Goal: Task Accomplishment & Management: Use online tool/utility

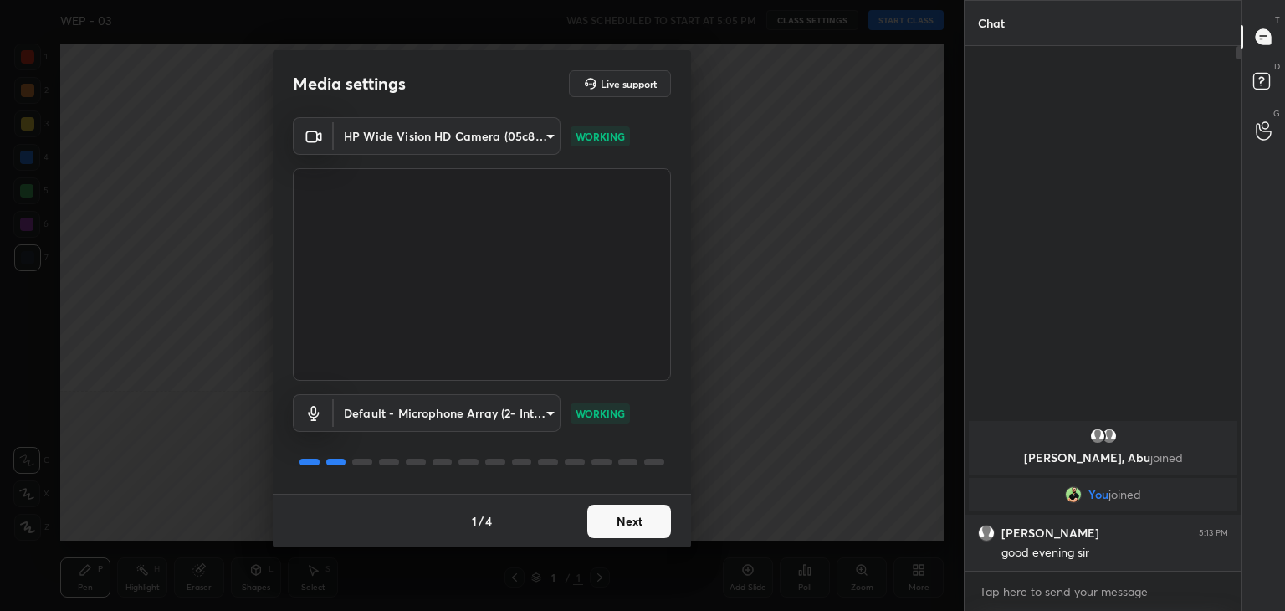
click at [623, 516] on button "Next" at bounding box center [629, 521] width 84 height 33
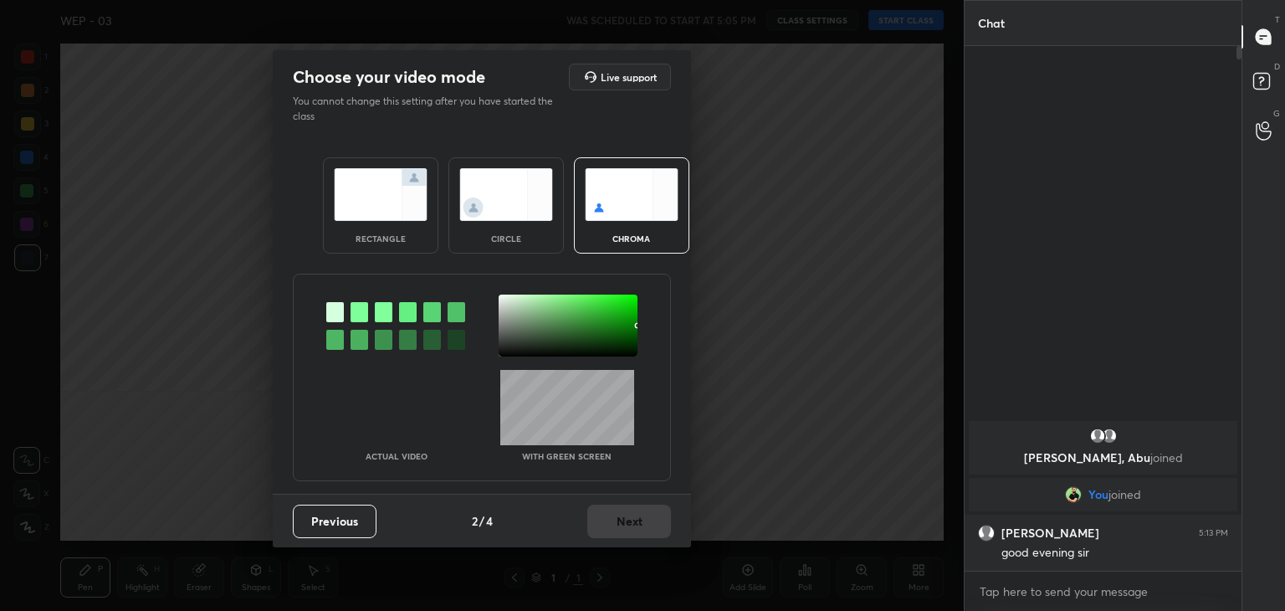
click at [384, 204] on img at bounding box center [381, 194] width 94 height 53
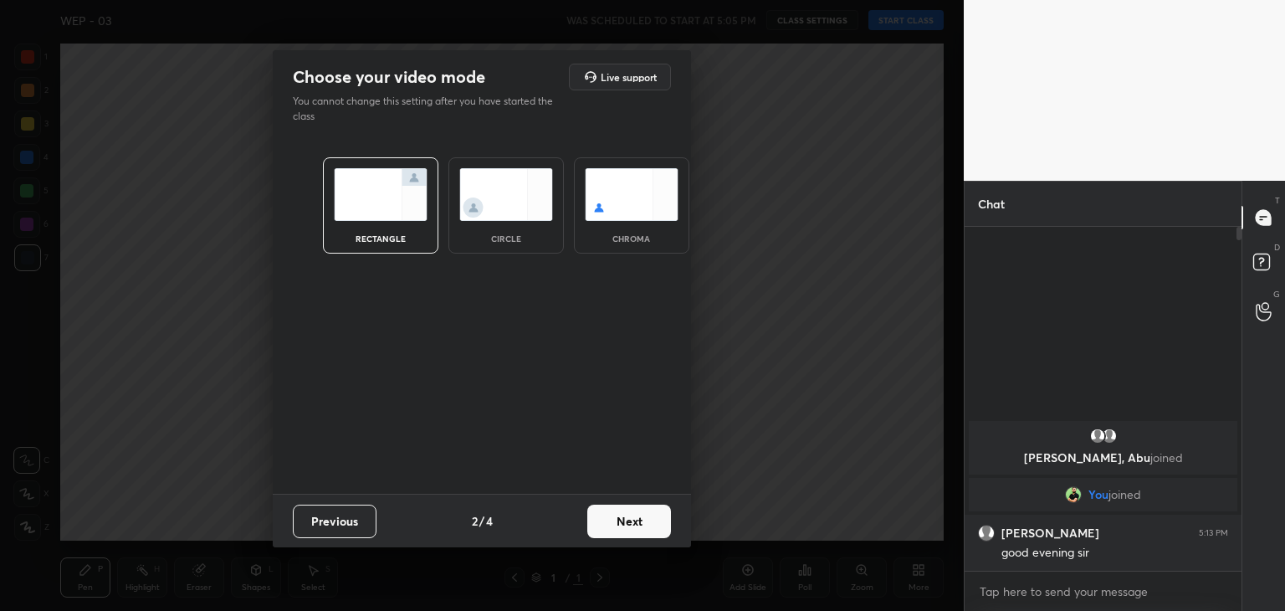
click at [629, 520] on button "Next" at bounding box center [629, 521] width 84 height 33
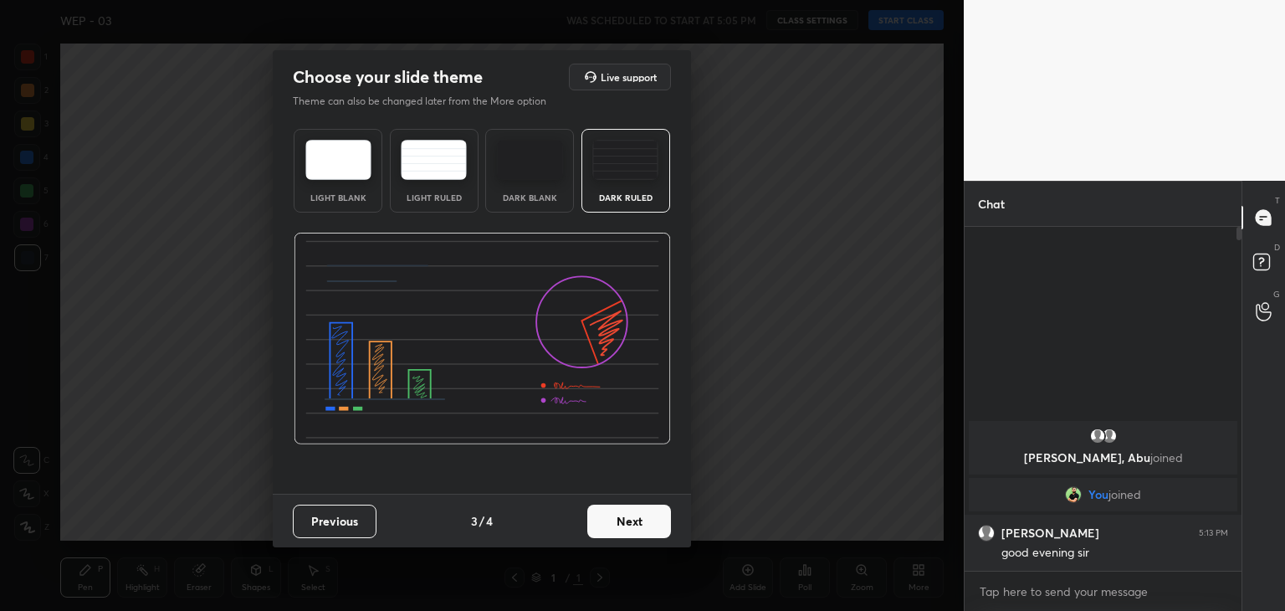
click at [560, 158] on img at bounding box center [530, 160] width 66 height 40
click at [654, 526] on button "Next" at bounding box center [629, 521] width 84 height 33
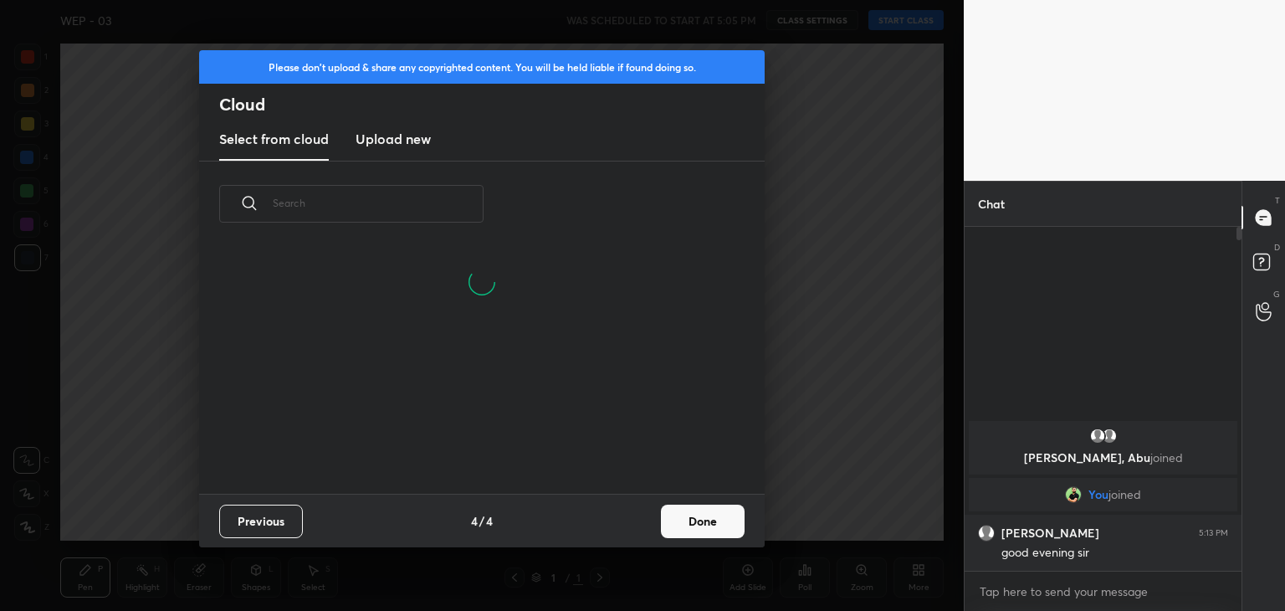
scroll to position [248, 537]
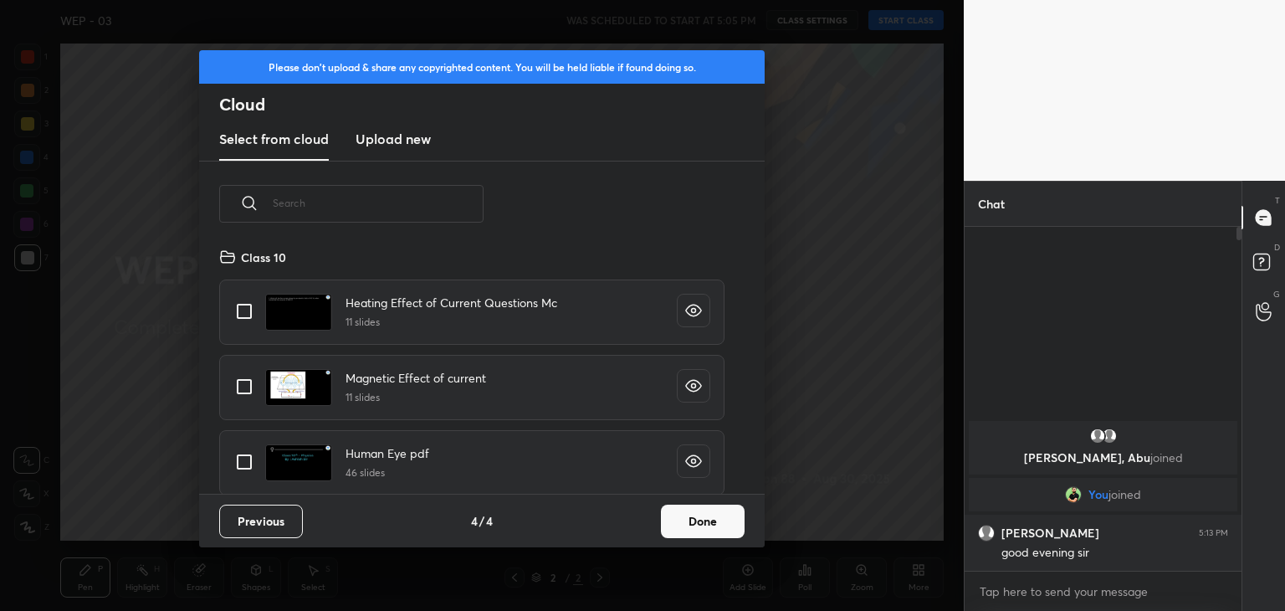
click at [699, 520] on button "Done" at bounding box center [703, 521] width 84 height 33
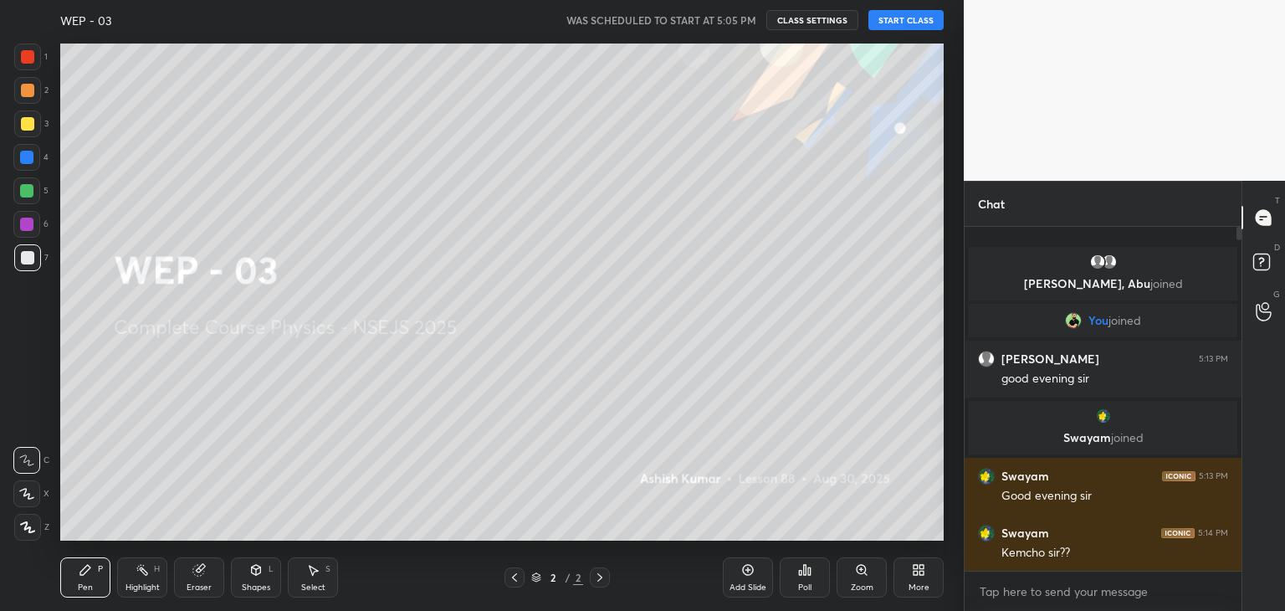
click at [898, 20] on button "START CLASS" at bounding box center [906, 20] width 75 height 20
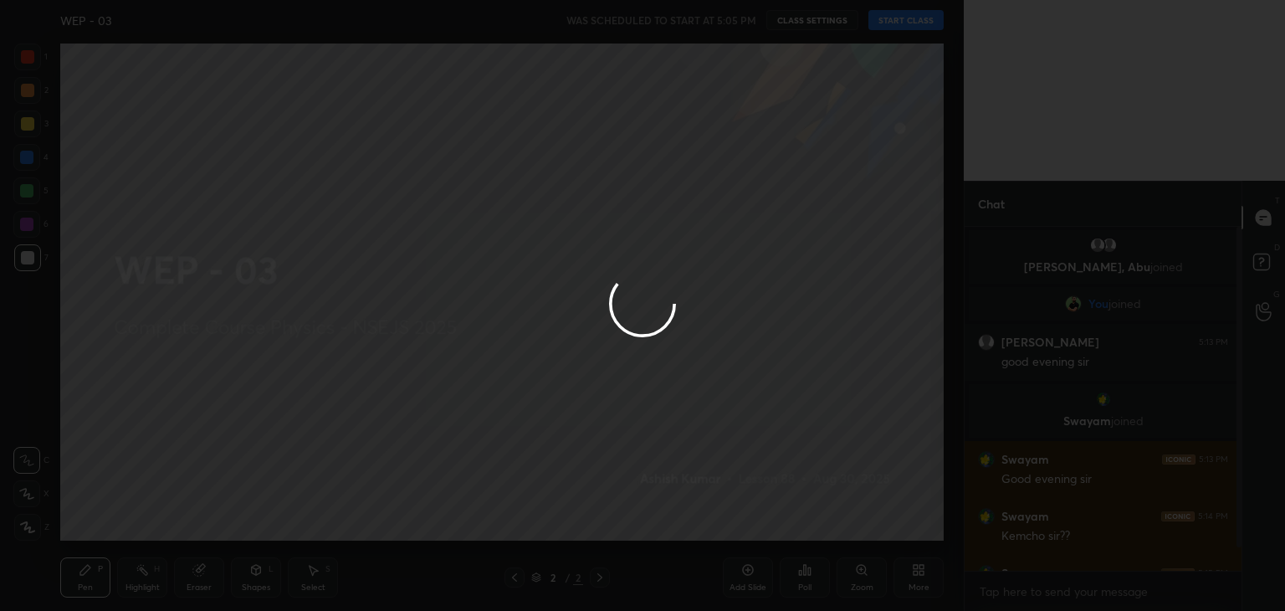
type textarea "x"
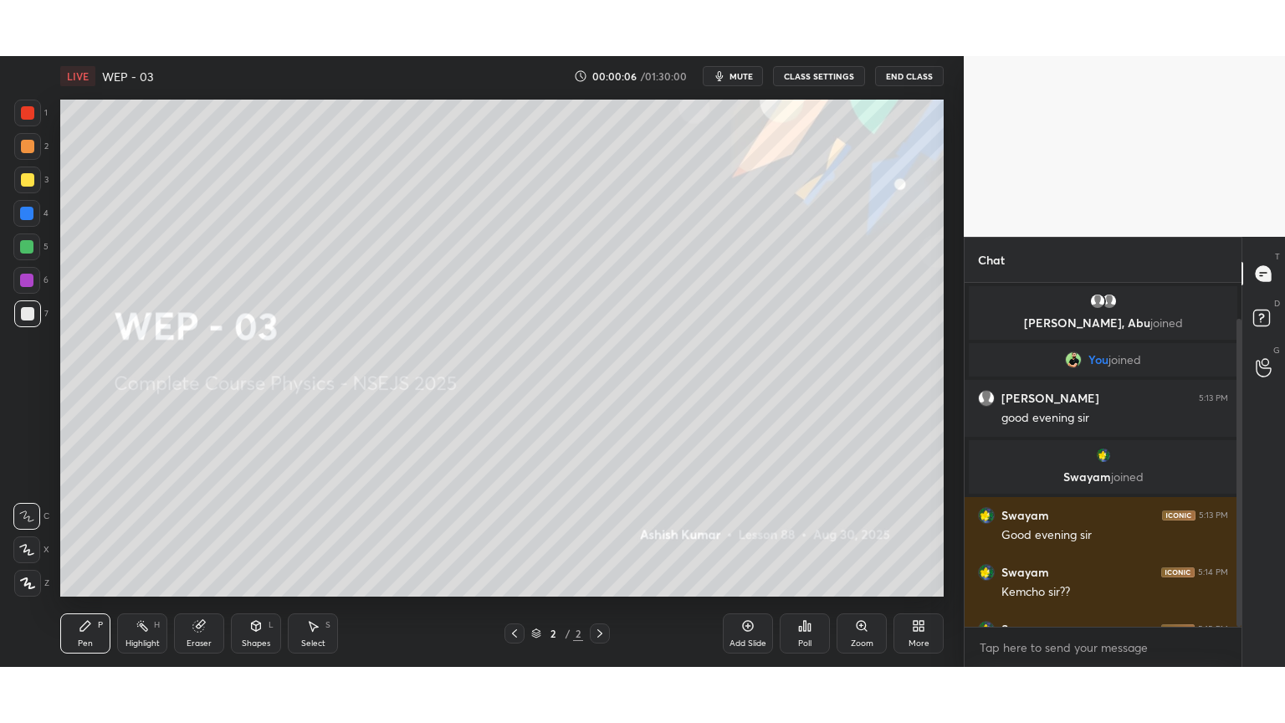
scroll to position [40, 0]
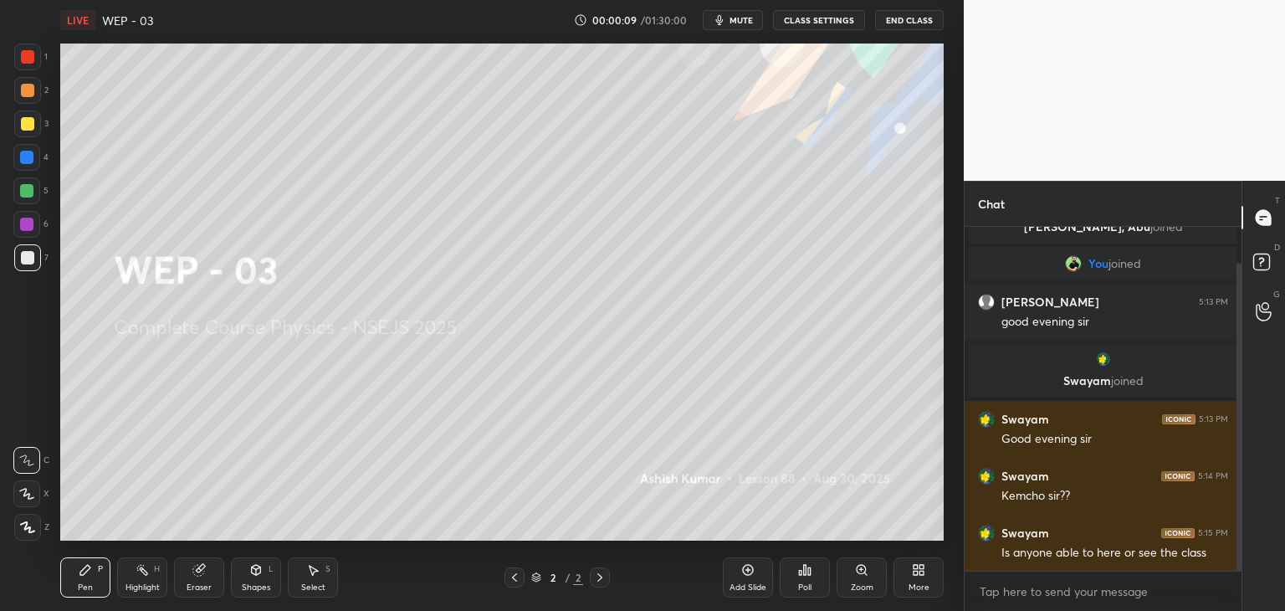
click at [915, 586] on div "More" at bounding box center [919, 587] width 21 height 8
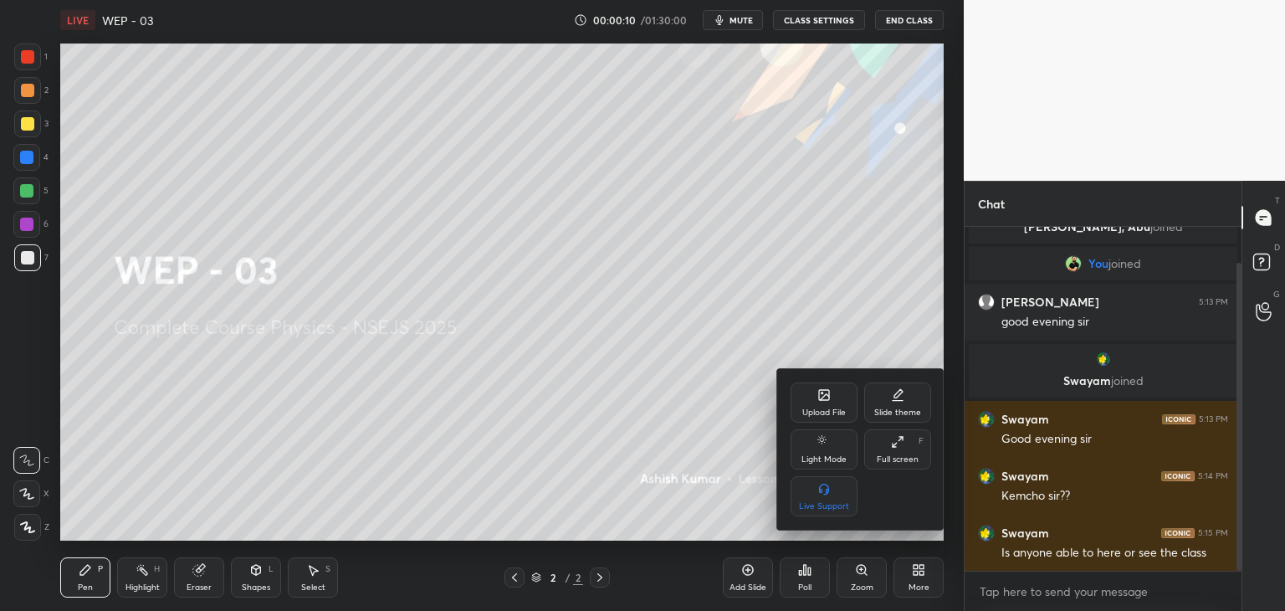
click at [908, 399] on div "Slide theme" at bounding box center [898, 402] width 67 height 40
click at [890, 502] on div "Dark Ruled" at bounding box center [898, 506] width 43 height 8
click at [795, 397] on icon at bounding box center [790, 393] width 13 height 13
click at [895, 459] on div "Full screen" at bounding box center [898, 459] width 42 height 8
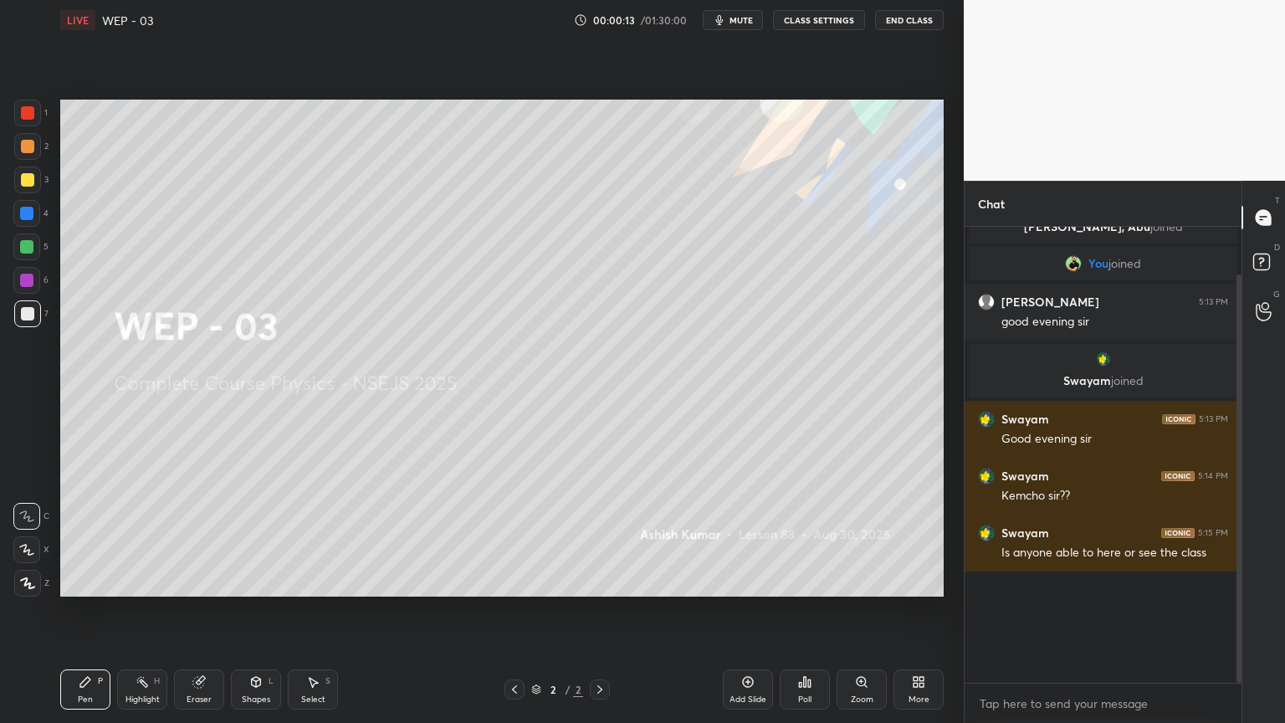
scroll to position [0, 0]
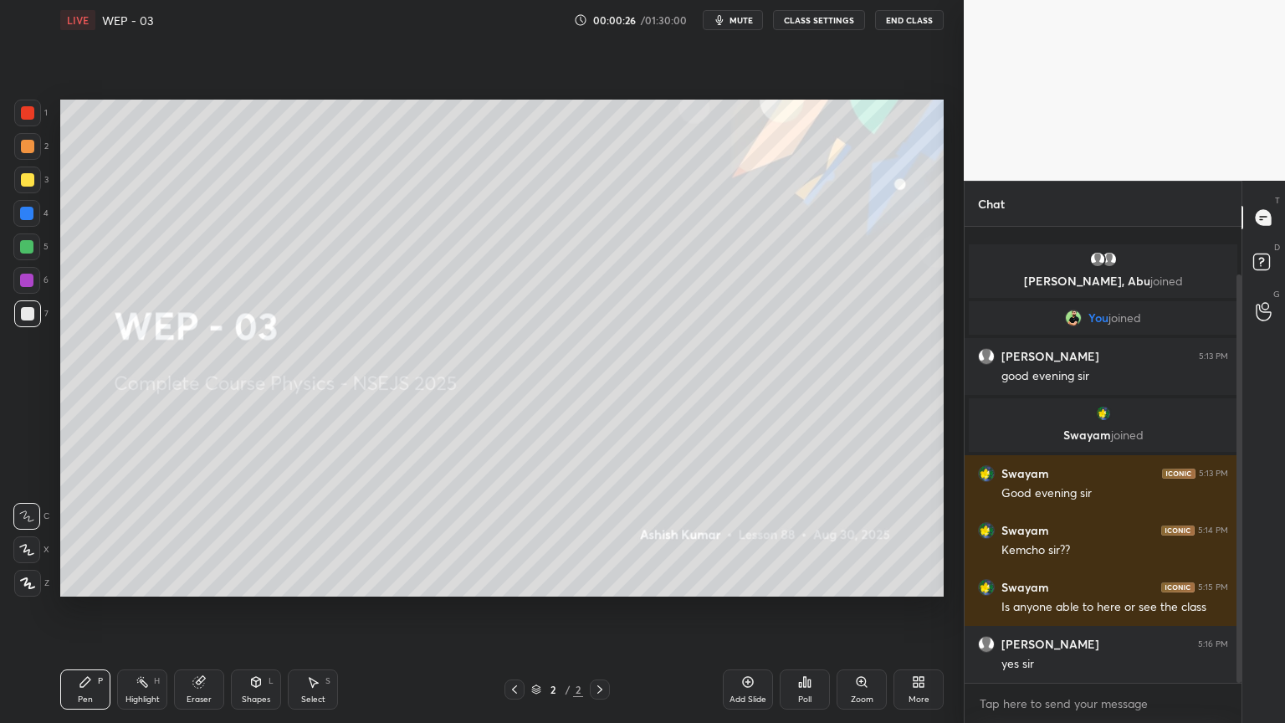
click at [797, 610] on div "Poll" at bounding box center [805, 690] width 50 height 40
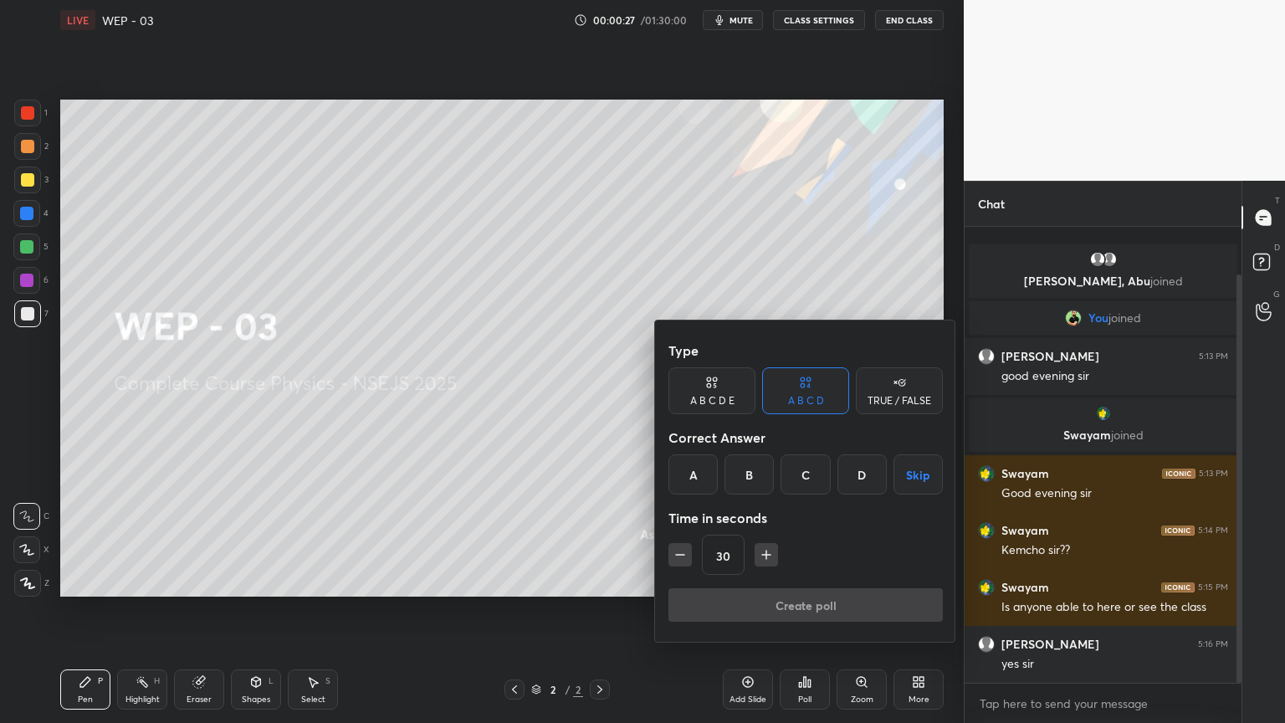
click at [681, 476] on div "A" at bounding box center [693, 474] width 49 height 40
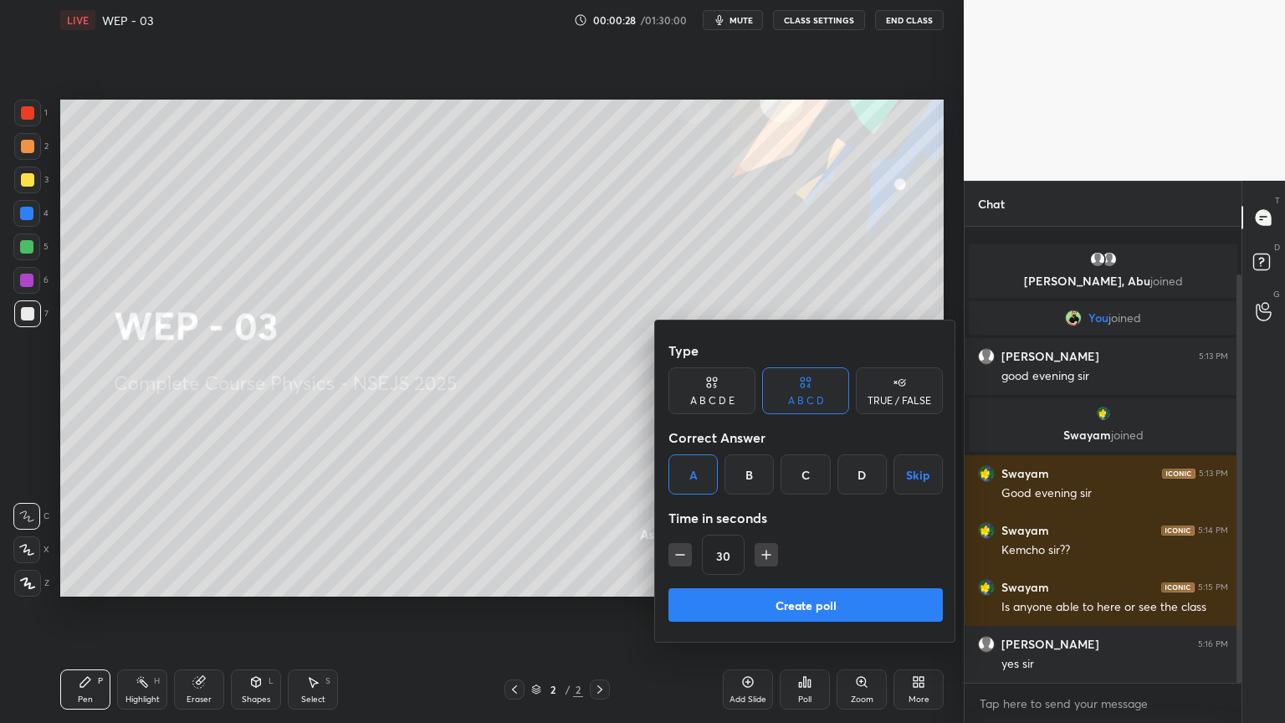
click at [756, 610] on button "Create poll" at bounding box center [806, 604] width 274 height 33
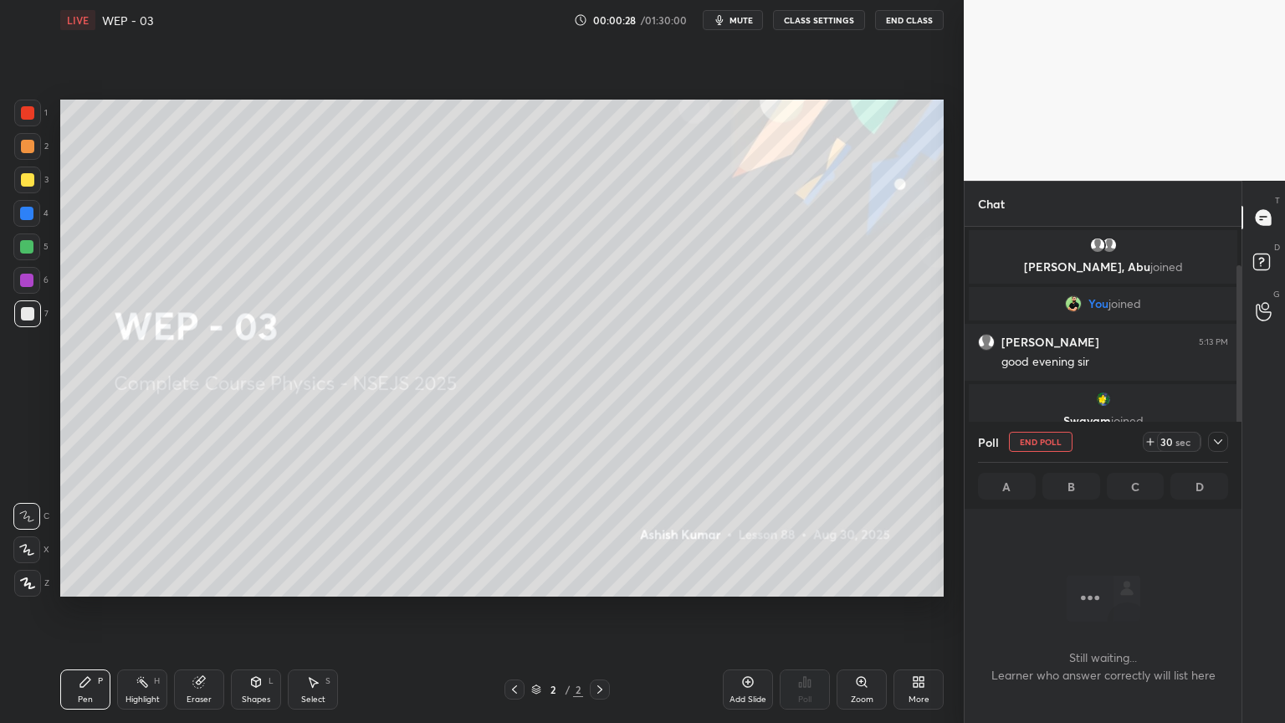
scroll to position [225, 272]
click at [1176, 441] on div "sec" at bounding box center [1183, 441] width 20 height 13
click at [1178, 441] on div "sec" at bounding box center [1183, 441] width 20 height 13
click at [1179, 441] on div "sec" at bounding box center [1183, 441] width 20 height 13
click at [1182, 440] on div "sec" at bounding box center [1183, 441] width 20 height 13
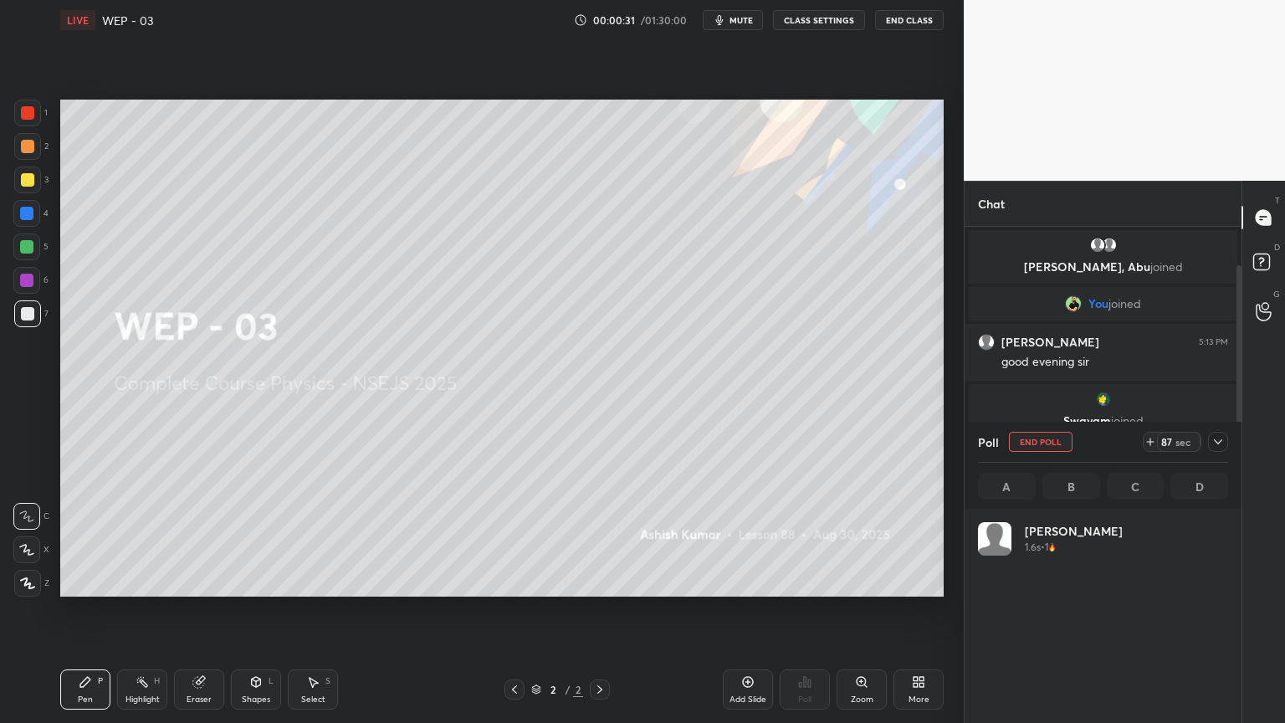
scroll to position [196, 245]
click at [30, 553] on icon at bounding box center [26, 550] width 15 height 12
click at [921, 610] on div "More" at bounding box center [919, 690] width 50 height 40
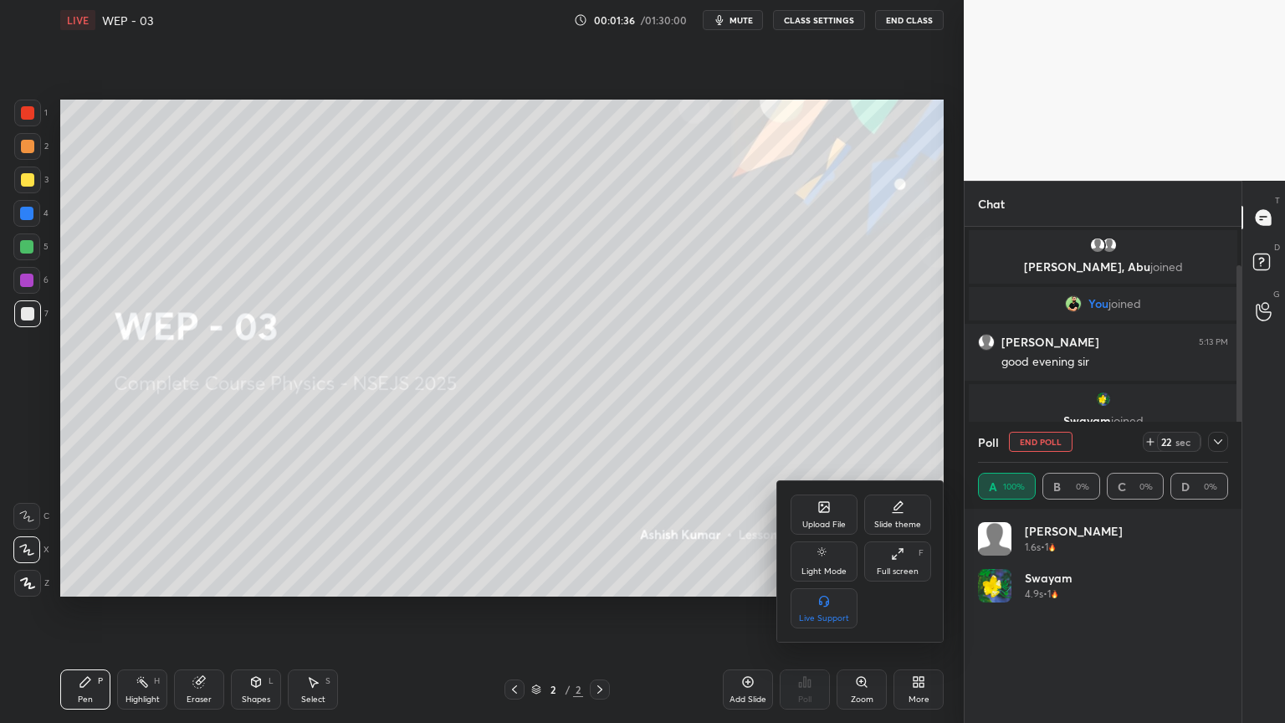
click at [1219, 439] on div at bounding box center [642, 361] width 1285 height 723
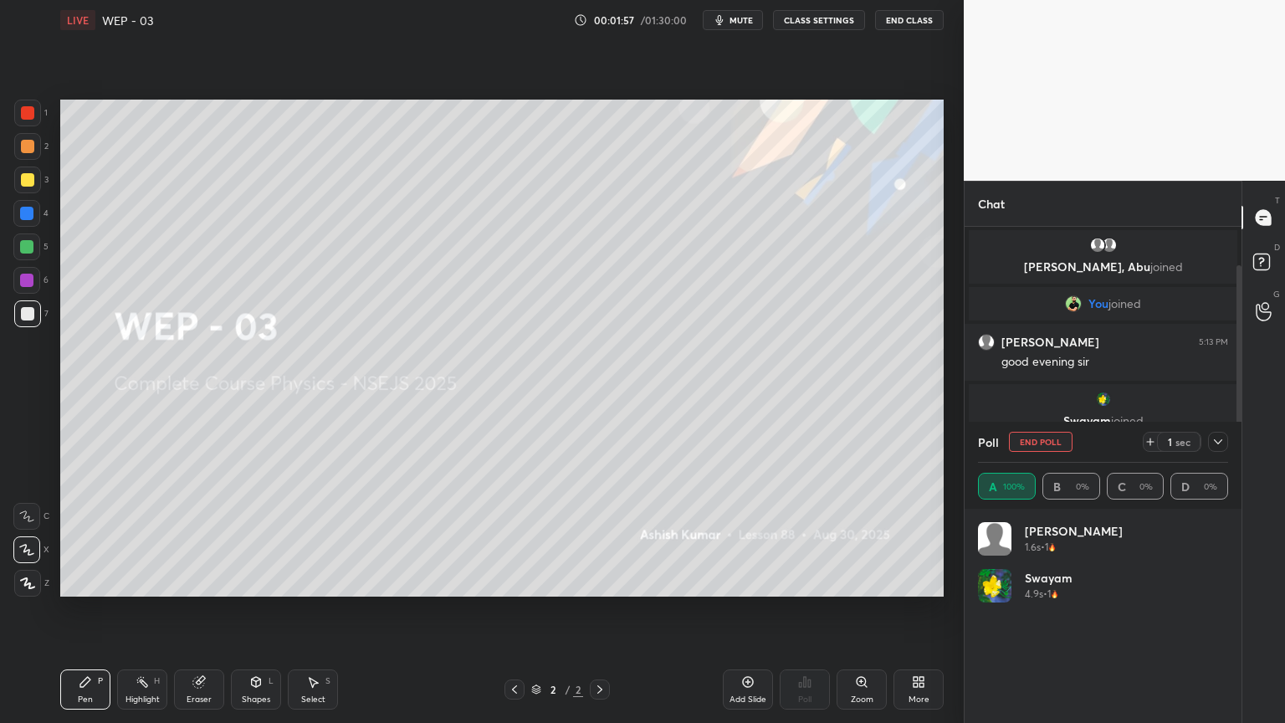
click at [747, 17] on span "mute" at bounding box center [741, 20] width 23 height 12
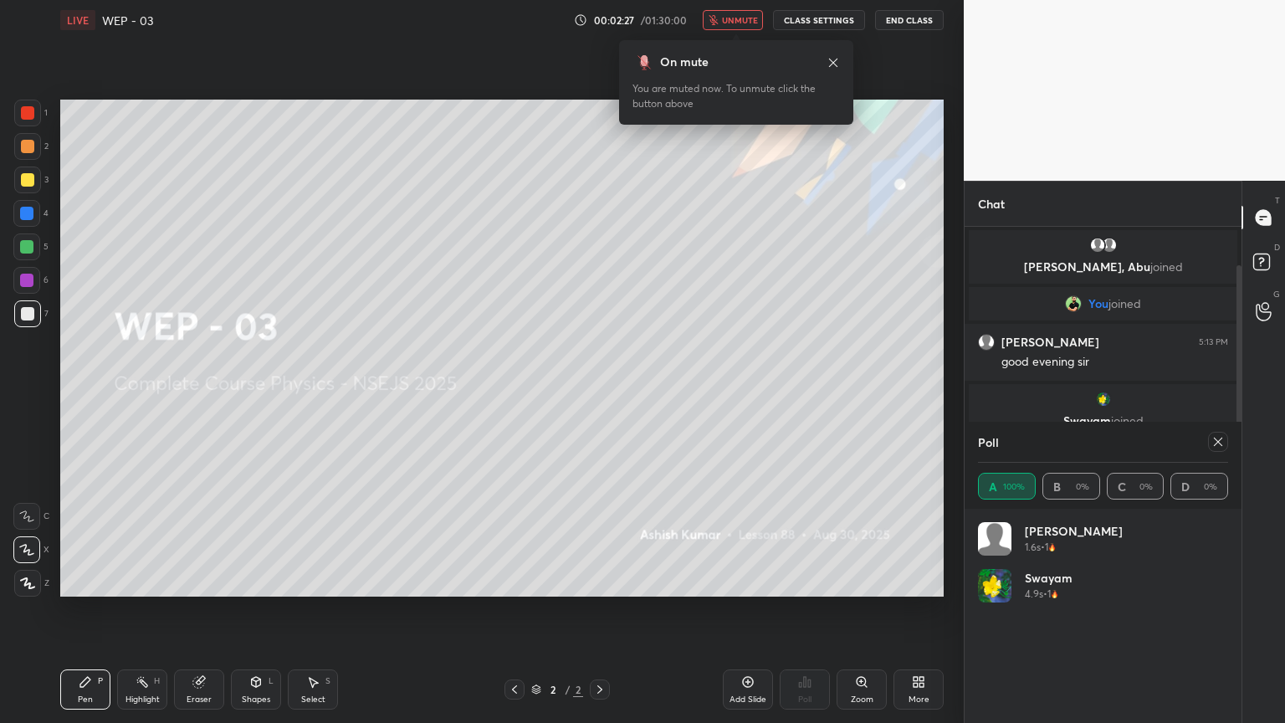
click at [1214, 435] on icon at bounding box center [1218, 441] width 13 height 13
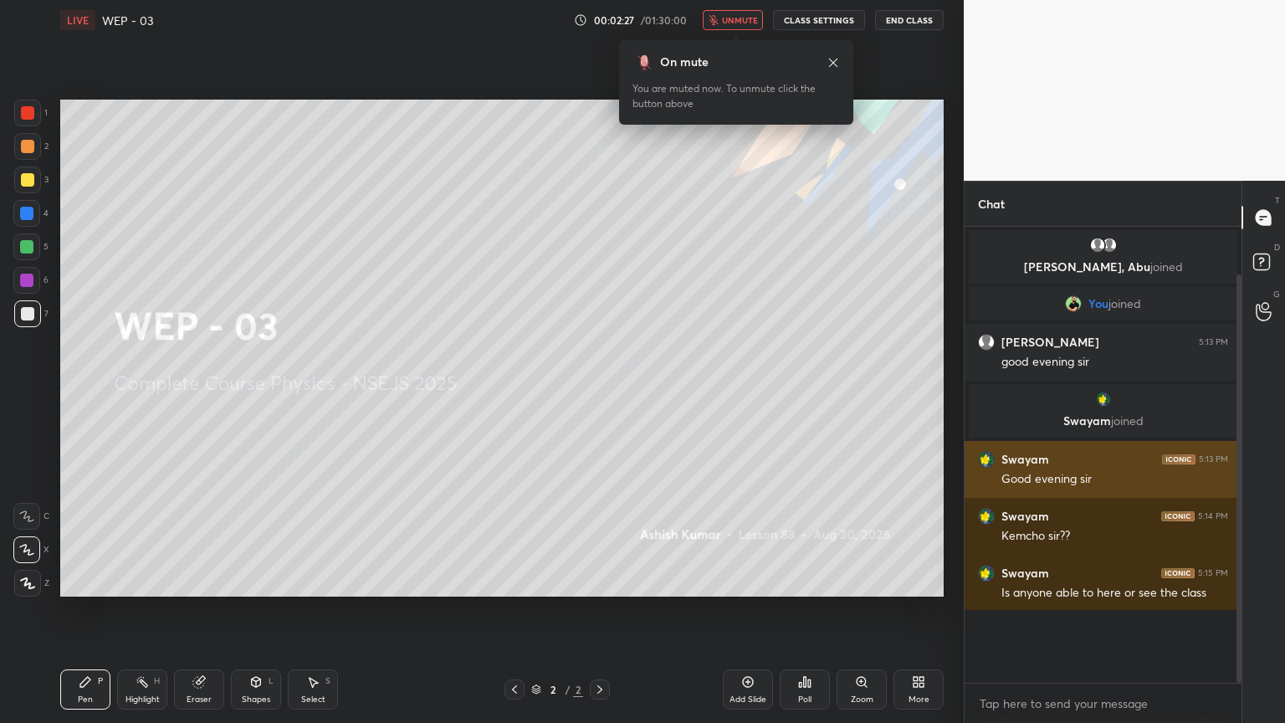
scroll to position [5, 5]
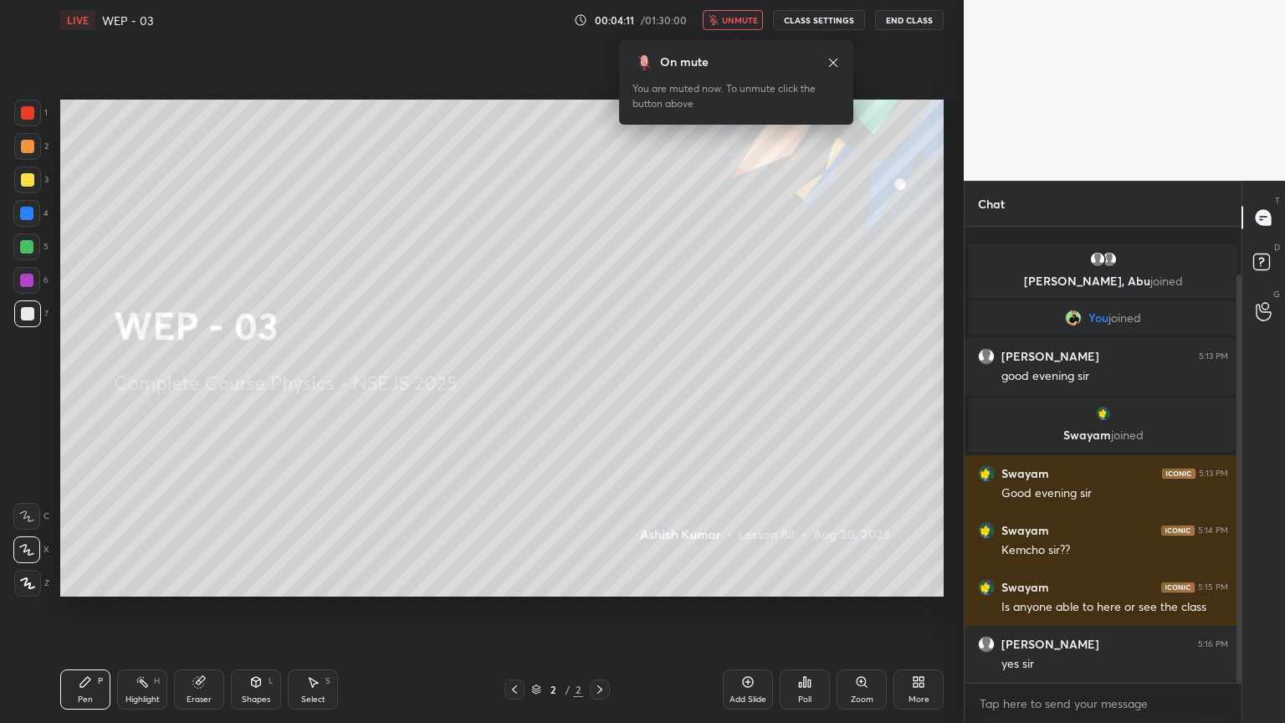
click at [835, 59] on icon at bounding box center [833, 62] width 13 height 13
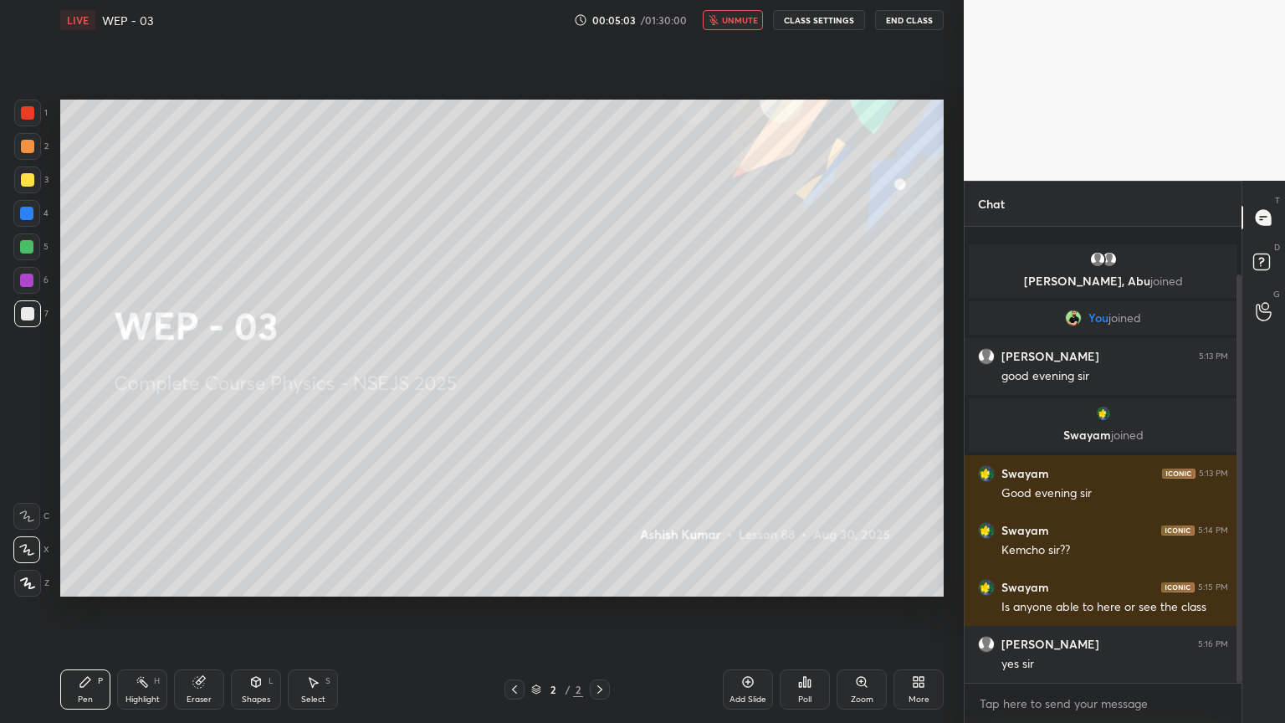
click at [919, 610] on icon at bounding box center [918, 681] width 13 height 13
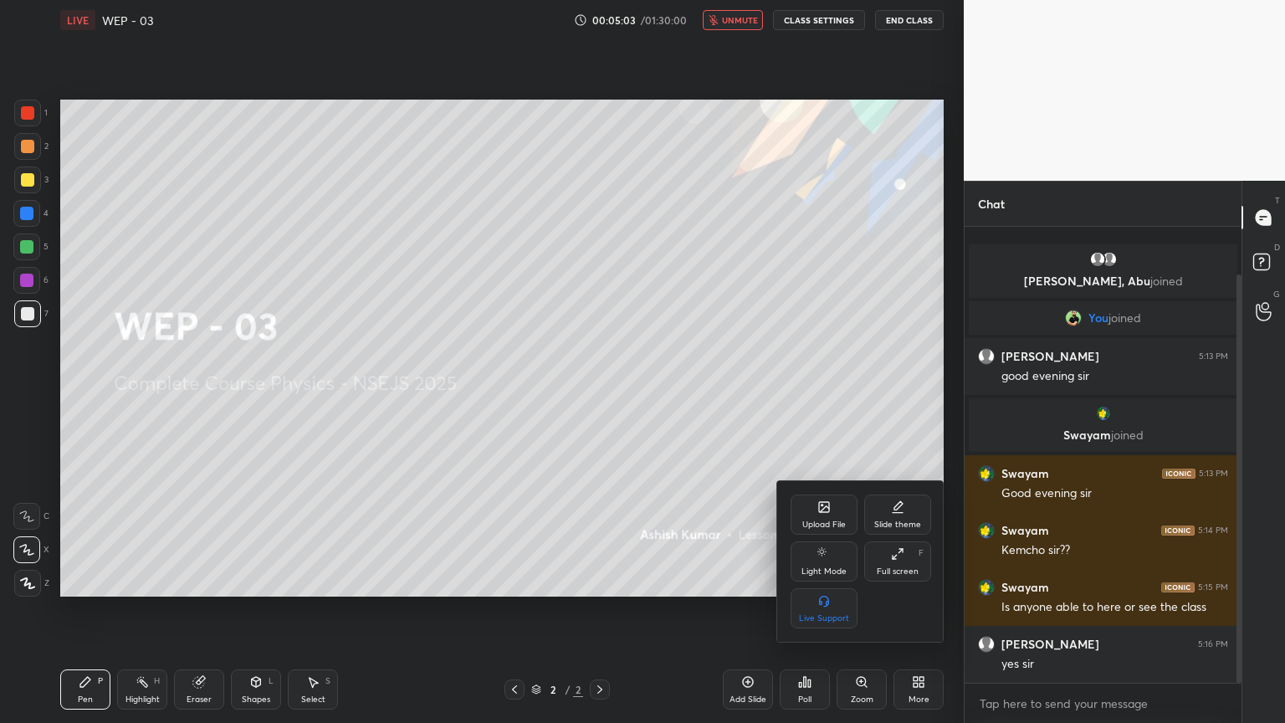
click at [894, 509] on icon at bounding box center [897, 506] width 13 height 13
click at [792, 505] on icon at bounding box center [790, 505] width 13 height 13
click at [565, 485] on div at bounding box center [642, 361] width 1285 height 723
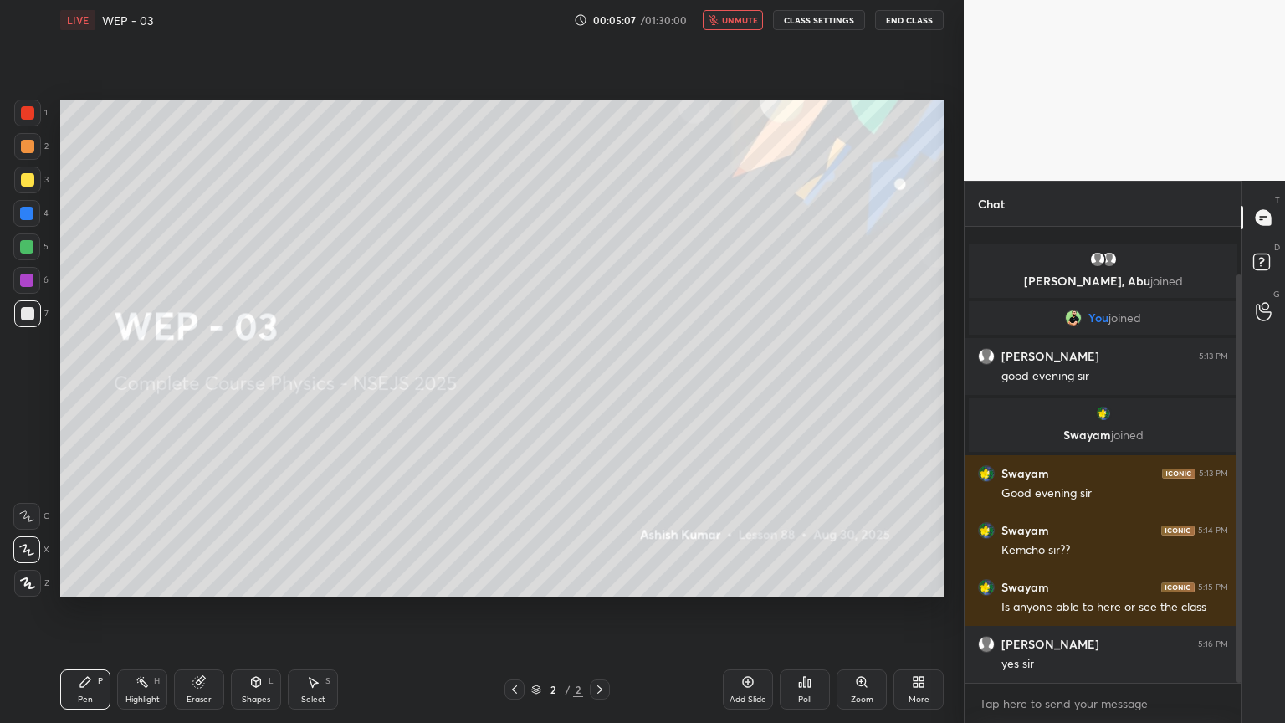
click at [736, 28] on button "unmute" at bounding box center [733, 20] width 60 height 20
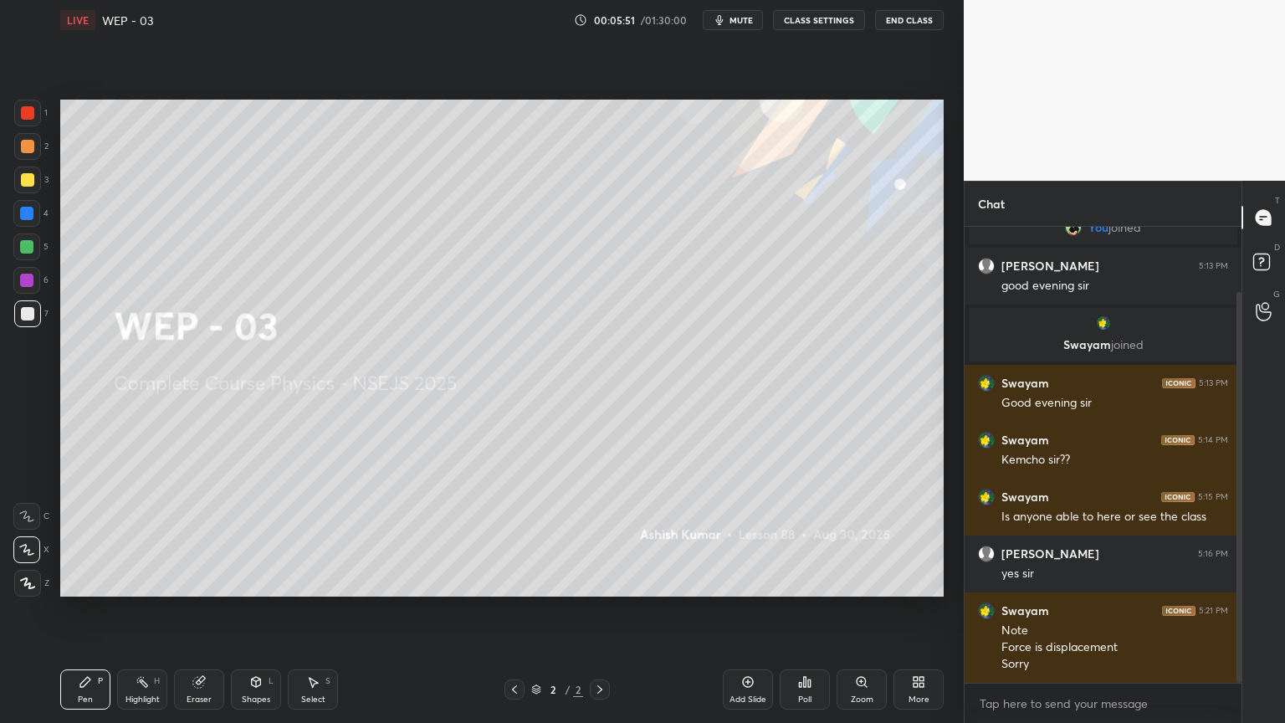
scroll to position [93, 0]
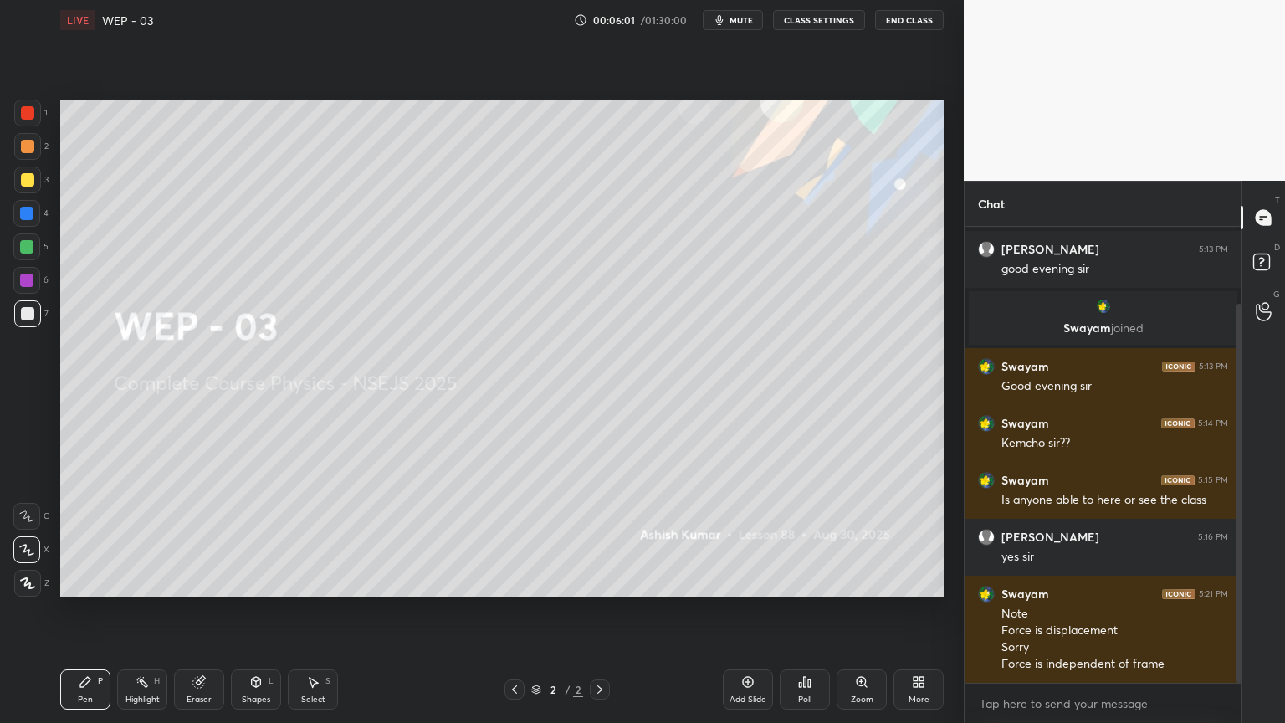
click at [736, 610] on div "Add Slide" at bounding box center [748, 690] width 50 height 40
click at [261, 610] on icon at bounding box center [255, 681] width 13 height 13
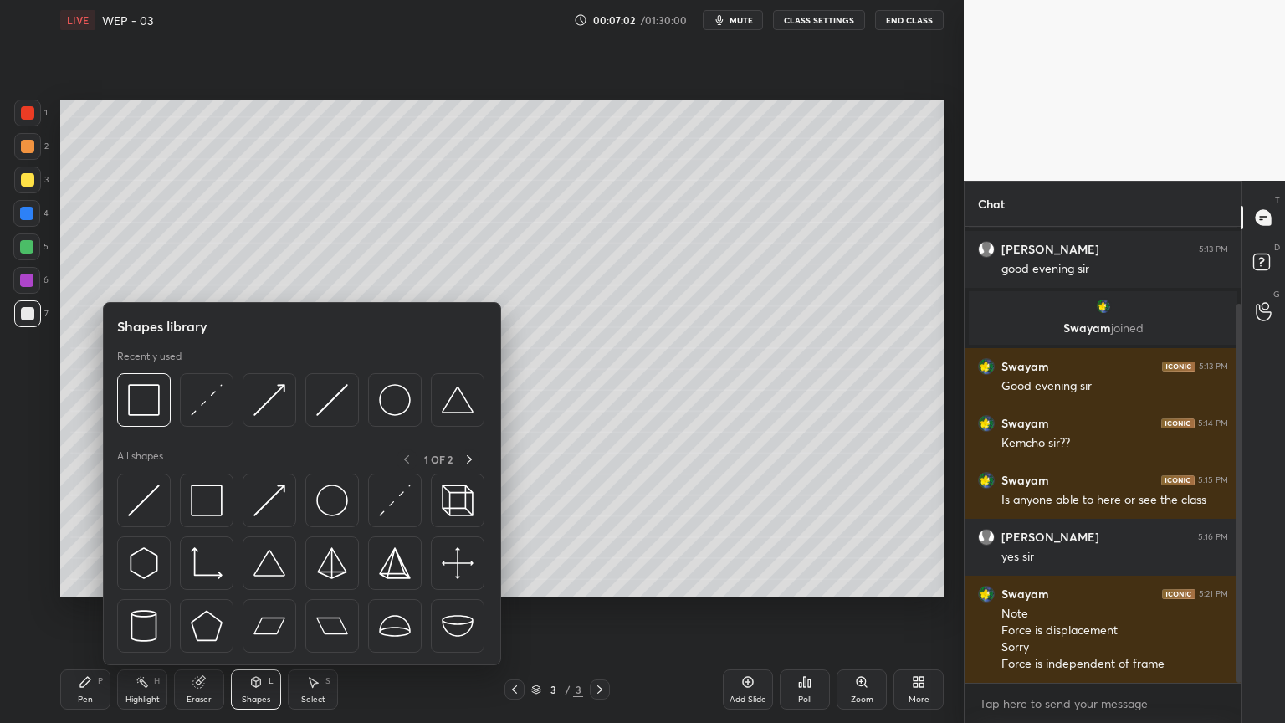
click at [260, 402] on img at bounding box center [270, 400] width 32 height 32
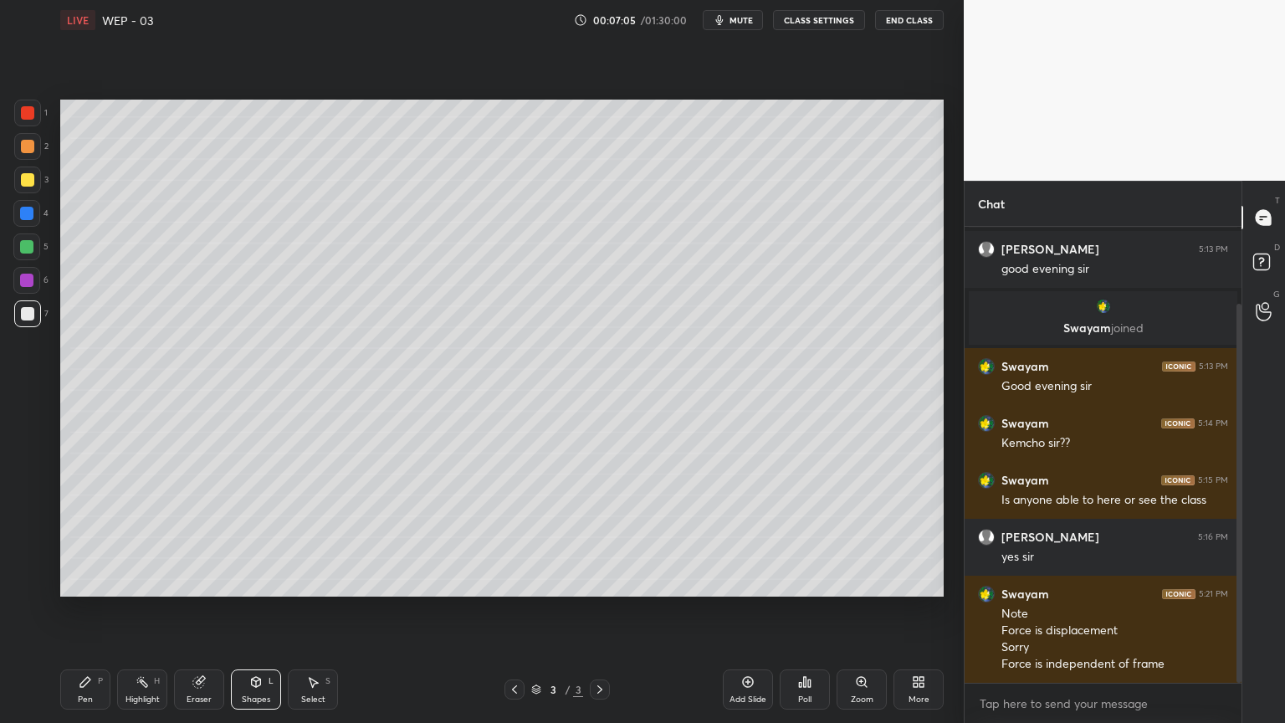
click at [257, 610] on div "Pen P Highlight H Eraser Shapes L Select S 3 / 3 Add Slide Poll Zoom More" at bounding box center [502, 689] width 884 height 67
click at [249, 610] on div "Shapes" at bounding box center [256, 699] width 28 height 8
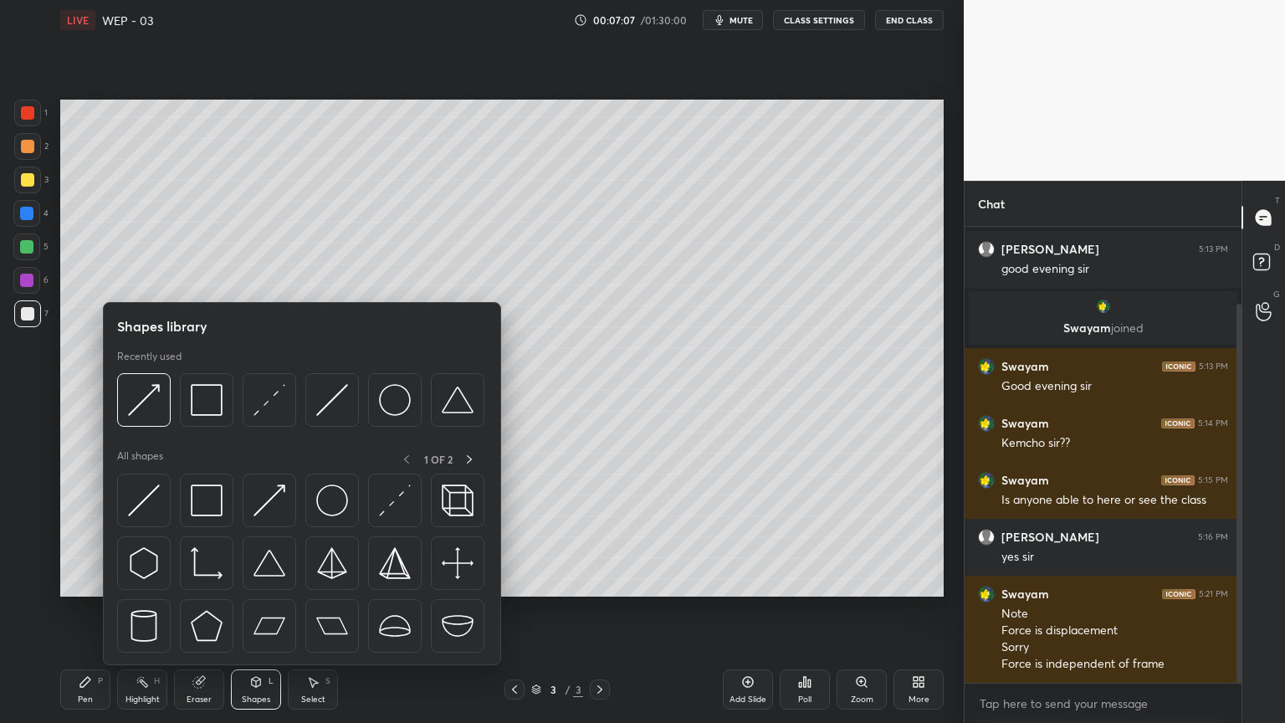
click at [338, 400] on img at bounding box center [332, 400] width 32 height 32
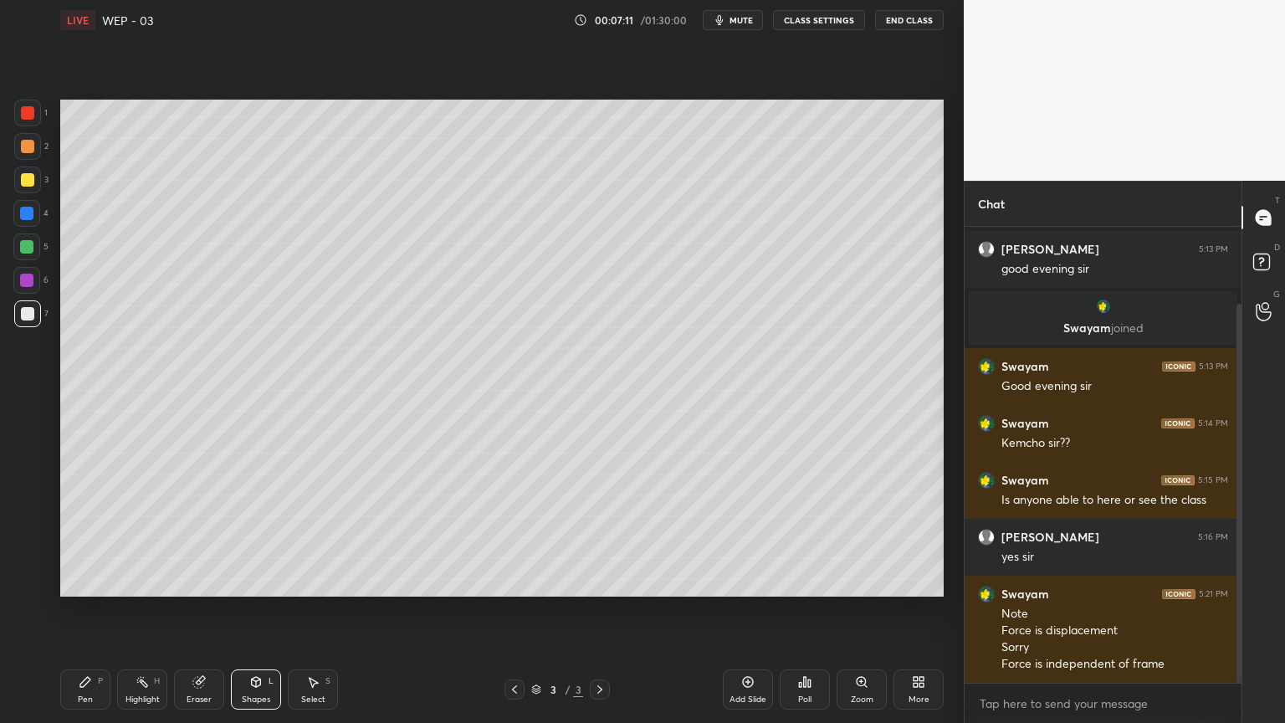
click at [86, 610] on icon at bounding box center [85, 681] width 13 height 13
click at [741, 610] on div "Add Slide Poll Zoom More" at bounding box center [833, 690] width 221 height 94
click at [747, 610] on div "Add Slide" at bounding box center [748, 690] width 50 height 40
click at [244, 610] on div "Shapes L" at bounding box center [256, 690] width 50 height 40
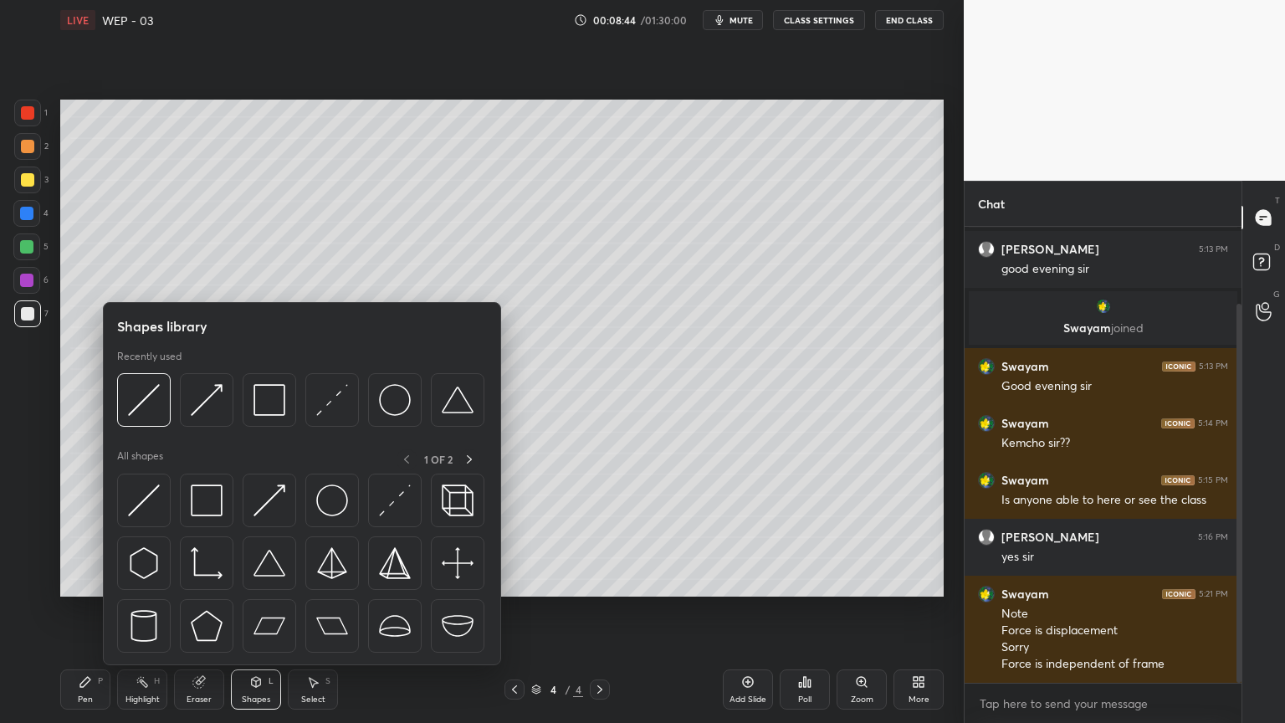
click at [334, 389] on img at bounding box center [332, 400] width 32 height 32
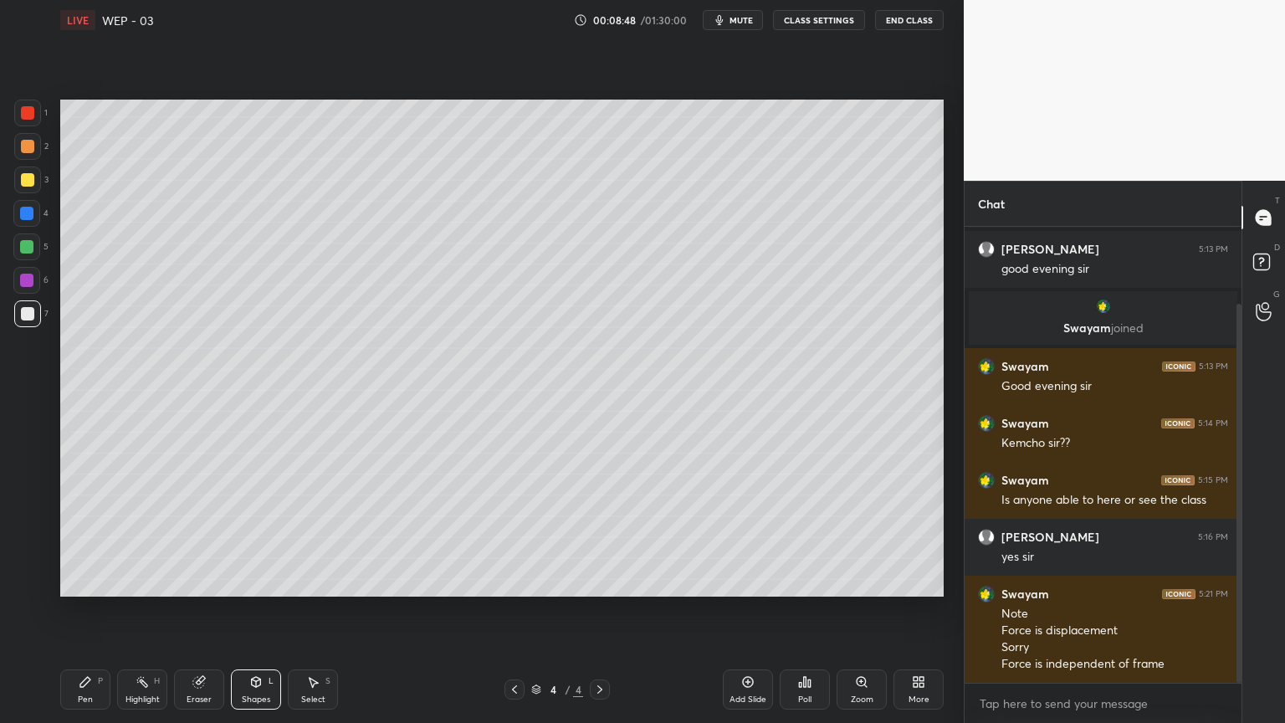
click at [240, 610] on div "Shapes L" at bounding box center [256, 690] width 50 height 40
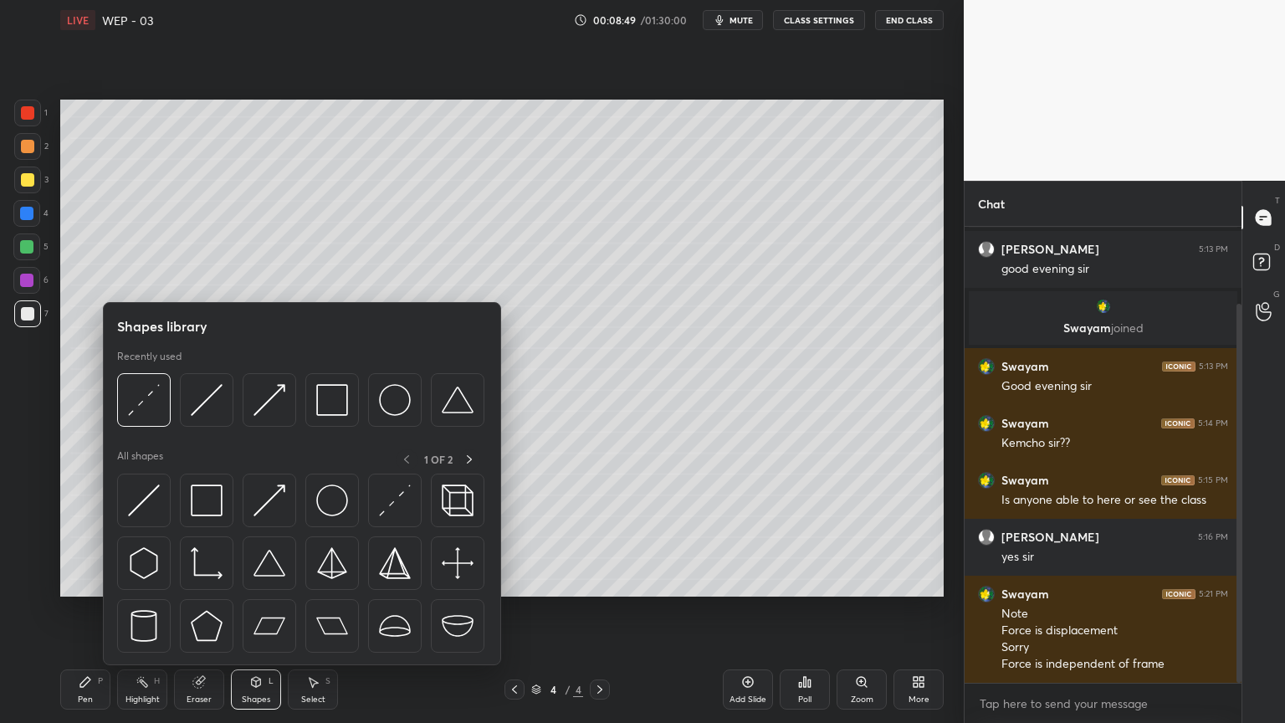
click at [325, 388] on img at bounding box center [332, 400] width 32 height 32
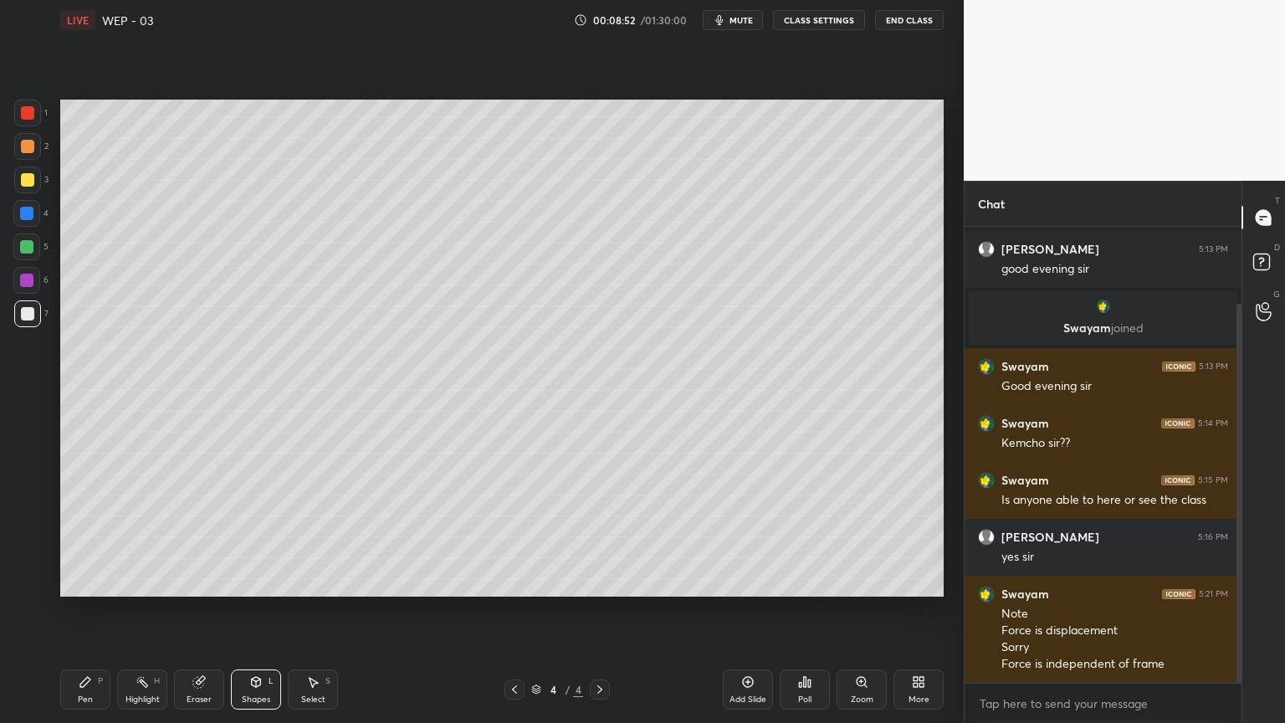
click at [74, 610] on div "Pen P" at bounding box center [85, 690] width 50 height 40
click at [264, 610] on div "Shapes" at bounding box center [256, 699] width 28 height 8
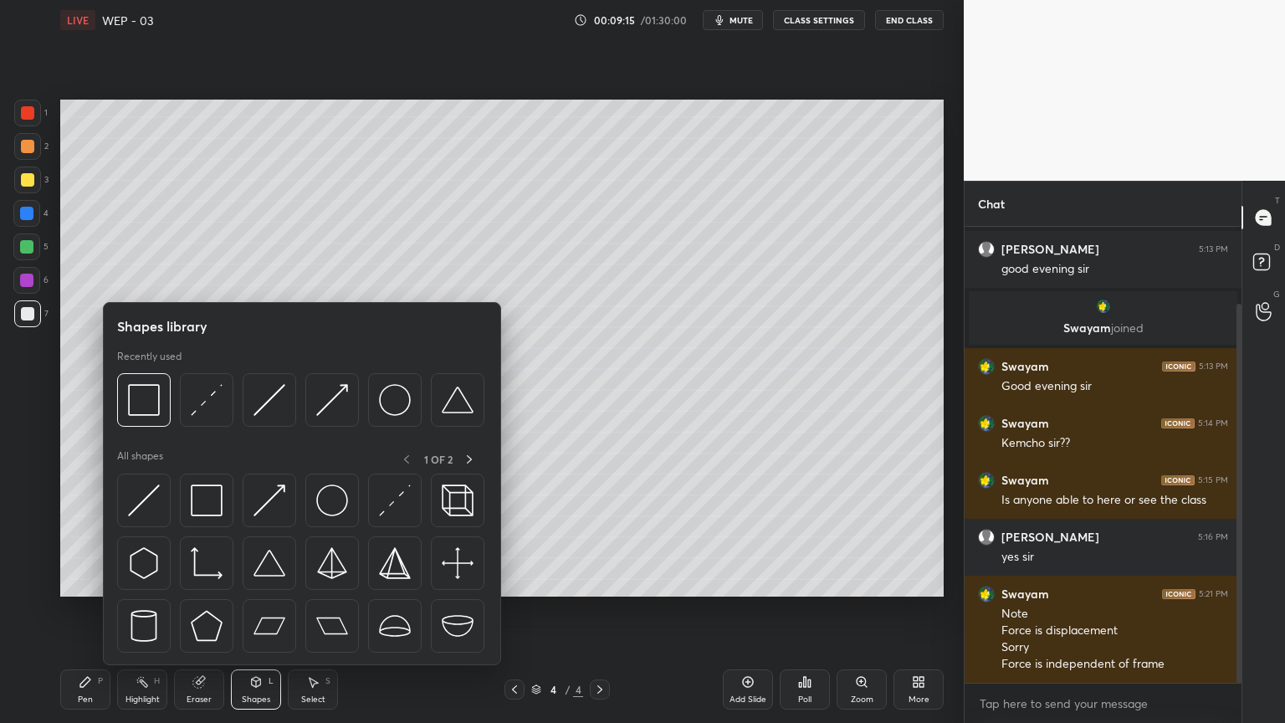
click at [110, 406] on div "Shapes library Recently used All shapes 1 OF 2" at bounding box center [302, 483] width 398 height 363
click at [139, 398] on img at bounding box center [144, 400] width 32 height 32
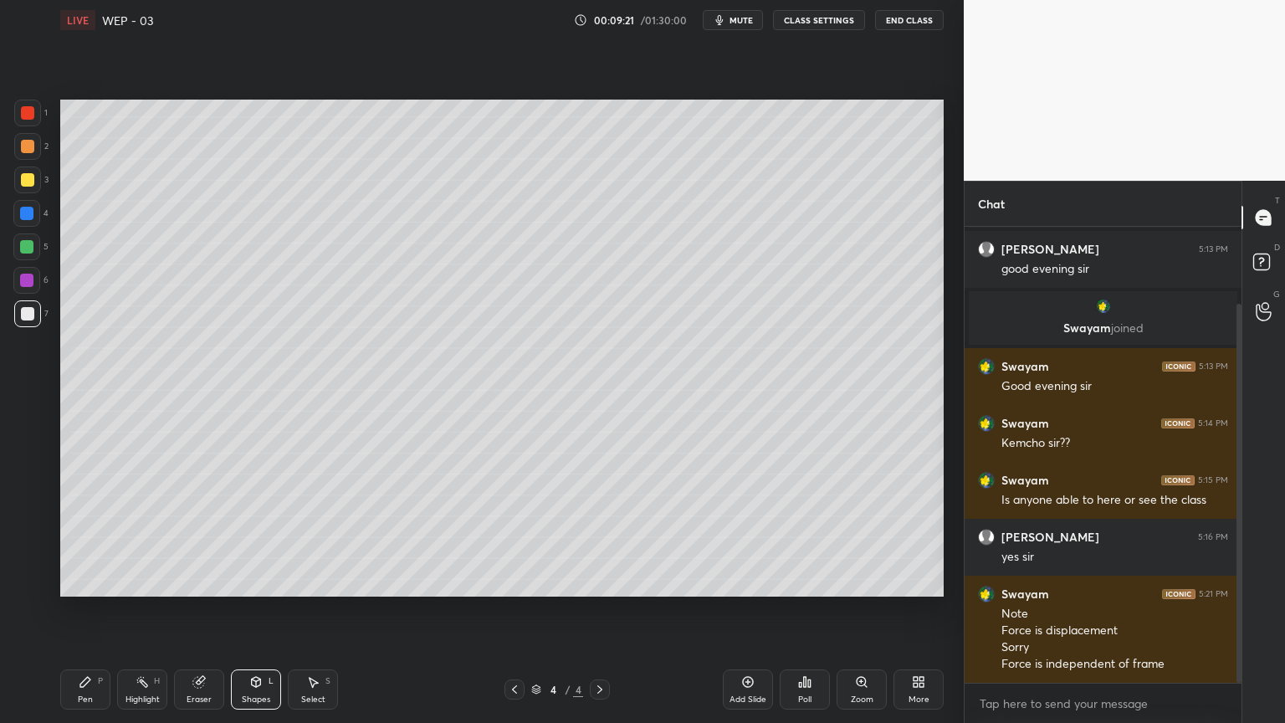
click at [67, 610] on div "Pen P" at bounding box center [85, 690] width 50 height 40
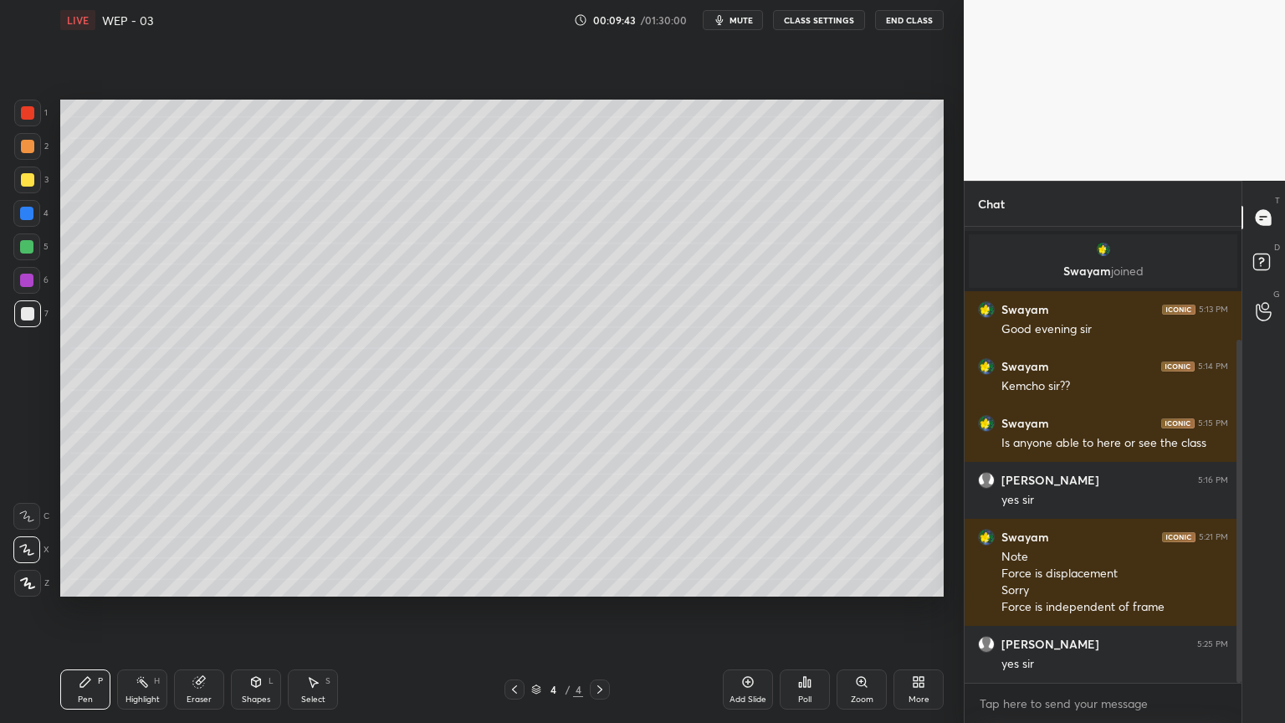
click at [135, 610] on div "Highlight H" at bounding box center [142, 690] width 50 height 40
click at [516, 610] on icon at bounding box center [514, 689] width 13 height 13
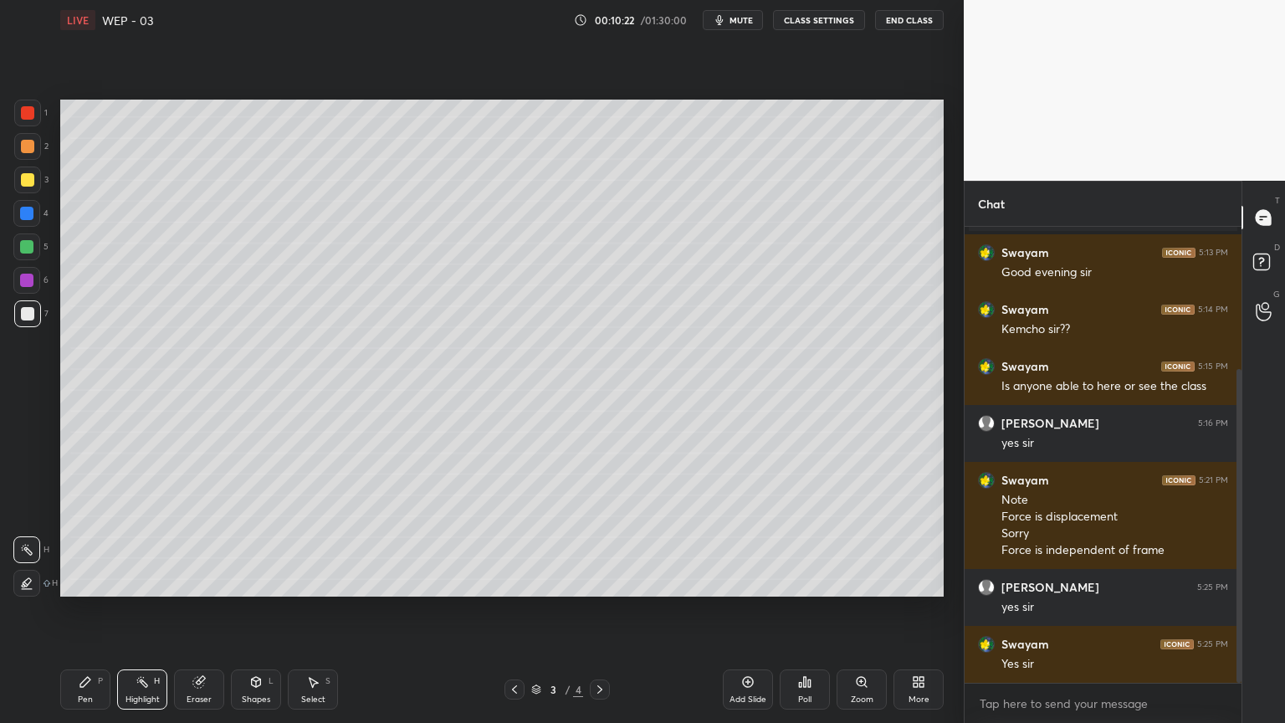
click at [600, 610] on icon at bounding box center [599, 689] width 13 height 13
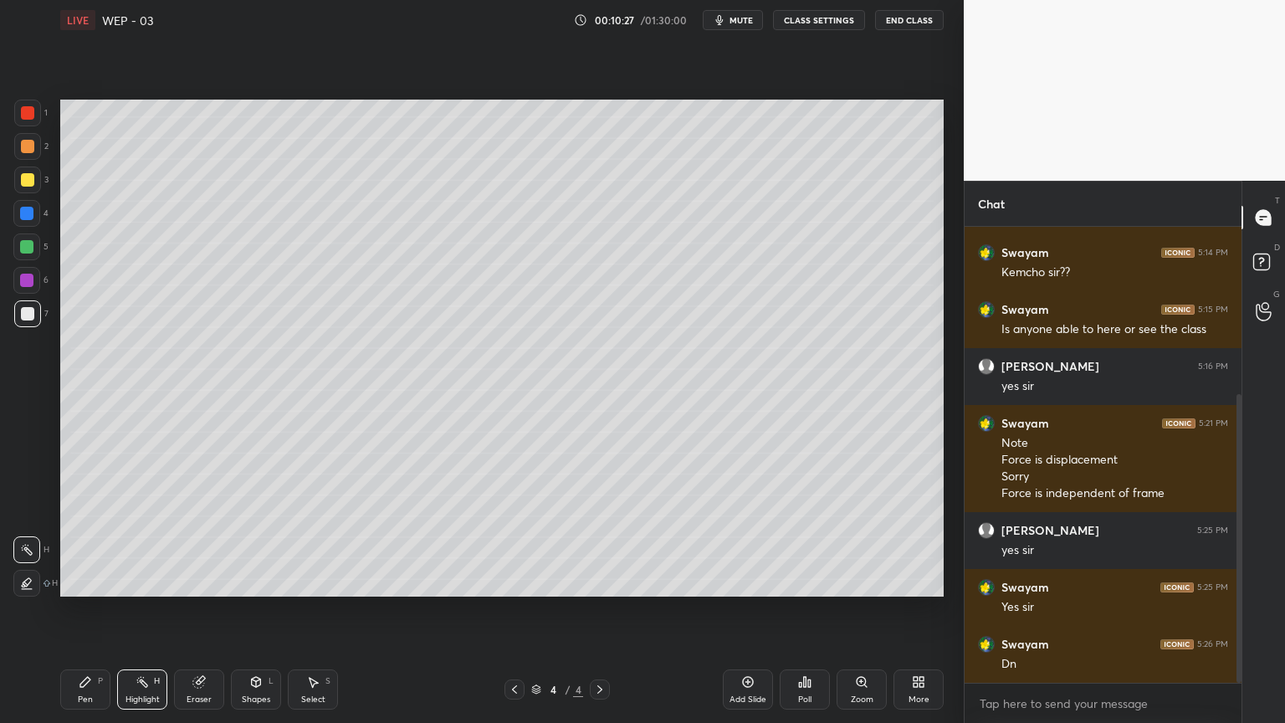
click at [85, 610] on div "Pen P" at bounding box center [85, 690] width 50 height 40
click at [235, 610] on div "Shapes L" at bounding box center [256, 690] width 50 height 40
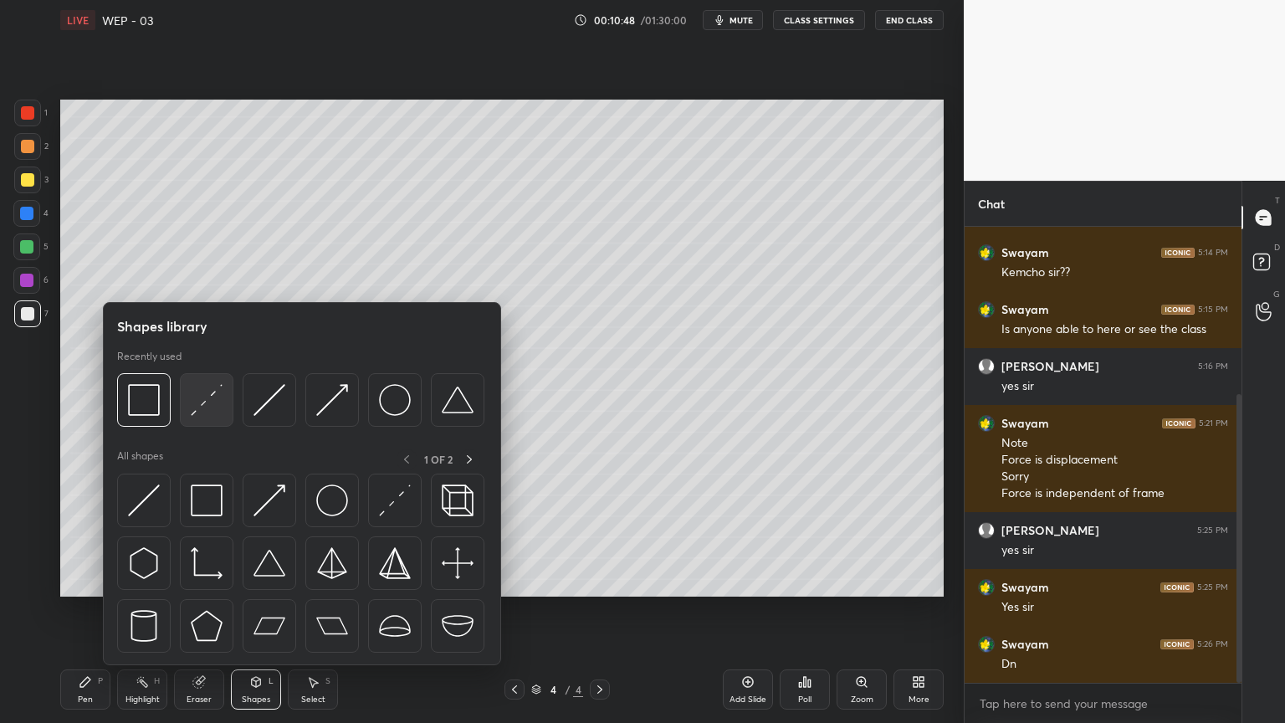
click at [205, 418] on div at bounding box center [207, 400] width 54 height 54
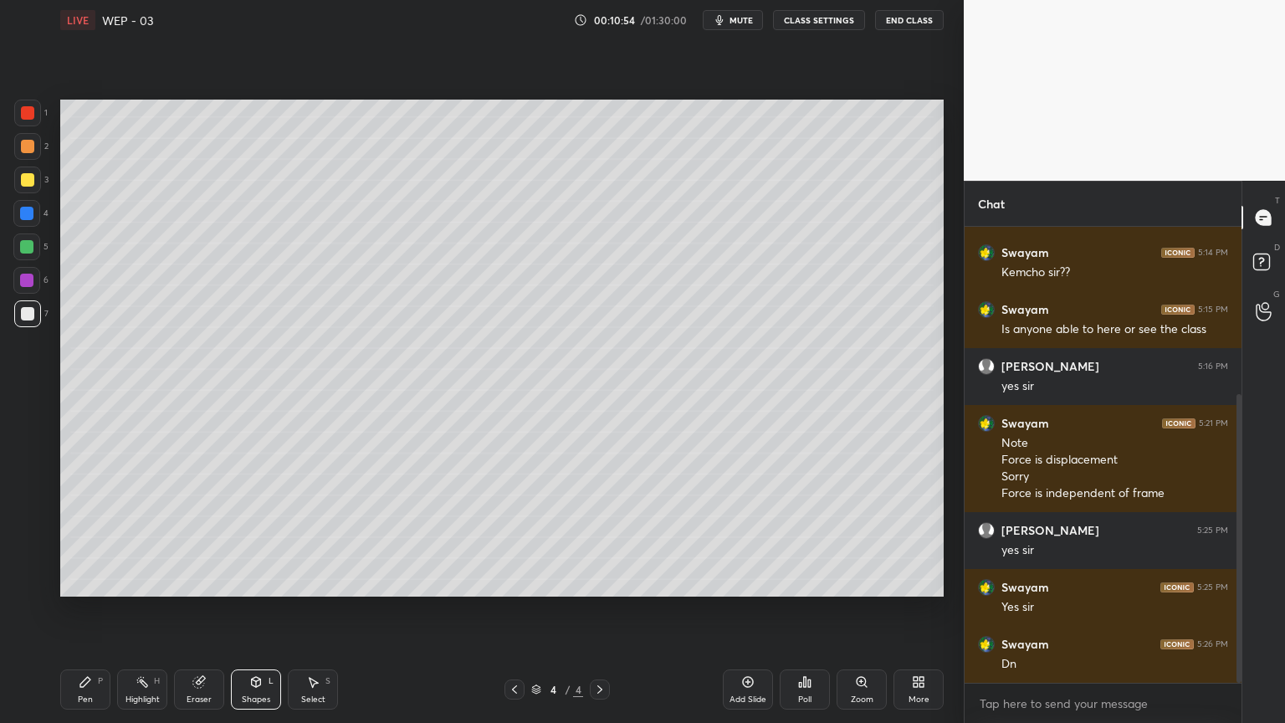
click at [86, 610] on div "Pen" at bounding box center [85, 699] width 15 height 8
click at [264, 610] on div "Shapes L" at bounding box center [256, 690] width 50 height 40
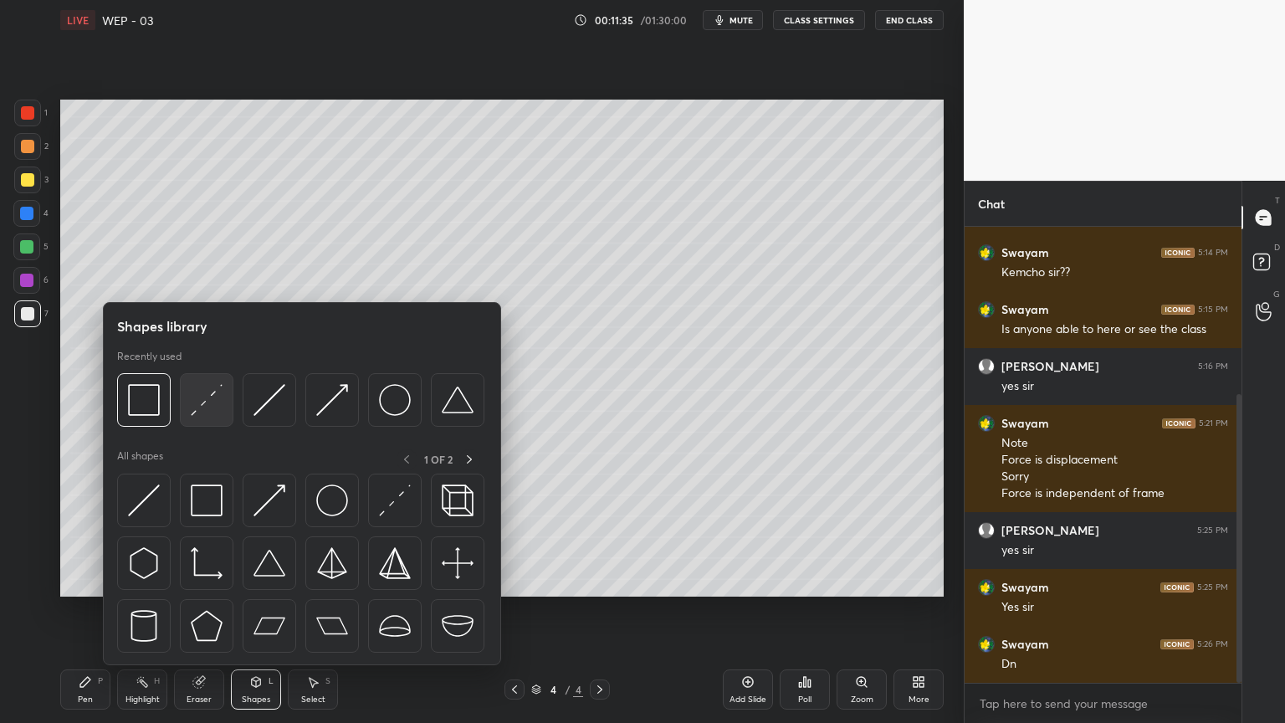
click at [194, 387] on img at bounding box center [207, 400] width 32 height 32
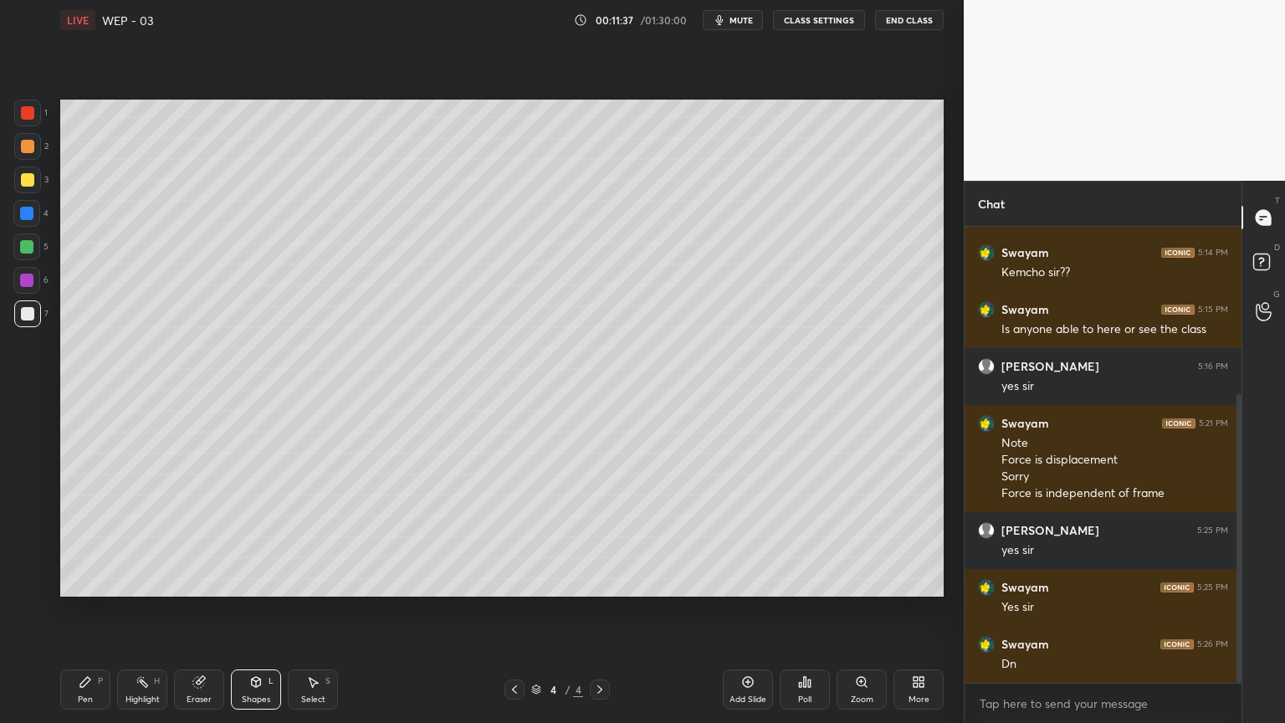
scroll to position [321, 0]
click at [23, 220] on div at bounding box center [26, 213] width 27 height 27
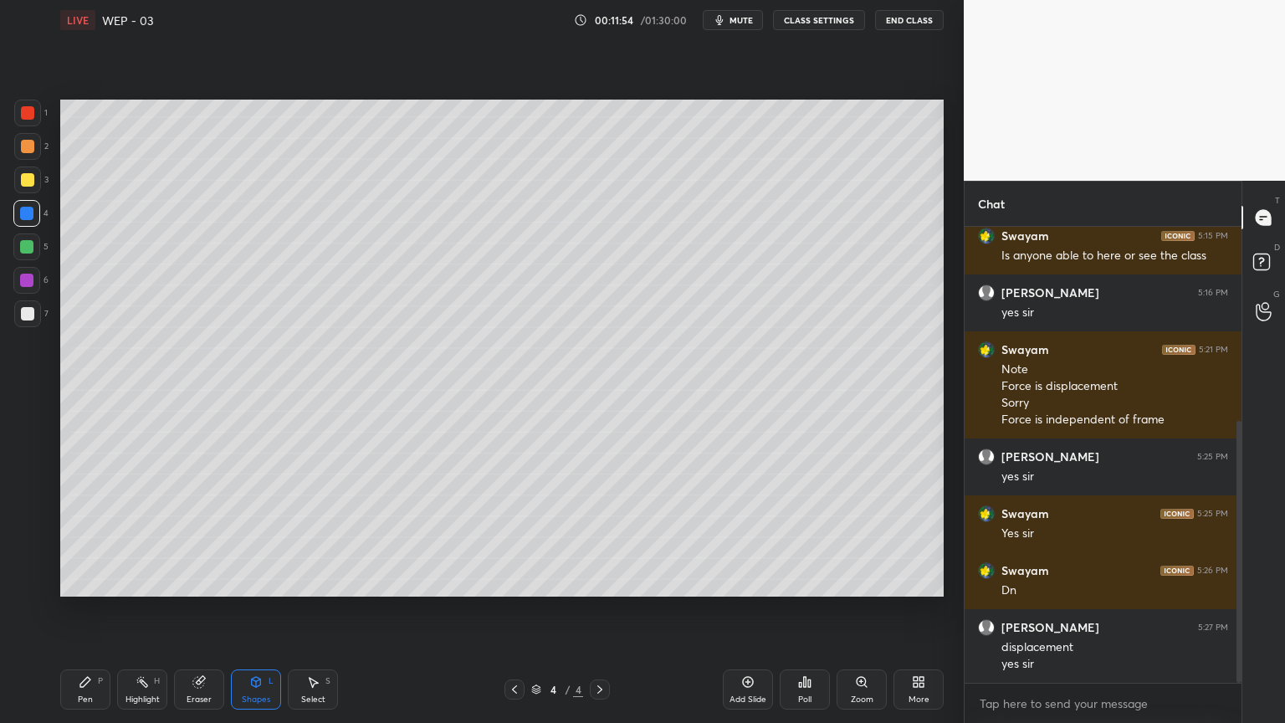
scroll to position [394, 0]
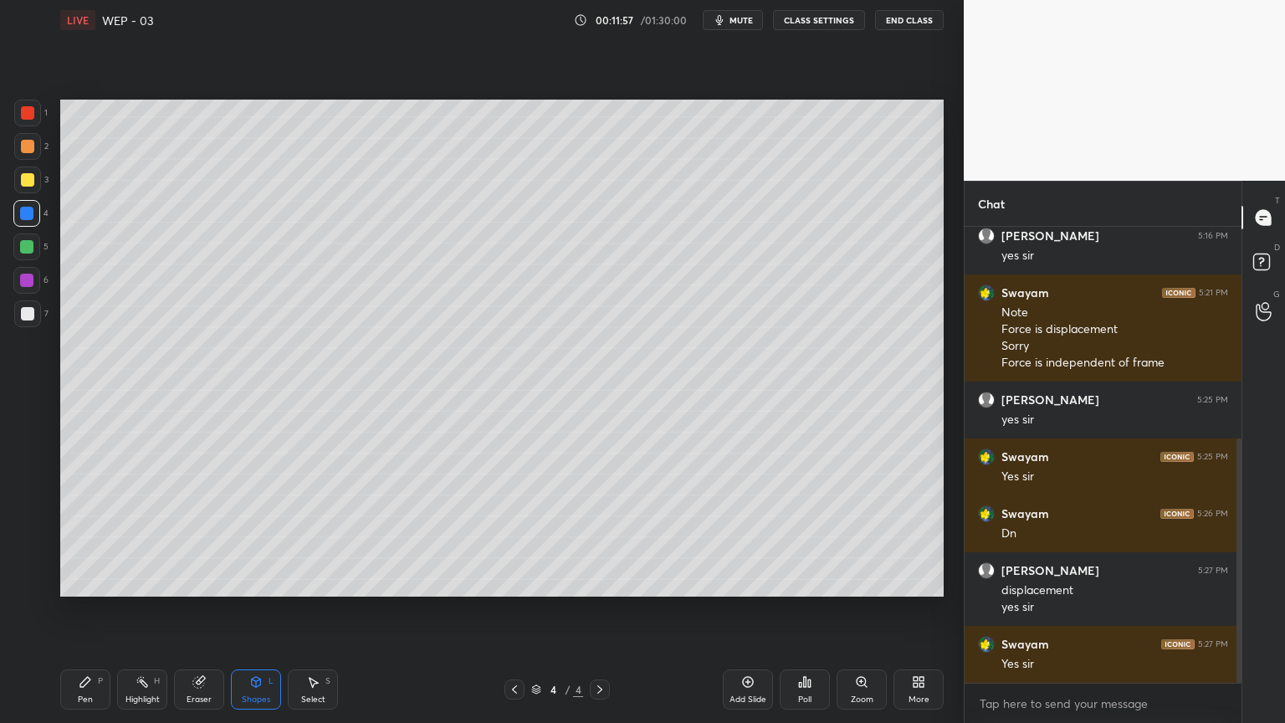
click at [244, 610] on div "Shapes" at bounding box center [256, 699] width 28 height 8
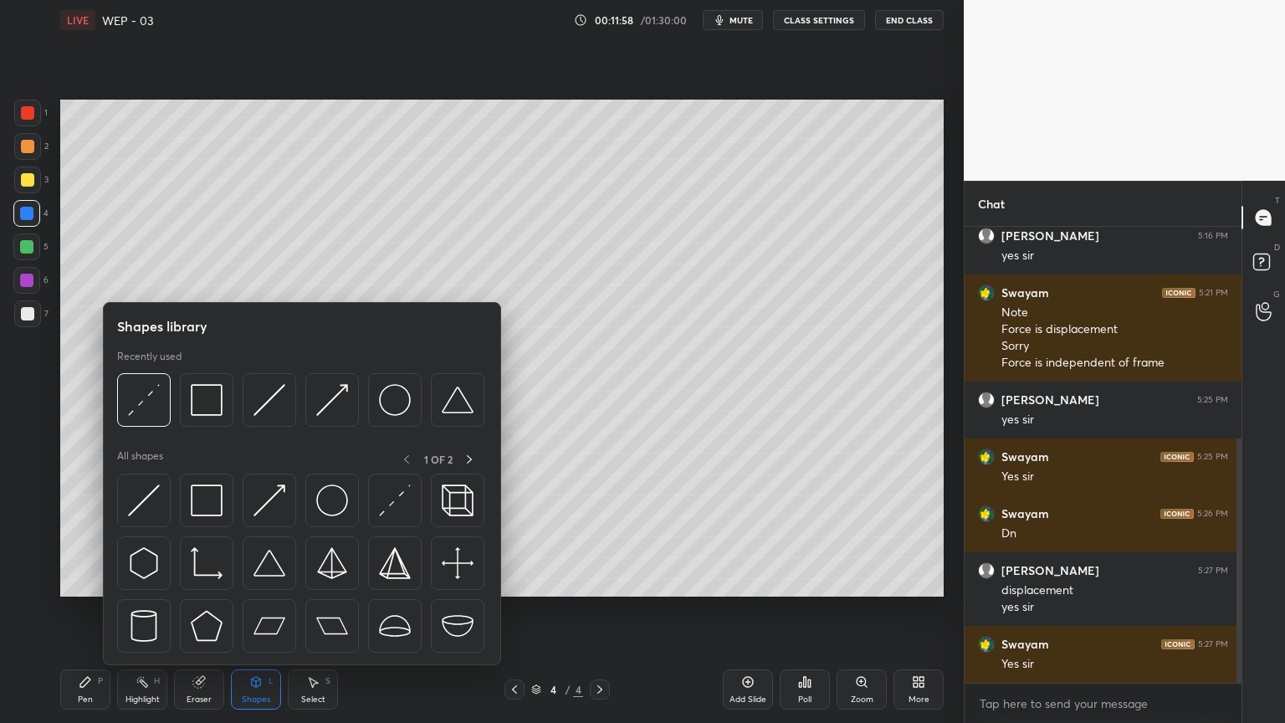
click at [141, 385] on img at bounding box center [144, 400] width 32 height 32
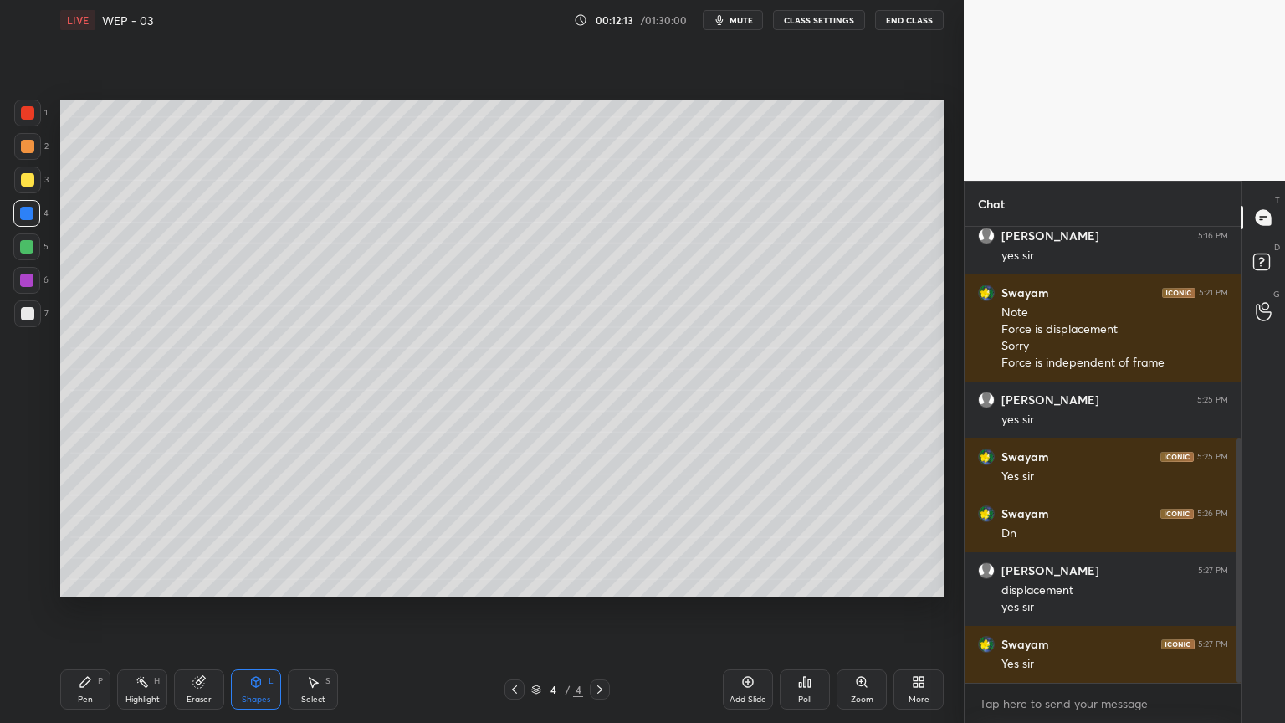
click at [74, 610] on div "Pen P" at bounding box center [85, 690] width 50 height 40
click at [28, 318] on div at bounding box center [27, 313] width 13 height 13
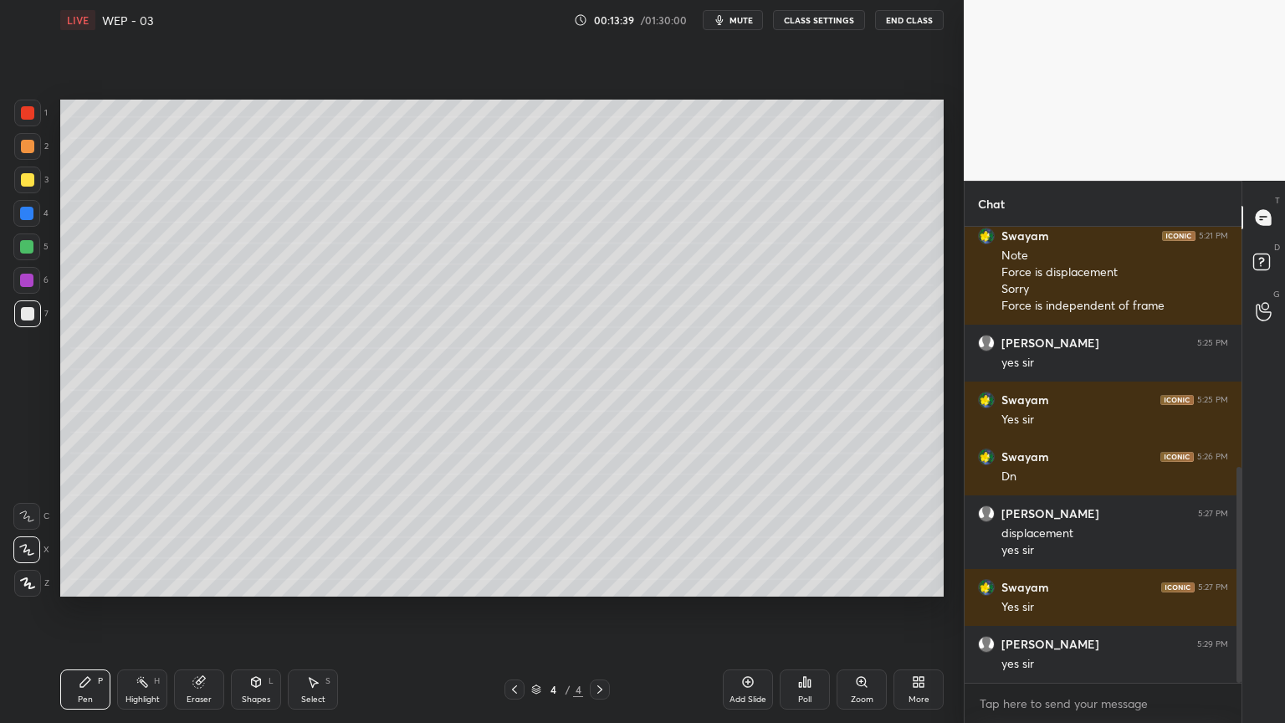
scroll to position [508, 0]
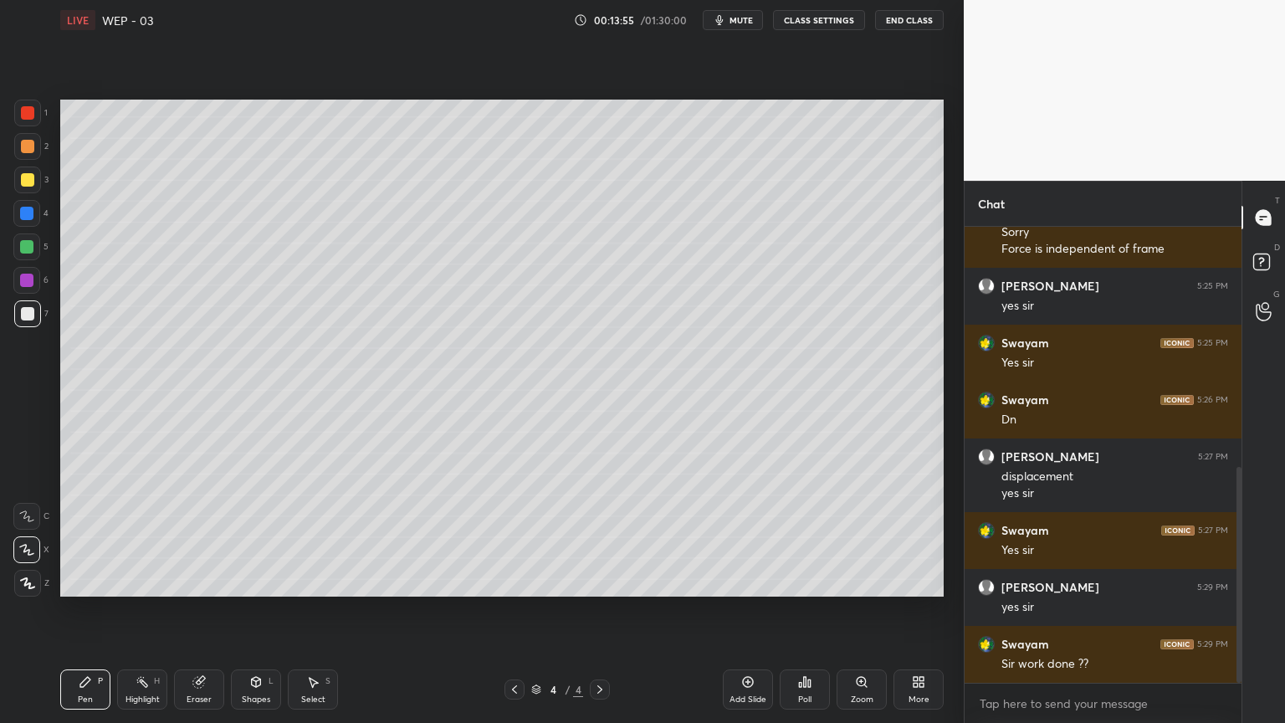
click at [728, 610] on div "Add Slide" at bounding box center [748, 690] width 50 height 40
click at [30, 167] on div at bounding box center [27, 180] width 27 height 27
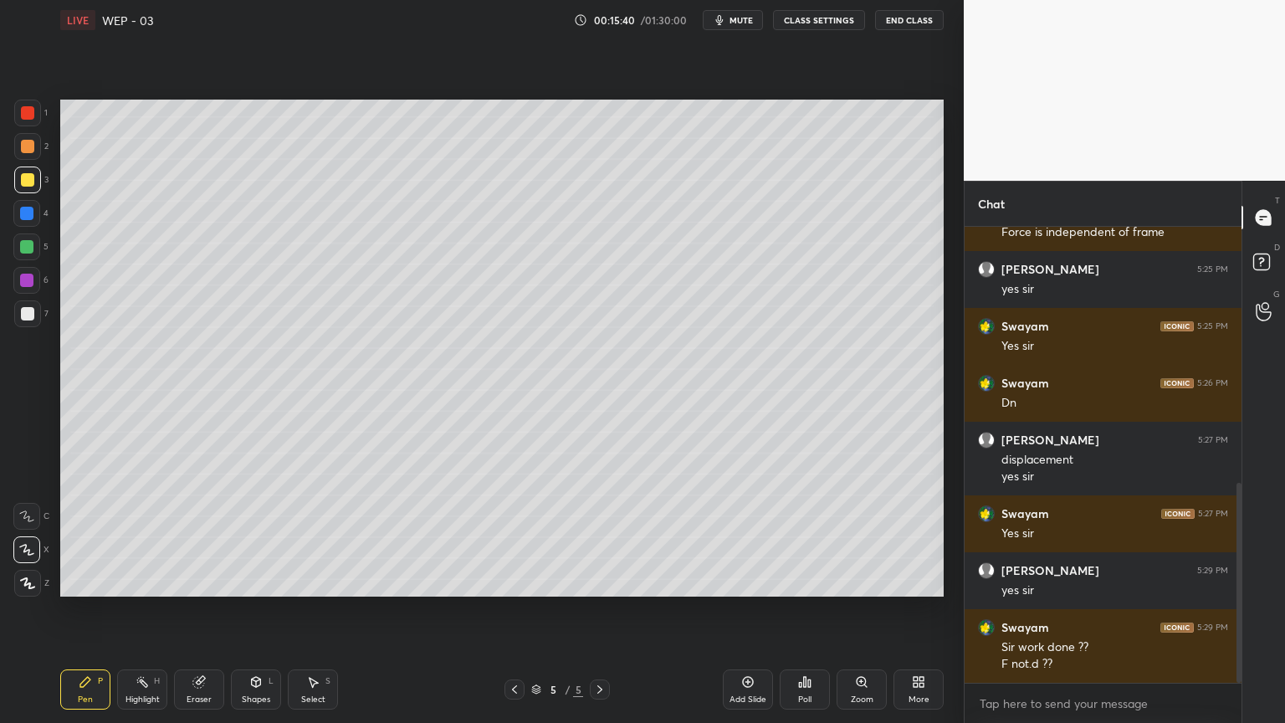
scroll to position [582, 0]
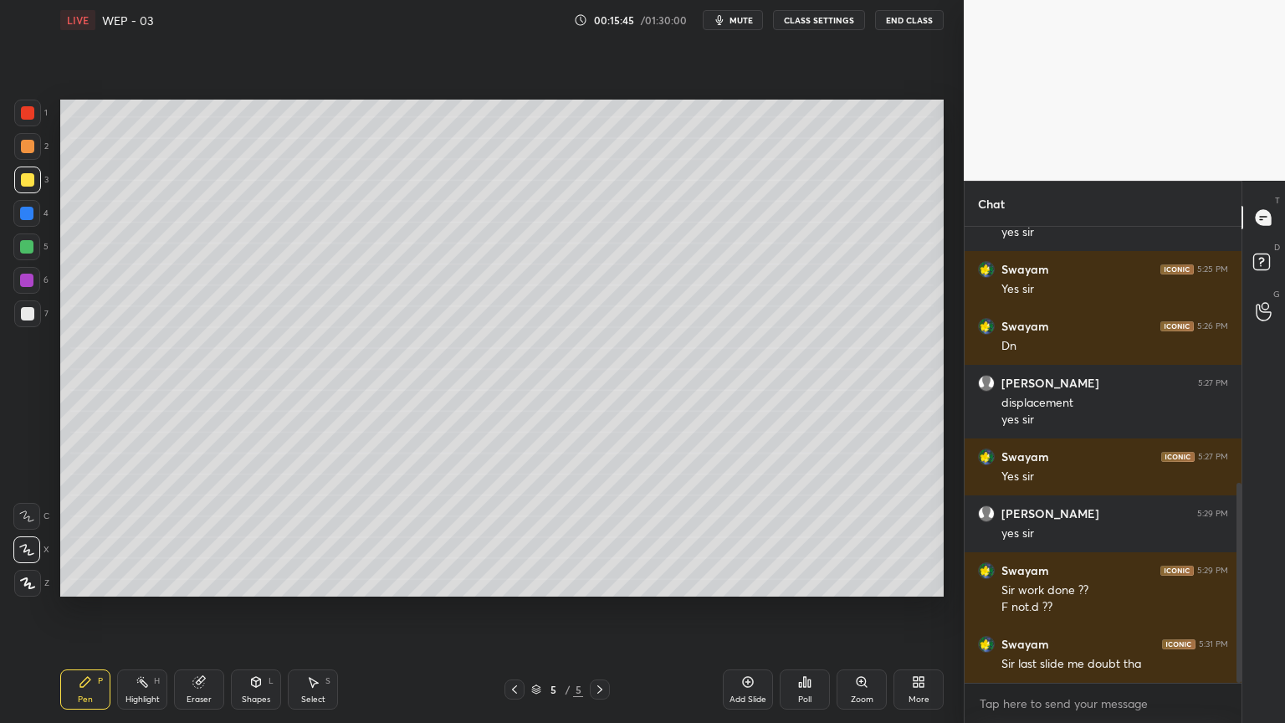
click at [515, 610] on icon at bounding box center [514, 689] width 13 height 13
click at [595, 610] on icon at bounding box center [599, 689] width 13 height 13
click at [603, 610] on icon at bounding box center [599, 689] width 13 height 13
click at [763, 610] on div "Add Slide" at bounding box center [748, 690] width 50 height 40
click at [30, 303] on div at bounding box center [27, 313] width 27 height 27
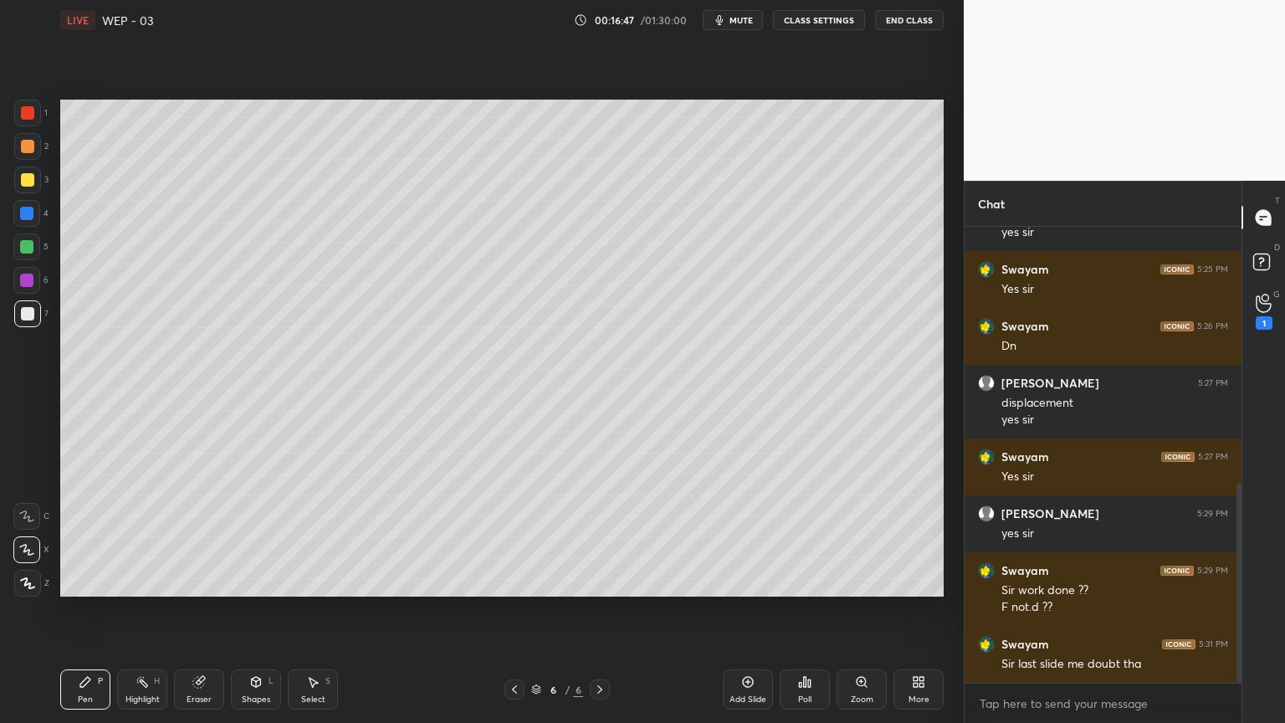
click at [258, 610] on div "Shapes" at bounding box center [256, 699] width 28 height 8
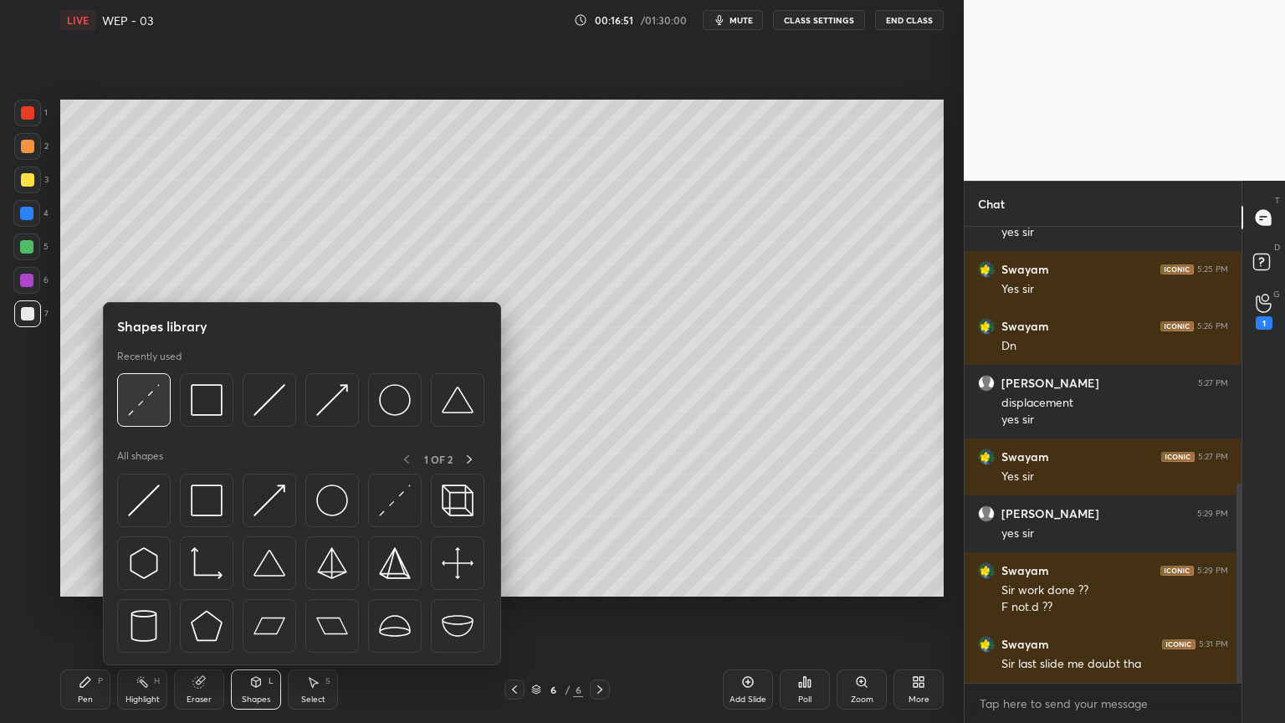
click at [143, 418] on div at bounding box center [144, 400] width 54 height 54
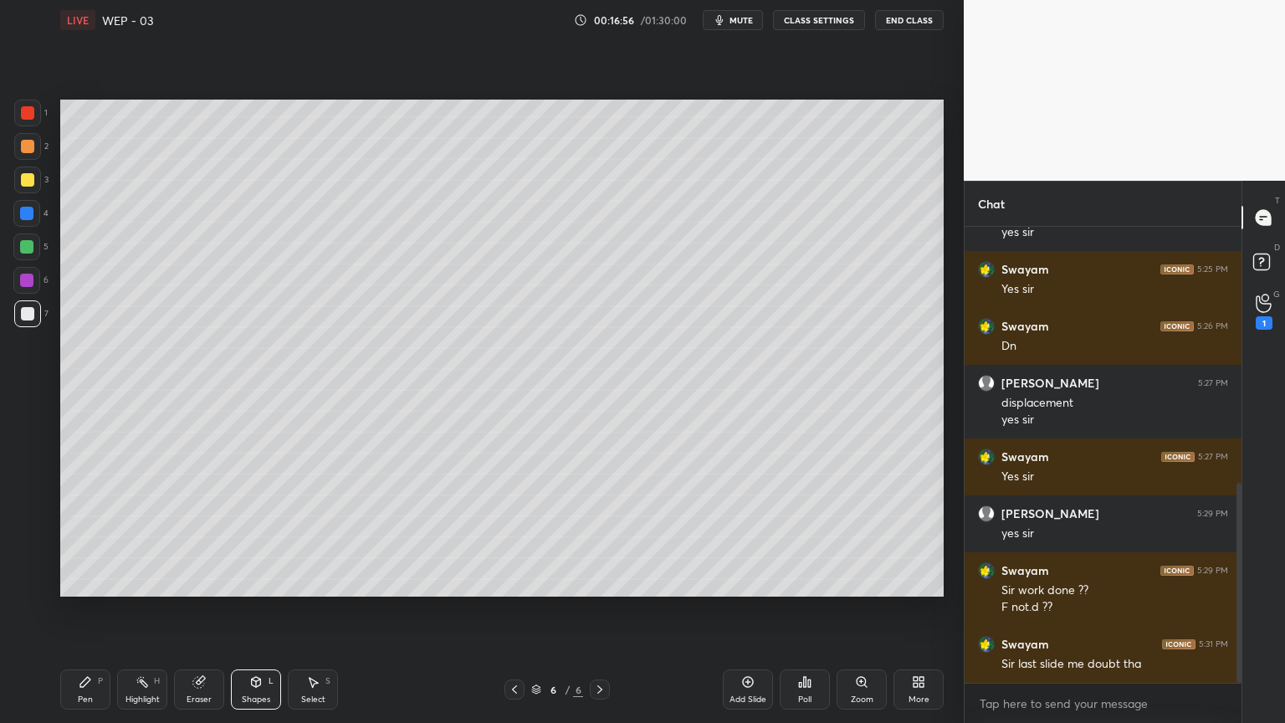
click at [70, 610] on div "Pen P" at bounding box center [85, 690] width 50 height 40
click at [211, 610] on div "Eraser" at bounding box center [199, 690] width 50 height 40
click at [253, 610] on icon at bounding box center [255, 681] width 13 height 13
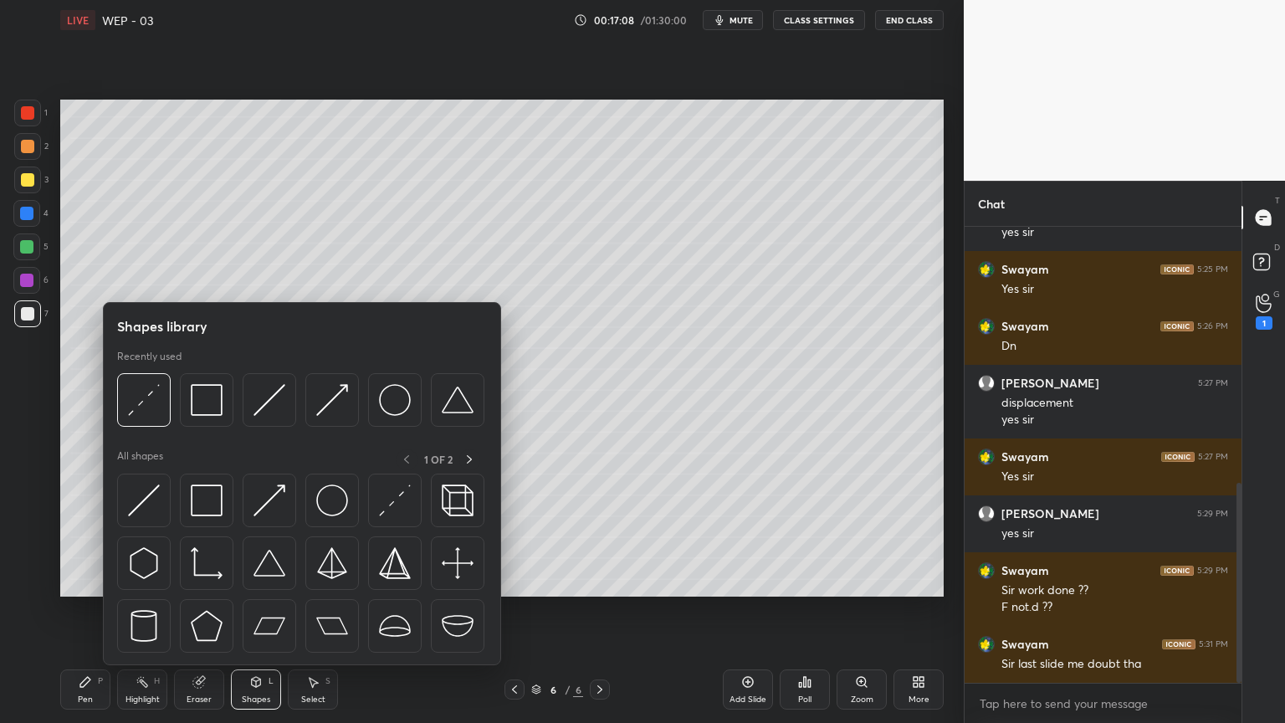
click at [208, 405] on img at bounding box center [207, 400] width 32 height 32
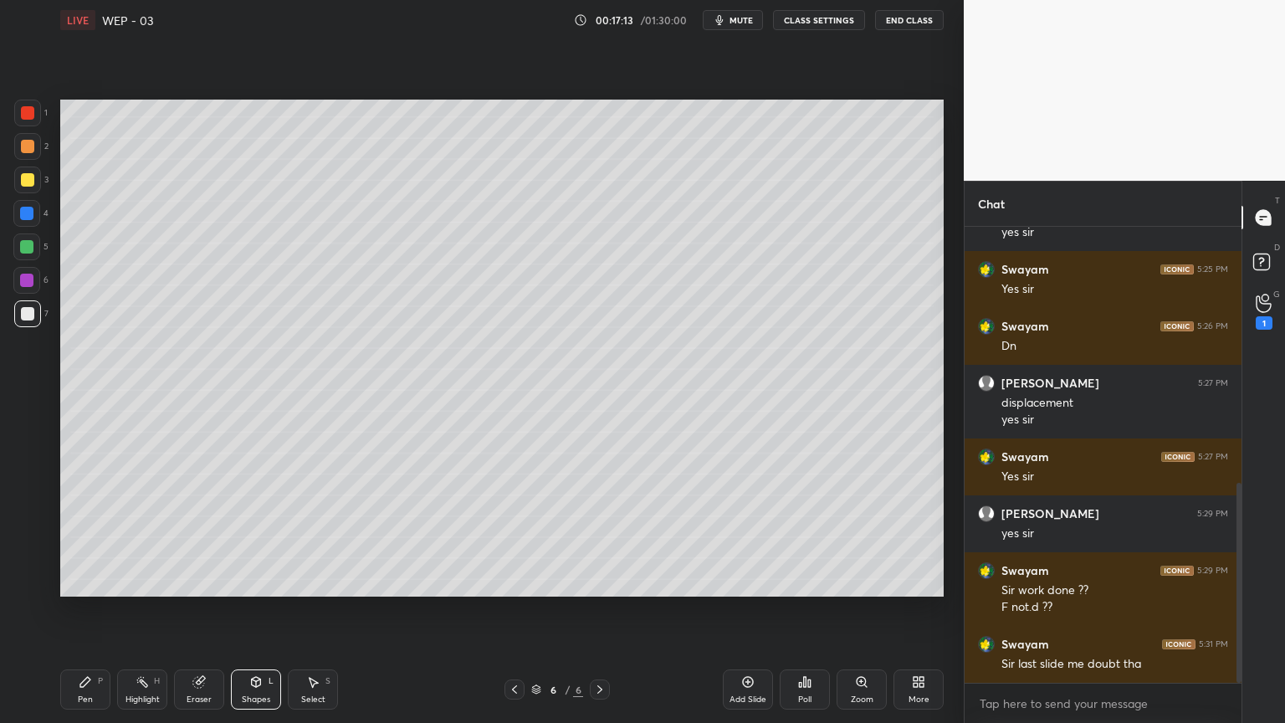
click at [90, 610] on icon at bounding box center [85, 681] width 13 height 13
click at [260, 610] on div "Shapes L" at bounding box center [256, 690] width 50 height 40
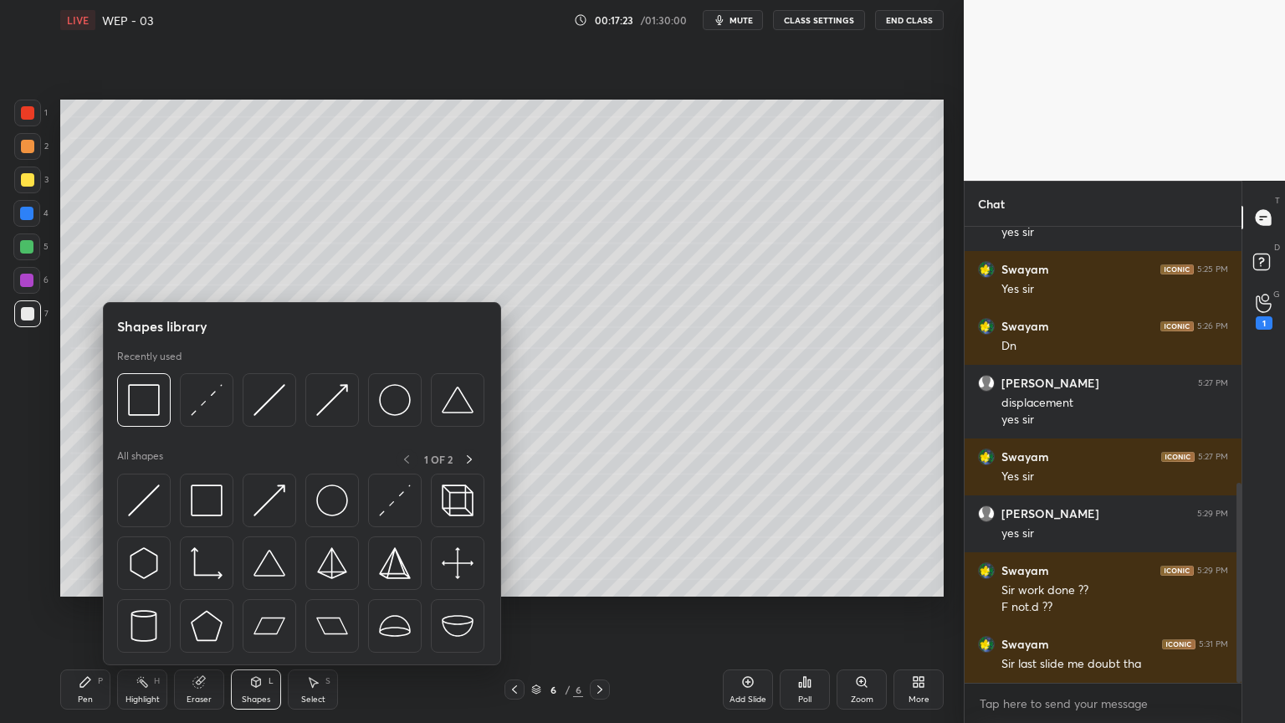
click at [260, 398] on img at bounding box center [270, 400] width 32 height 32
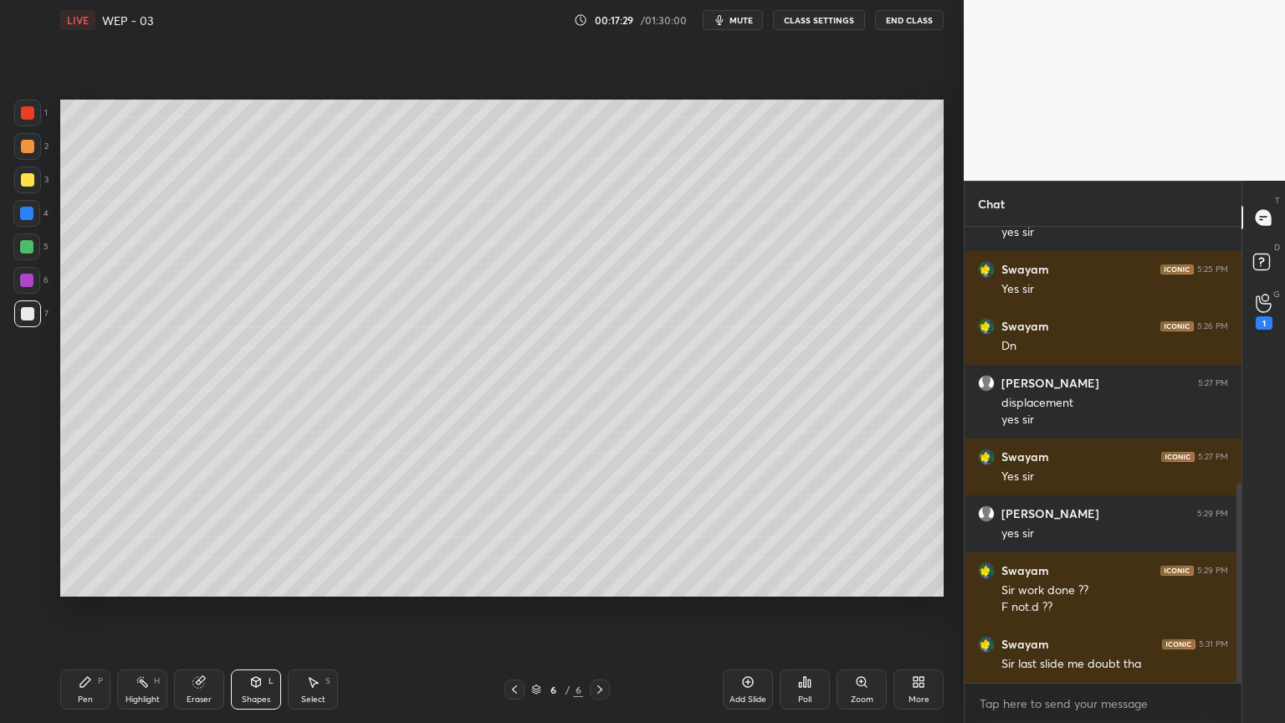
click at [85, 610] on icon at bounding box center [85, 682] width 10 height 10
click at [257, 610] on div "Shapes L" at bounding box center [256, 690] width 50 height 40
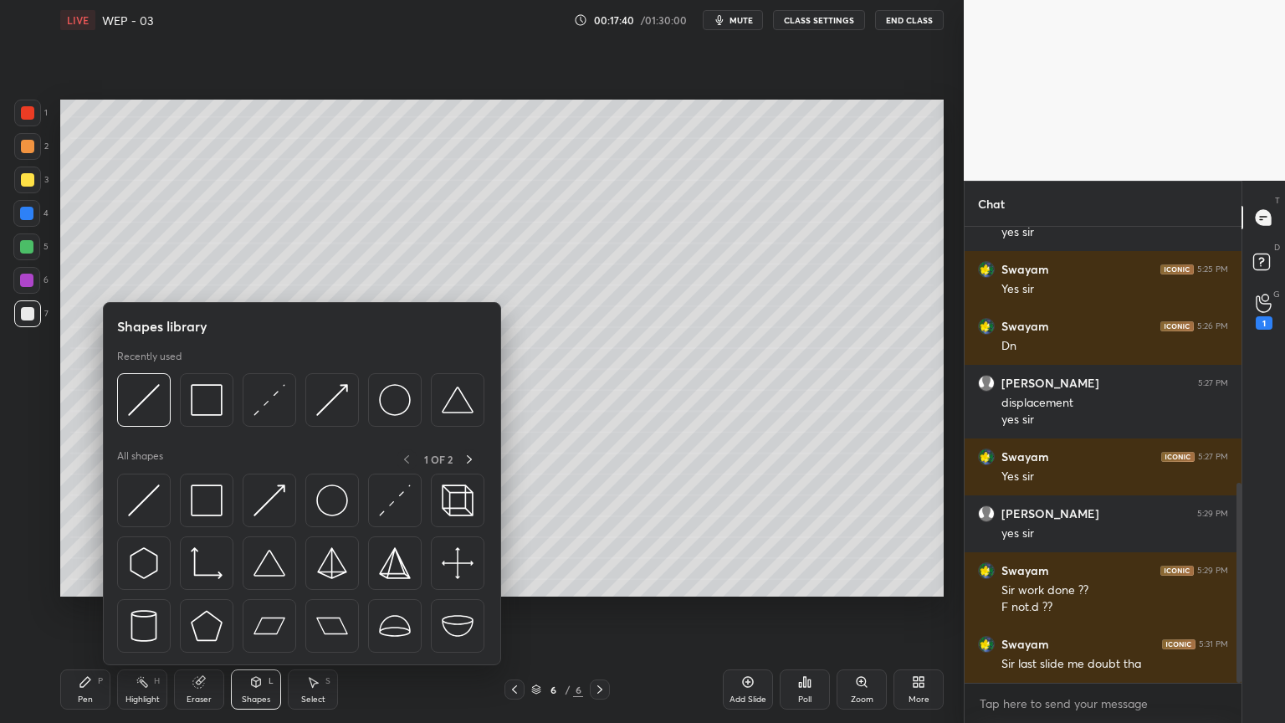
click at [271, 405] on img at bounding box center [270, 400] width 32 height 32
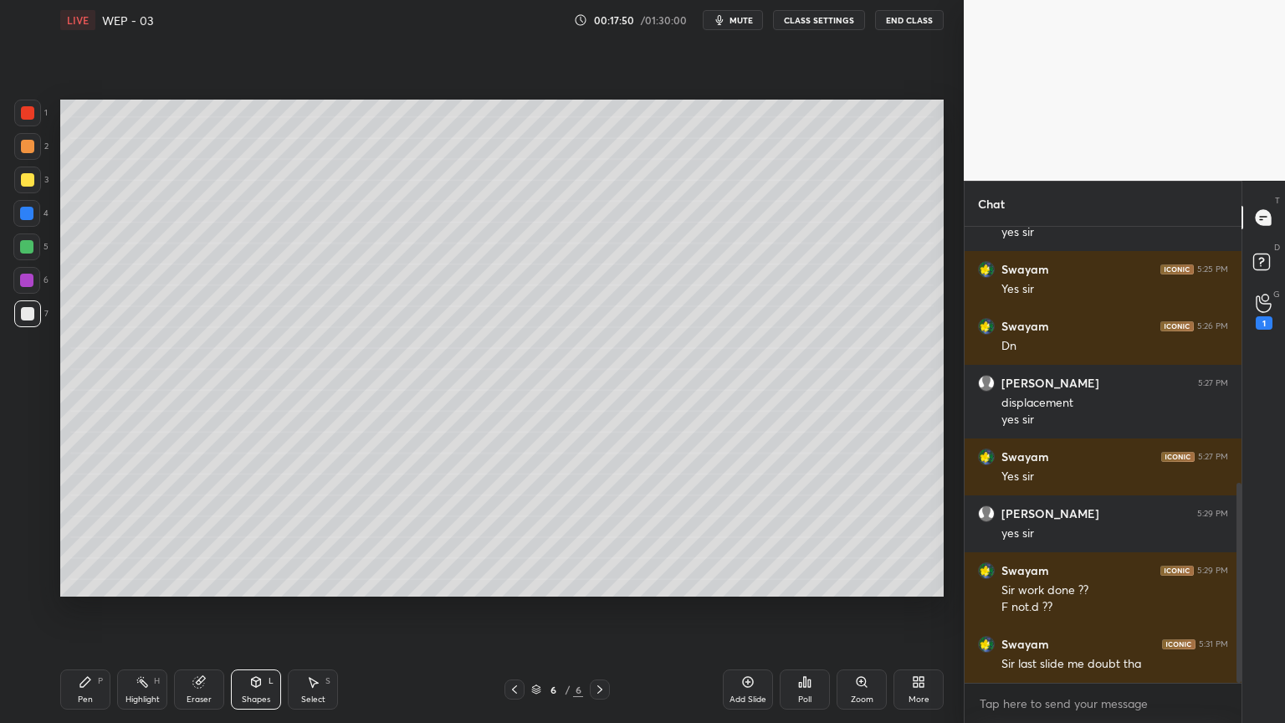
click at [266, 610] on div "Shapes L" at bounding box center [256, 690] width 50 height 40
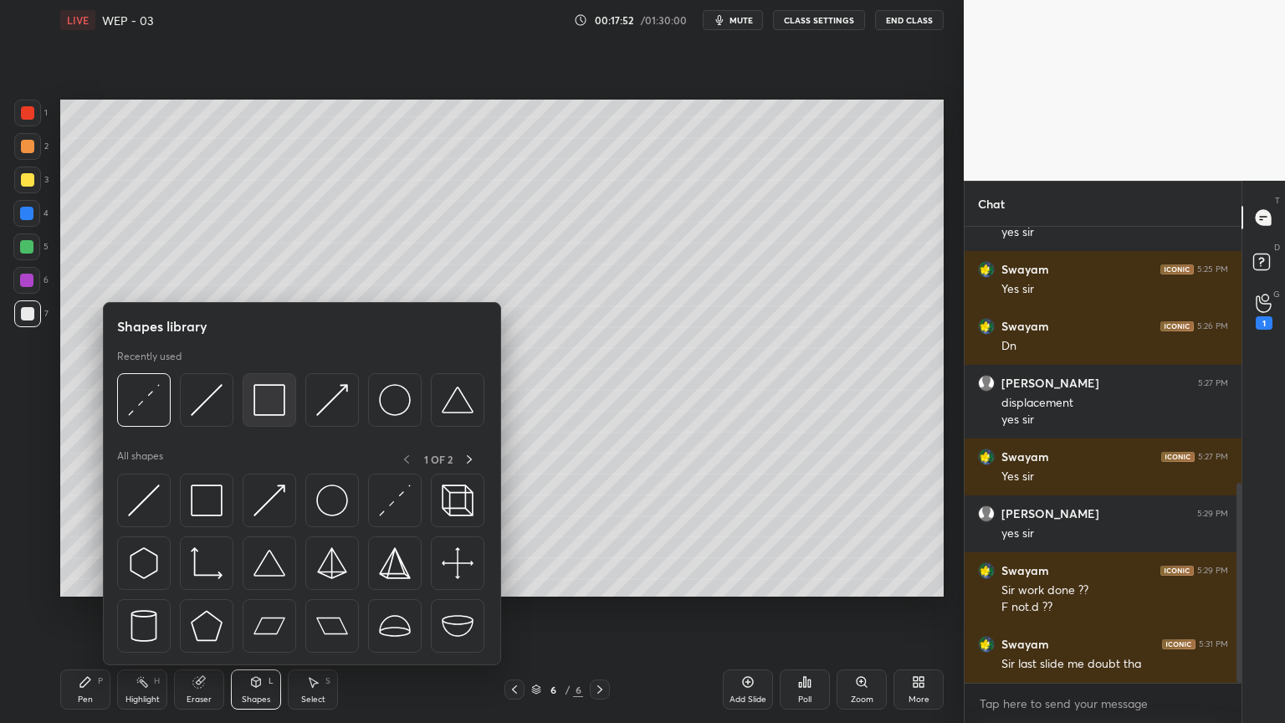
click at [269, 408] on img at bounding box center [270, 400] width 32 height 32
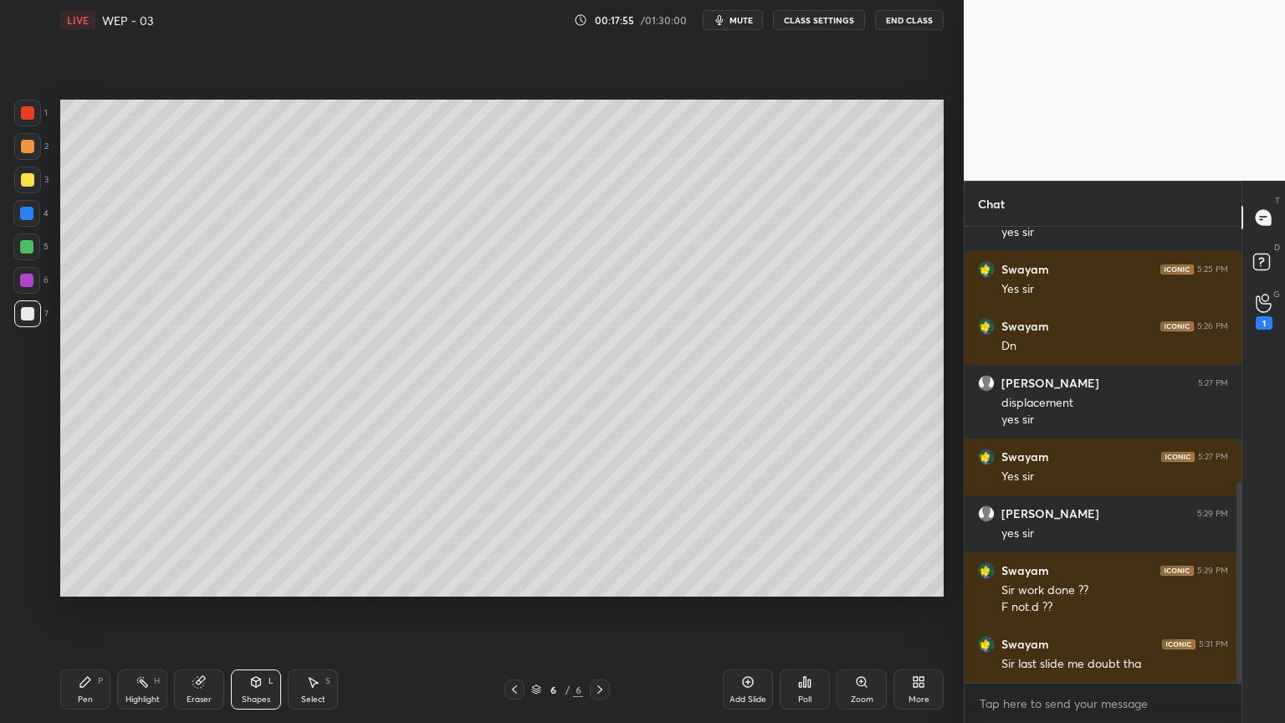
click at [64, 610] on div "Pen P" at bounding box center [85, 690] width 50 height 40
click at [134, 610] on div "Highlight H" at bounding box center [142, 690] width 50 height 40
click at [84, 610] on div "Pen" at bounding box center [85, 699] width 15 height 8
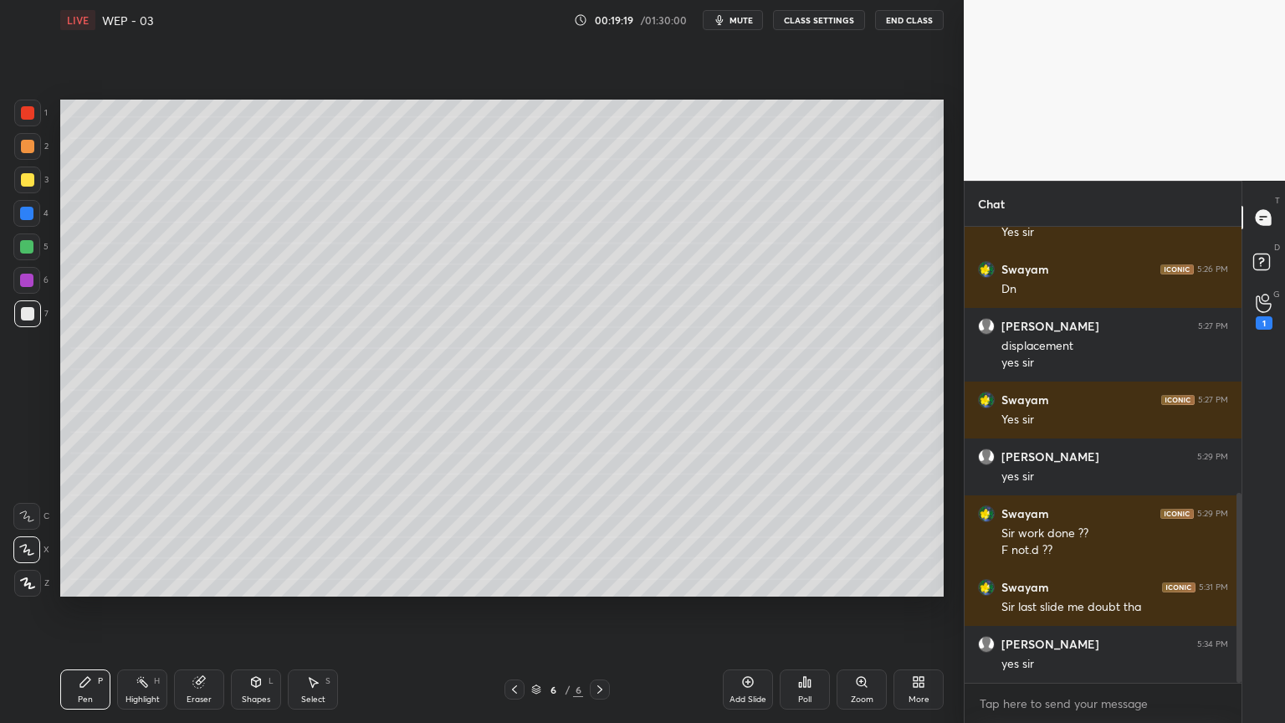
click at [740, 610] on div "Add Slide" at bounding box center [748, 690] width 50 height 40
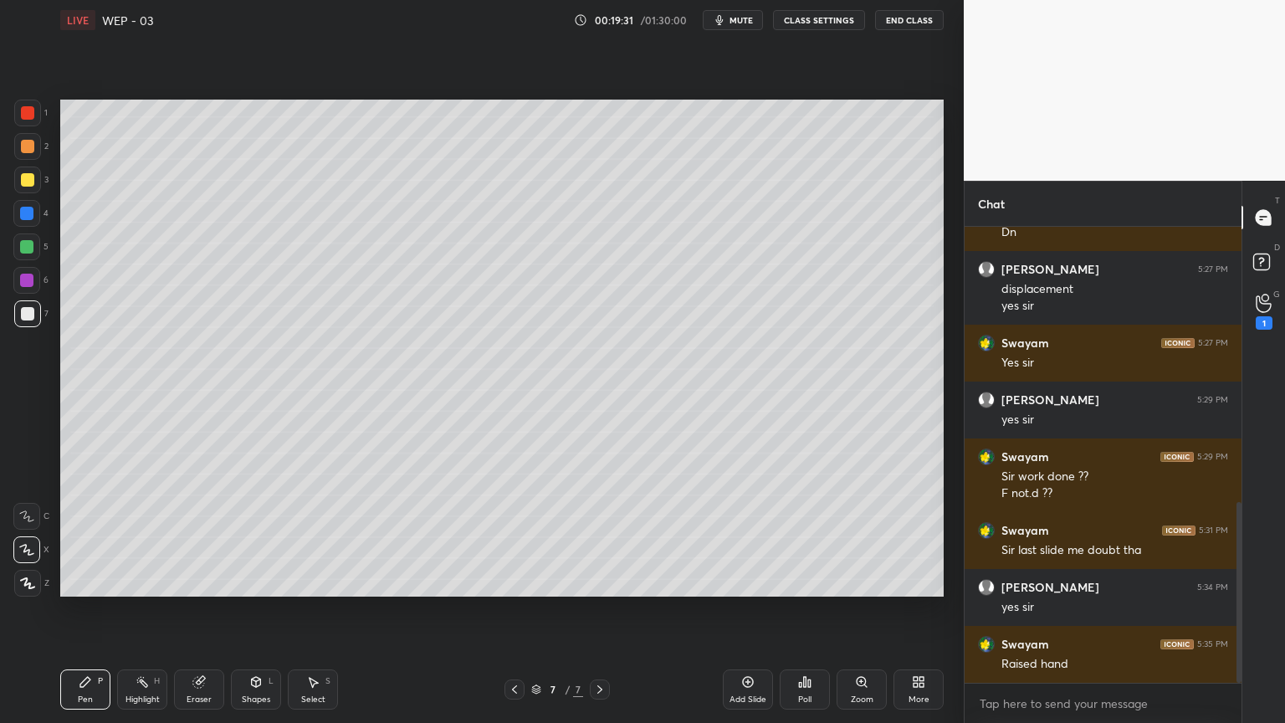
click at [259, 610] on icon at bounding box center [256, 682] width 9 height 10
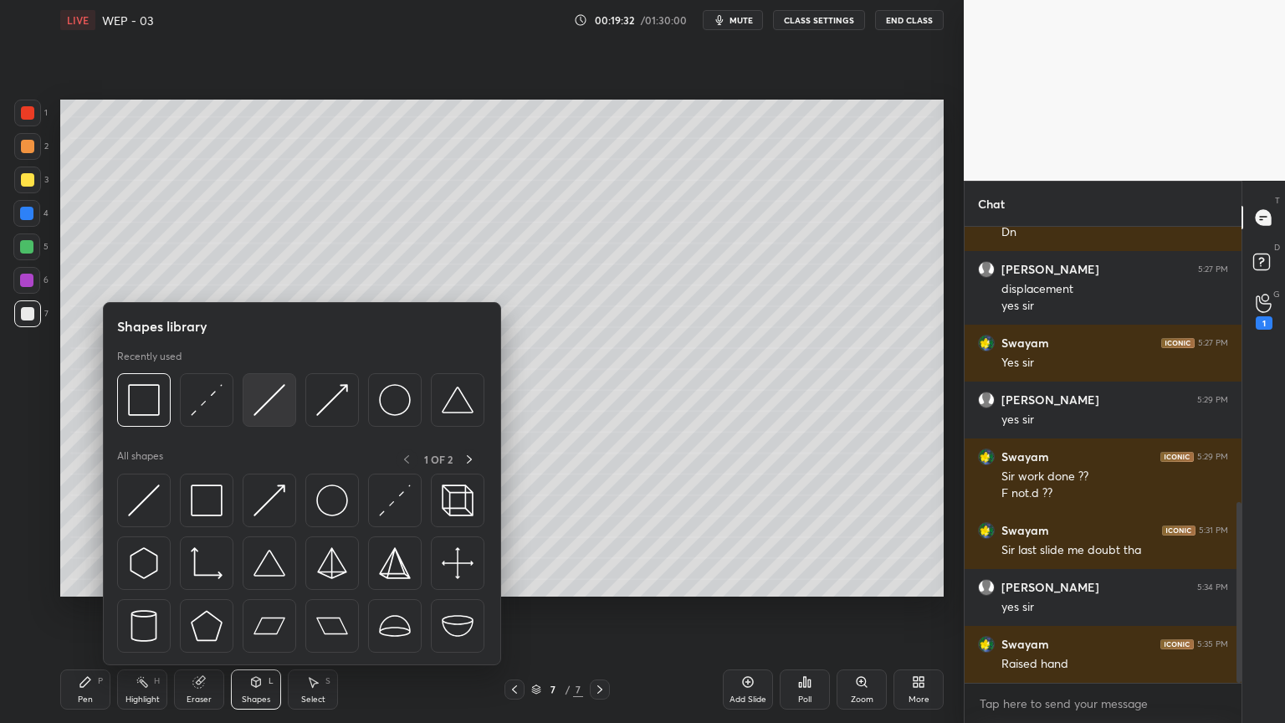
click at [277, 398] on img at bounding box center [270, 400] width 32 height 32
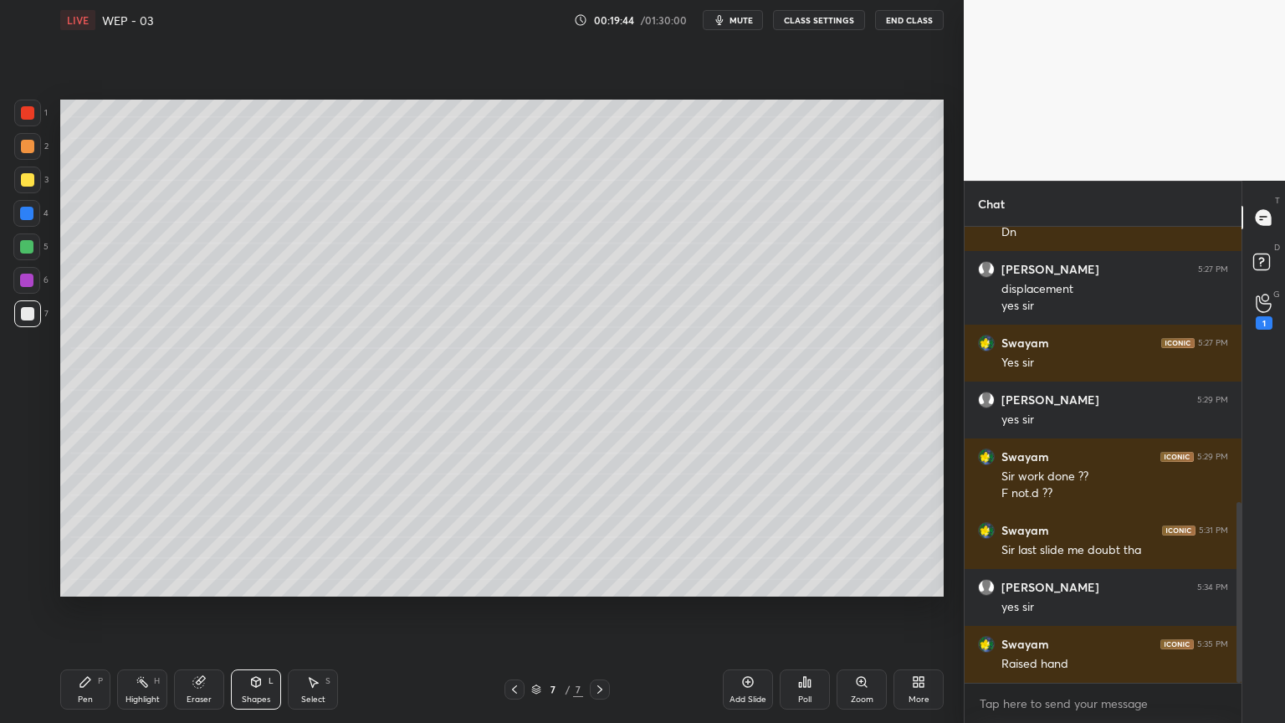
click at [254, 610] on icon at bounding box center [256, 682] width 9 height 10
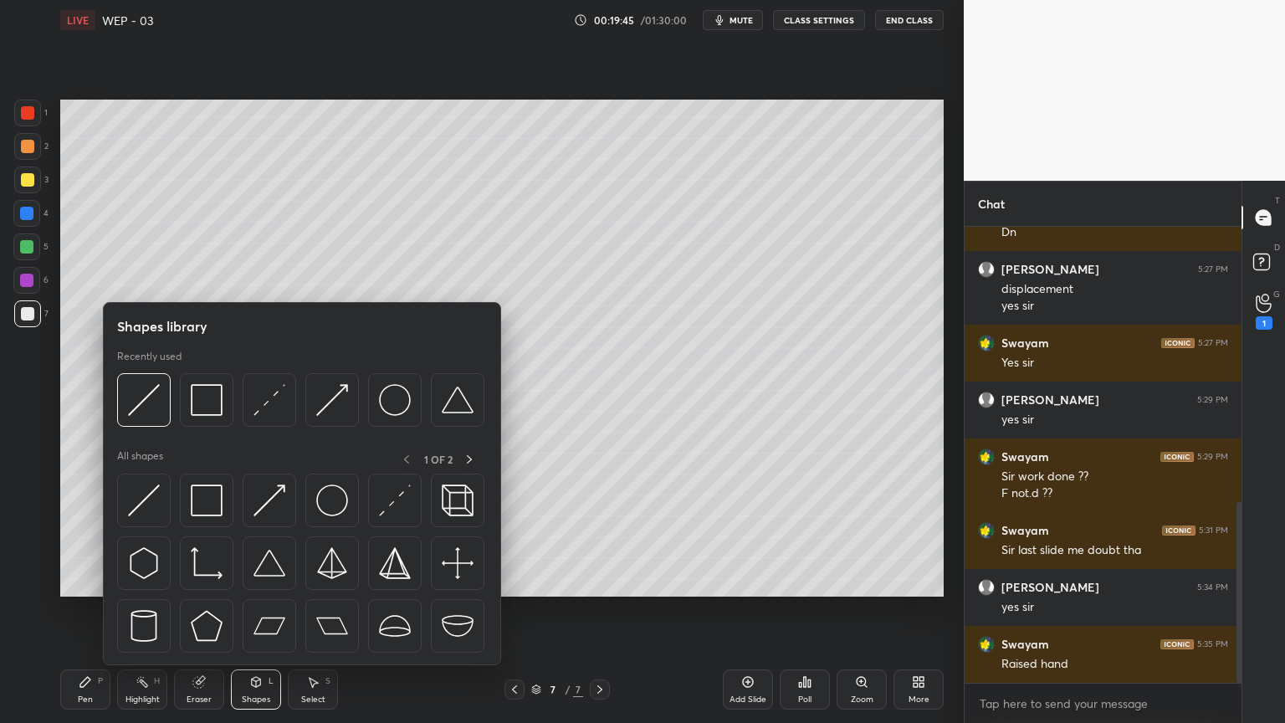
click at [281, 395] on img at bounding box center [270, 400] width 32 height 32
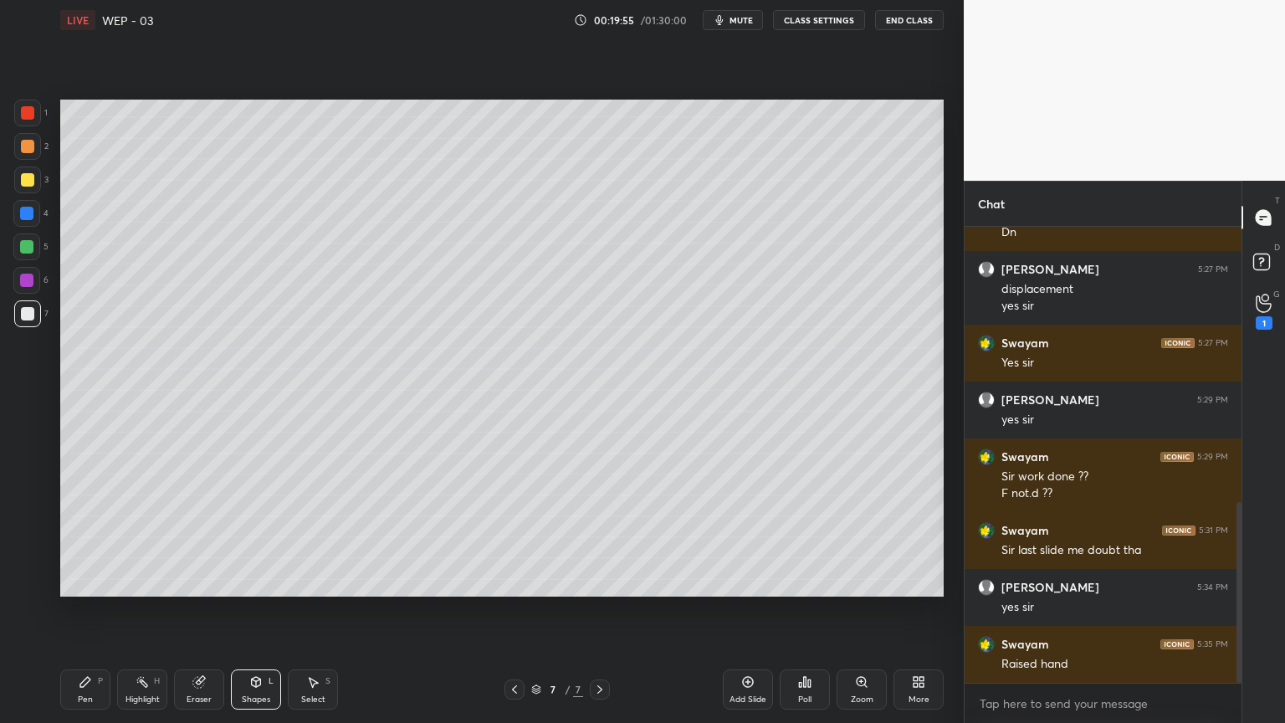
click at [254, 610] on icon at bounding box center [256, 681] width 9 height 3
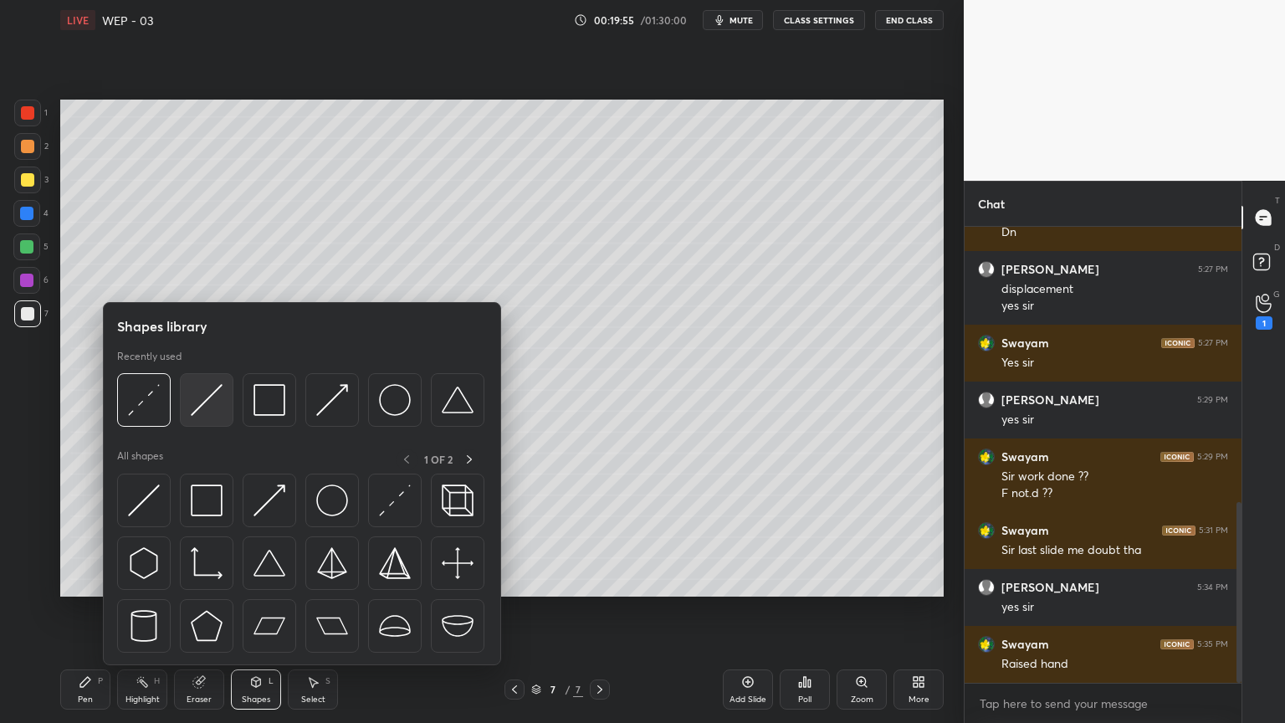
click at [201, 390] on img at bounding box center [207, 400] width 32 height 32
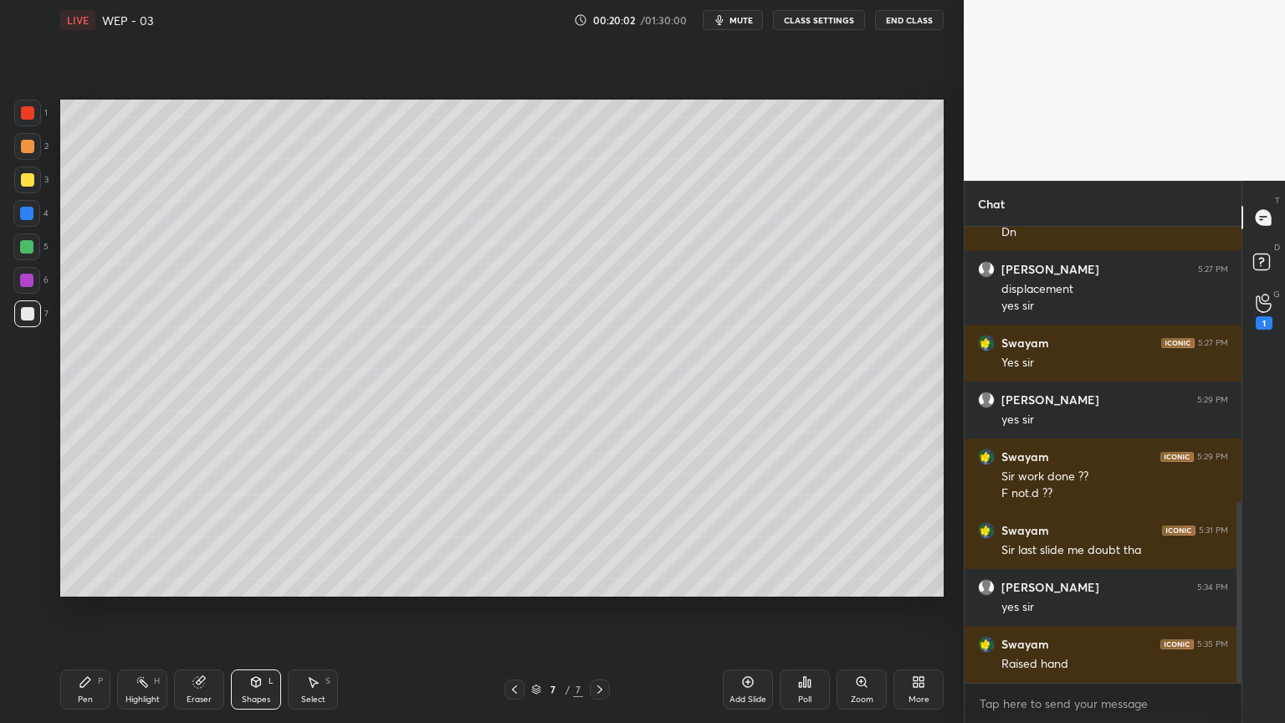
click at [80, 610] on div "Pen P" at bounding box center [85, 690] width 50 height 40
click at [252, 610] on icon at bounding box center [256, 682] width 9 height 10
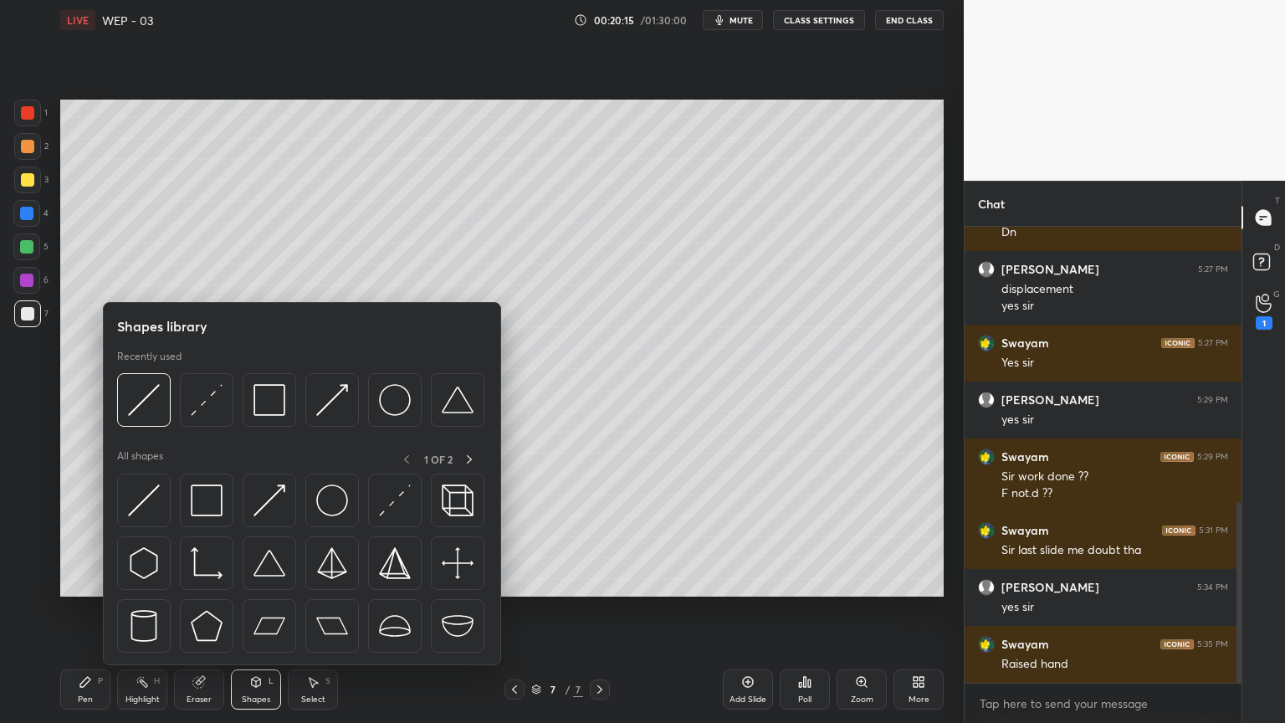
click at [263, 385] on img at bounding box center [270, 400] width 32 height 32
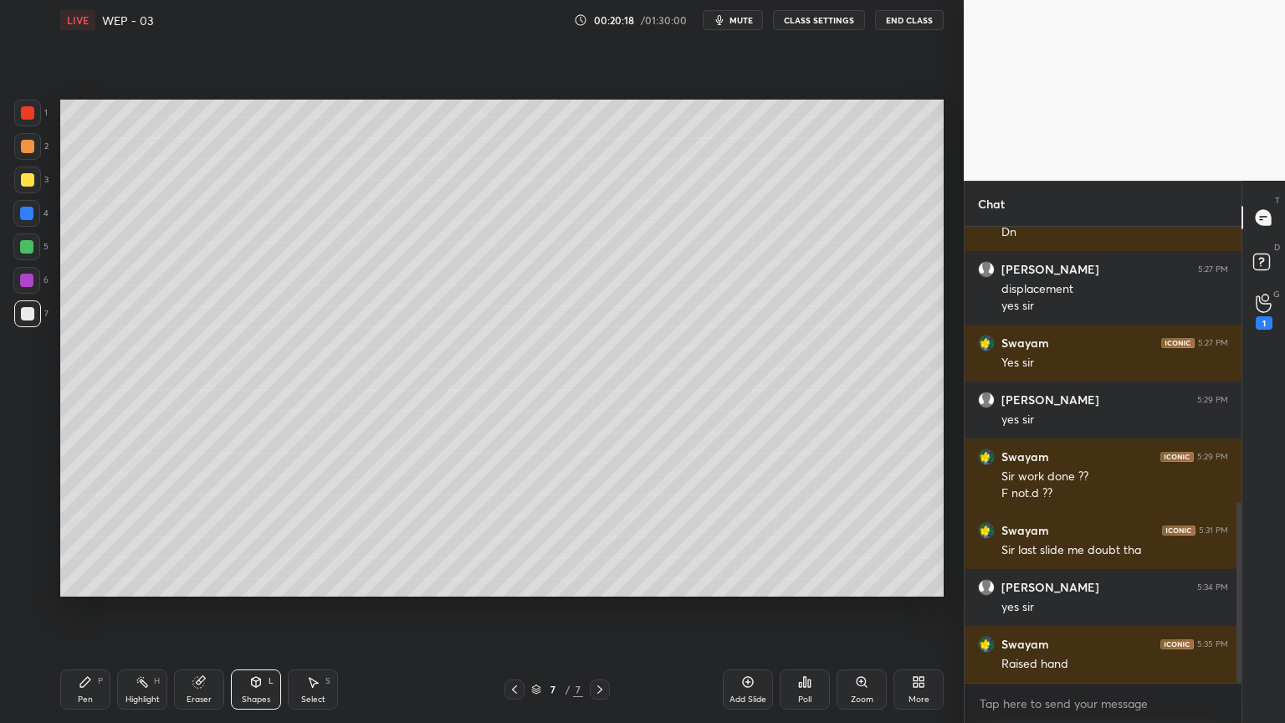
click at [83, 610] on icon at bounding box center [85, 681] width 13 height 13
click at [250, 610] on div "Shapes L" at bounding box center [256, 690] width 50 height 40
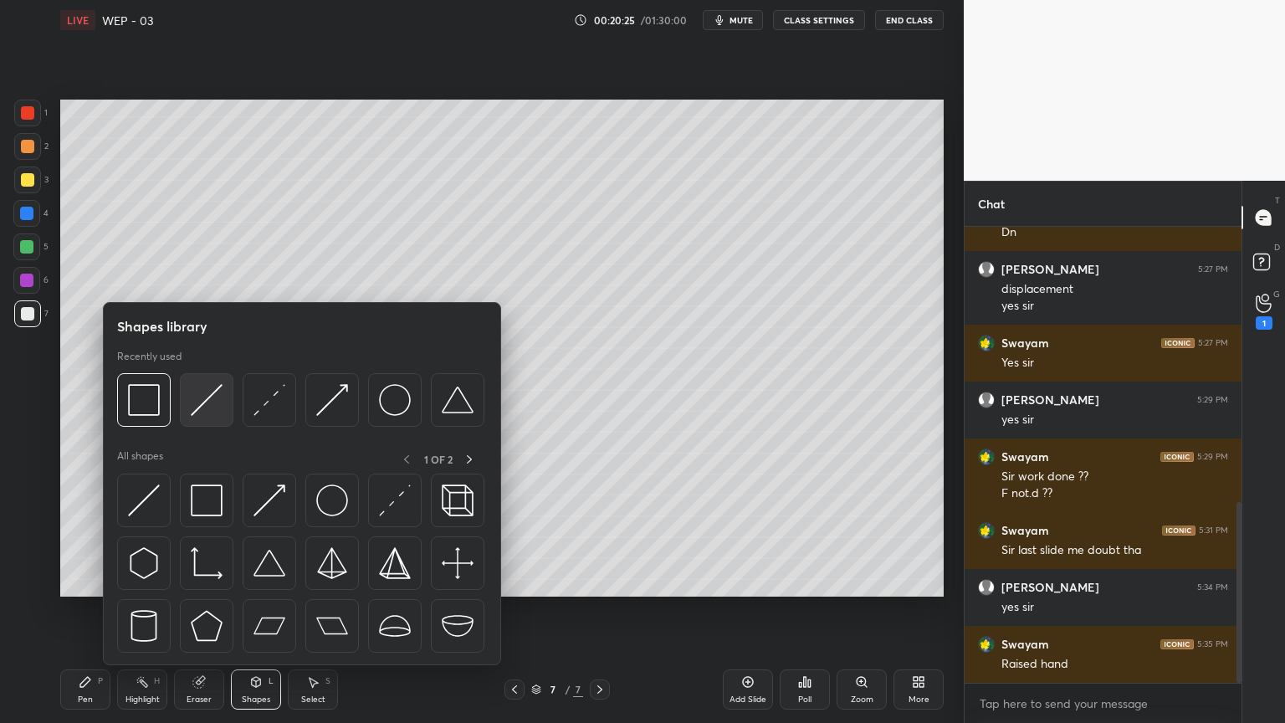
click at [198, 398] on img at bounding box center [207, 400] width 32 height 32
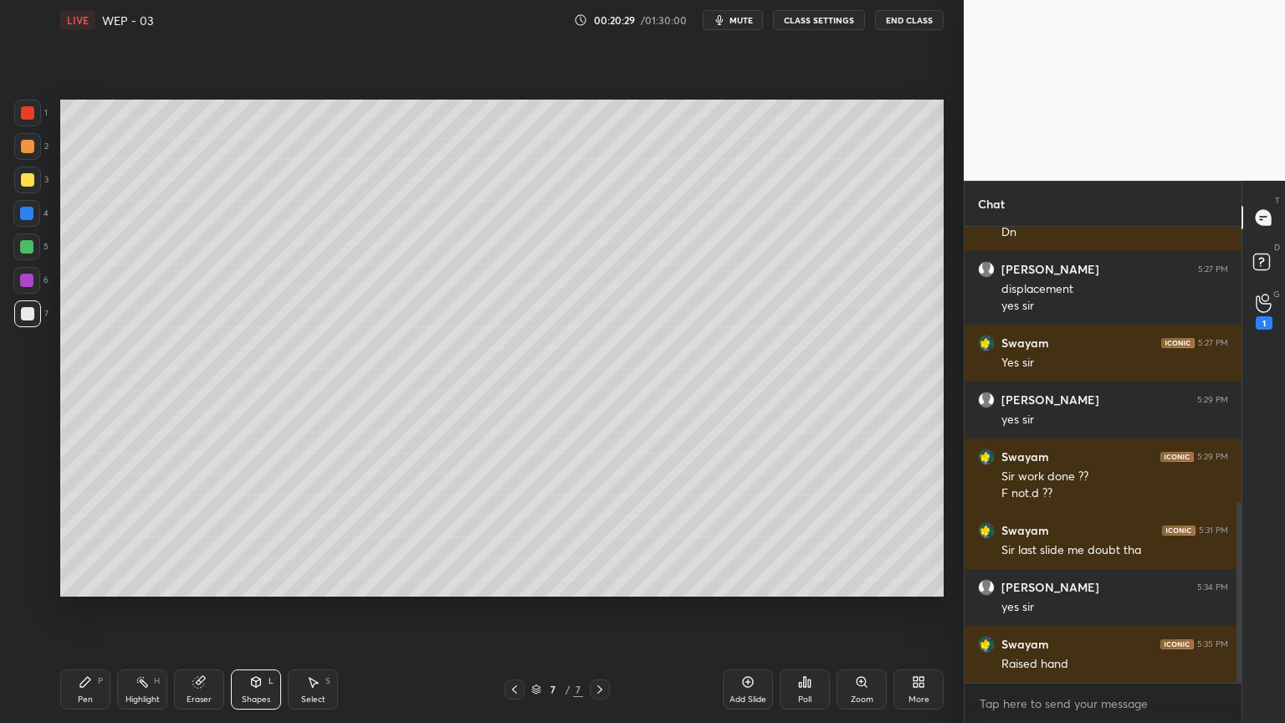
click at [78, 610] on div "Pen" at bounding box center [85, 699] width 15 height 8
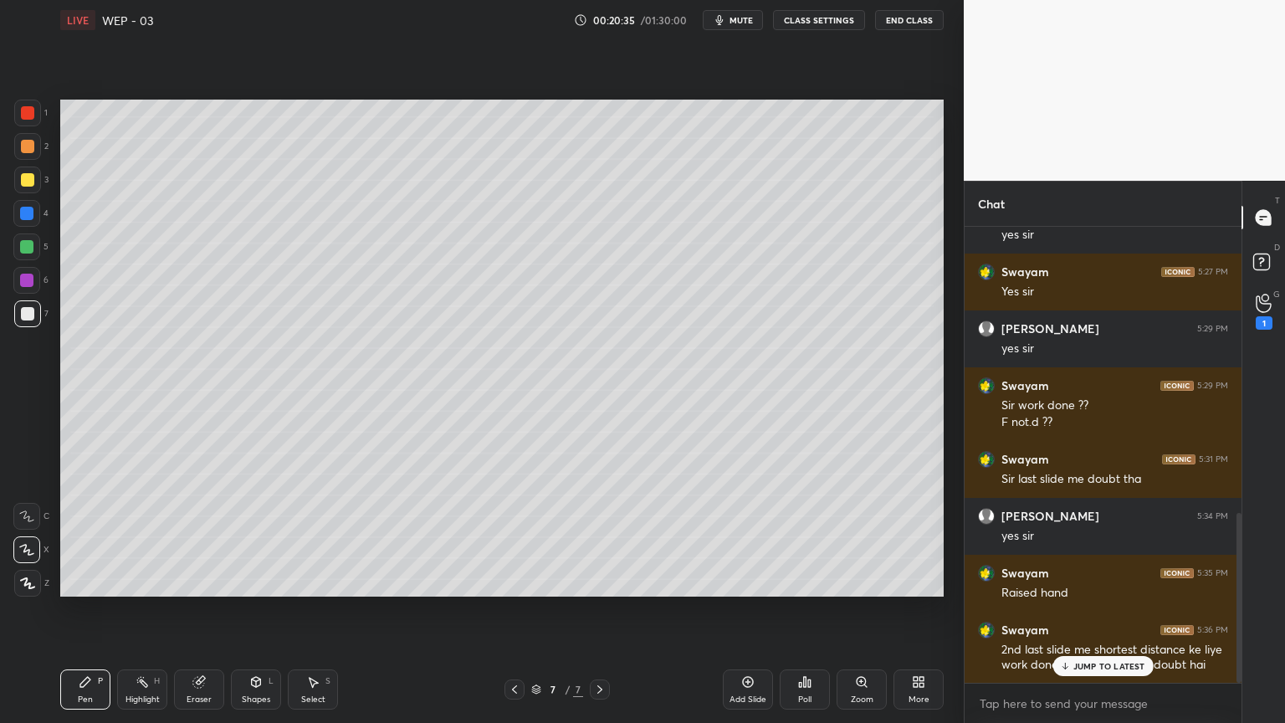
click at [1089, 610] on p "JUMP TO LATEST" at bounding box center [1110, 666] width 72 height 10
click at [516, 610] on icon at bounding box center [514, 689] width 5 height 8
click at [515, 610] on icon at bounding box center [514, 689] width 5 height 8
click at [509, 610] on icon at bounding box center [514, 689] width 13 height 13
click at [138, 610] on div "Highlight H" at bounding box center [142, 690] width 50 height 40
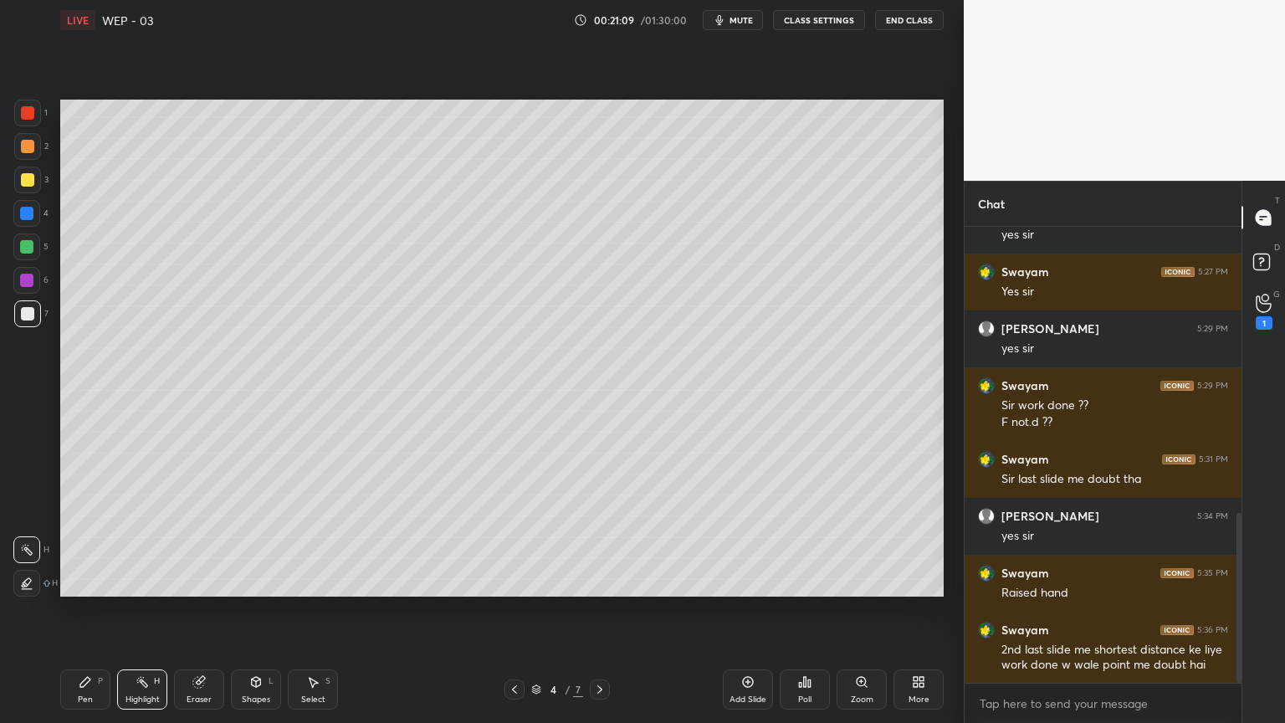
click at [203, 610] on div "Eraser" at bounding box center [199, 690] width 50 height 40
click at [63, 610] on div "Pen P" at bounding box center [85, 690] width 50 height 40
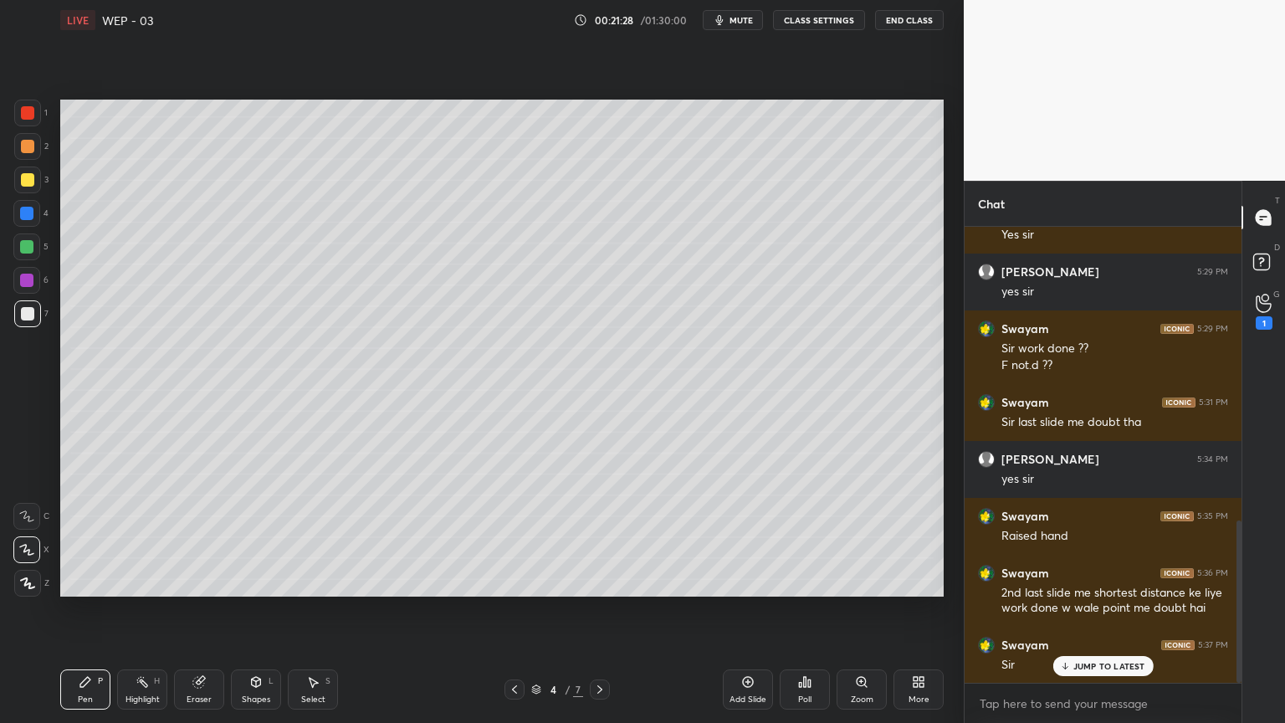
click at [604, 610] on icon at bounding box center [599, 689] width 13 height 13
click at [608, 610] on div at bounding box center [600, 690] width 20 height 20
click at [609, 610] on div at bounding box center [600, 690] width 20 height 20
click at [199, 610] on div "Eraser" at bounding box center [199, 690] width 50 height 40
click at [256, 610] on icon at bounding box center [256, 684] width 0 height 6
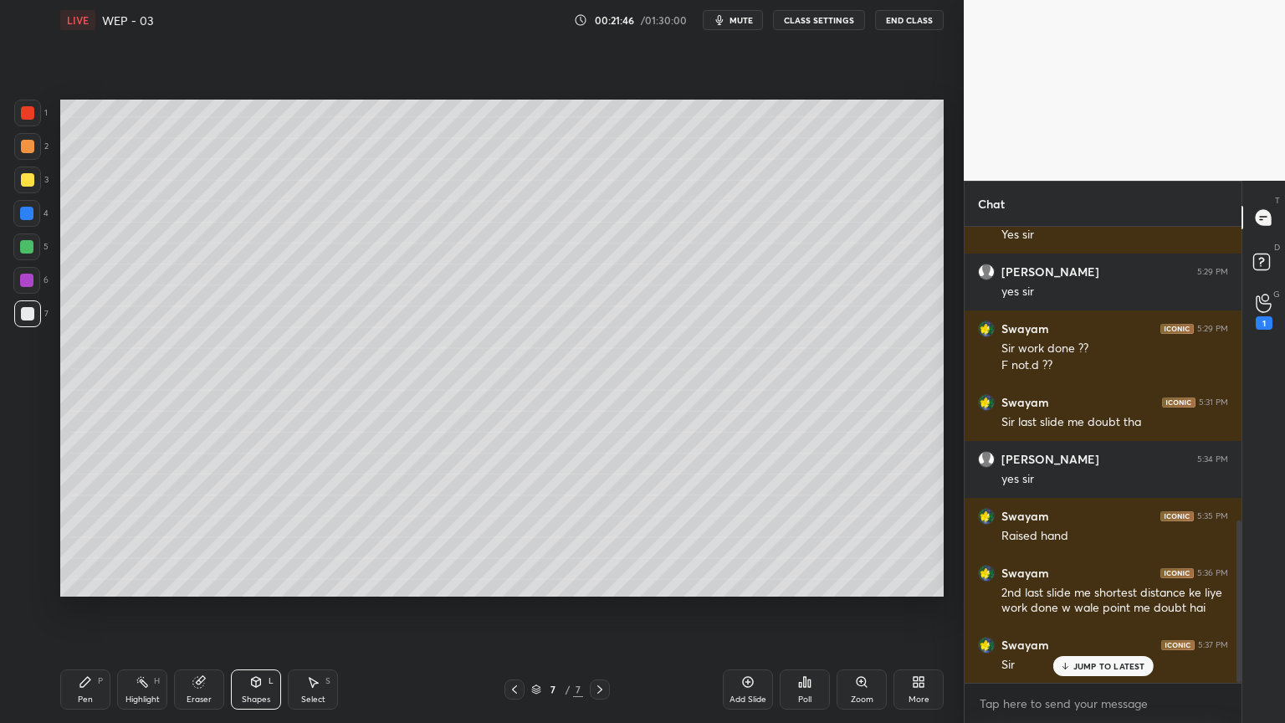
click at [190, 610] on div "Eraser" at bounding box center [199, 690] width 50 height 40
click at [256, 610] on icon at bounding box center [256, 681] width 9 height 3
click at [316, 610] on icon at bounding box center [312, 681] width 13 height 13
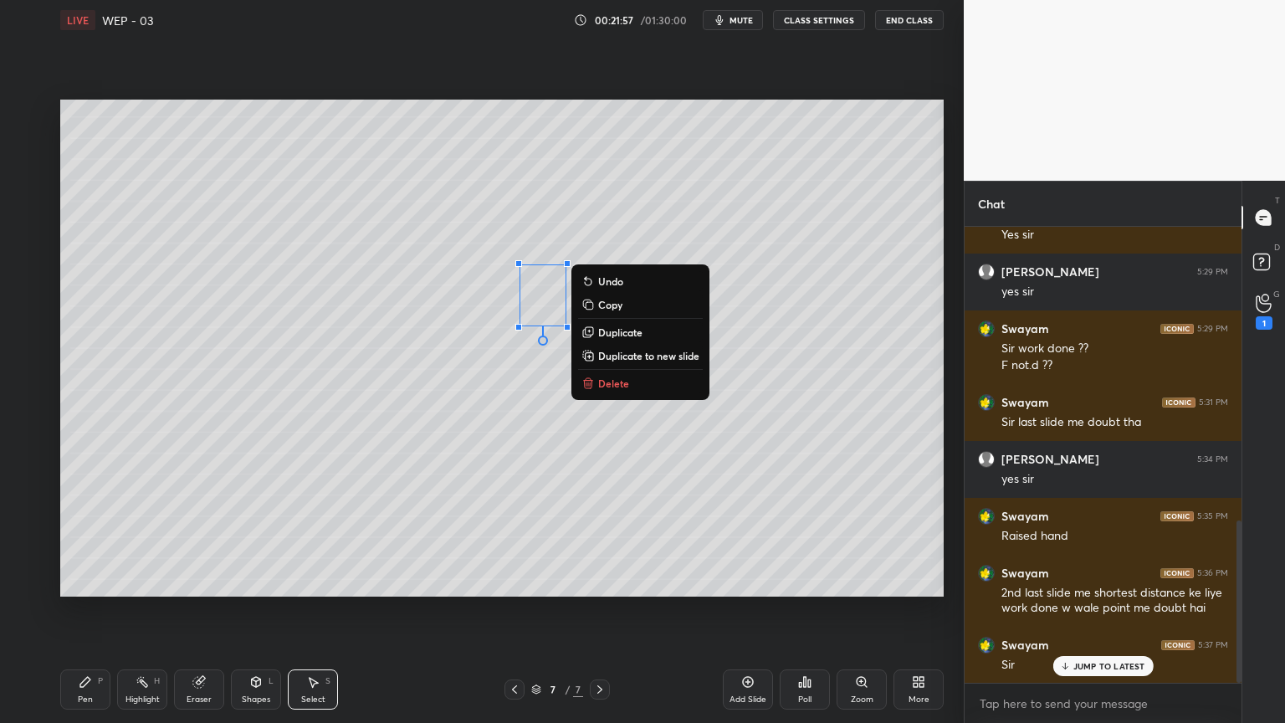
click at [87, 610] on icon at bounding box center [85, 681] width 13 height 13
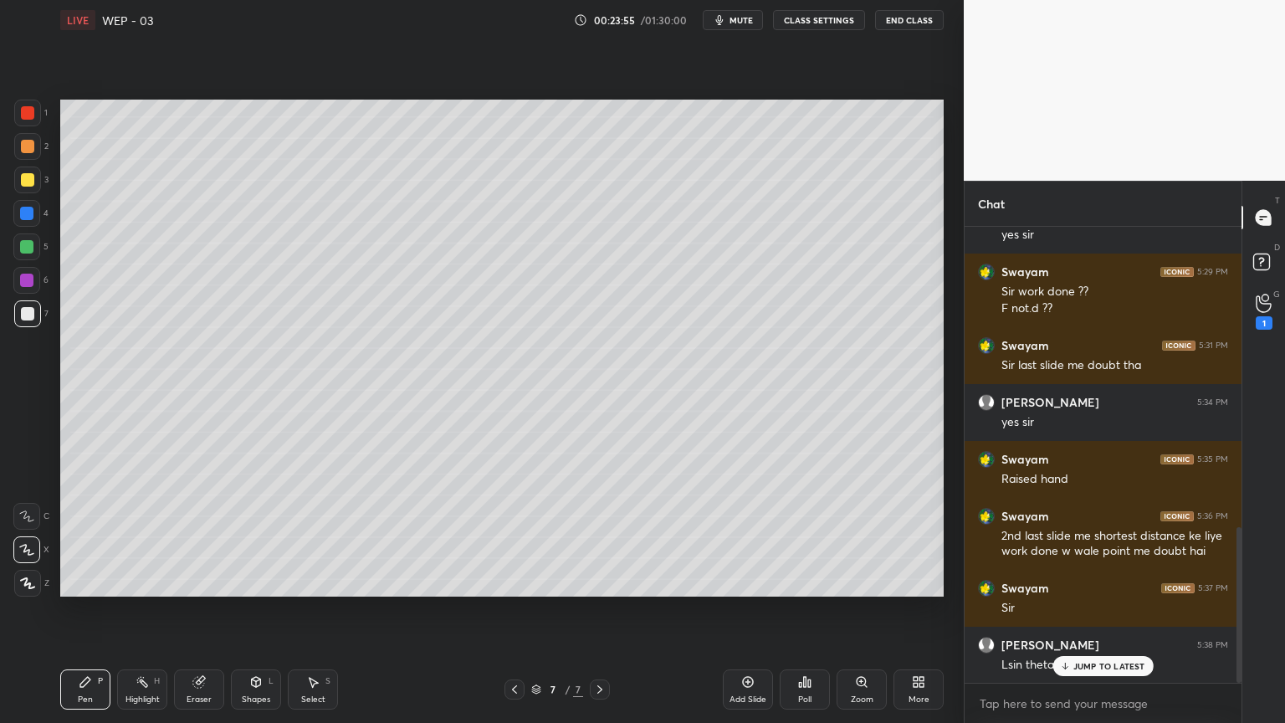
scroll to position [937, 0]
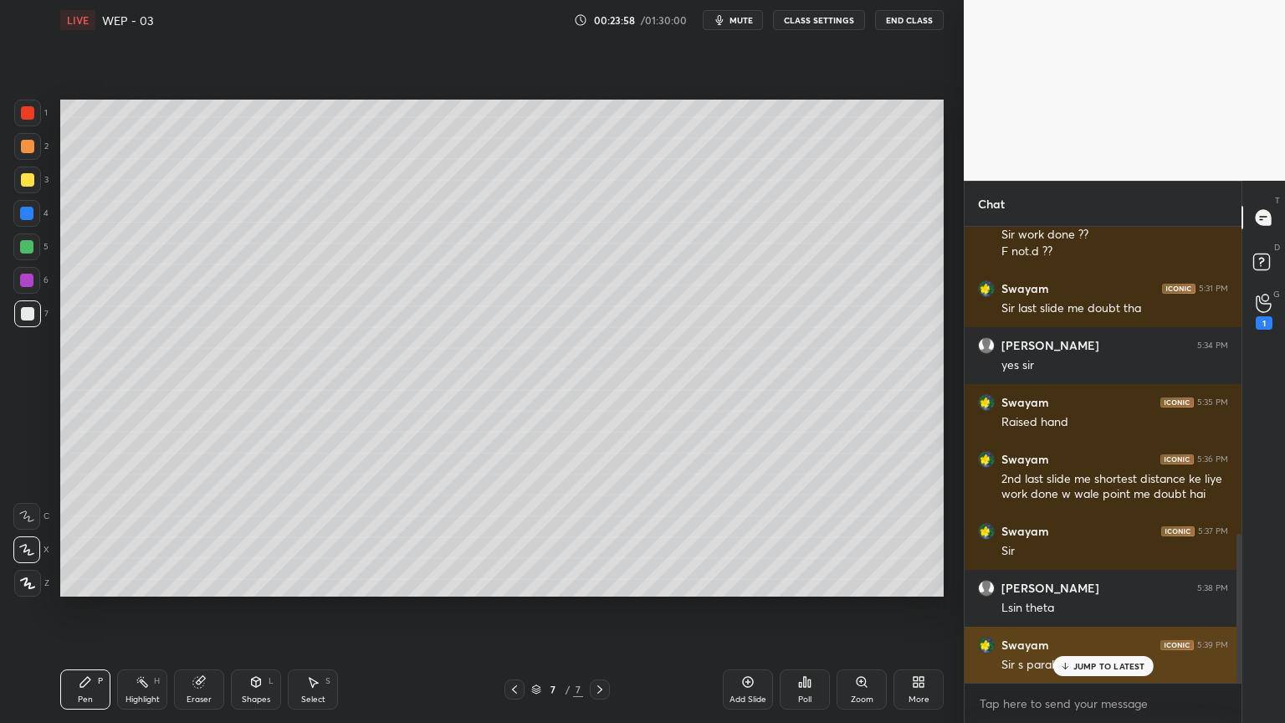
click at [1095, 610] on p "JUMP TO LATEST" at bounding box center [1110, 666] width 72 height 10
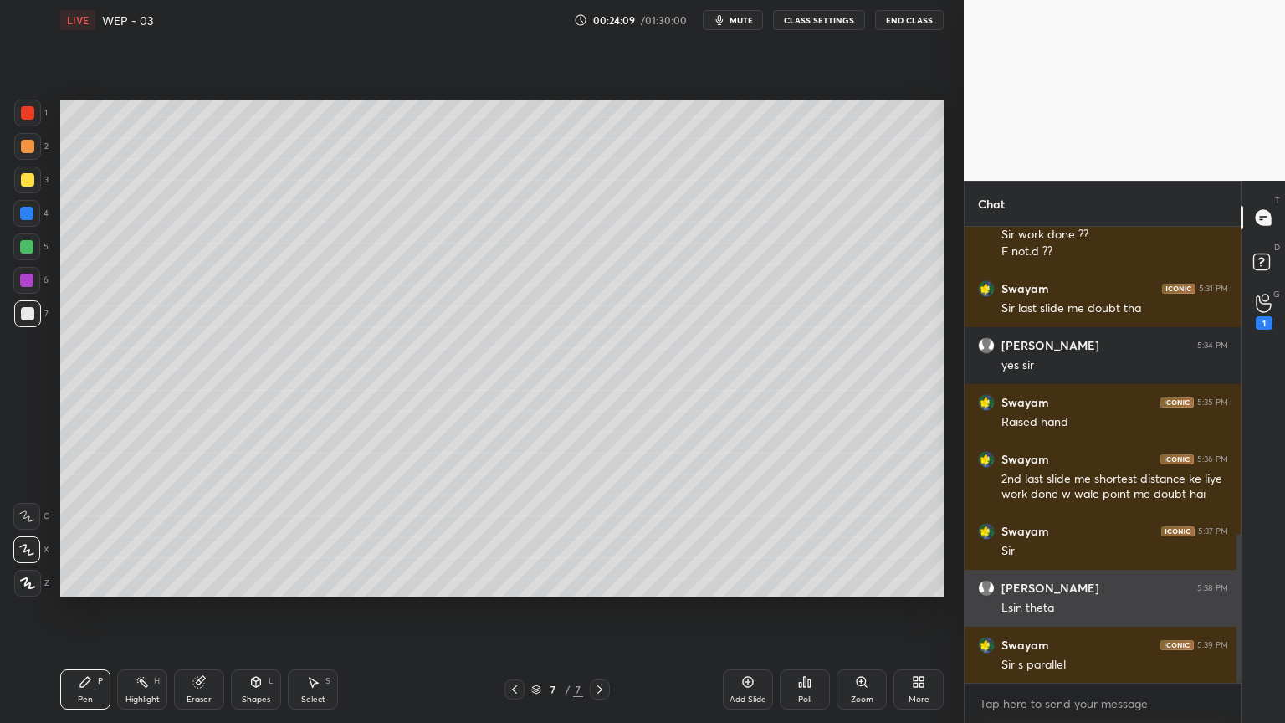
scroll to position [954, 0]
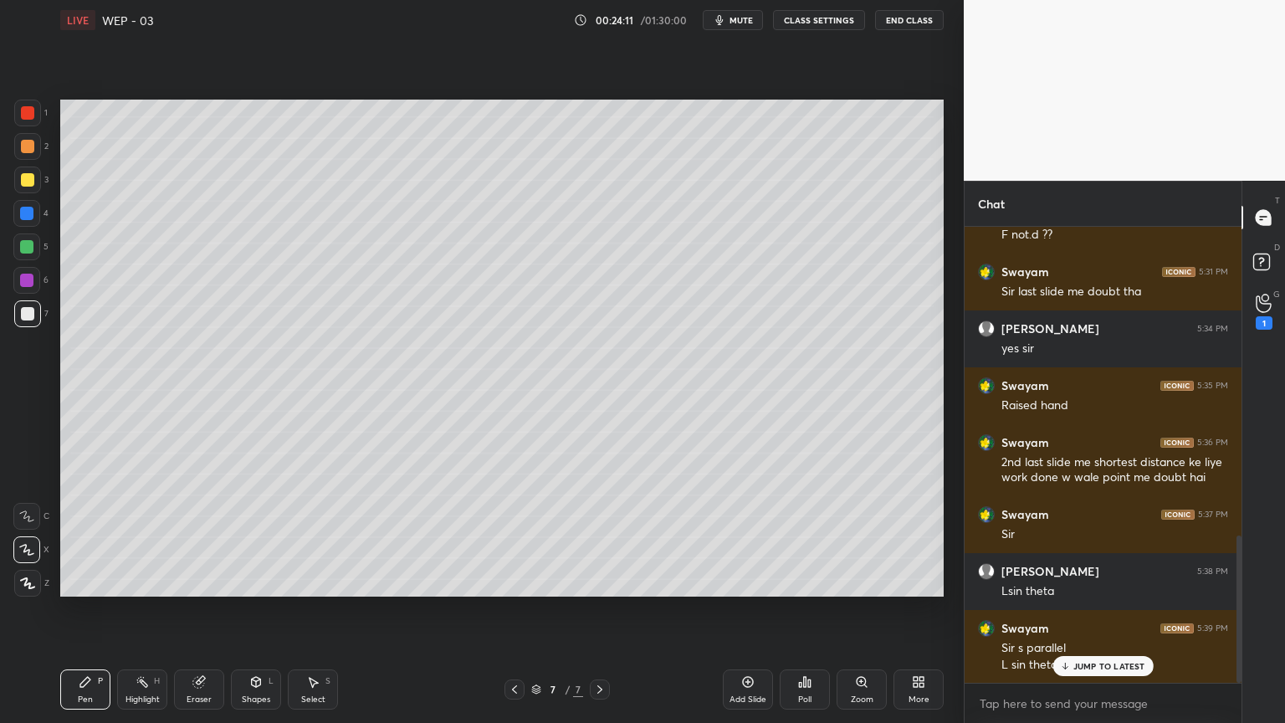
click at [1091, 610] on p "JUMP TO LATEST" at bounding box center [1110, 666] width 72 height 10
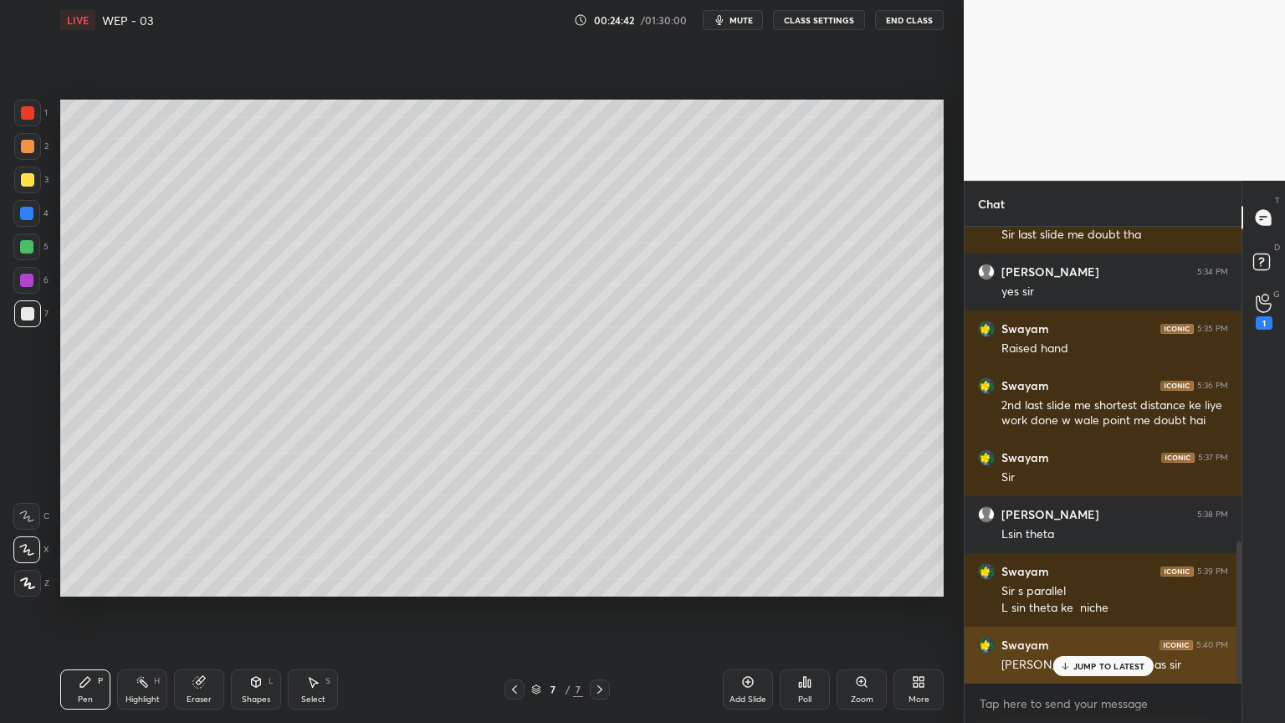
click at [1075, 610] on p "JUMP TO LATEST" at bounding box center [1110, 666] width 72 height 10
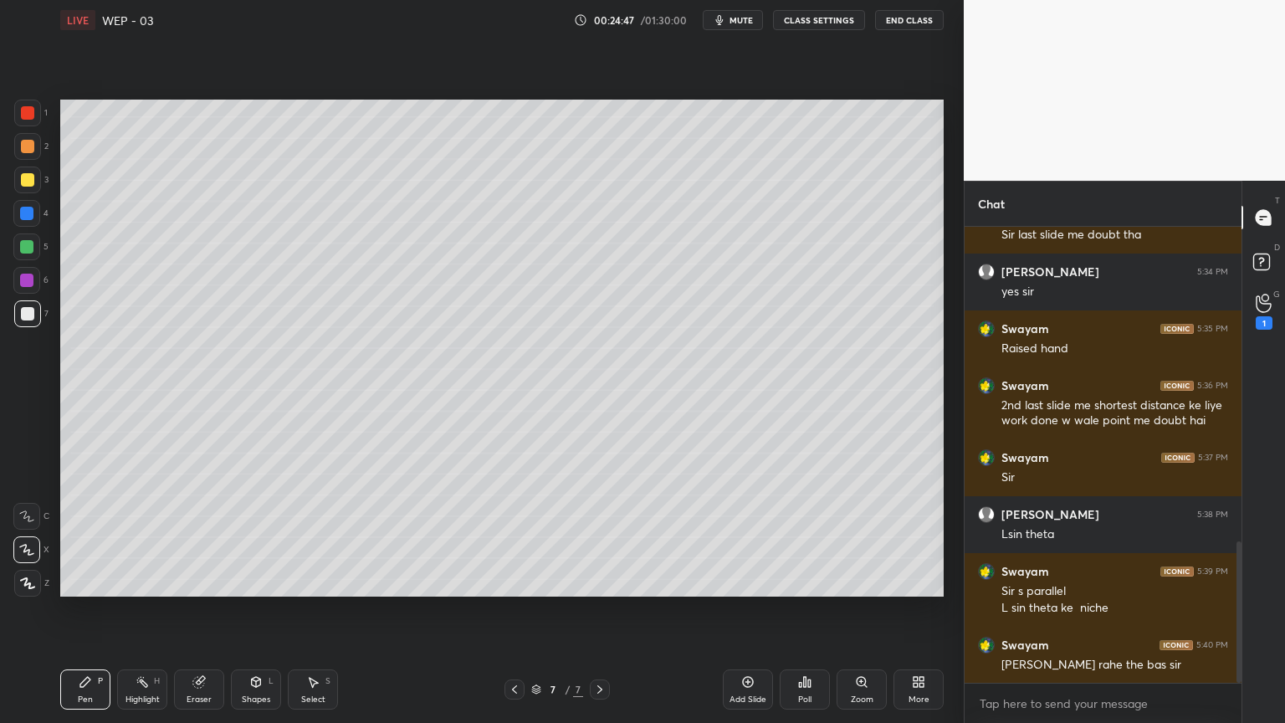
click at [752, 610] on icon at bounding box center [747, 681] width 13 height 13
click at [249, 610] on icon at bounding box center [255, 681] width 13 height 13
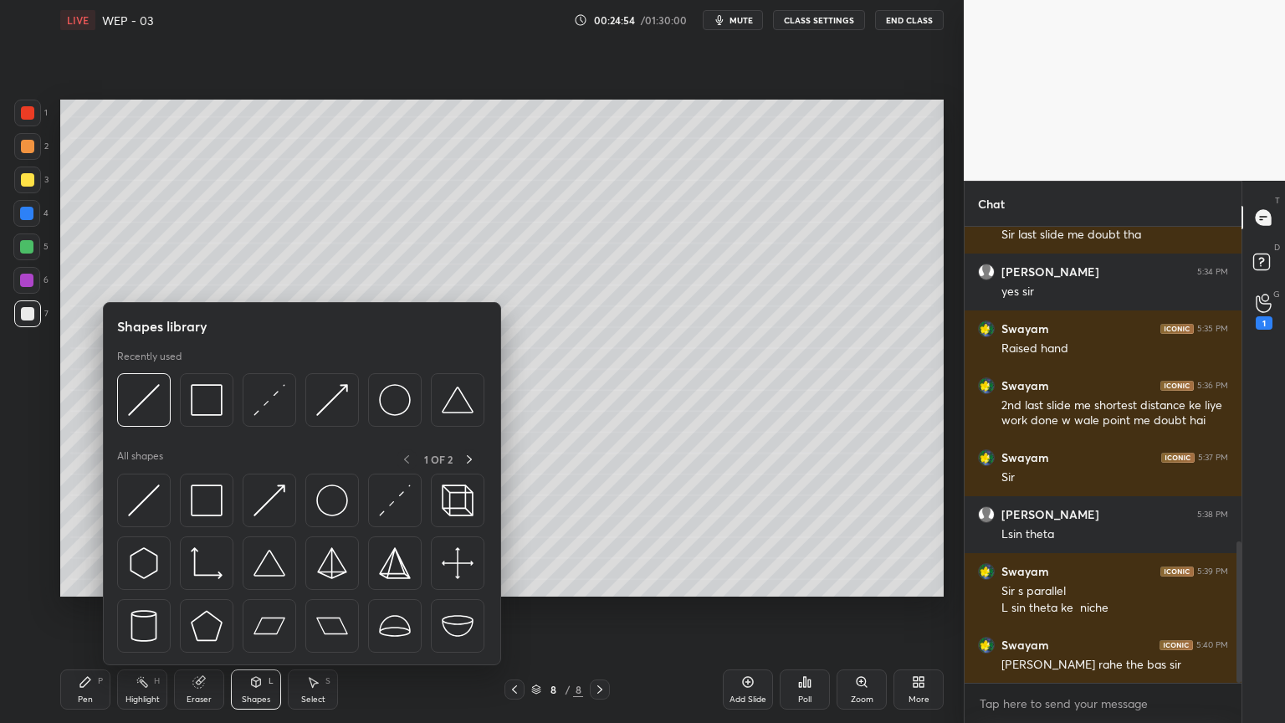
click at [147, 388] on img at bounding box center [144, 400] width 32 height 32
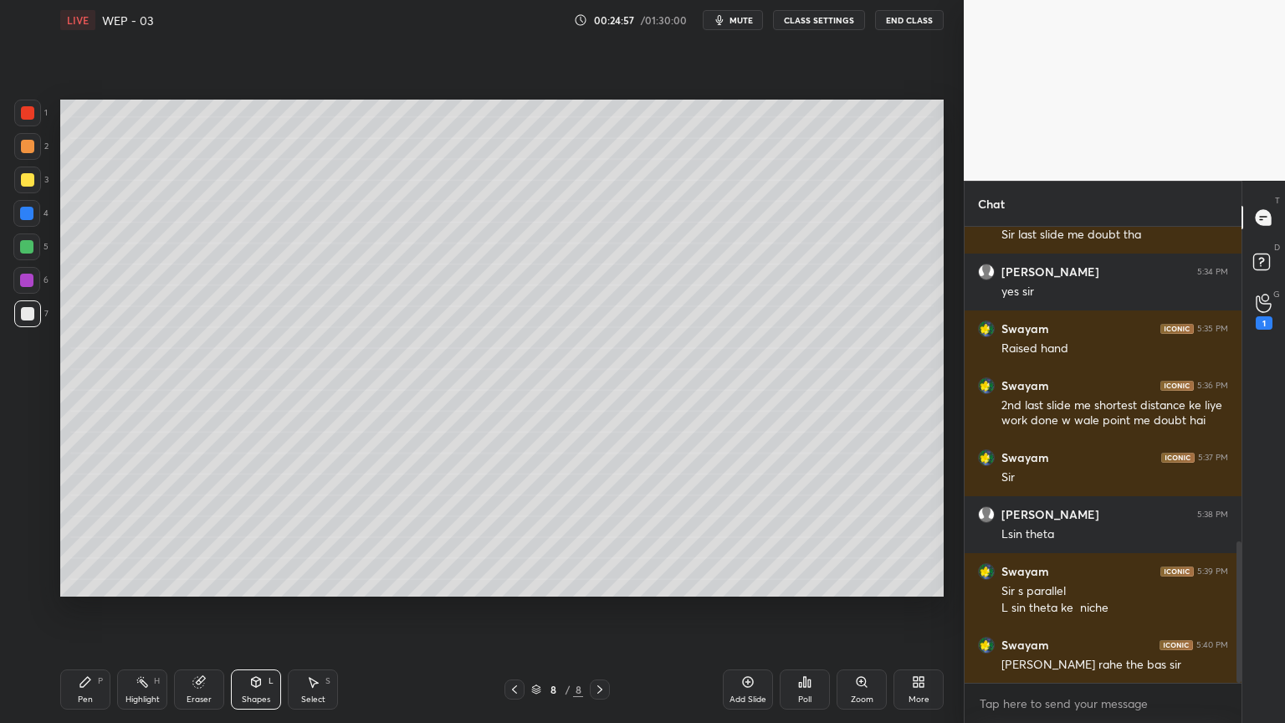
click at [84, 610] on div "Pen" at bounding box center [85, 699] width 15 height 8
click at [252, 610] on icon at bounding box center [256, 682] width 9 height 10
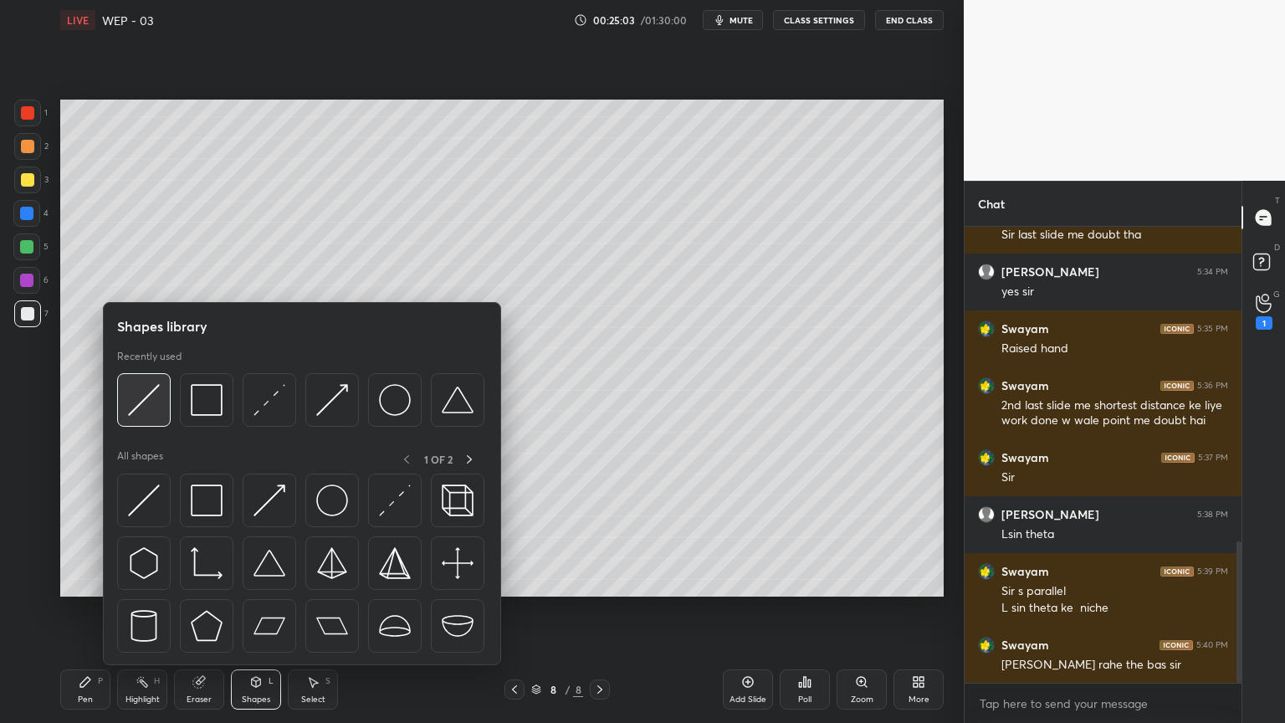
click at [145, 396] on img at bounding box center [144, 400] width 32 height 32
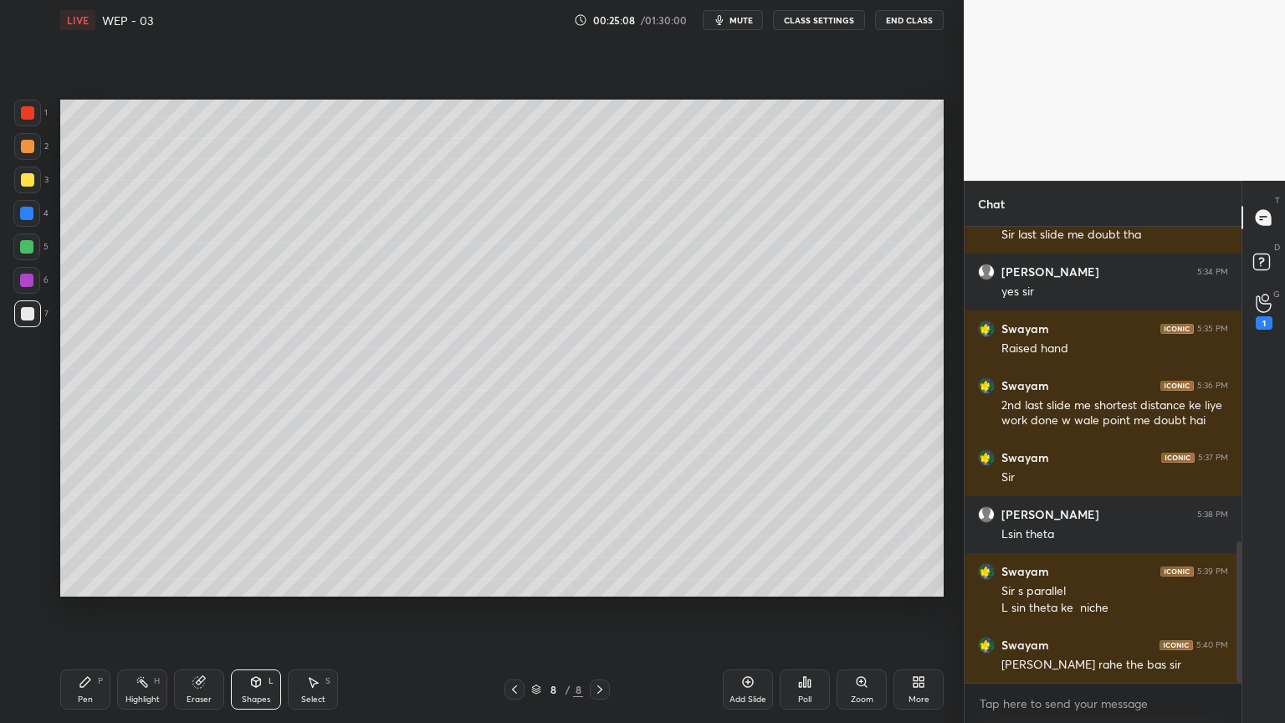
click at [80, 610] on div "Pen P" at bounding box center [85, 690] width 50 height 40
click at [253, 610] on icon at bounding box center [256, 682] width 9 height 10
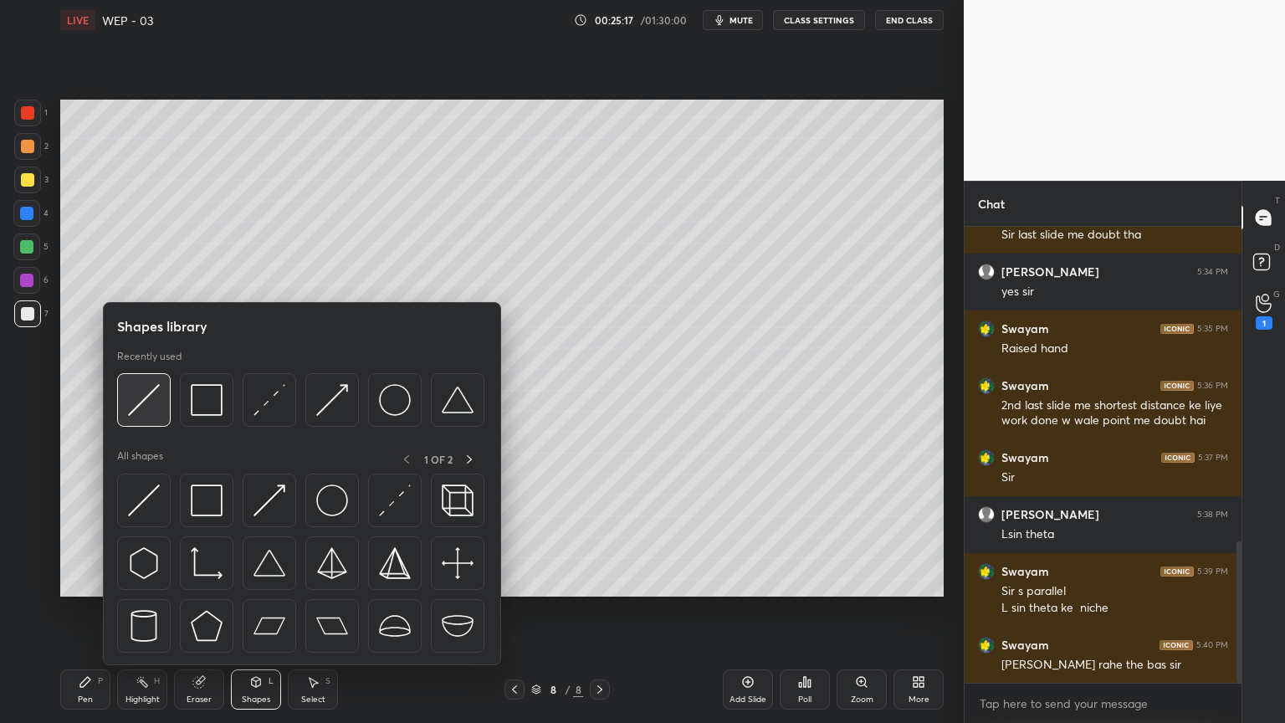
click at [135, 387] on img at bounding box center [144, 400] width 32 height 32
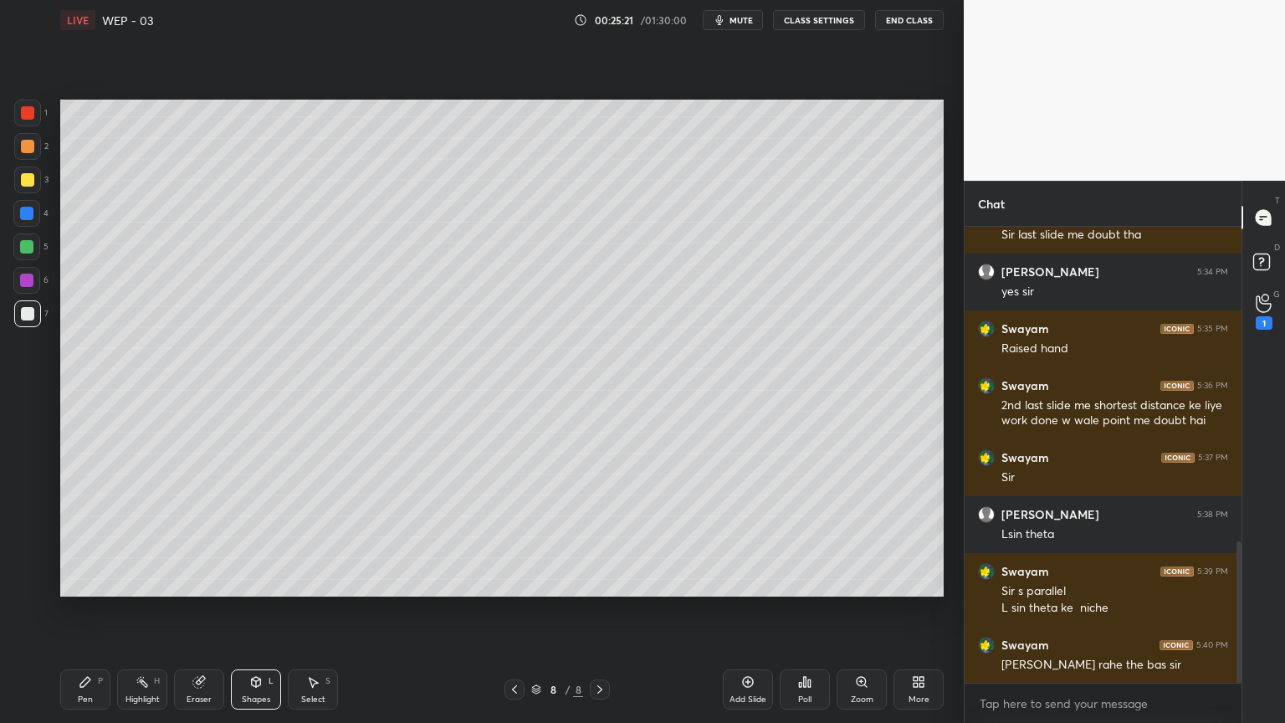
click at [70, 610] on div "Pen P" at bounding box center [85, 690] width 50 height 40
click at [253, 610] on icon at bounding box center [256, 682] width 9 height 10
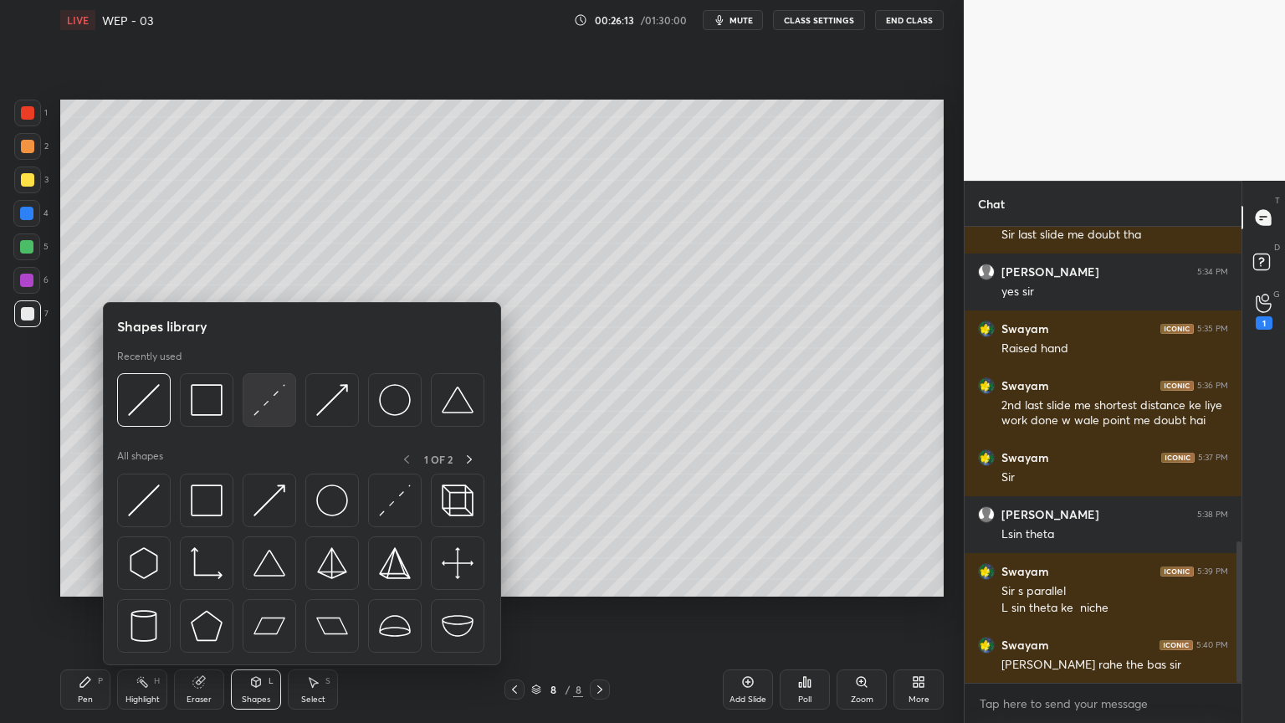
click at [254, 397] on img at bounding box center [270, 400] width 32 height 32
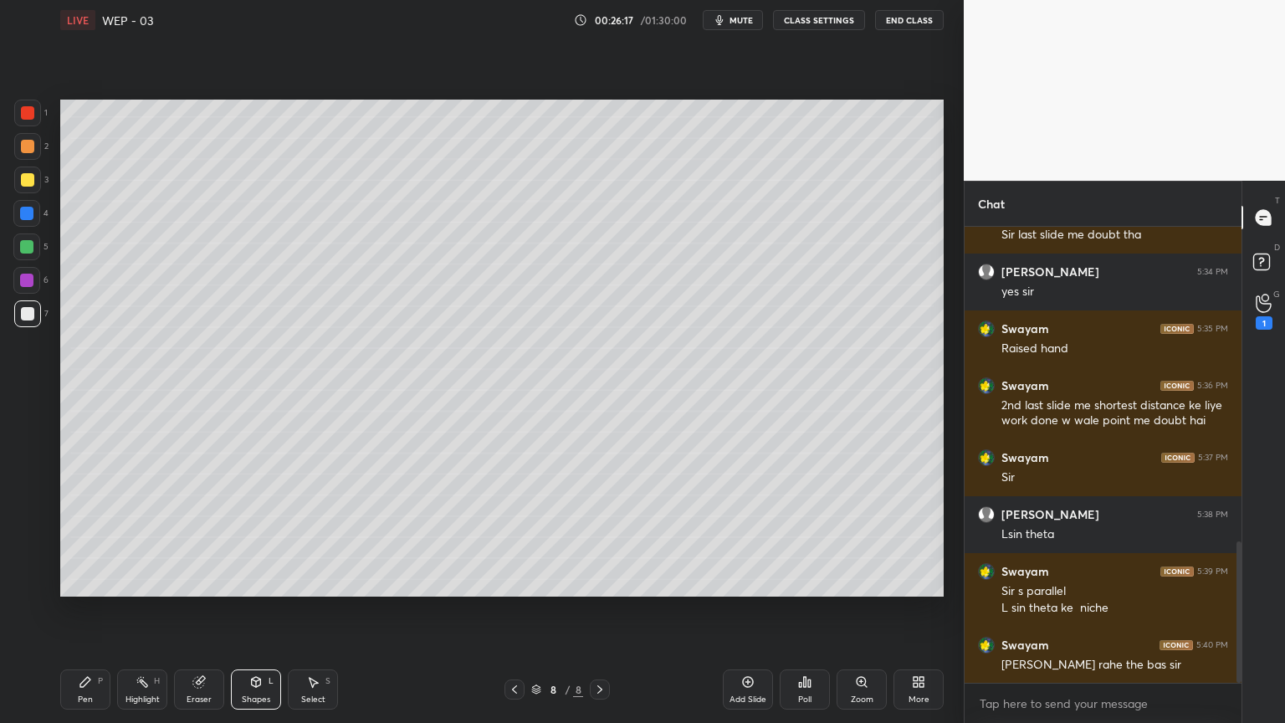
click at [80, 610] on icon at bounding box center [85, 681] width 13 height 13
click at [194, 610] on icon at bounding box center [198, 681] width 13 height 13
click at [29, 541] on div at bounding box center [26, 549] width 27 height 27
click at [88, 610] on div "Pen P" at bounding box center [85, 690] width 50 height 40
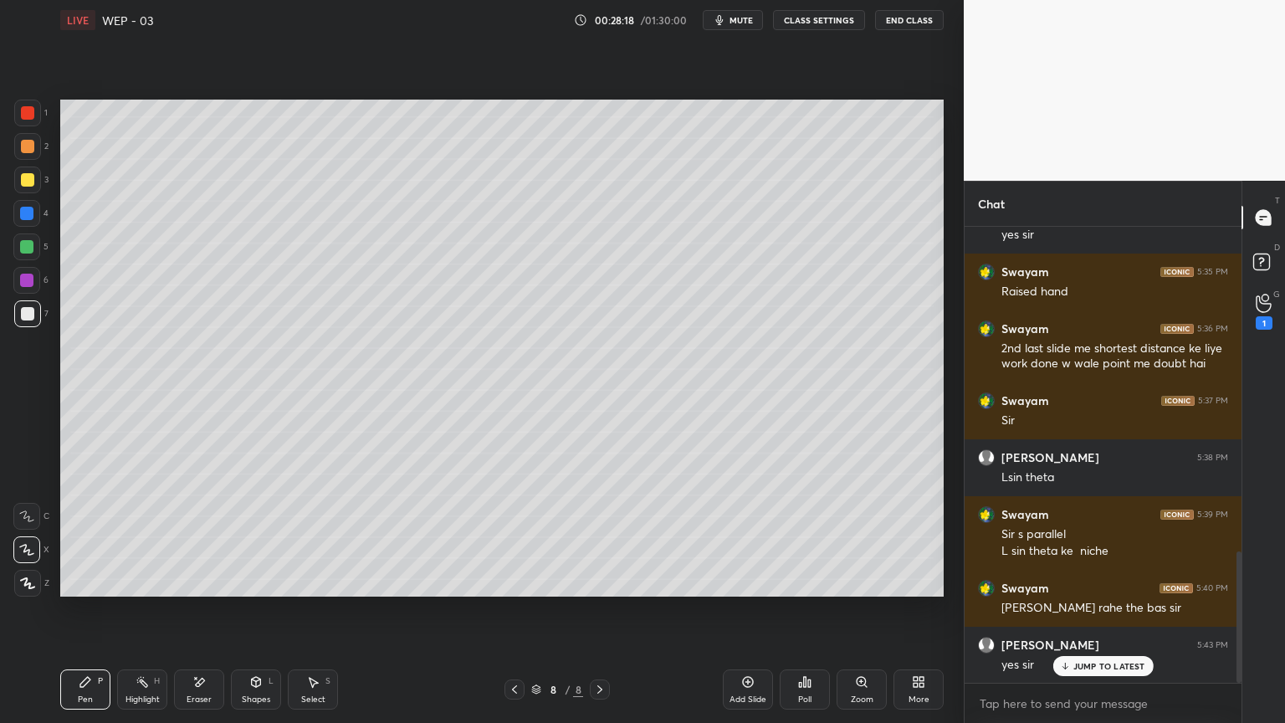
scroll to position [1125, 0]
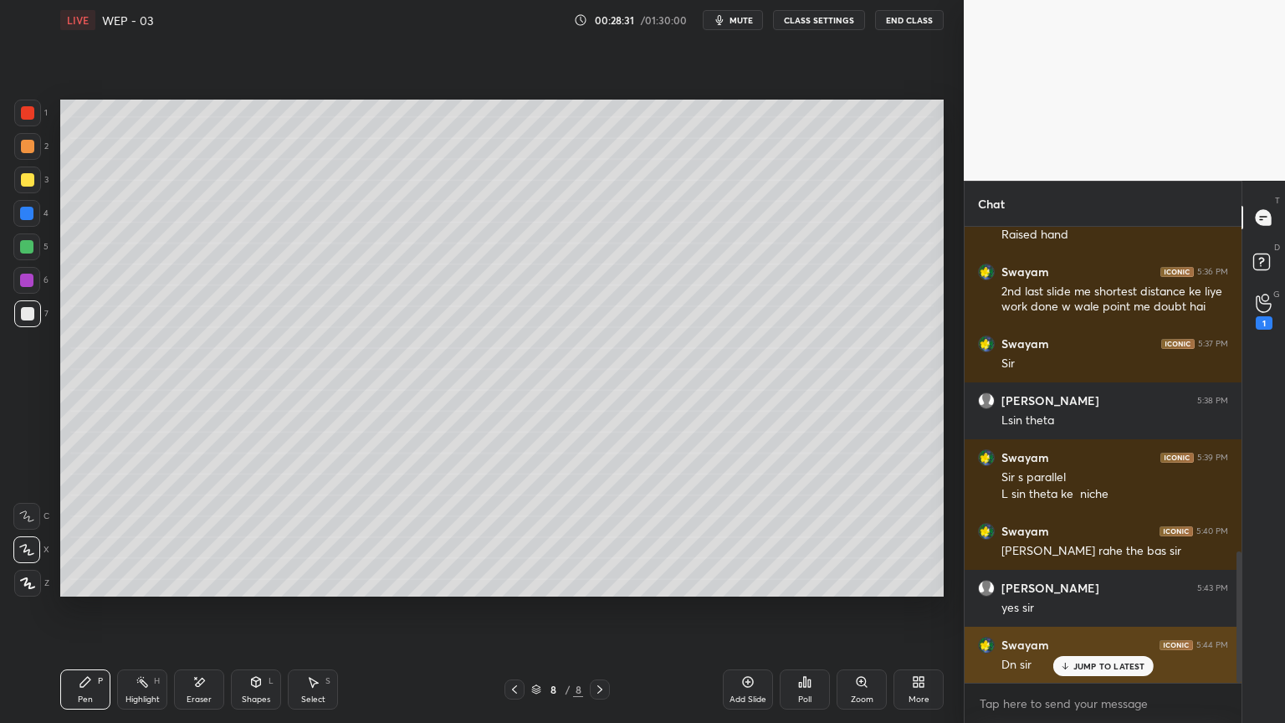
click at [1099, 610] on p "JUMP TO LATEST" at bounding box center [1110, 666] width 72 height 10
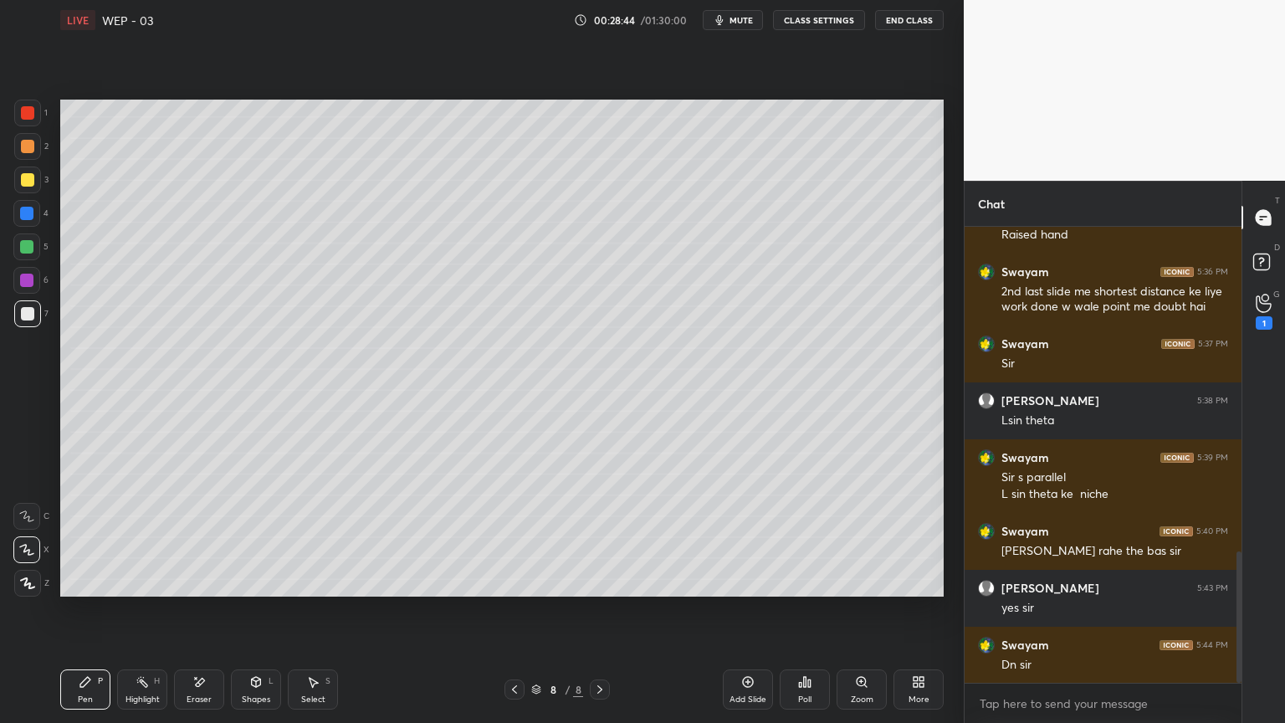
click at [734, 610] on div "Add Slide" at bounding box center [748, 690] width 50 height 40
click at [249, 610] on icon at bounding box center [255, 681] width 13 height 13
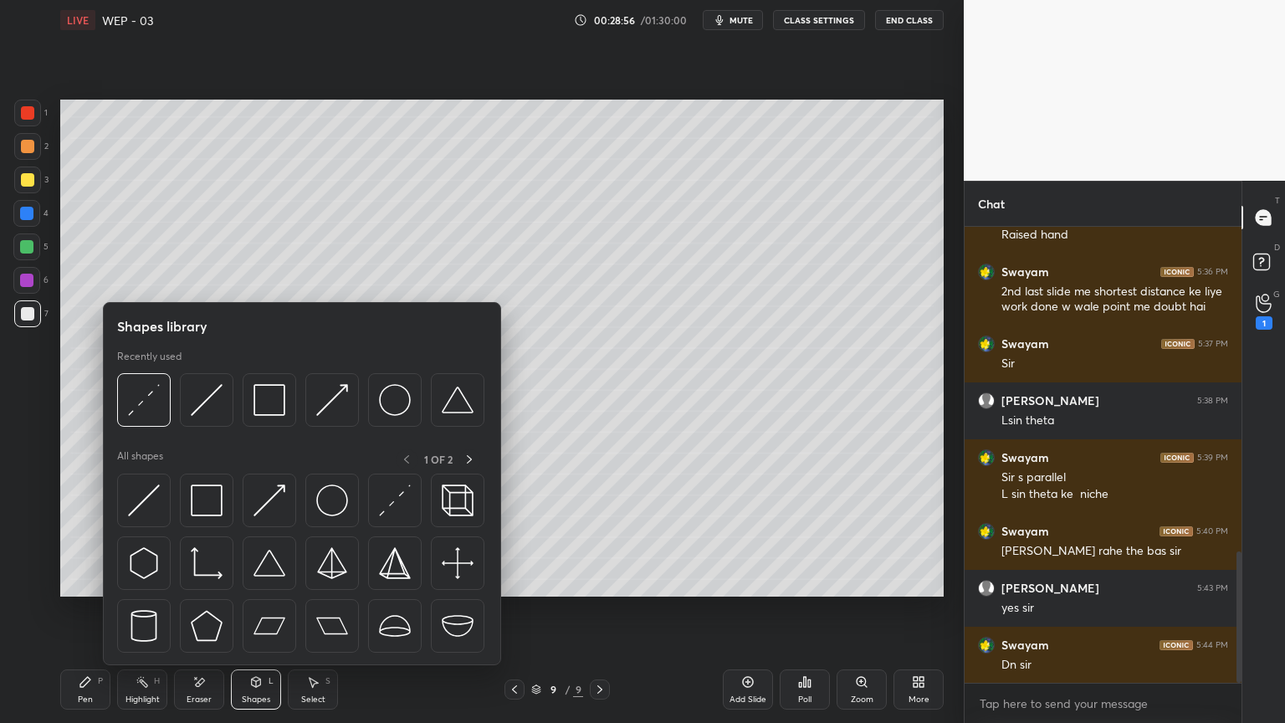
click at [209, 404] on img at bounding box center [207, 400] width 32 height 32
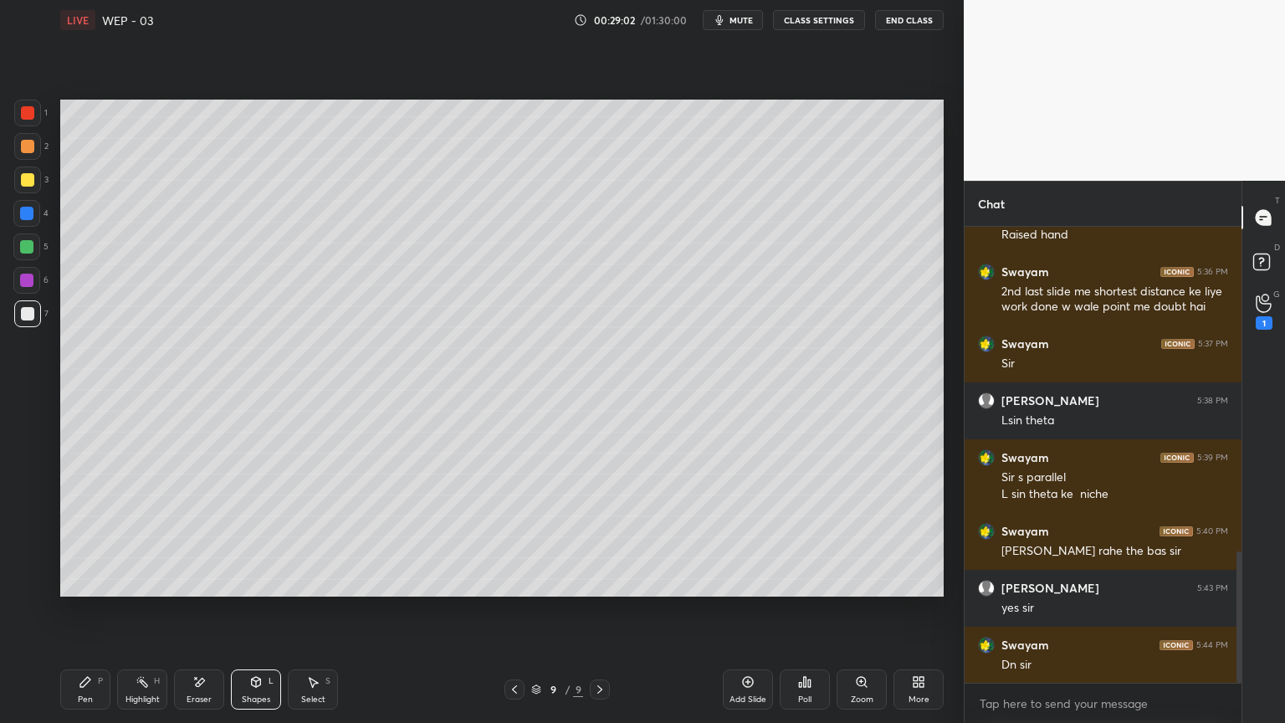
click at [74, 610] on div "Pen P" at bounding box center [85, 690] width 50 height 40
click at [249, 610] on icon at bounding box center [255, 681] width 13 height 13
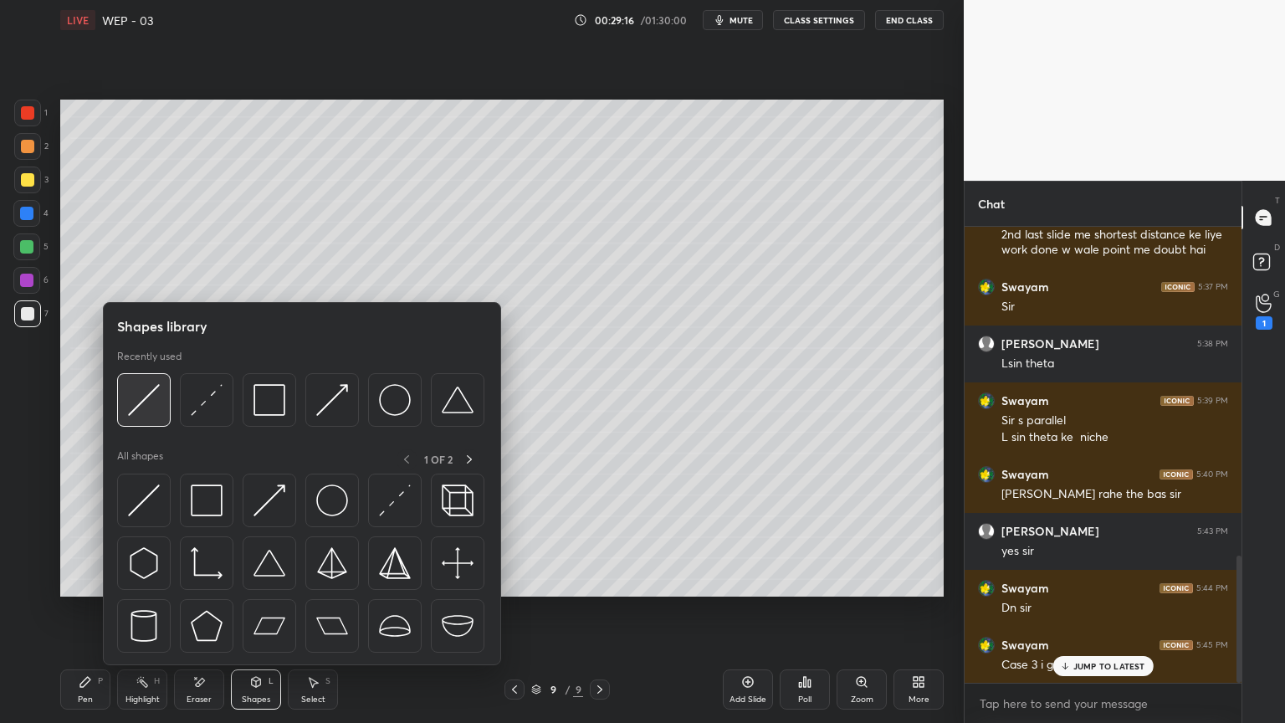
click at [142, 388] on img at bounding box center [144, 400] width 32 height 32
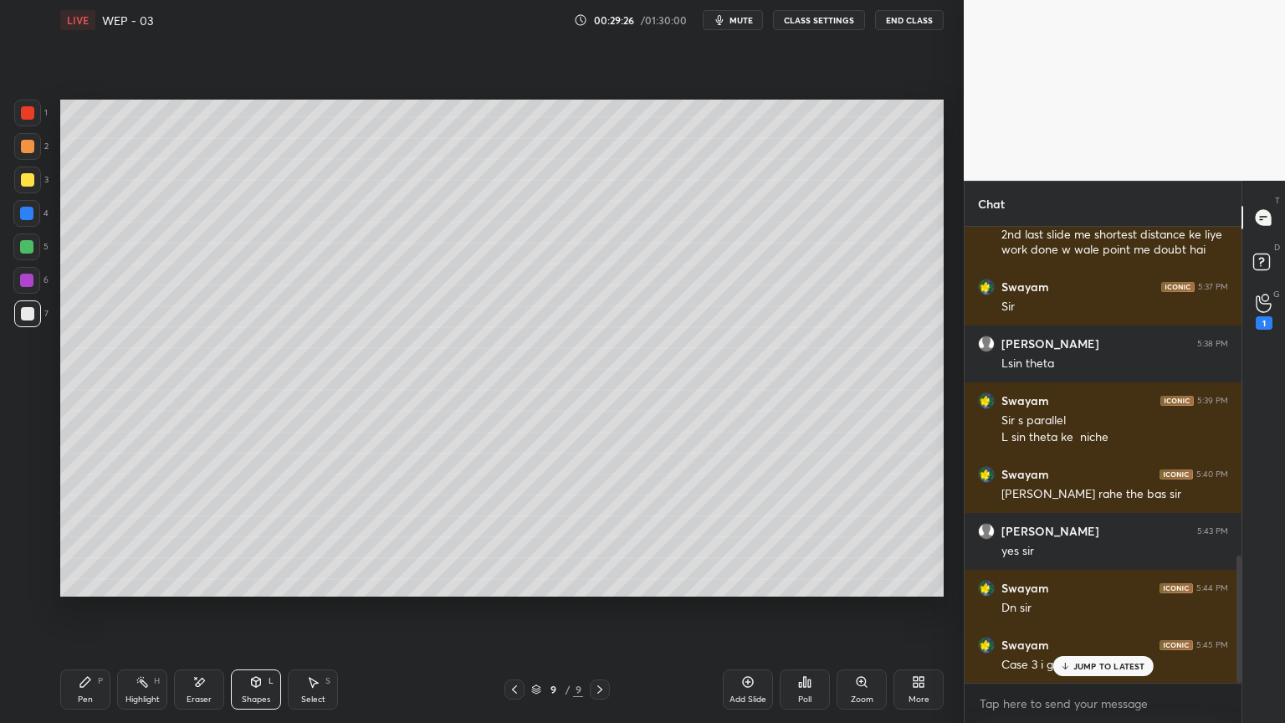
click at [69, 610] on div "Pen P" at bounding box center [85, 690] width 50 height 40
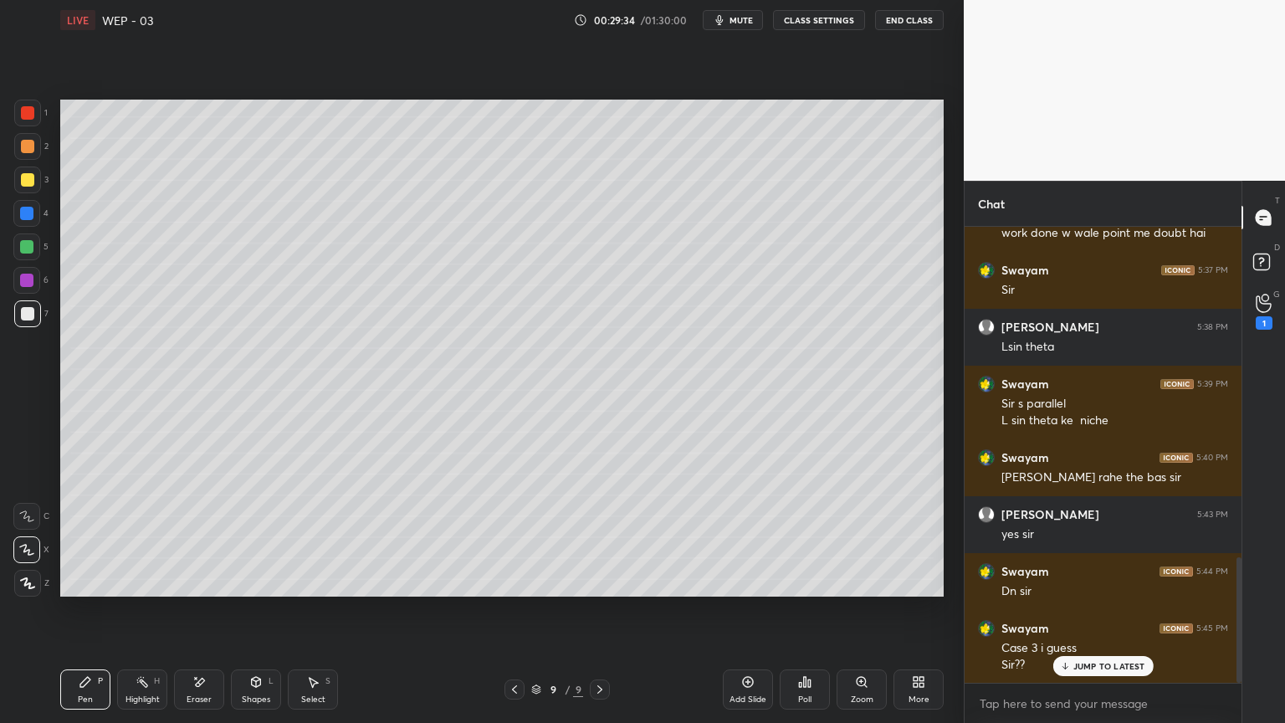
click at [196, 610] on icon at bounding box center [200, 682] width 9 height 8
click at [64, 610] on div "Pen P" at bounding box center [85, 690] width 50 height 40
click at [253, 610] on icon at bounding box center [256, 682] width 9 height 10
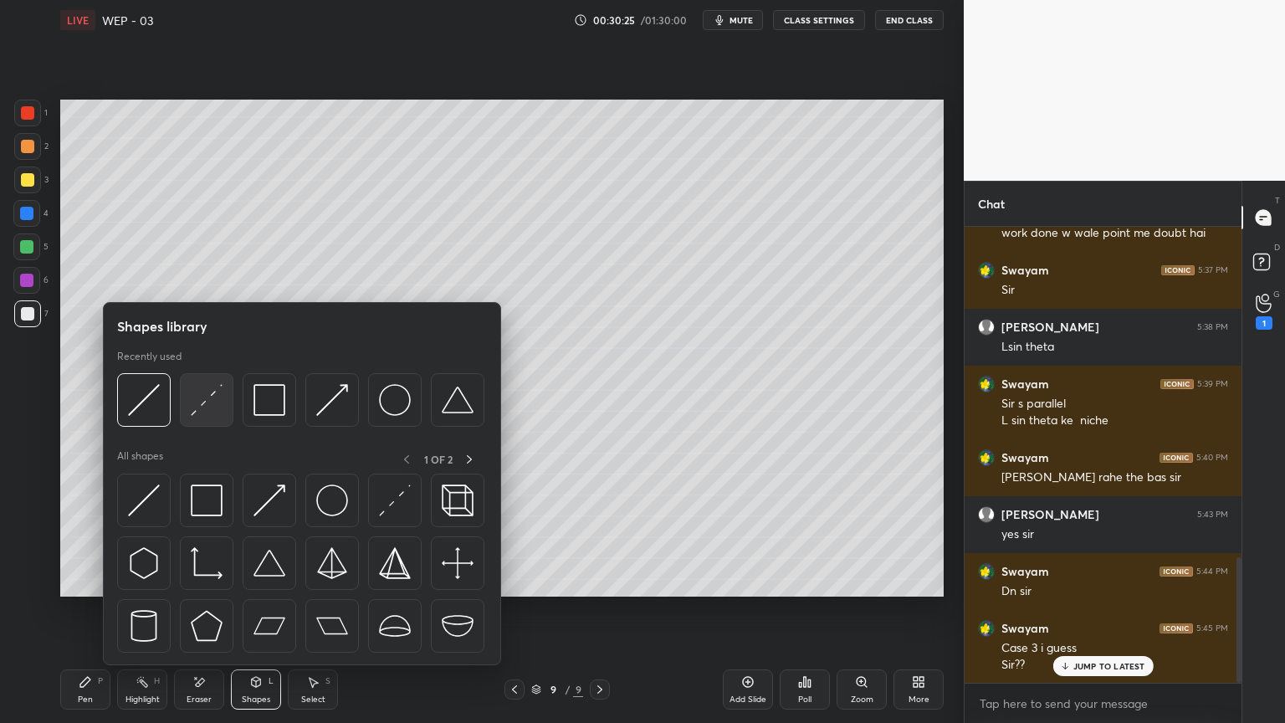
click at [201, 389] on img at bounding box center [207, 400] width 32 height 32
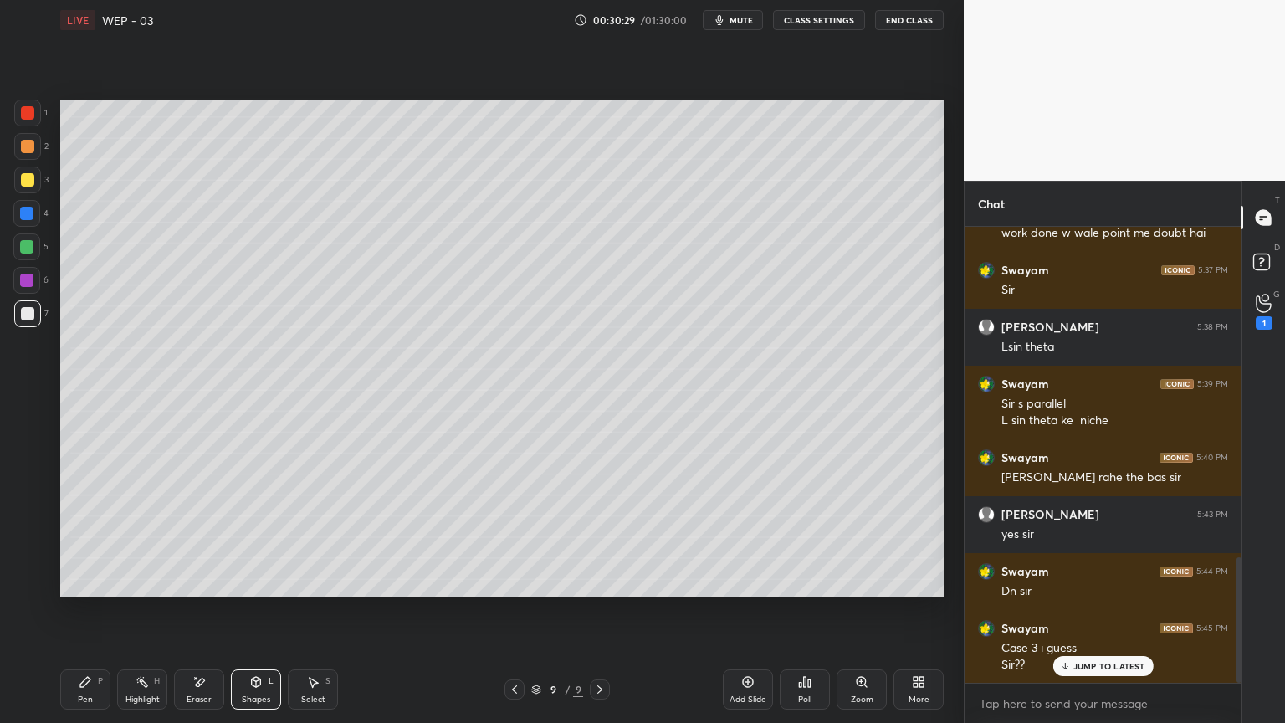
click at [77, 610] on div "Pen P" at bounding box center [85, 690] width 50 height 40
click at [743, 610] on icon at bounding box center [748, 682] width 11 height 11
click at [261, 610] on icon at bounding box center [255, 681] width 13 height 13
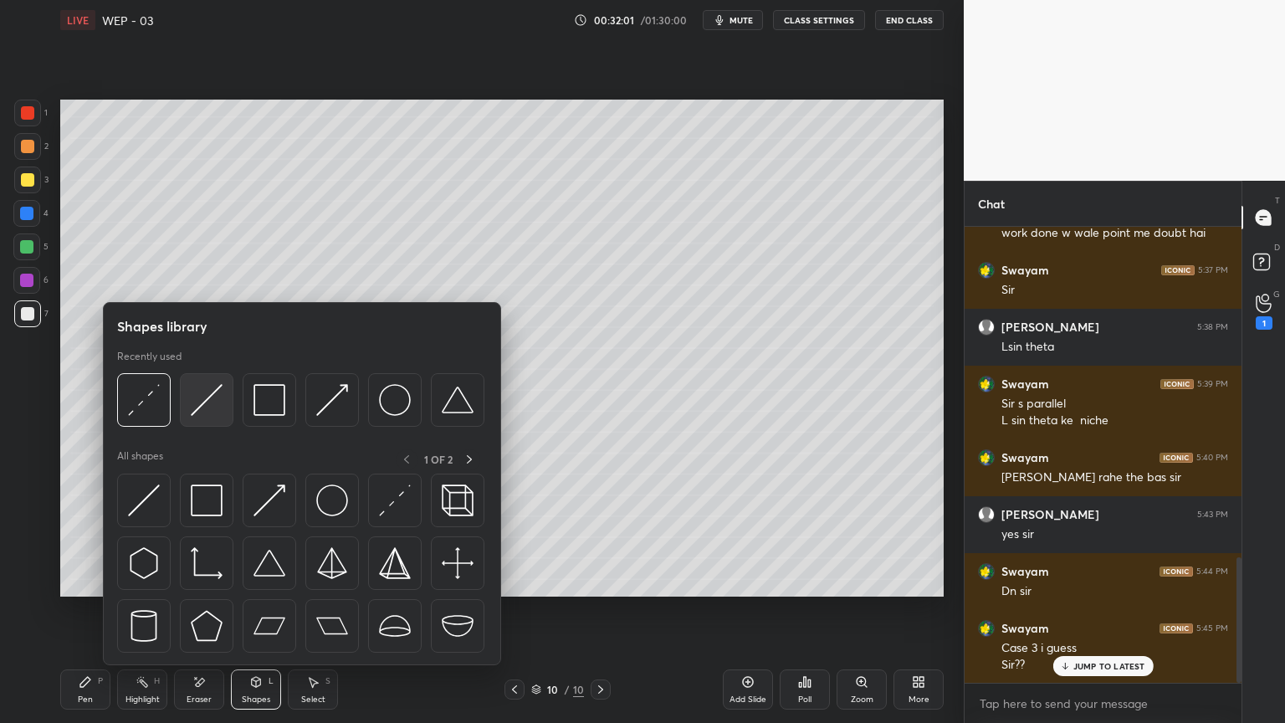
click at [196, 396] on img at bounding box center [207, 400] width 32 height 32
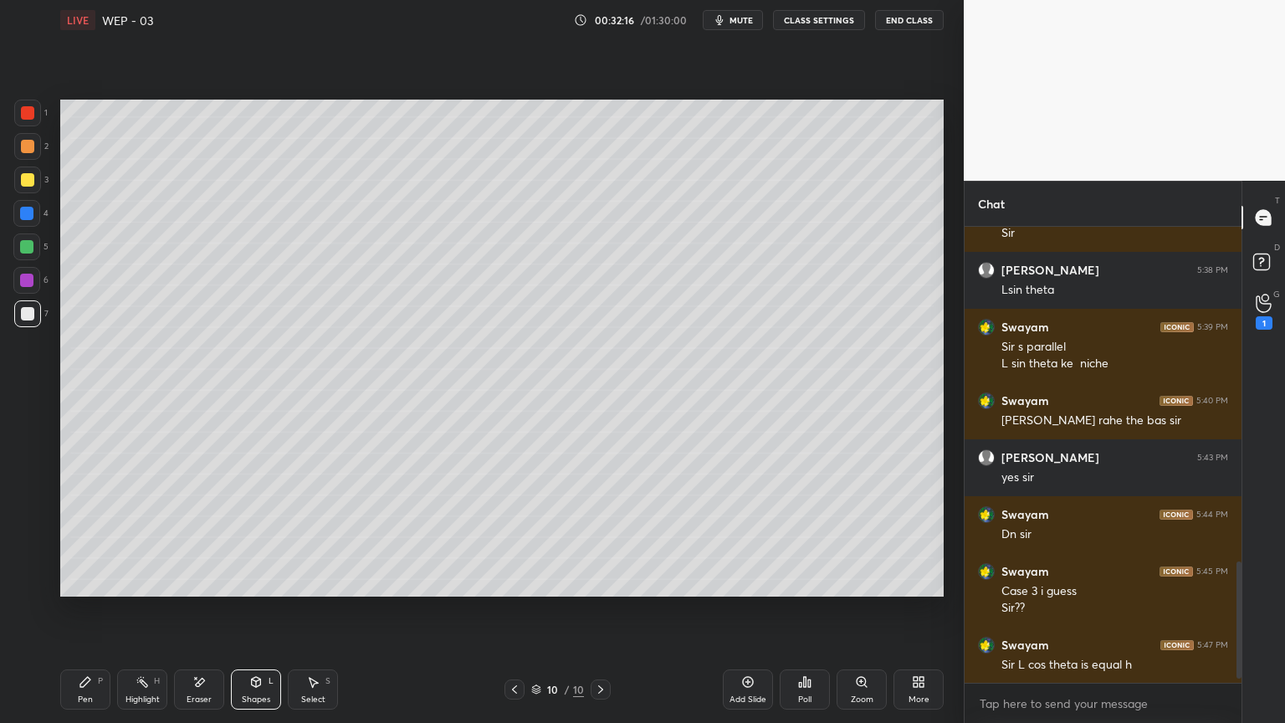
scroll to position [1312, 0]
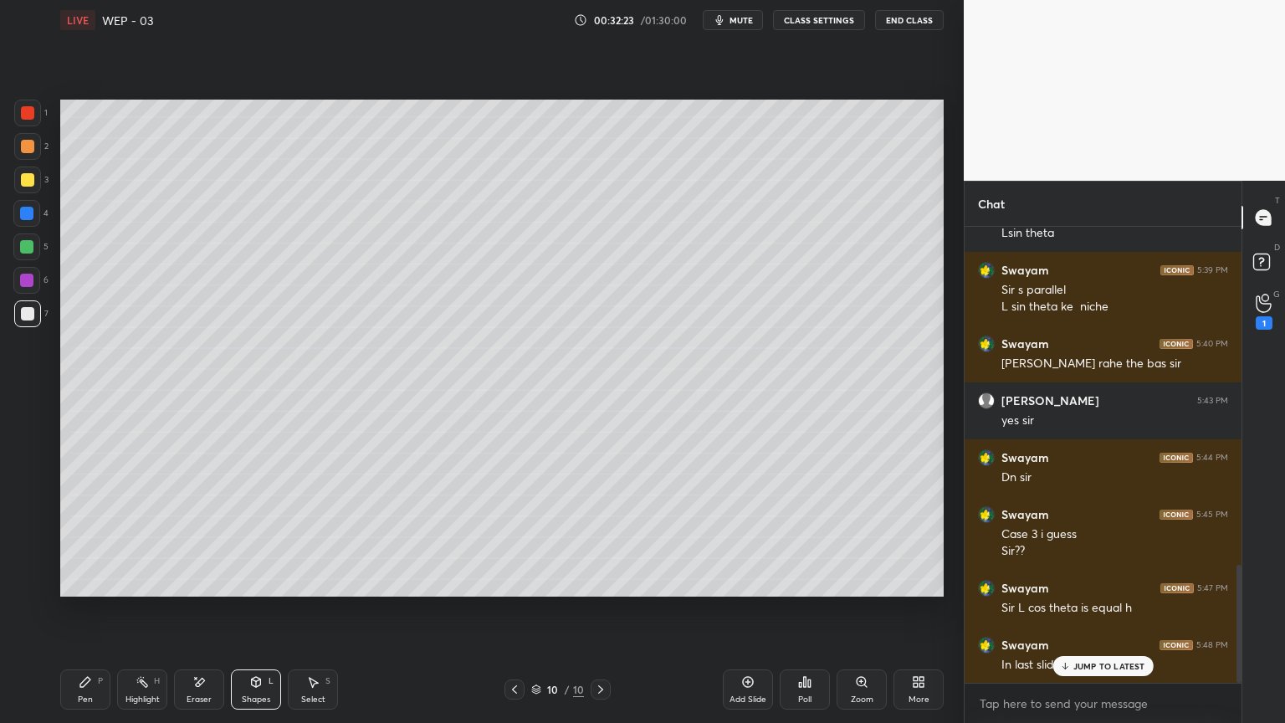
click at [1091, 610] on p "JUMP TO LATEST" at bounding box center [1110, 666] width 72 height 10
click at [516, 610] on icon at bounding box center [514, 689] width 13 height 13
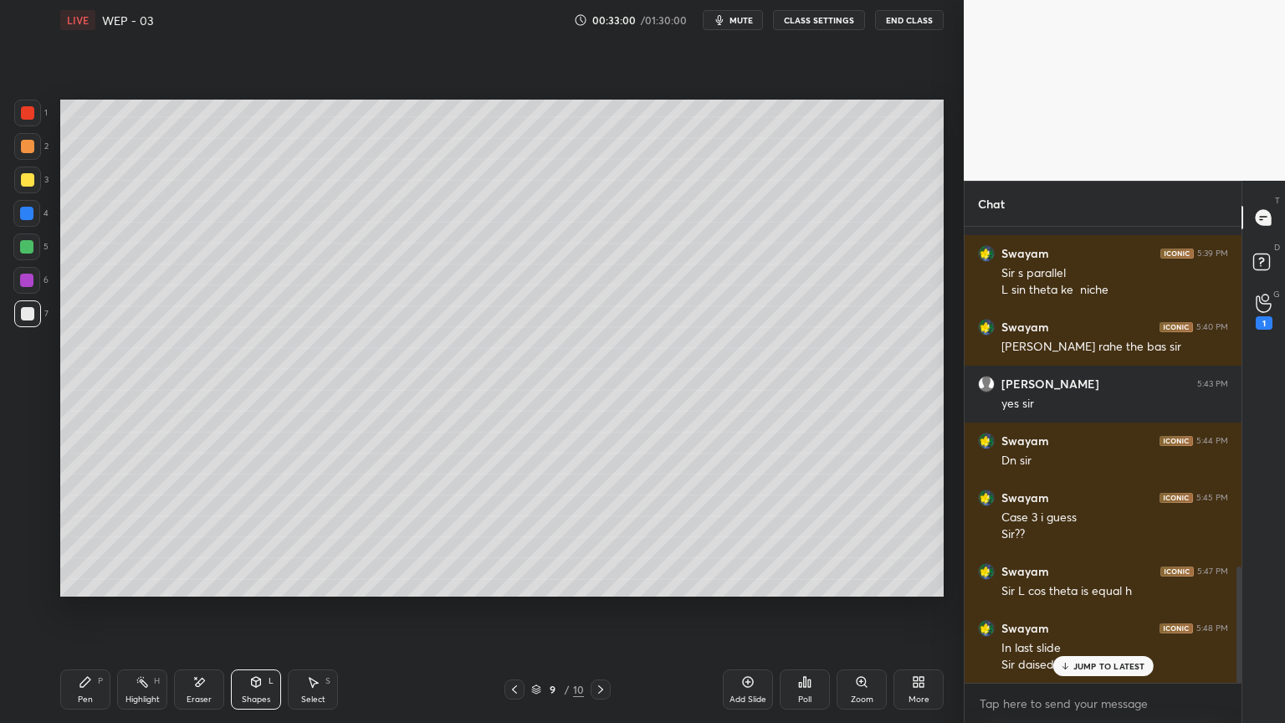
scroll to position [1346, 0]
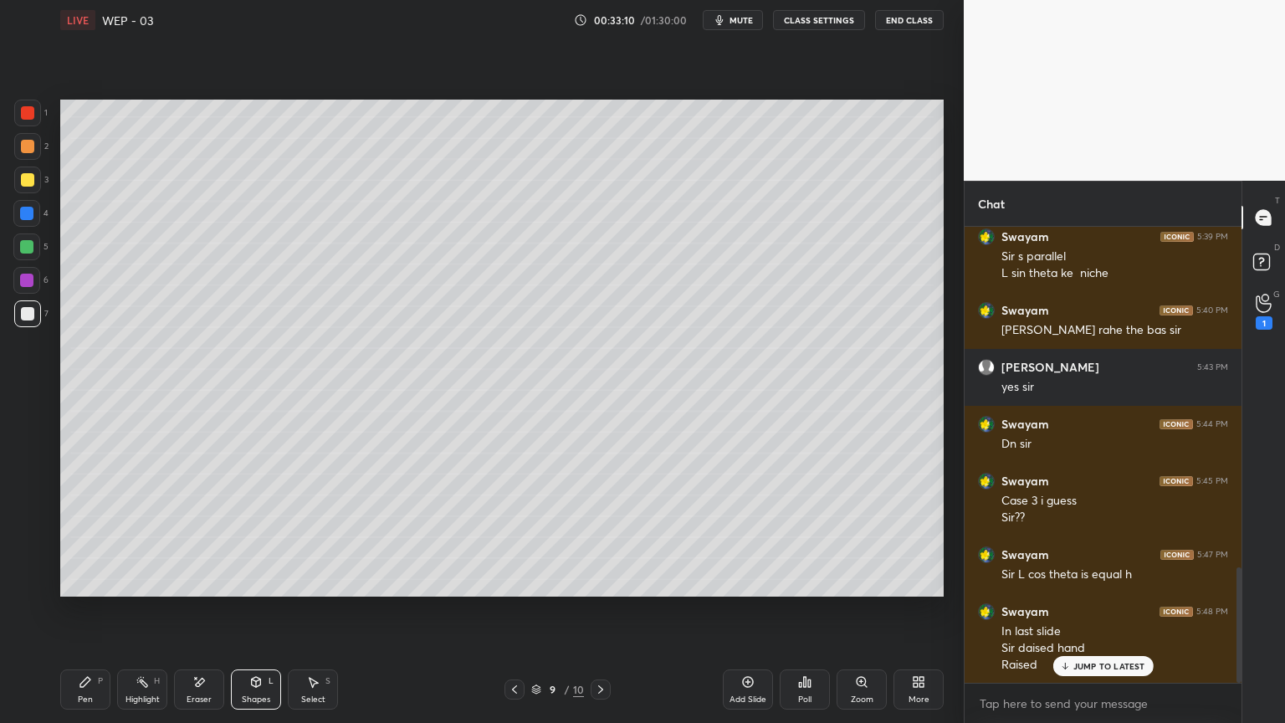
click at [129, 610] on div "Highlight H" at bounding box center [142, 690] width 50 height 40
click at [1108, 610] on p "JUMP TO LATEST" at bounding box center [1110, 666] width 72 height 10
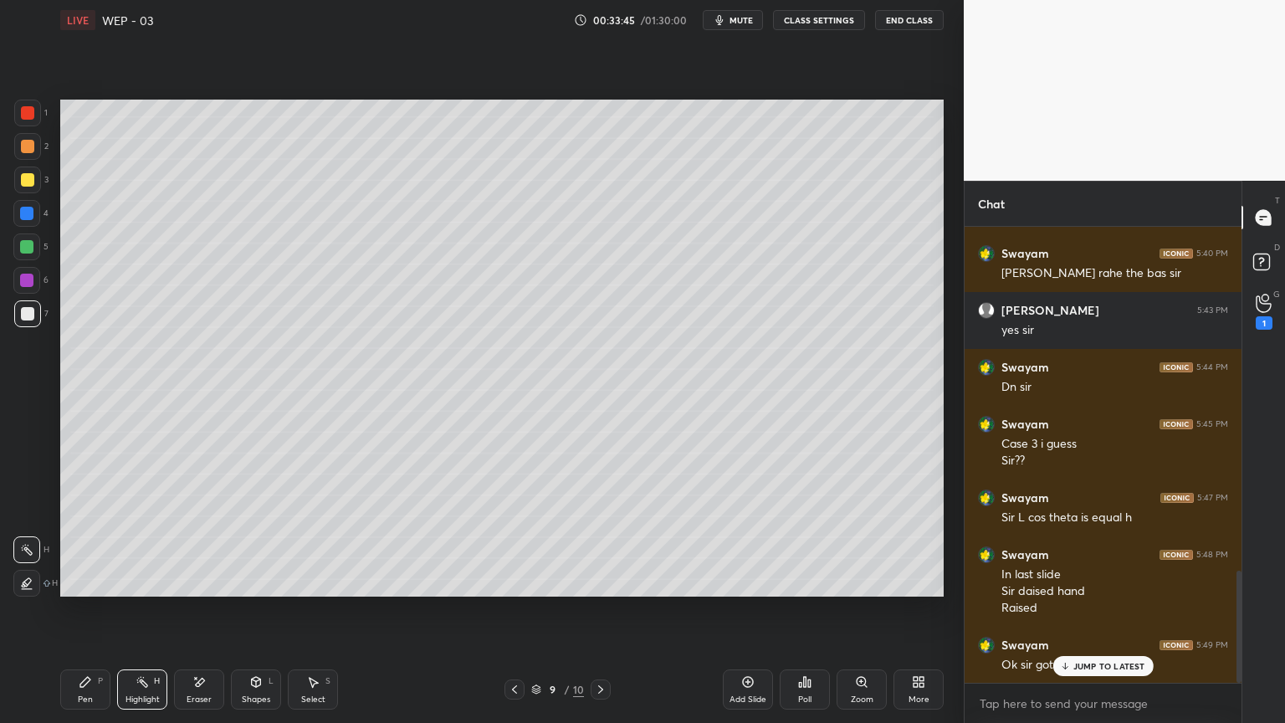
click at [598, 610] on icon at bounding box center [600, 689] width 13 height 13
click at [70, 610] on div "Pen P" at bounding box center [85, 690] width 50 height 40
click at [239, 610] on div "Shapes L" at bounding box center [256, 690] width 50 height 40
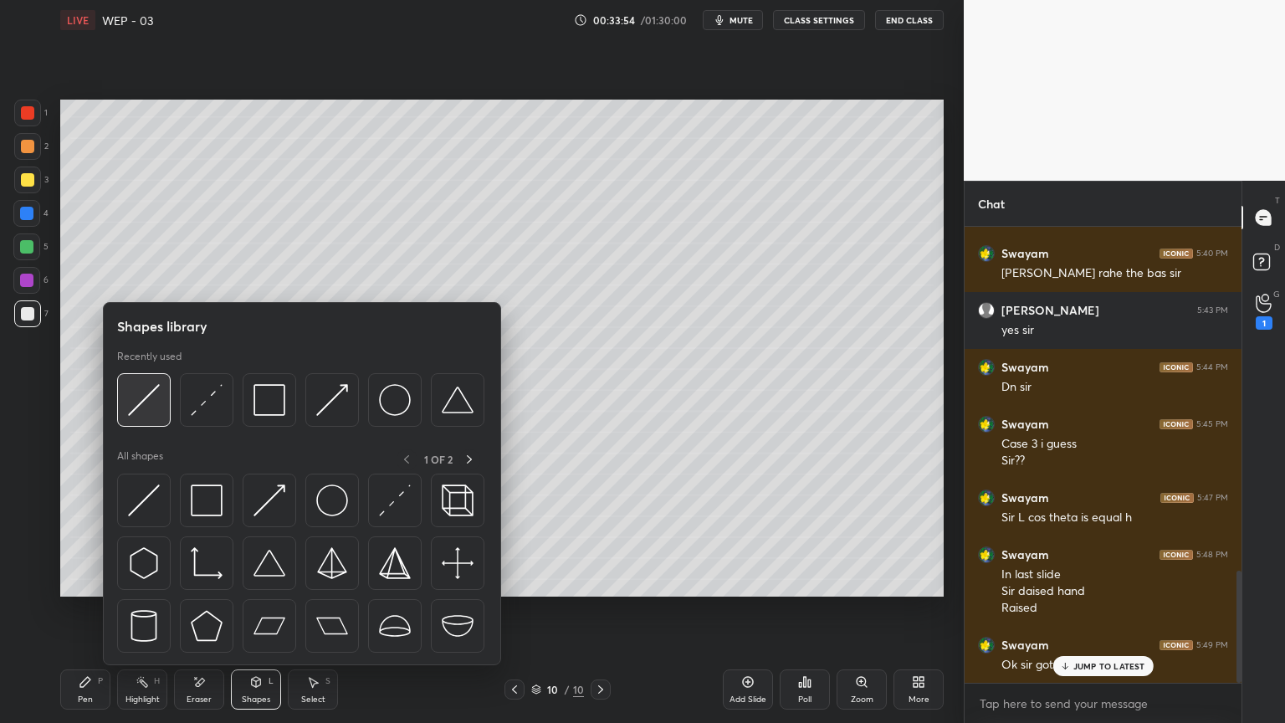
click at [133, 398] on img at bounding box center [144, 400] width 32 height 32
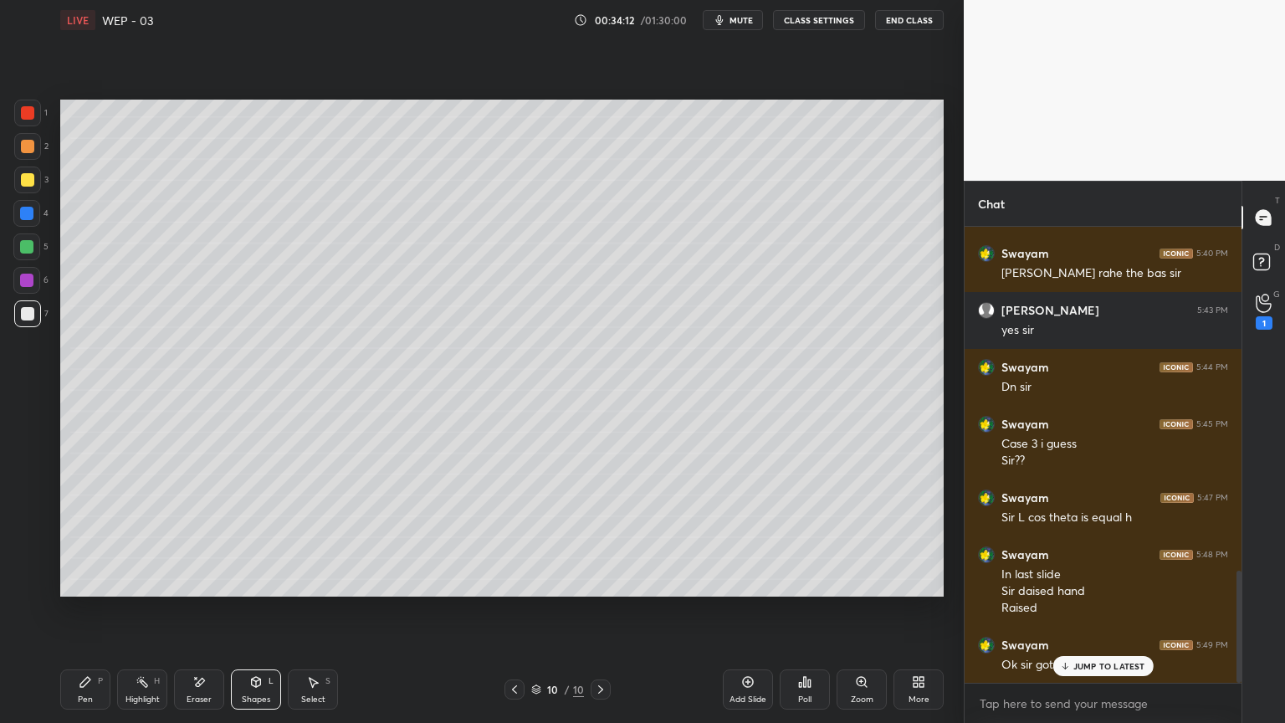
click at [70, 610] on div "Pen P" at bounding box center [85, 690] width 50 height 40
click at [248, 610] on div "Shapes" at bounding box center [256, 699] width 28 height 8
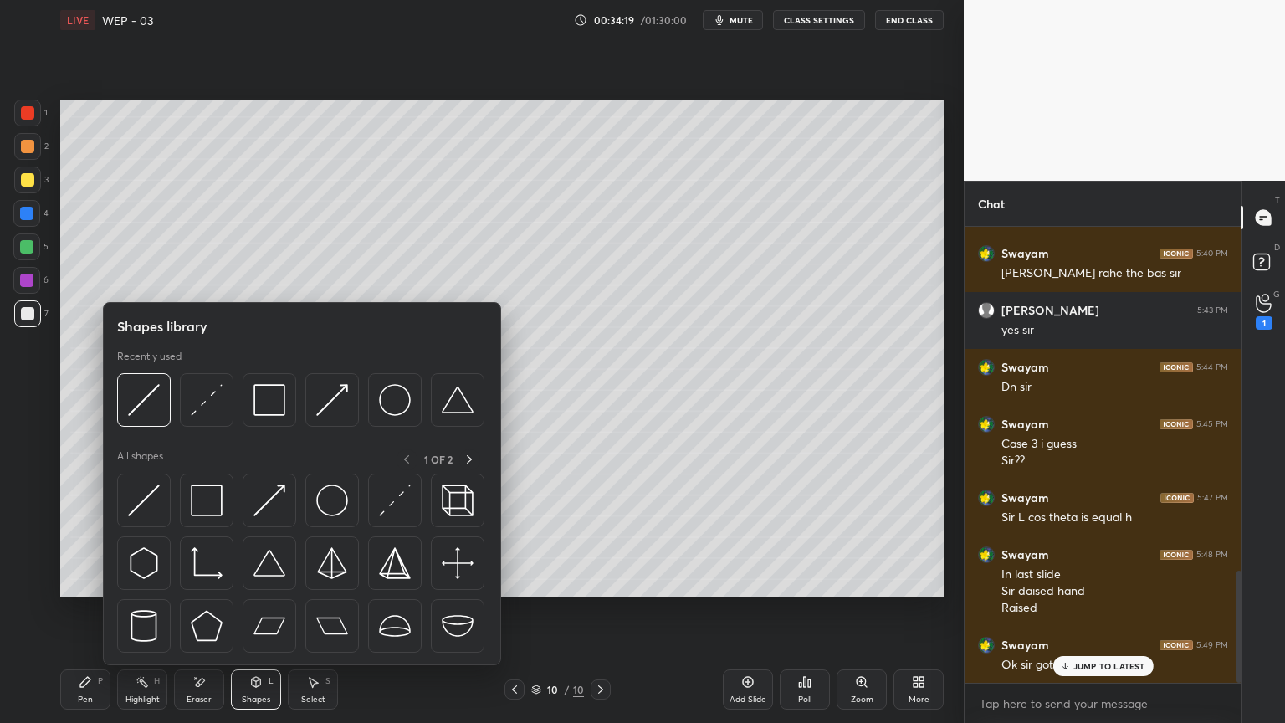
click at [203, 398] on img at bounding box center [207, 400] width 32 height 32
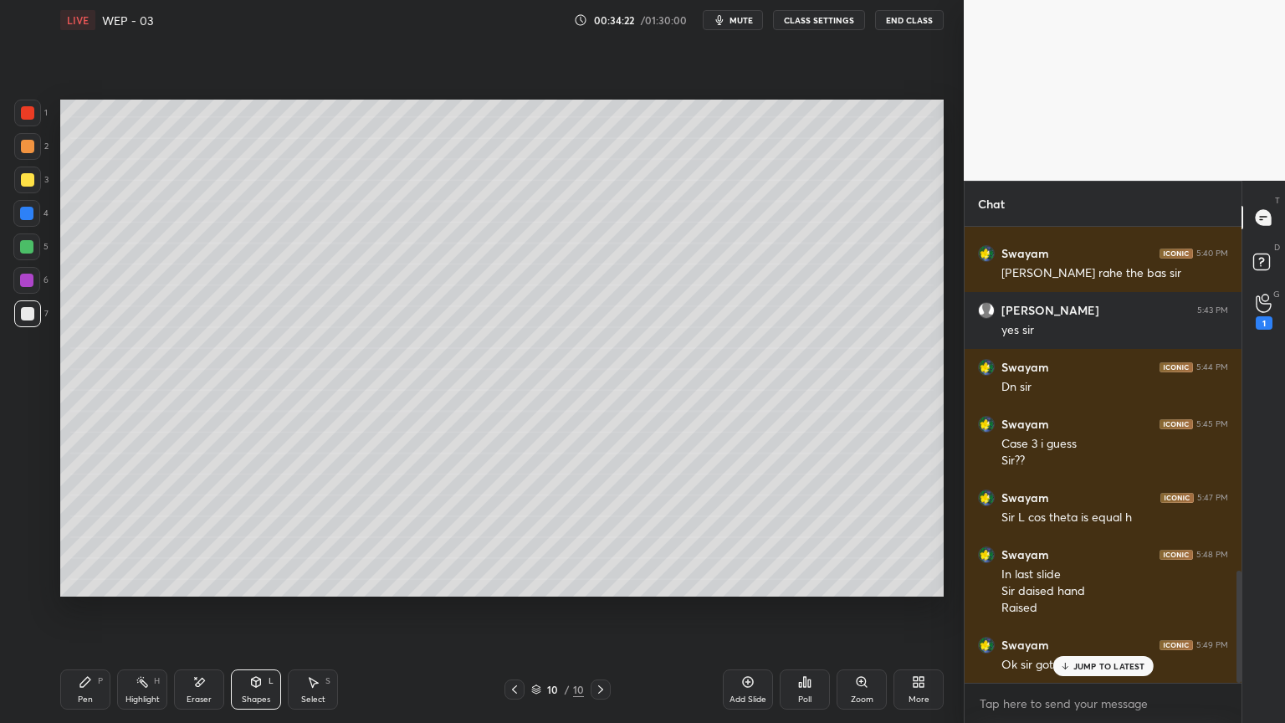
click at [69, 610] on div "Pen P" at bounding box center [85, 690] width 50 height 40
click at [136, 610] on div "Highlight H" at bounding box center [142, 690] width 50 height 40
click at [81, 610] on div "Pen P" at bounding box center [85, 690] width 50 height 40
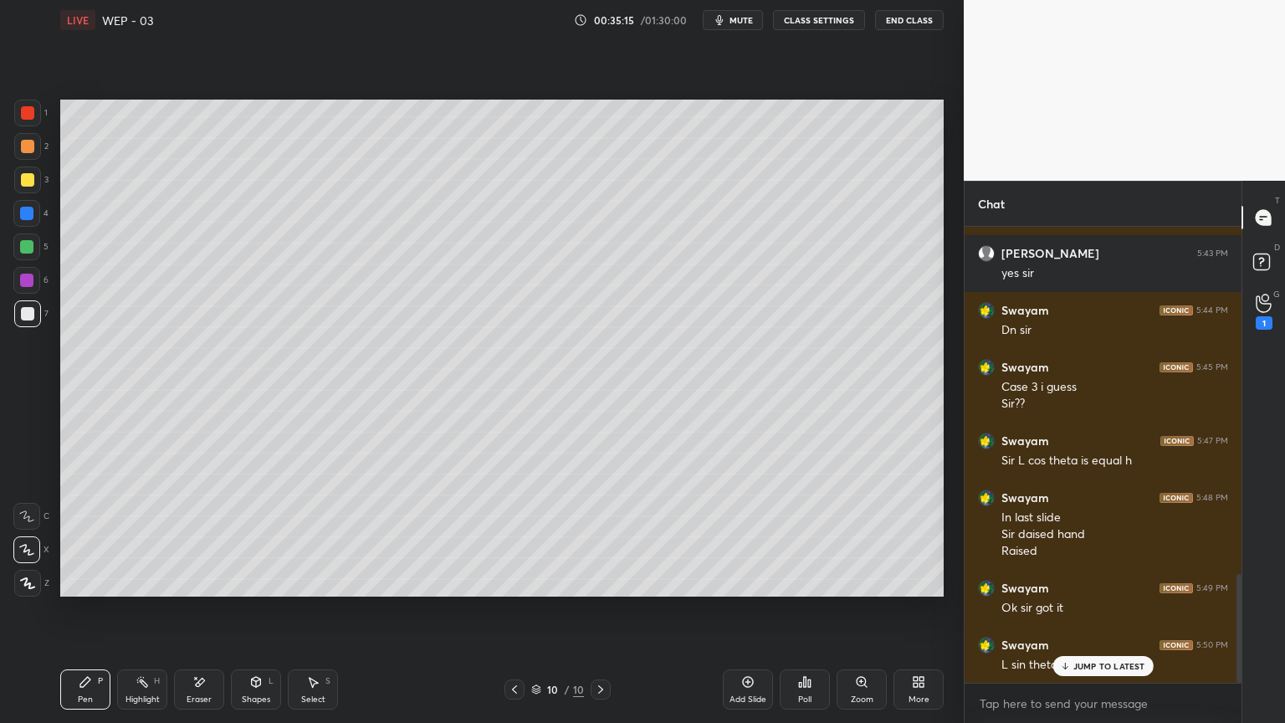
click at [131, 610] on div "Pen P Highlight H Eraser Shapes L Select S 10 / 10 Add Slide Poll Zoom More" at bounding box center [502, 689] width 884 height 67
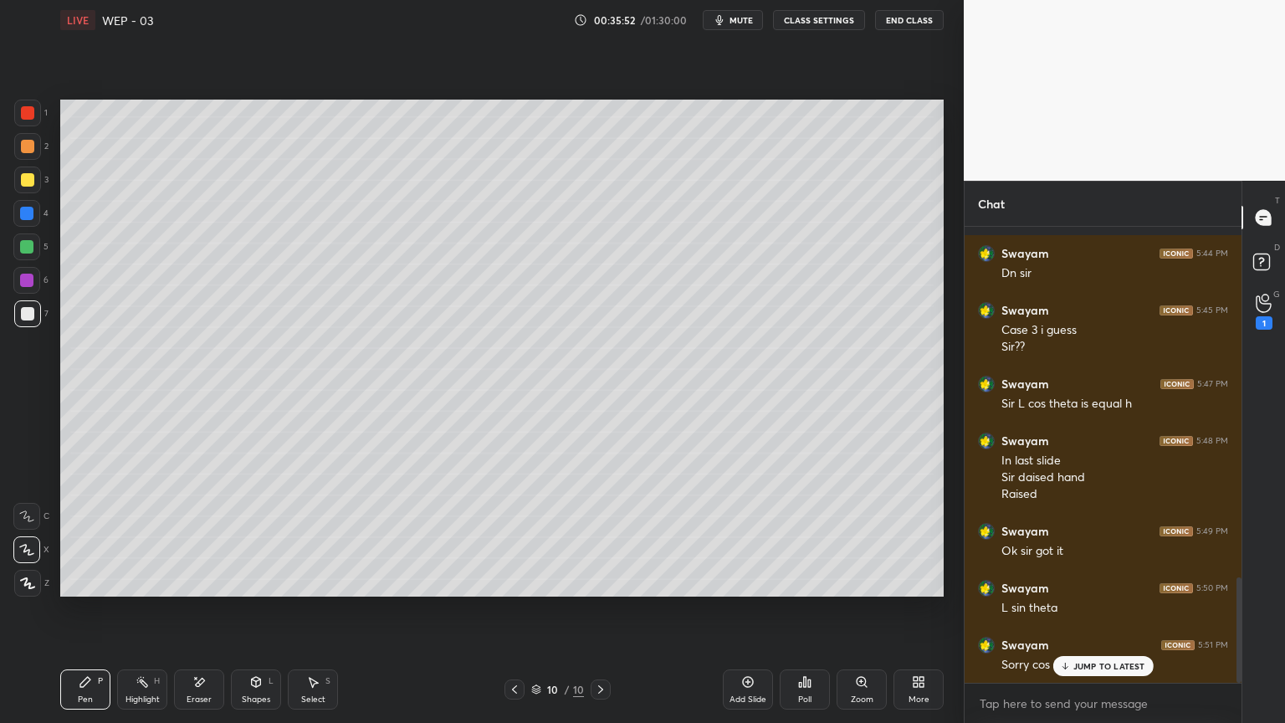
click at [147, 610] on div "Highlight" at bounding box center [143, 699] width 34 height 8
click at [79, 610] on icon at bounding box center [85, 681] width 13 height 13
click at [144, 610] on div "Highlight H" at bounding box center [142, 690] width 50 height 40
click at [69, 610] on div "Pen P" at bounding box center [85, 690] width 50 height 40
click at [737, 18] on span "mute" at bounding box center [741, 20] width 23 height 12
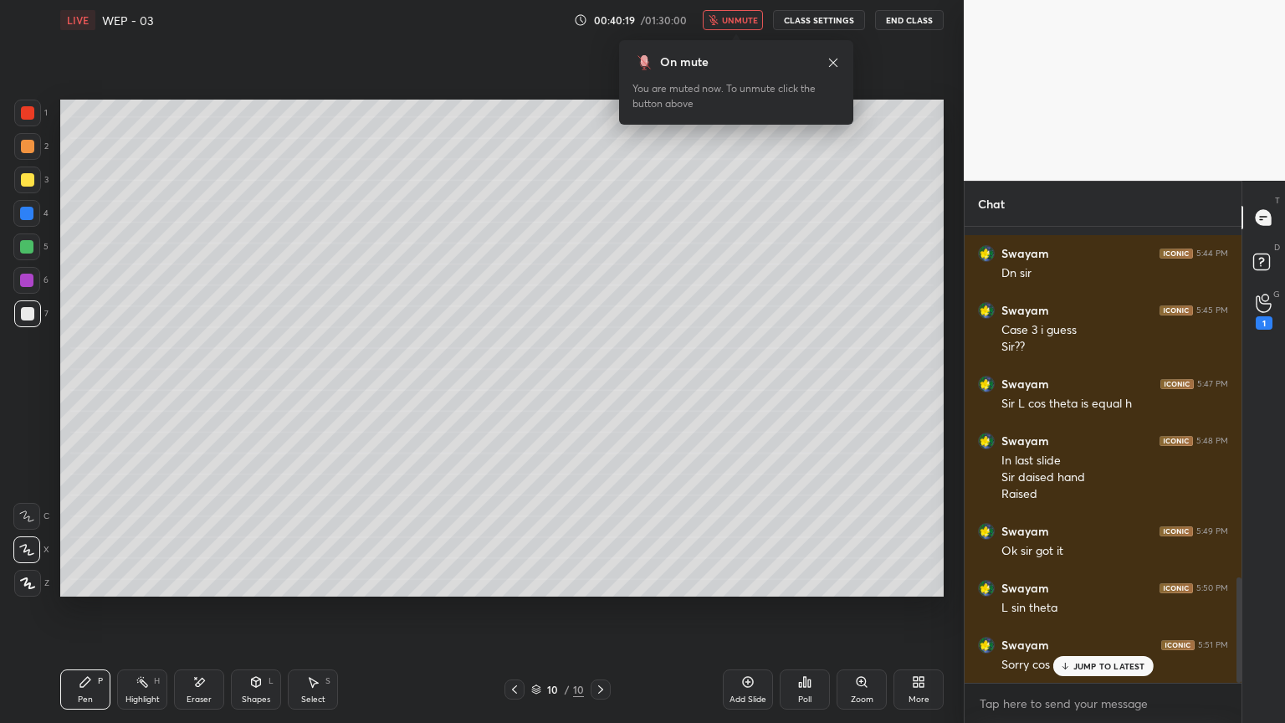
click at [745, 19] on span "unmute" at bounding box center [740, 20] width 36 height 12
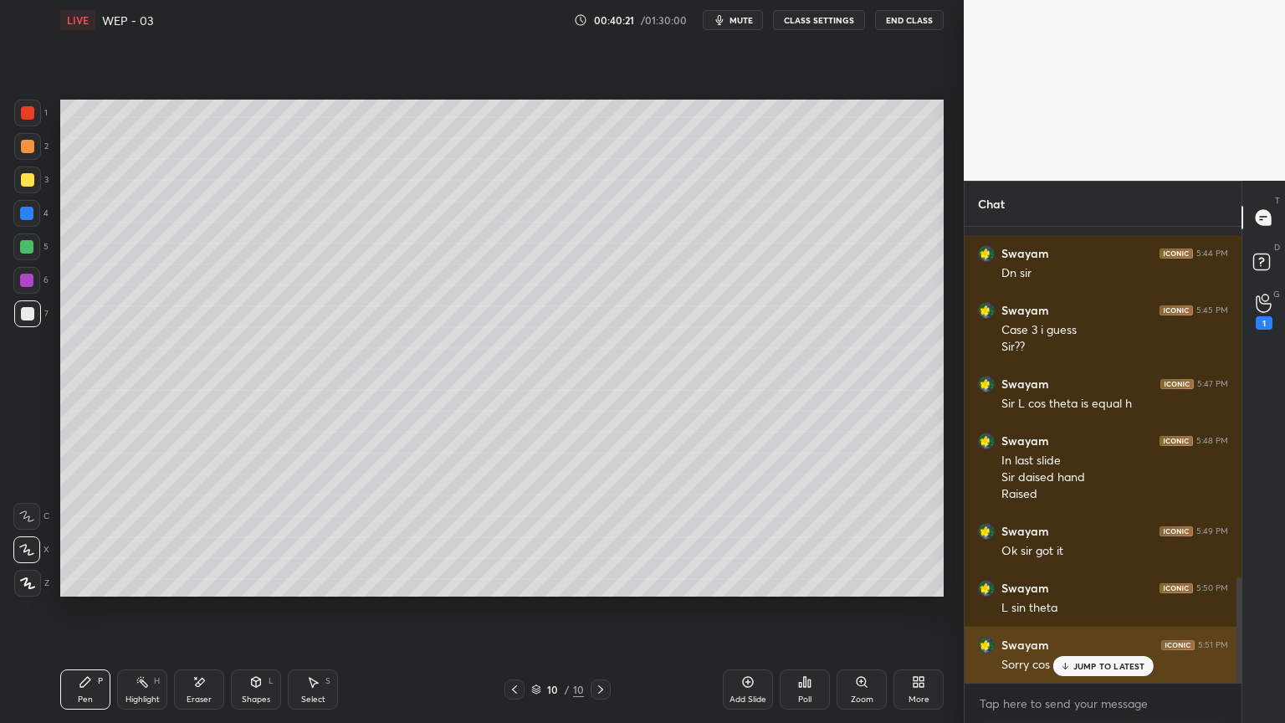
click at [1081, 610] on div "JUMP TO LATEST" at bounding box center [1103, 666] width 100 height 20
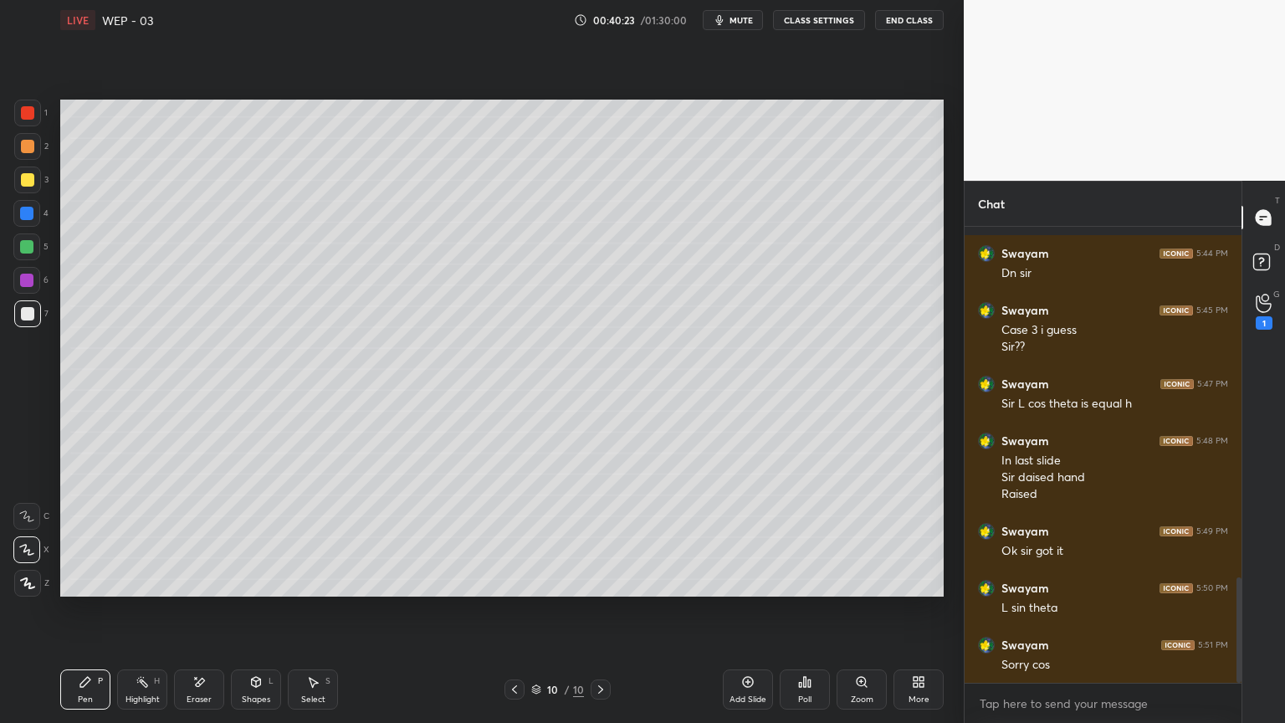
click at [747, 610] on div "Add Slide" at bounding box center [748, 690] width 50 height 40
click at [258, 610] on div "Shapes L" at bounding box center [256, 690] width 50 height 40
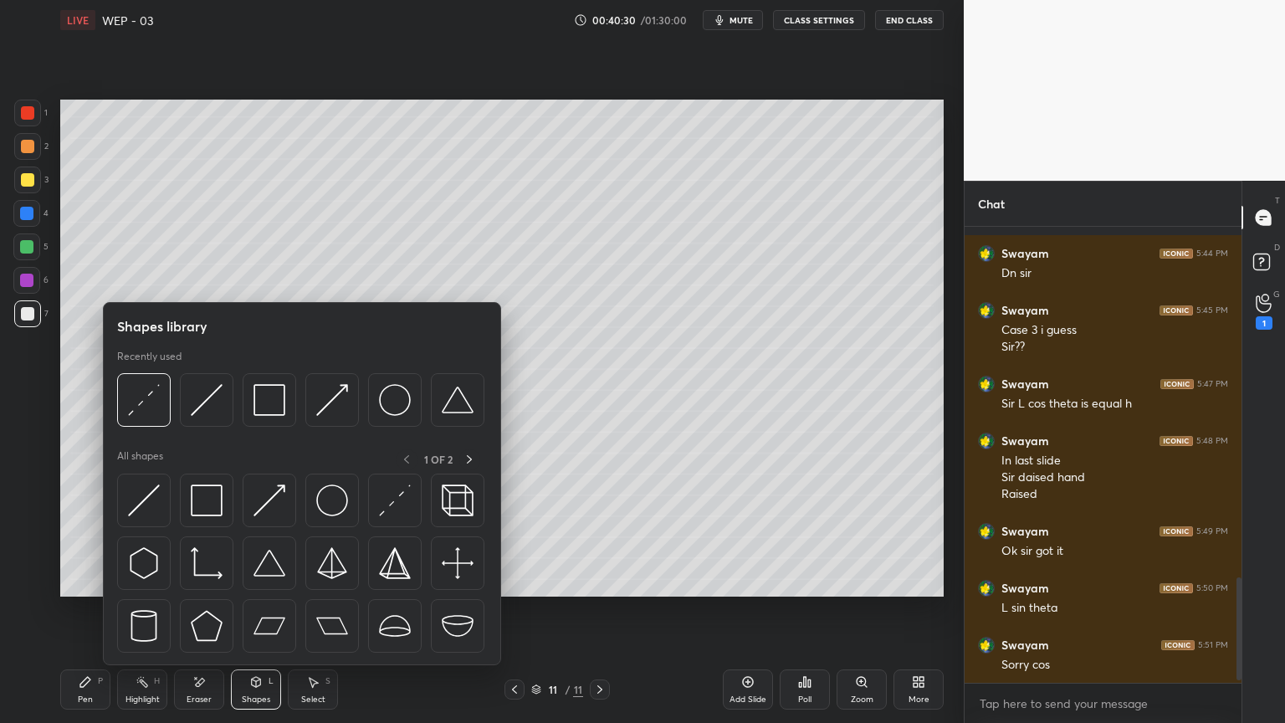
click at [194, 391] on img at bounding box center [207, 400] width 32 height 32
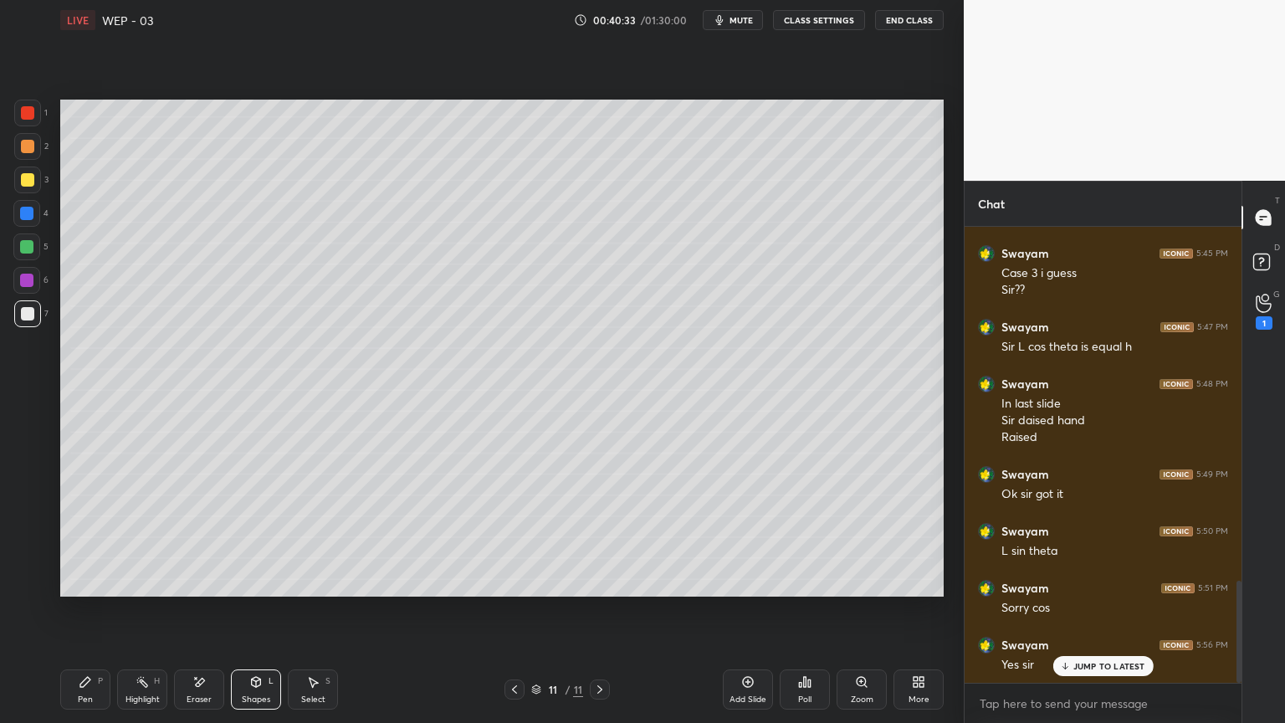
click at [81, 610] on div "Pen P" at bounding box center [85, 690] width 50 height 40
click at [248, 610] on div "Shapes L" at bounding box center [256, 690] width 50 height 40
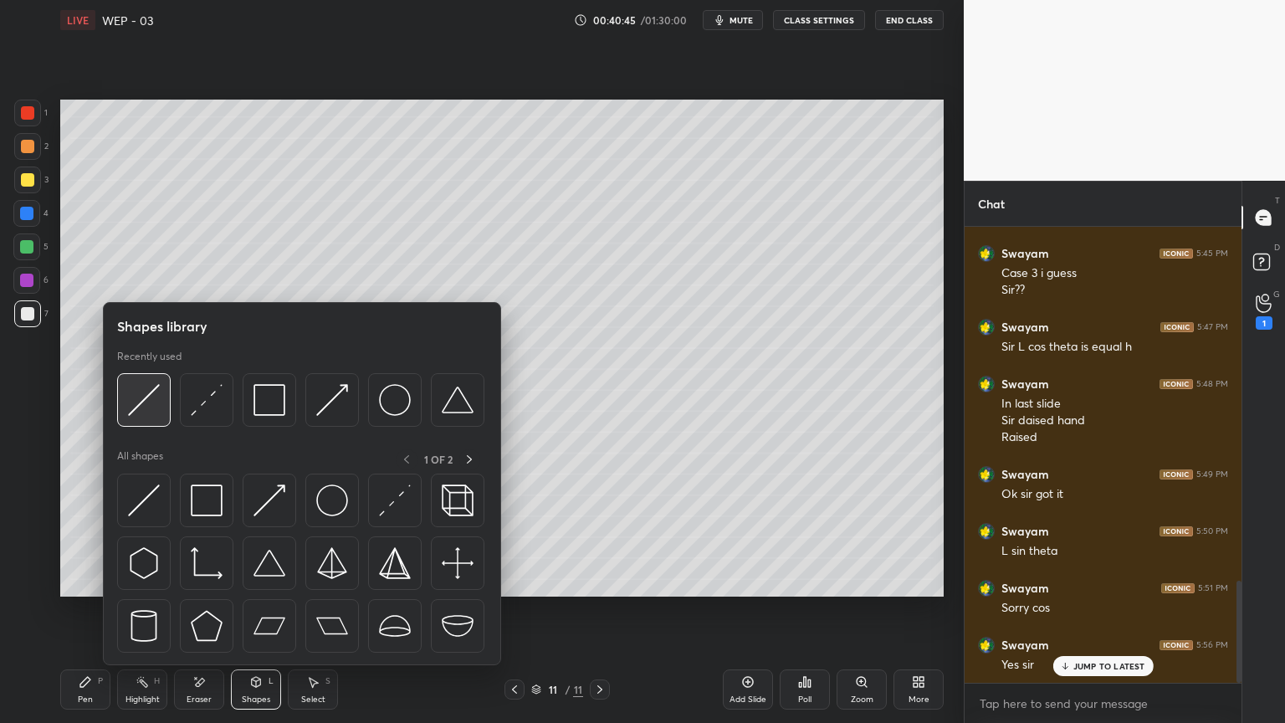
click at [133, 395] on img at bounding box center [144, 400] width 32 height 32
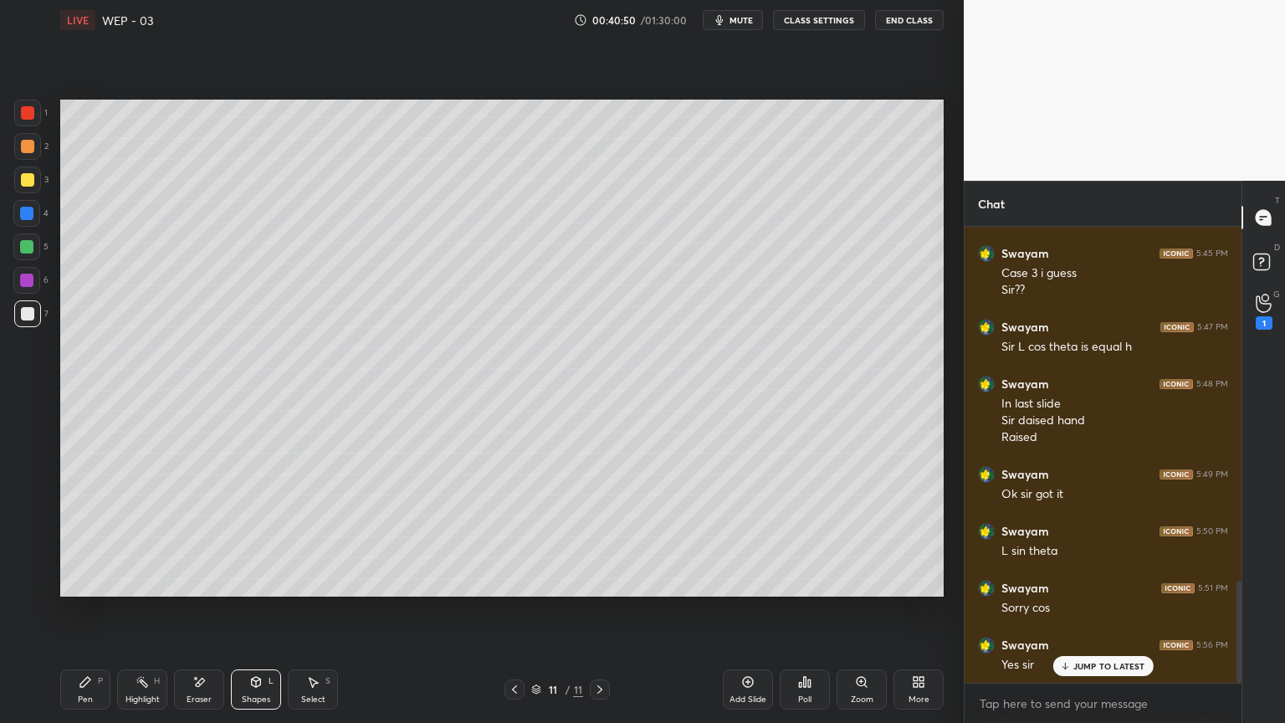
click at [255, 610] on icon at bounding box center [256, 682] width 9 height 10
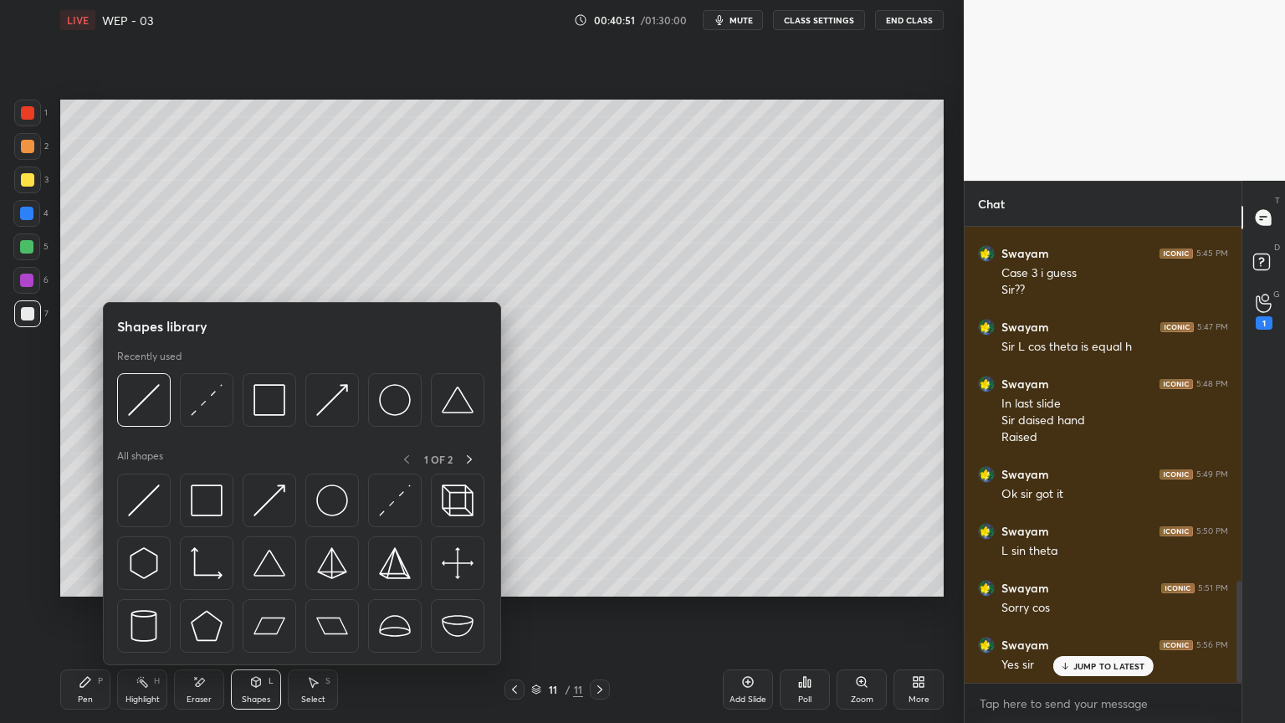
click at [387, 392] on img at bounding box center [395, 400] width 32 height 32
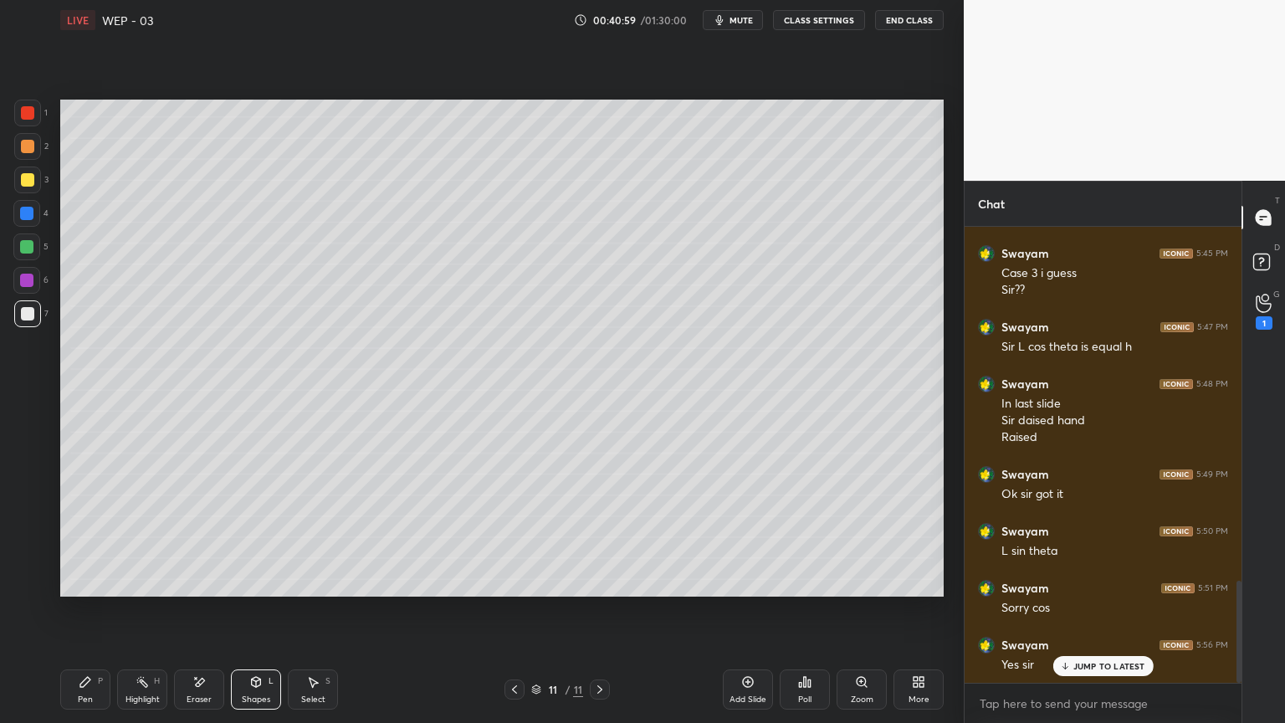
click at [252, 610] on icon at bounding box center [256, 681] width 9 height 3
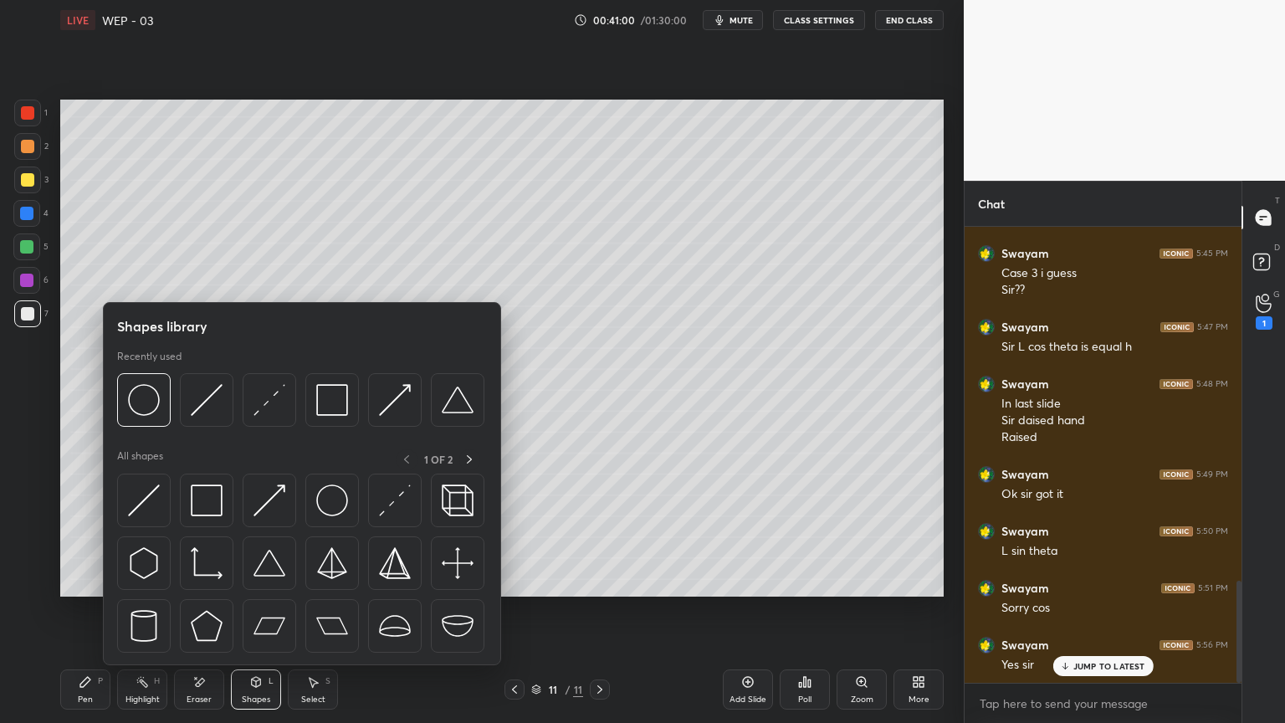
click at [195, 395] on img at bounding box center [207, 400] width 32 height 32
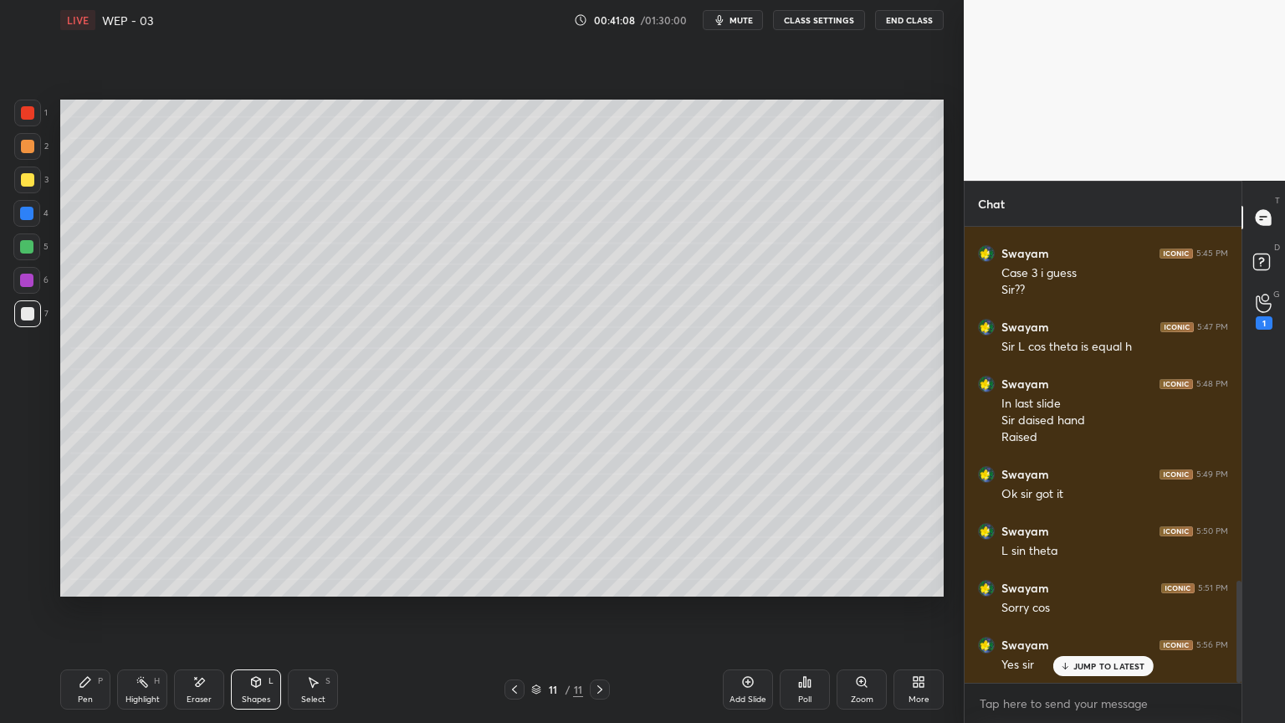
click at [263, 610] on div "Shapes L" at bounding box center [256, 690] width 50 height 40
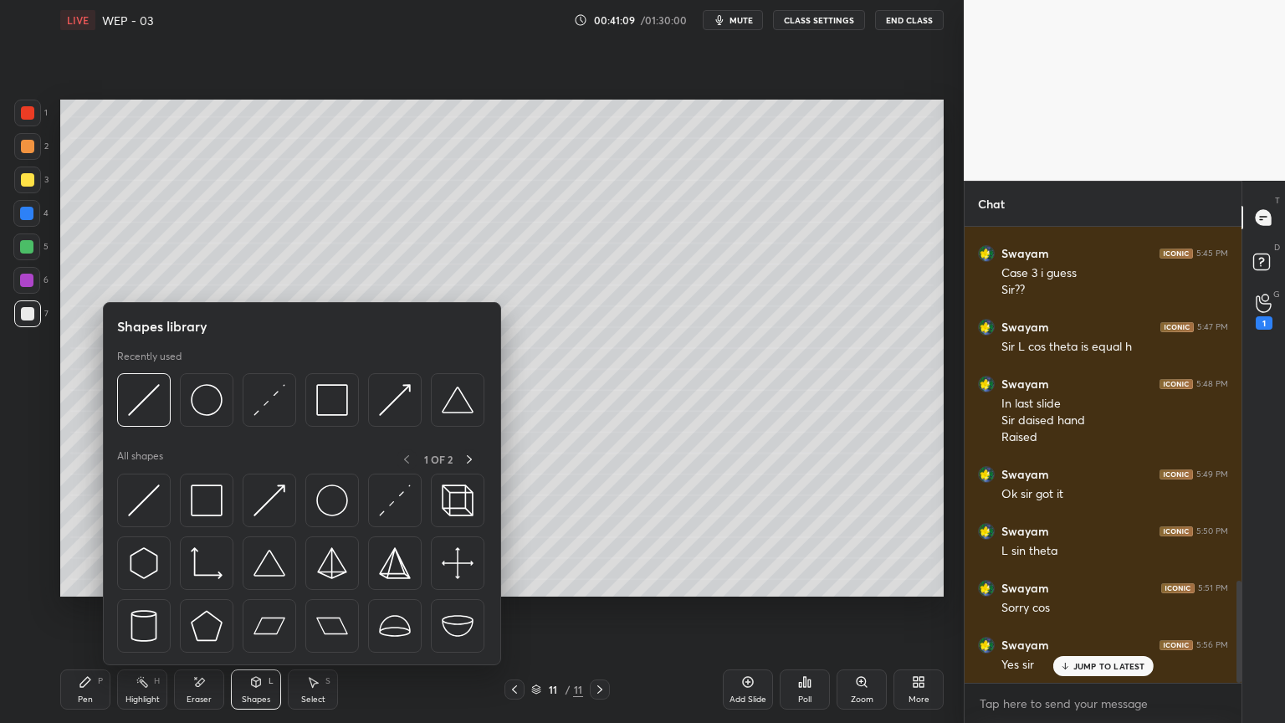
click at [321, 400] on img at bounding box center [332, 400] width 32 height 32
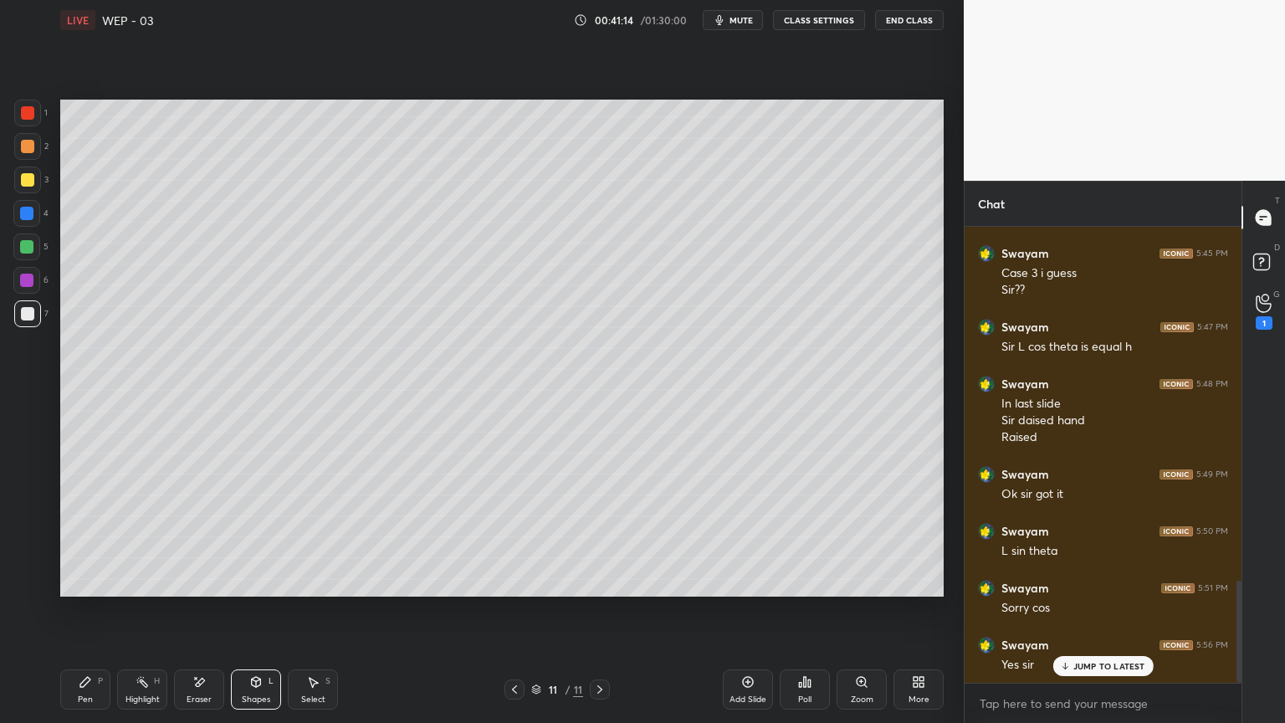
click at [67, 610] on div "Pen P" at bounding box center [85, 690] width 50 height 40
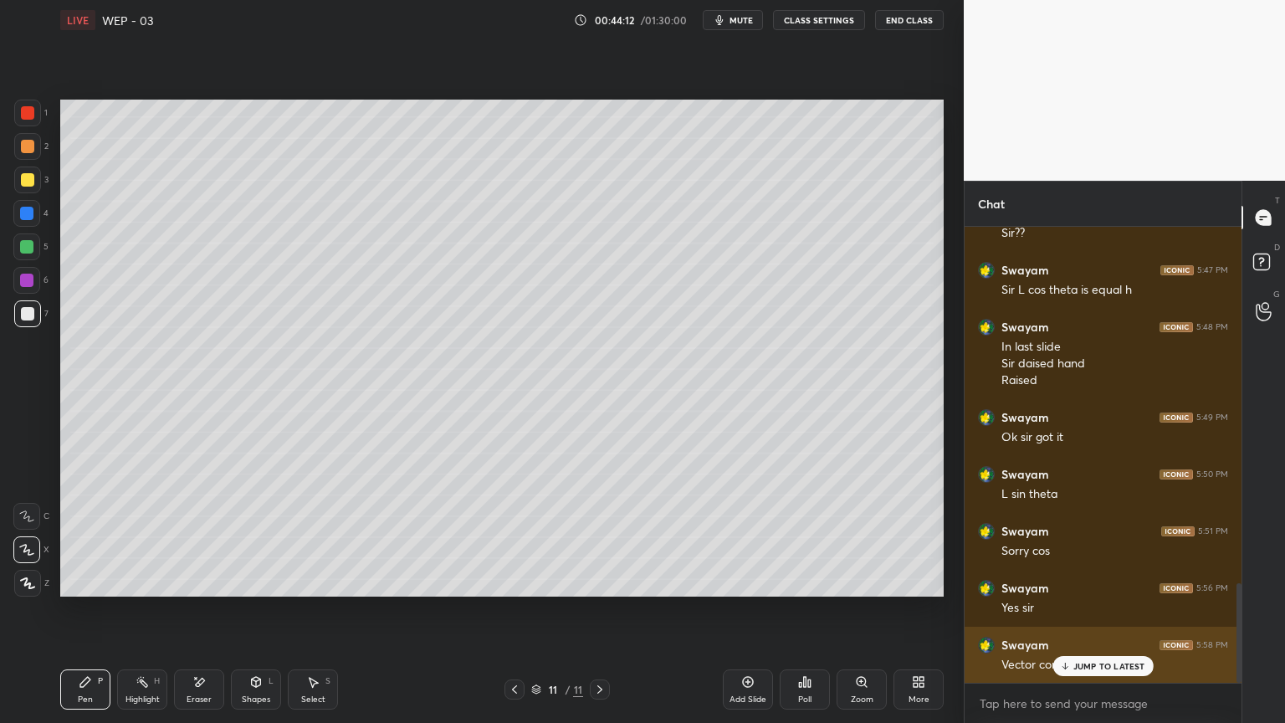
click at [1080, 610] on p "JUMP TO LATEST" at bounding box center [1110, 666] width 72 height 10
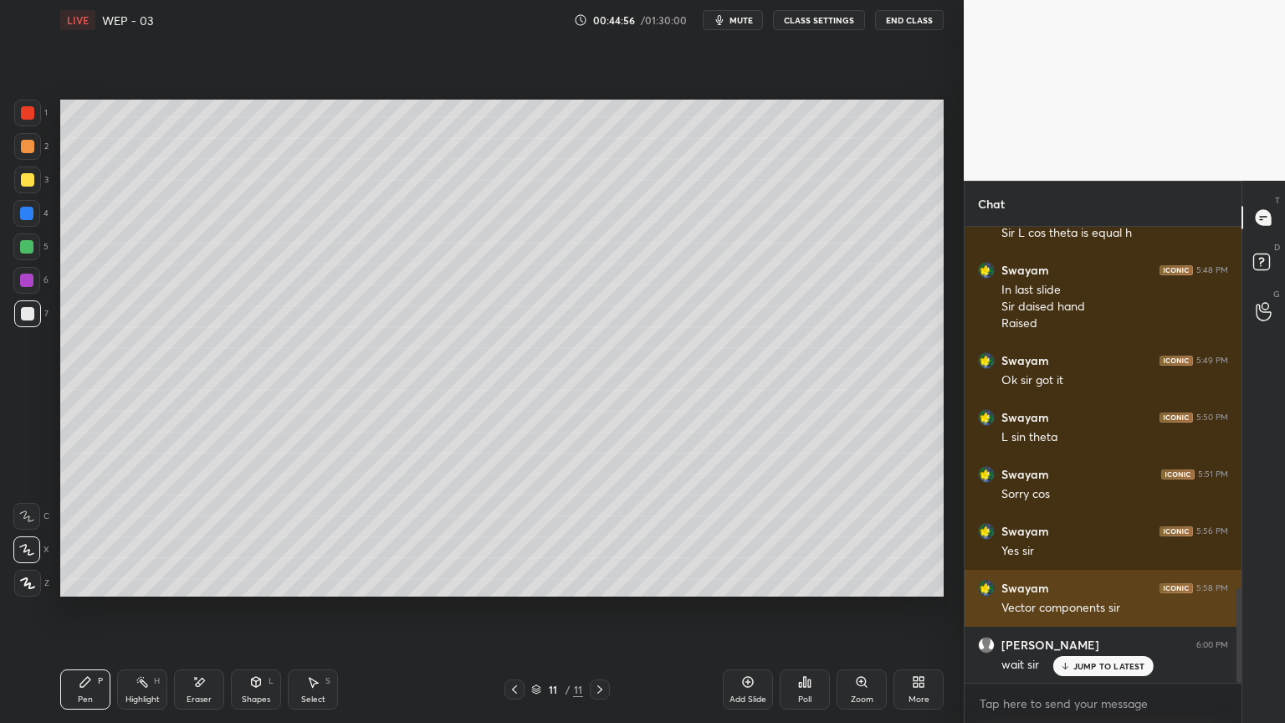
scroll to position [1744, 0]
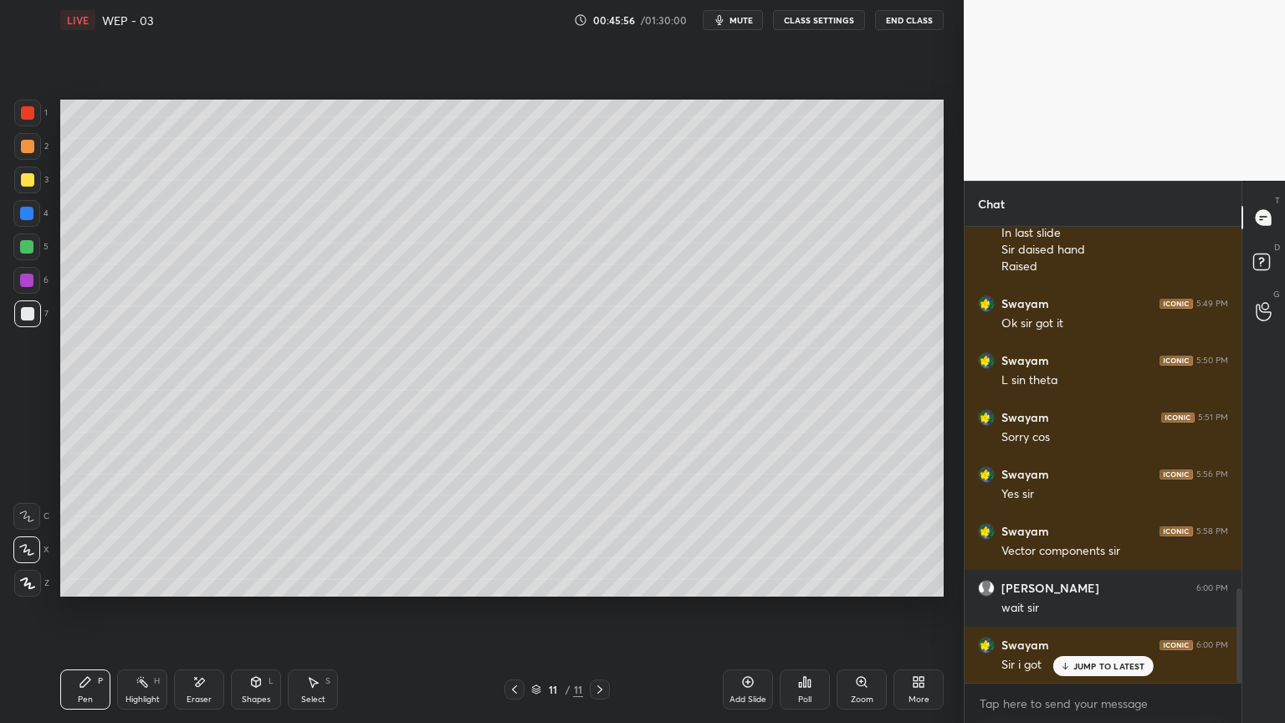
click at [26, 184] on div at bounding box center [27, 179] width 13 height 13
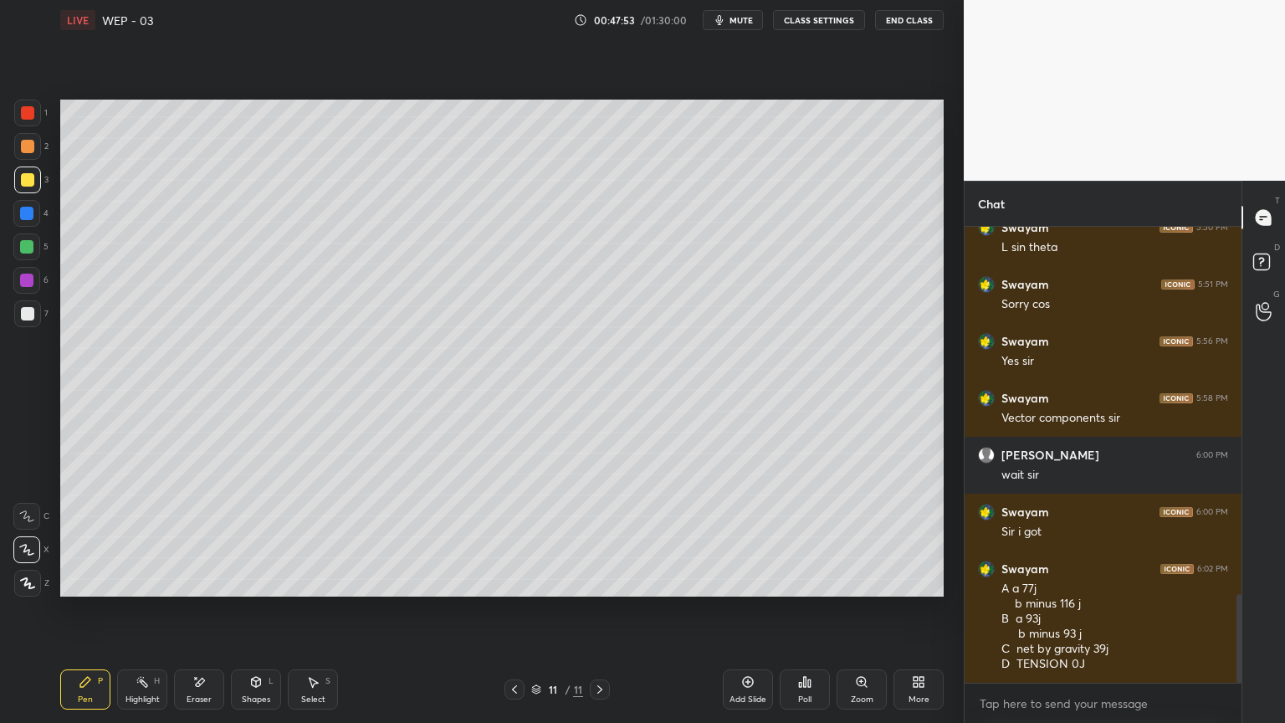
click at [736, 610] on div "Add Slide" at bounding box center [748, 690] width 50 height 40
click at [512, 610] on icon at bounding box center [514, 689] width 13 height 13
click at [604, 610] on icon at bounding box center [599, 689] width 13 height 13
click at [513, 610] on div at bounding box center [515, 690] width 20 height 20
click at [599, 610] on icon at bounding box center [599, 689] width 13 height 13
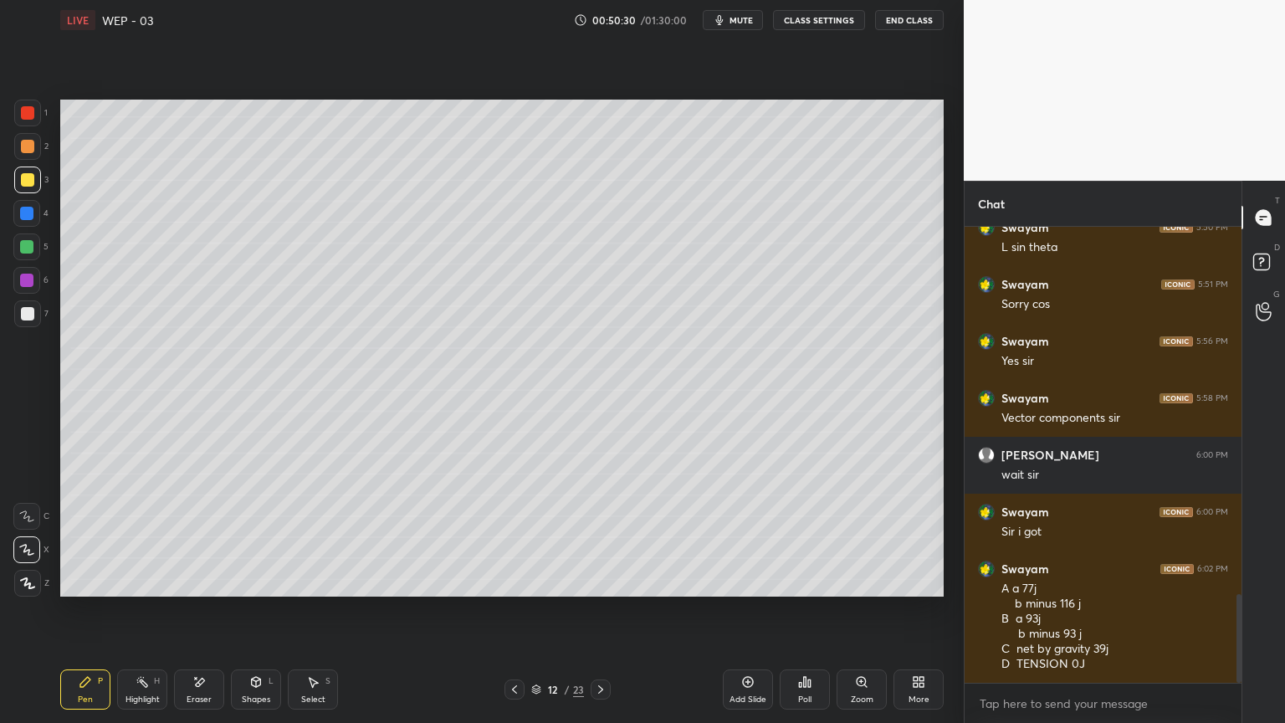
click at [740, 17] on span "mute" at bounding box center [741, 20] width 23 height 12
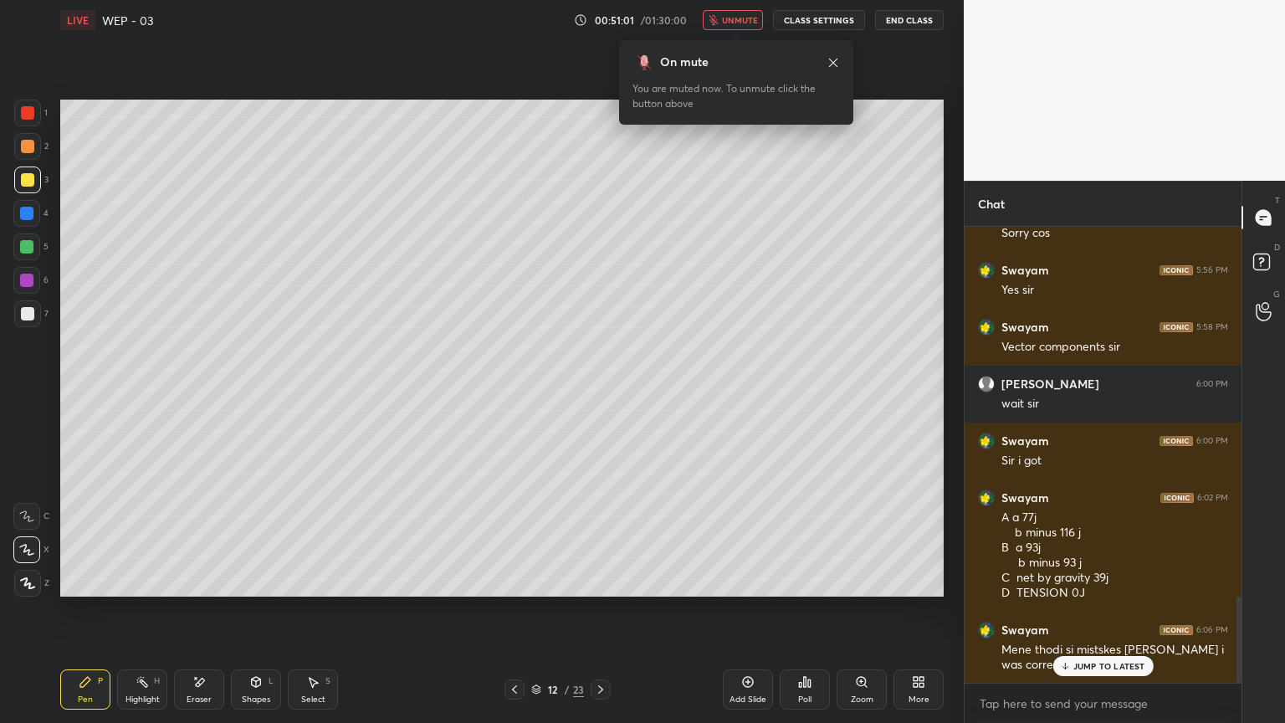
scroll to position [1965, 0]
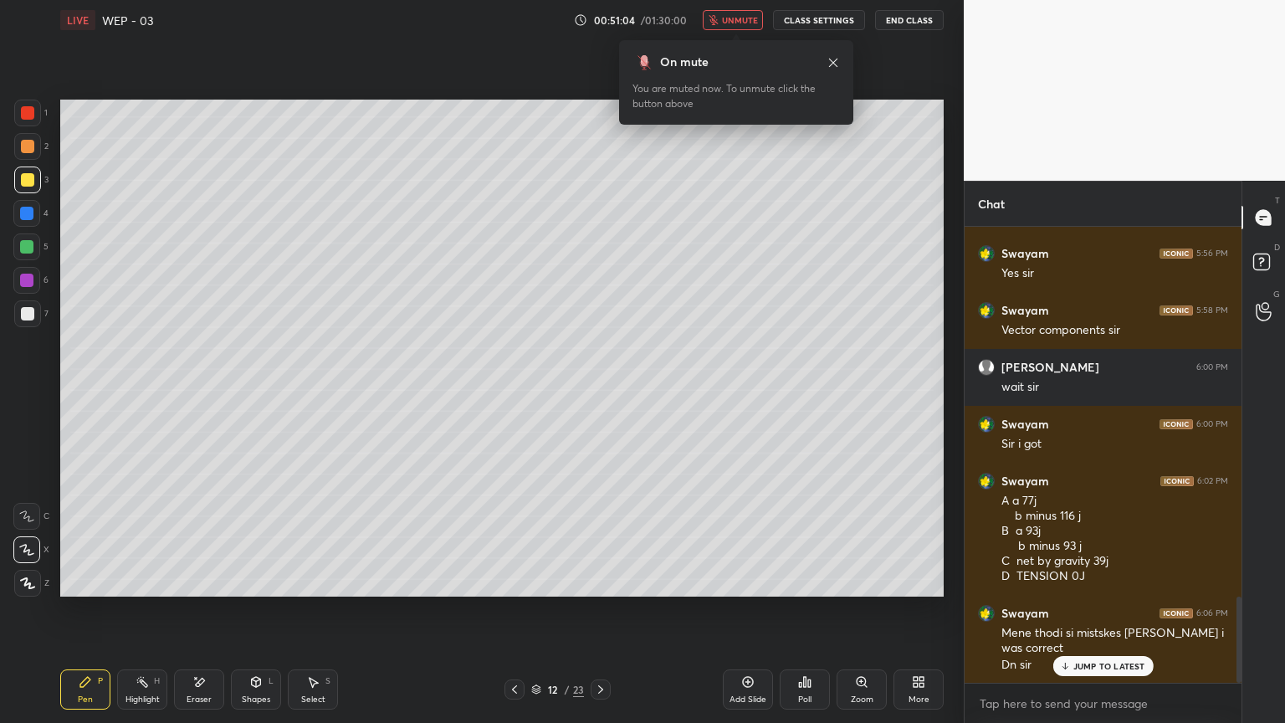
click at [741, 17] on span "unmute" at bounding box center [740, 20] width 36 height 12
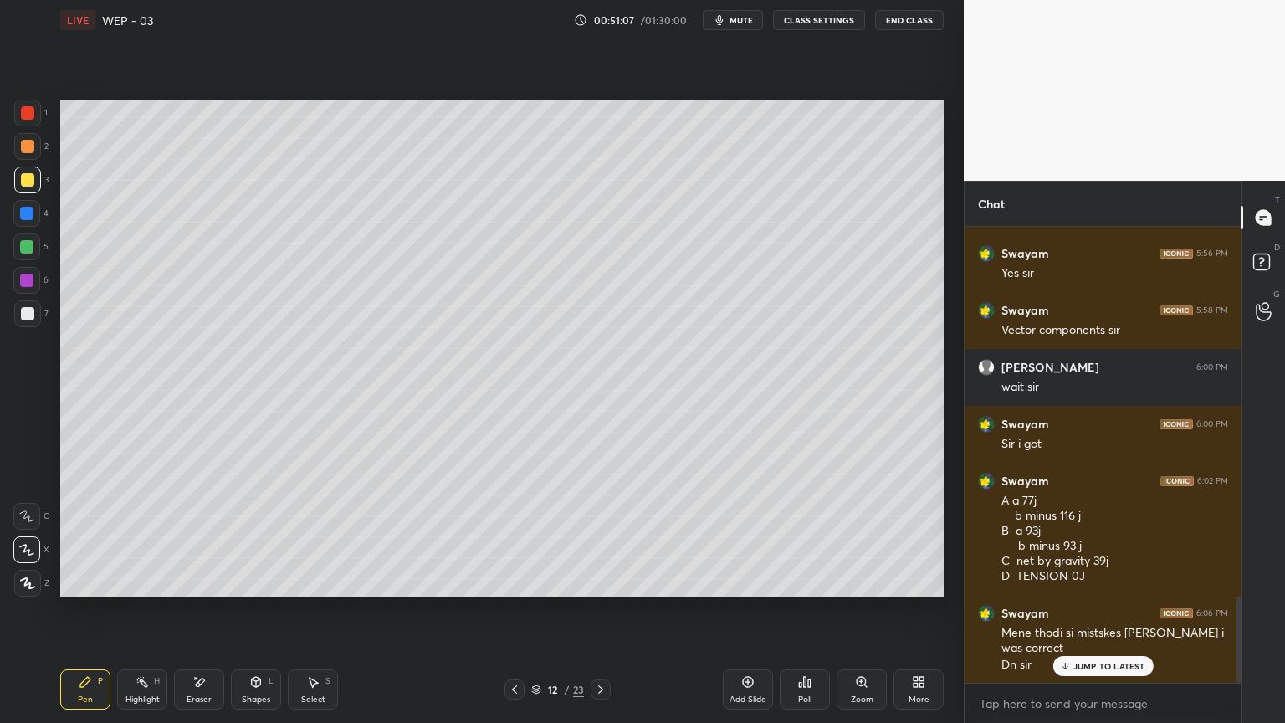
click at [757, 610] on div "Add Slide" at bounding box center [748, 690] width 50 height 40
click at [34, 303] on div at bounding box center [27, 313] width 27 height 27
click at [737, 610] on div "Add Slide" at bounding box center [748, 690] width 50 height 40
click at [244, 610] on div "Shapes L" at bounding box center [256, 690] width 50 height 40
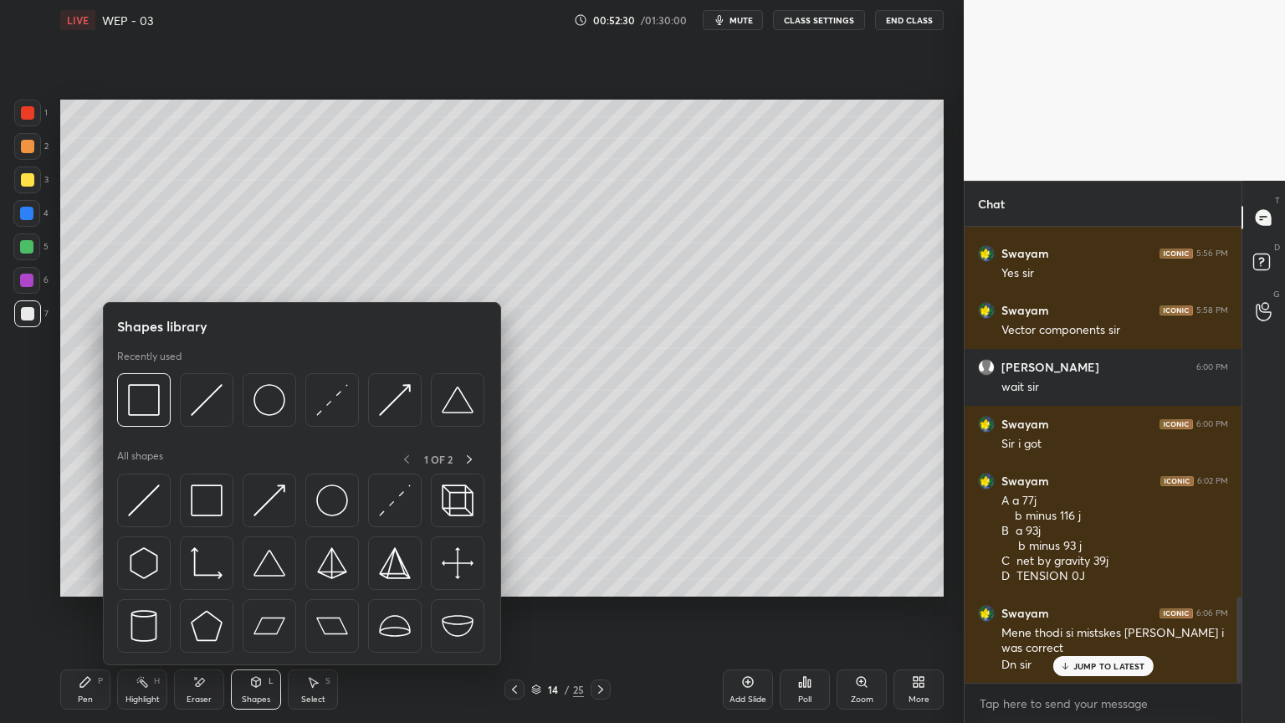
click at [195, 391] on img at bounding box center [207, 400] width 32 height 32
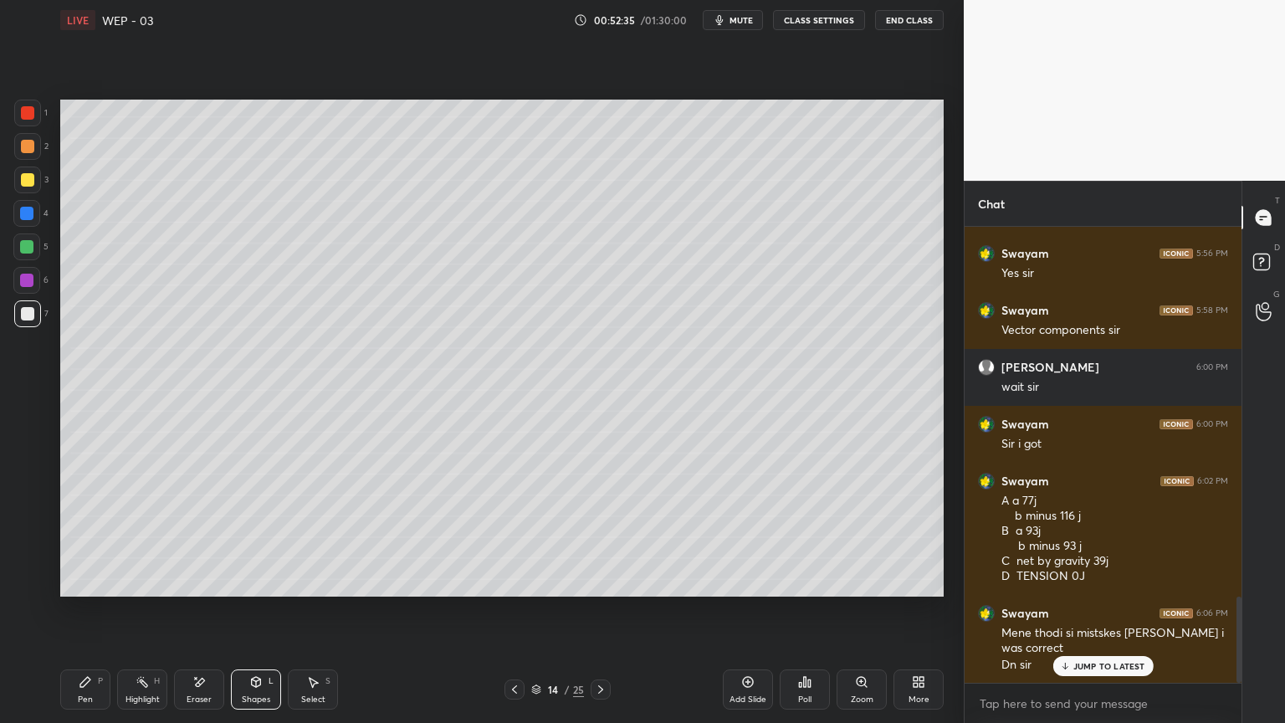
click at [253, 610] on icon at bounding box center [256, 682] width 9 height 10
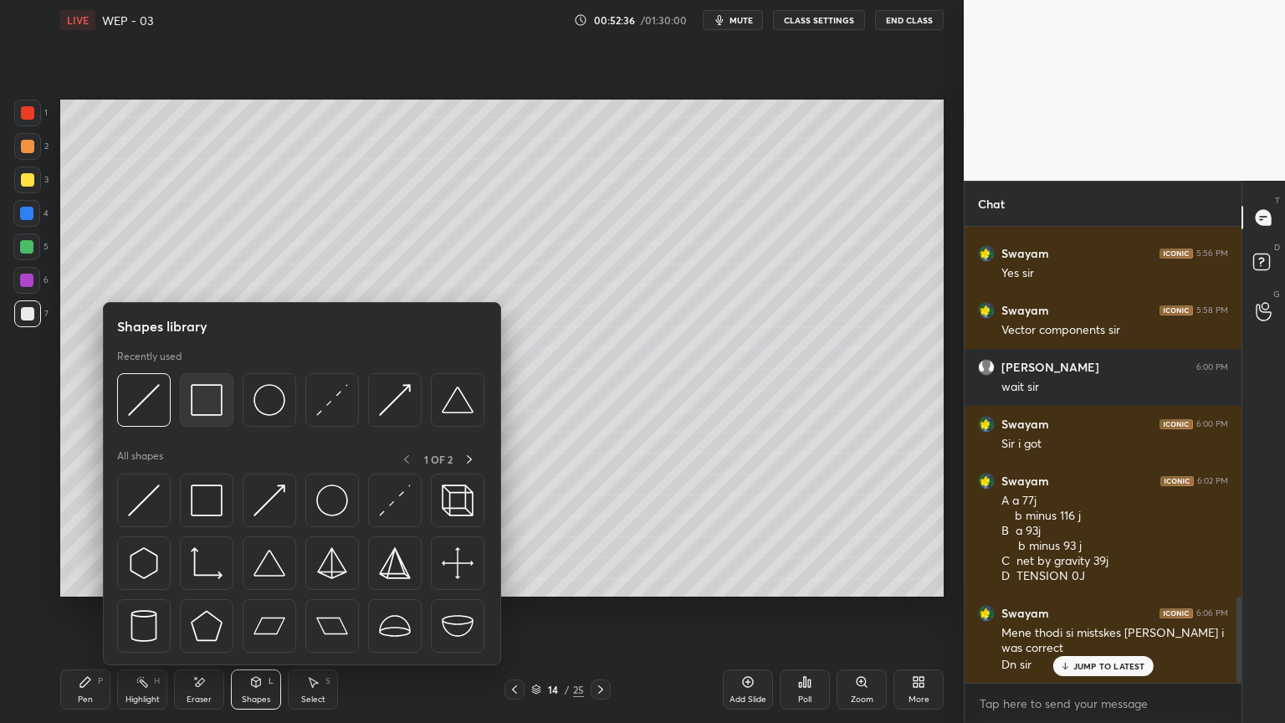
click at [204, 378] on div at bounding box center [207, 400] width 54 height 54
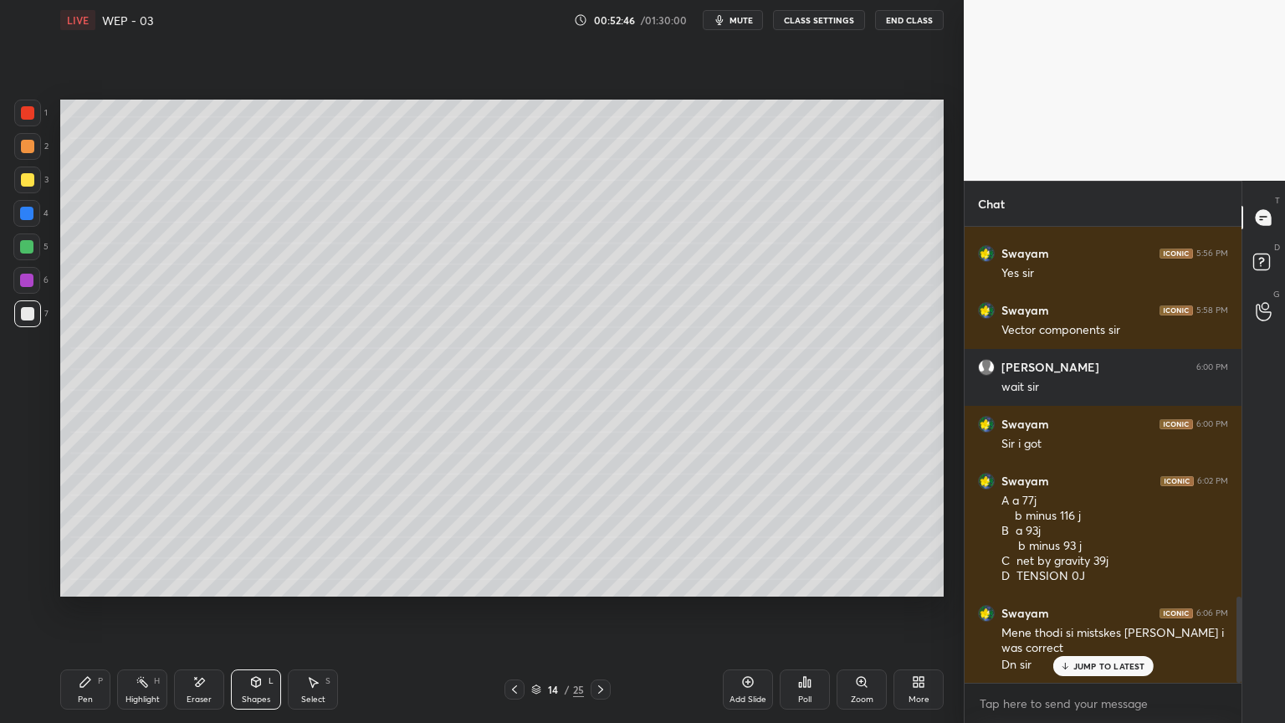
click at [73, 610] on div "Pen P" at bounding box center [85, 690] width 50 height 40
click at [736, 25] on button "mute" at bounding box center [733, 20] width 60 height 20
click at [733, 23] on span "unmute" at bounding box center [740, 20] width 36 height 12
click at [255, 610] on icon at bounding box center [256, 682] width 9 height 10
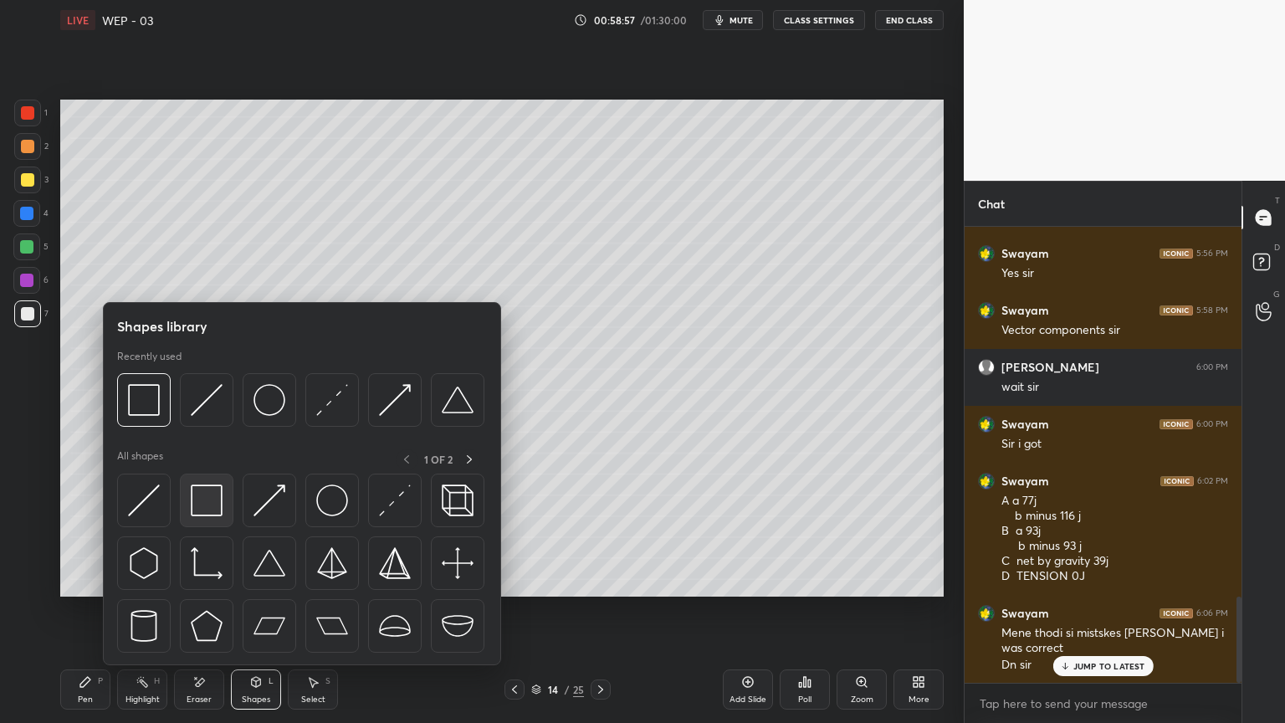
click at [208, 494] on img at bounding box center [207, 501] width 32 height 32
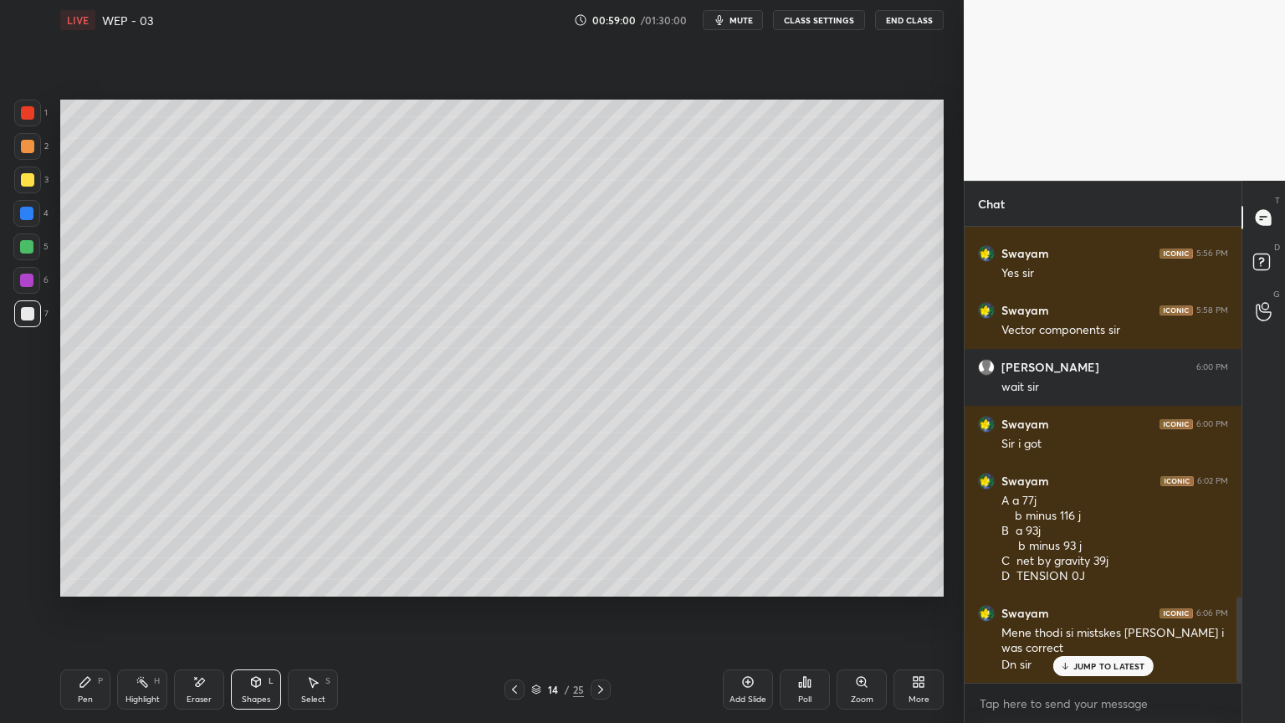
click at [85, 610] on icon at bounding box center [85, 682] width 10 height 10
click at [743, 16] on span "mute" at bounding box center [741, 20] width 23 height 12
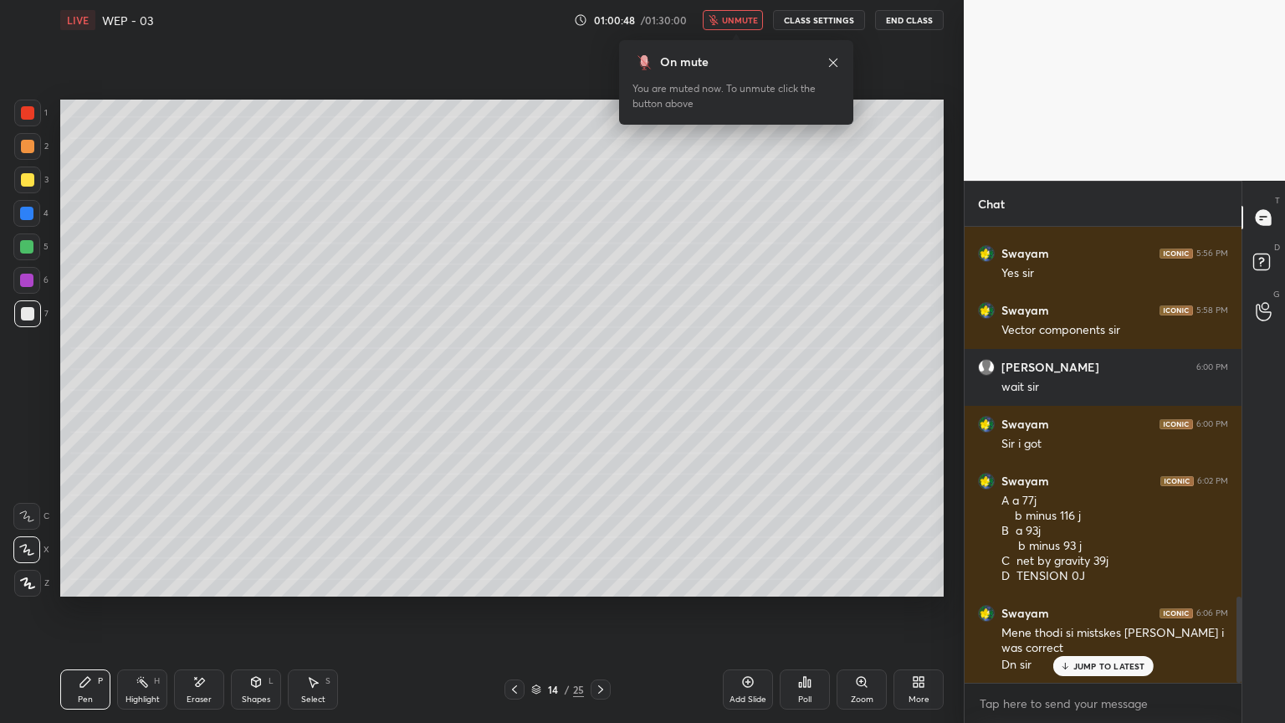
click at [726, 18] on span "unmute" at bounding box center [740, 20] width 36 height 12
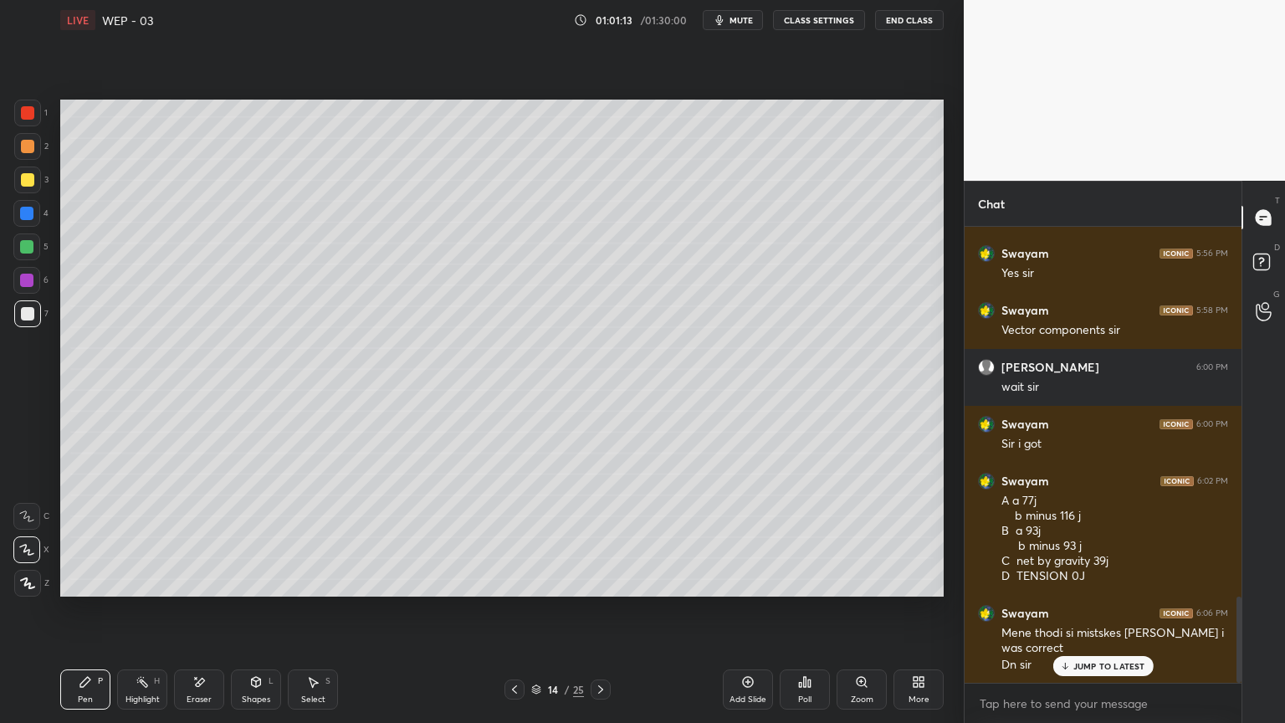
scroll to position [2022, 0]
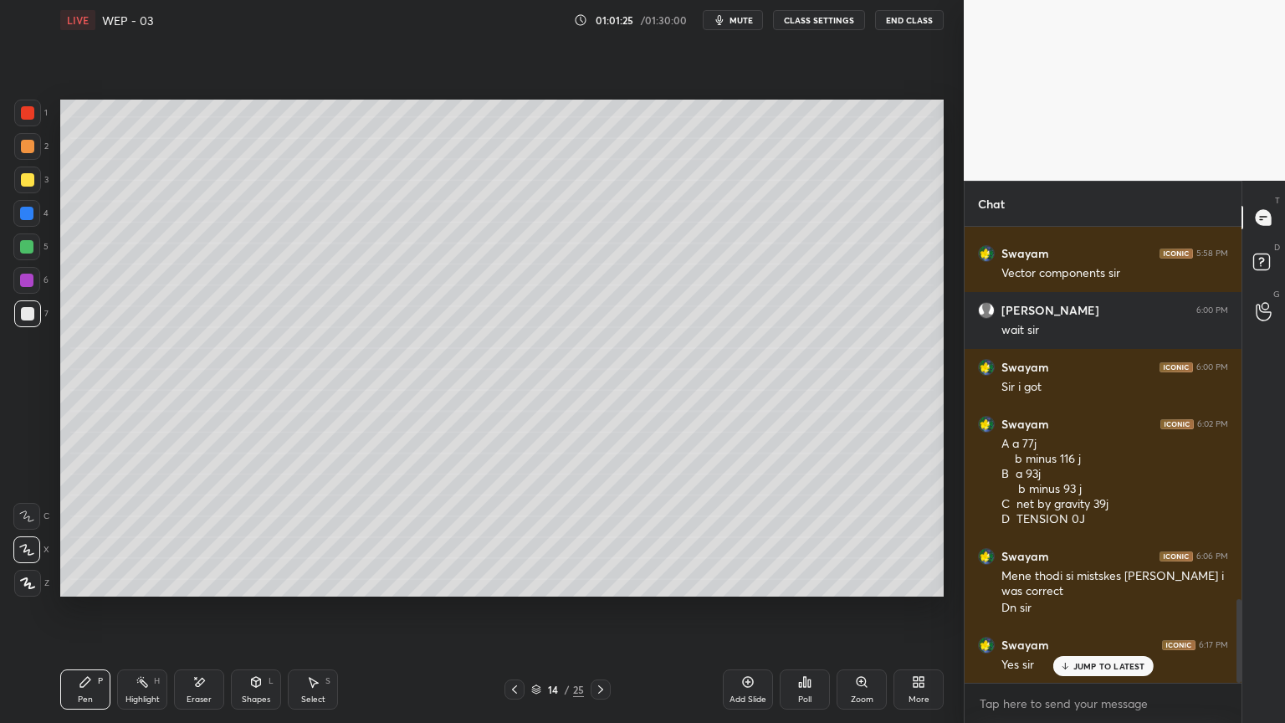
click at [744, 610] on icon at bounding box center [747, 681] width 13 height 13
click at [518, 610] on icon at bounding box center [514, 689] width 13 height 13
click at [604, 610] on div at bounding box center [601, 690] width 20 height 20
click at [23, 176] on div at bounding box center [27, 179] width 13 height 13
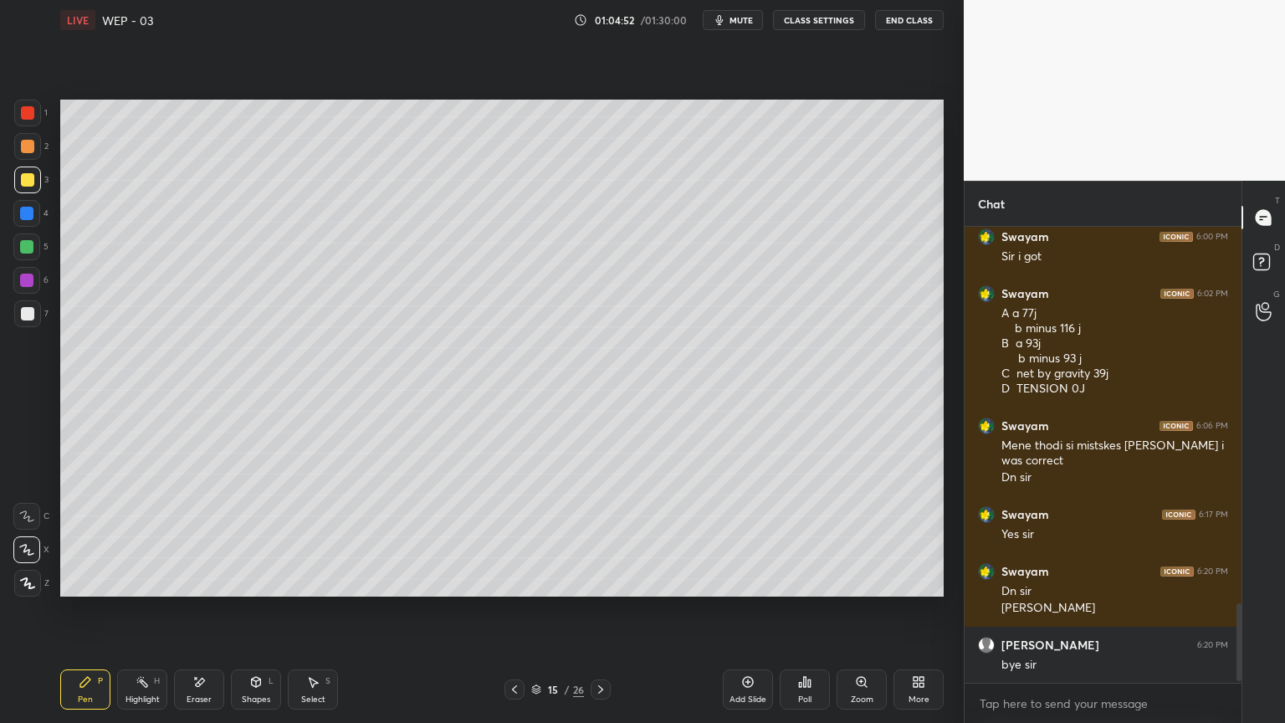
scroll to position [2209, 0]
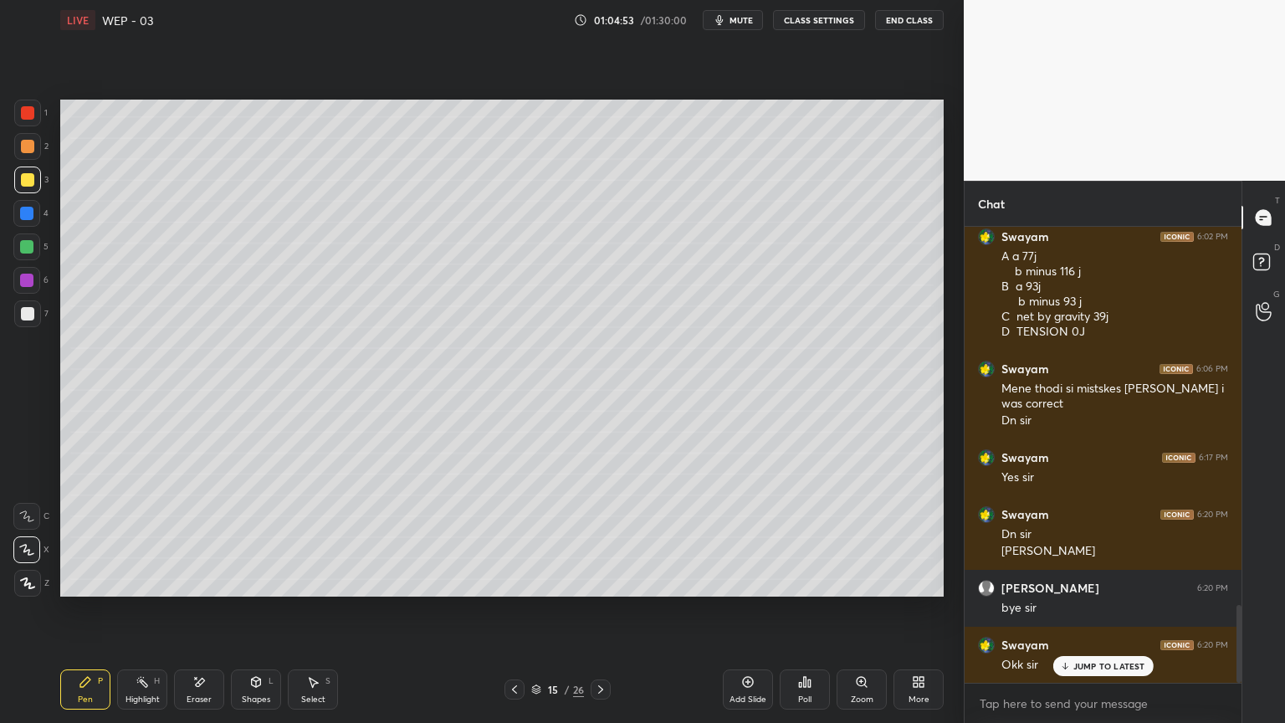
click at [904, 23] on button "End Class" at bounding box center [909, 20] width 69 height 20
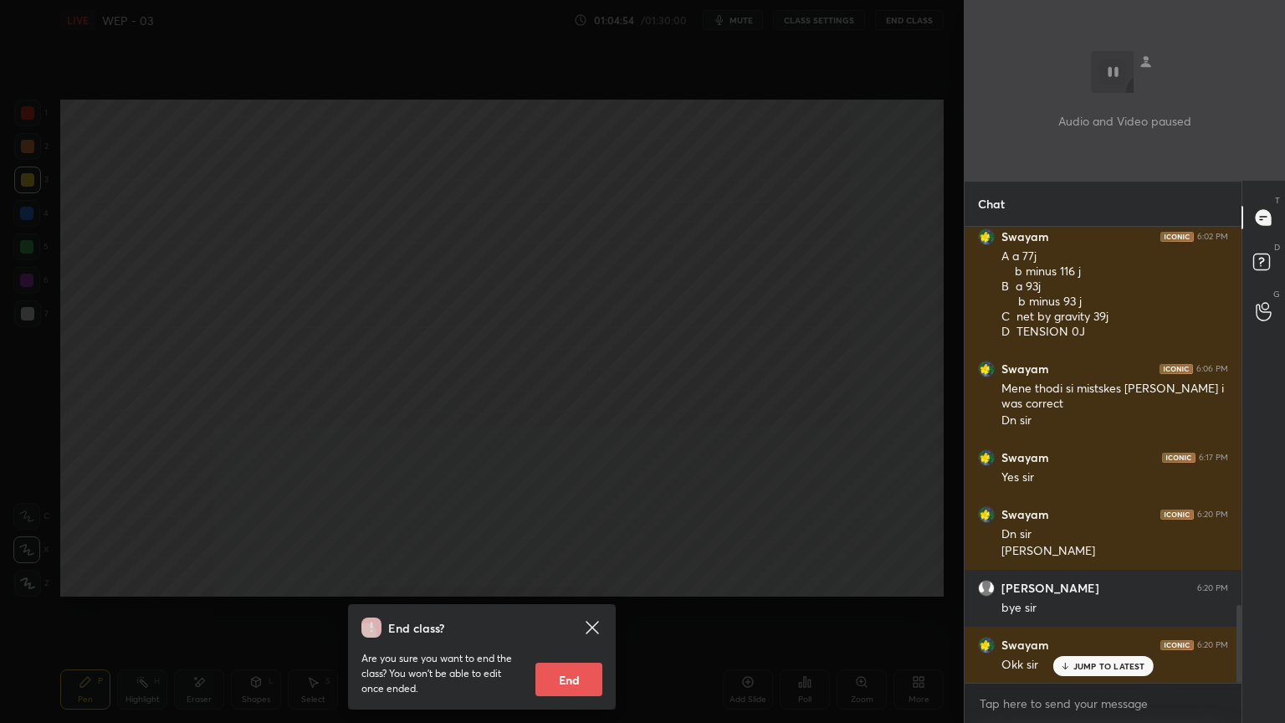
click at [576, 610] on button "End" at bounding box center [569, 679] width 67 height 33
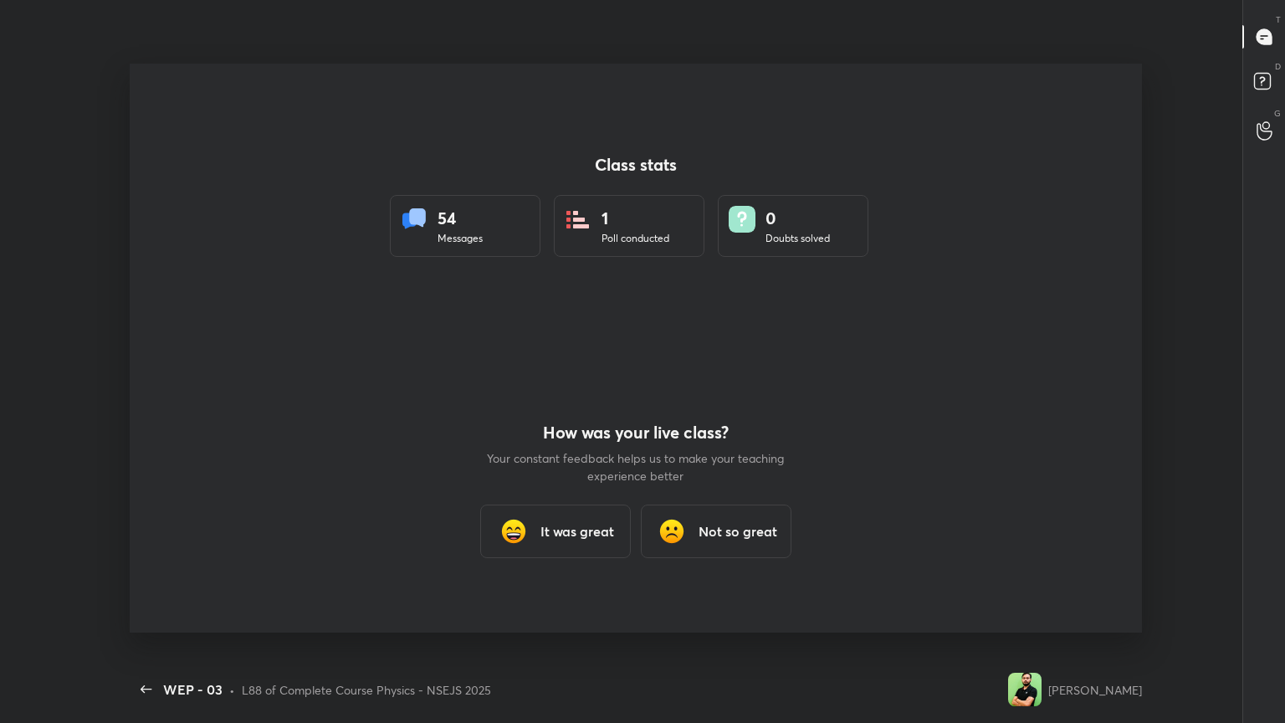
scroll to position [0, 0]
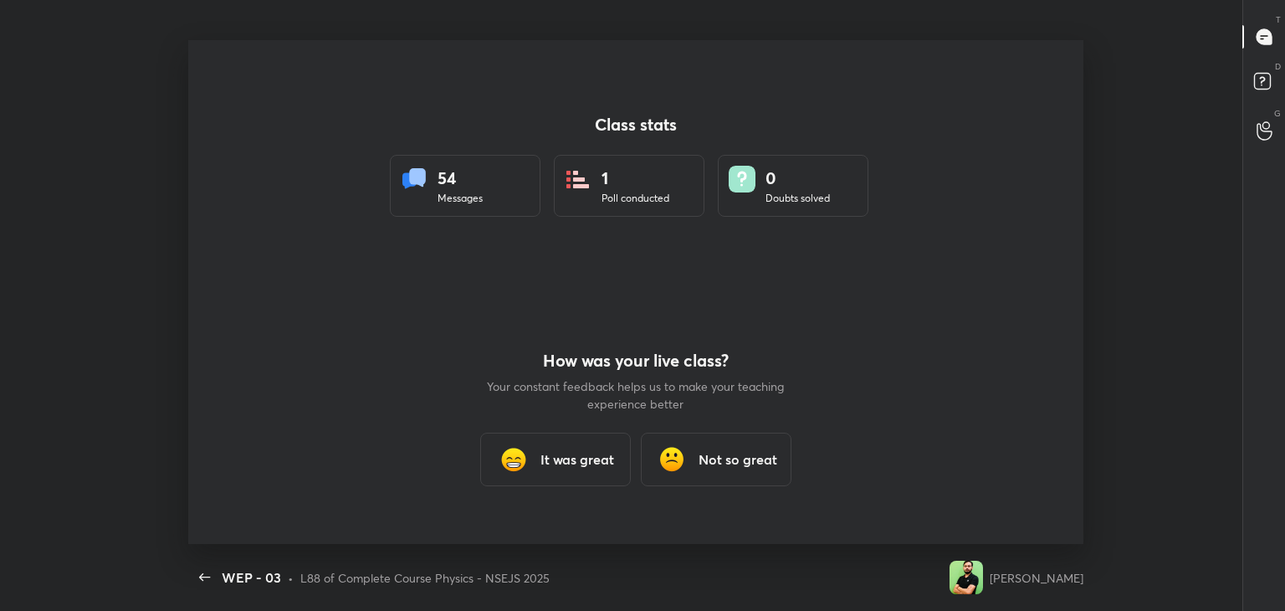
type textarea "x"
